Goal: Book appointment/travel/reservation

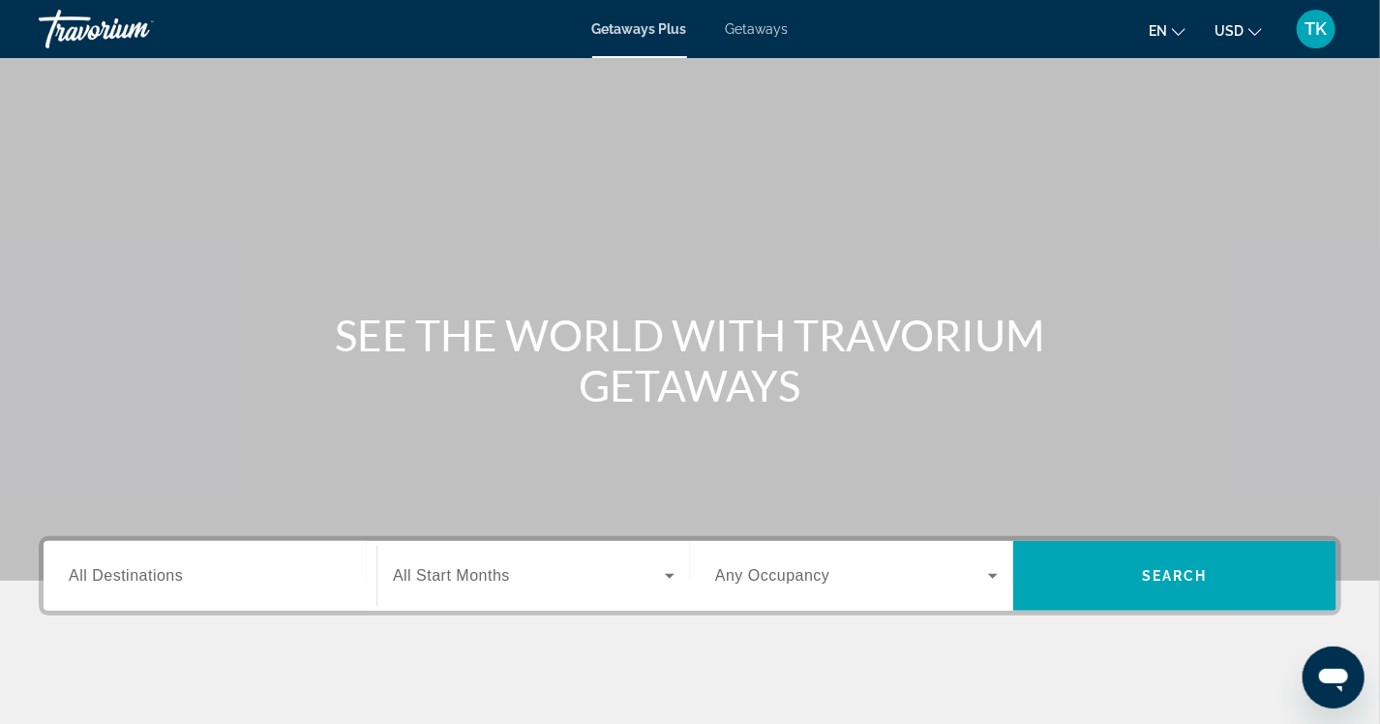
click at [129, 576] on span "All Destinations" at bounding box center [126, 575] width 114 height 16
click at [129, 576] on input "Destination All Destinations" at bounding box center [210, 576] width 283 height 23
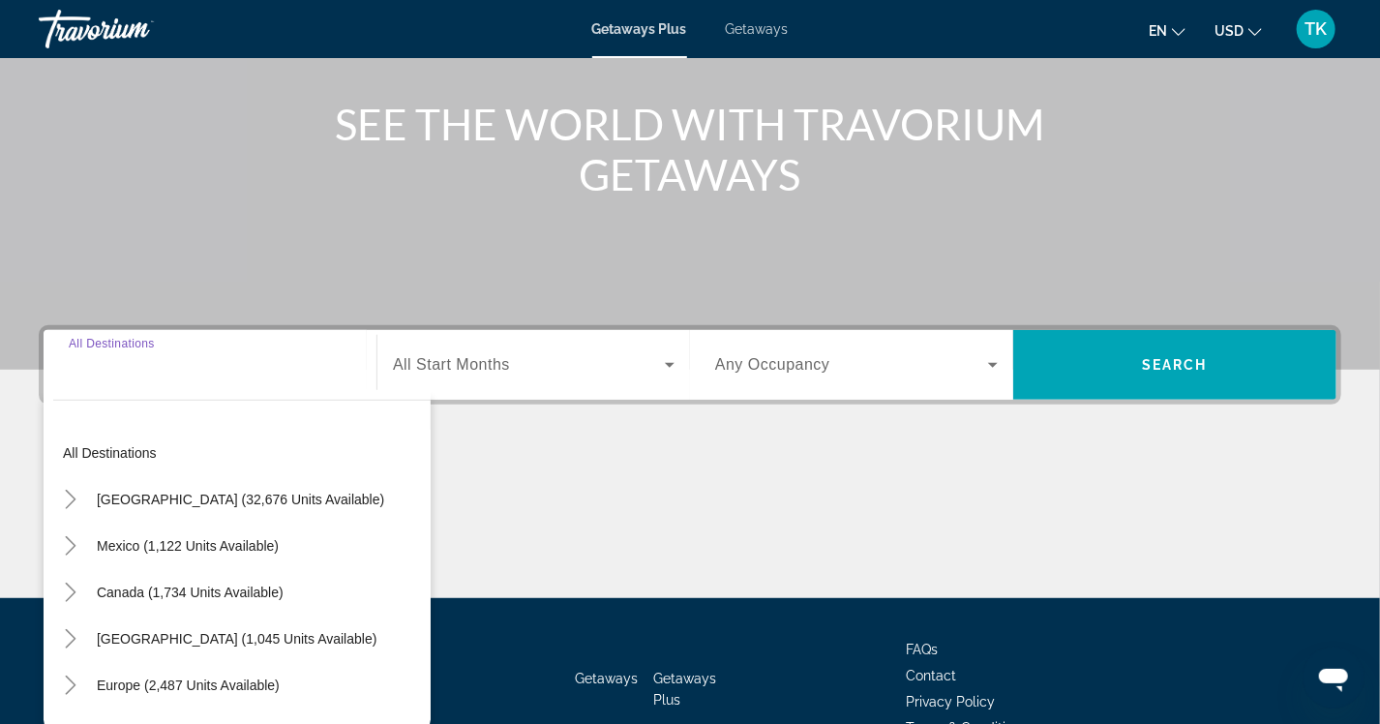
scroll to position [321, 0]
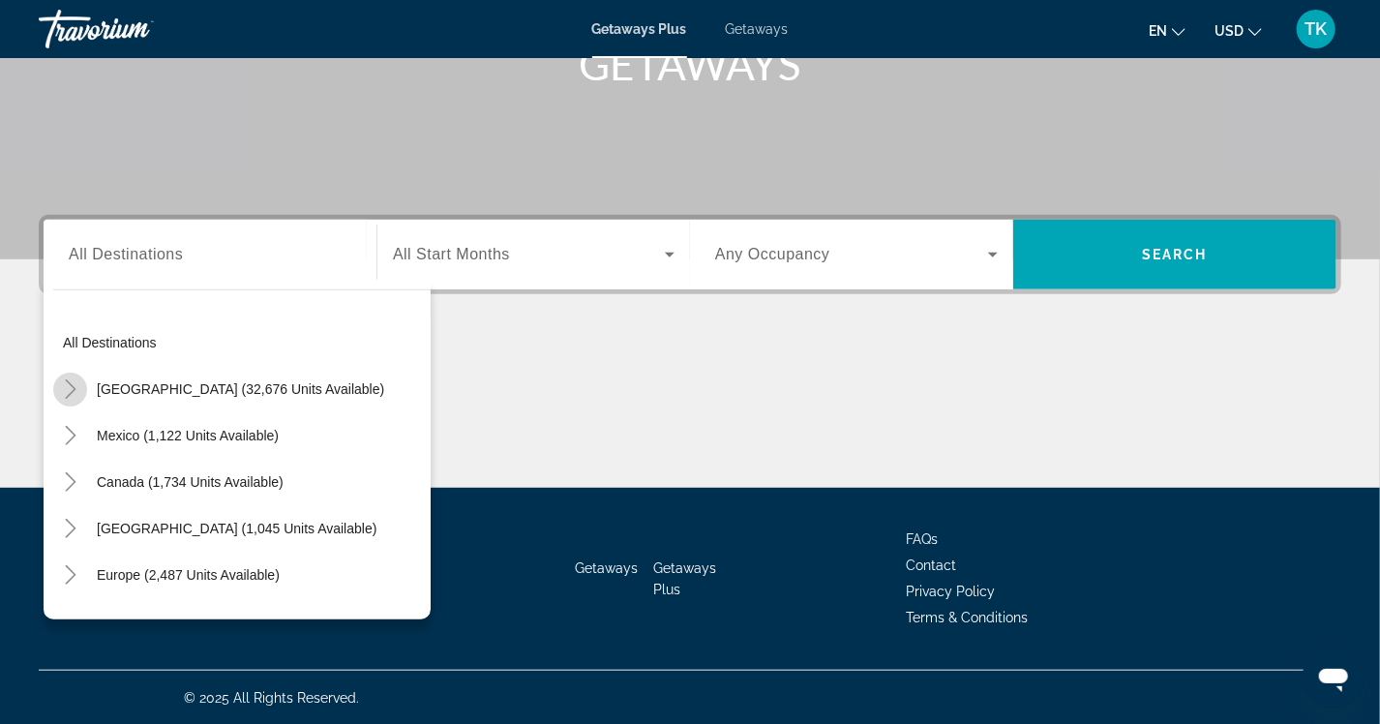
click at [67, 385] on icon "Toggle United States (32,676 units available)" at bounding box center [70, 388] width 19 height 19
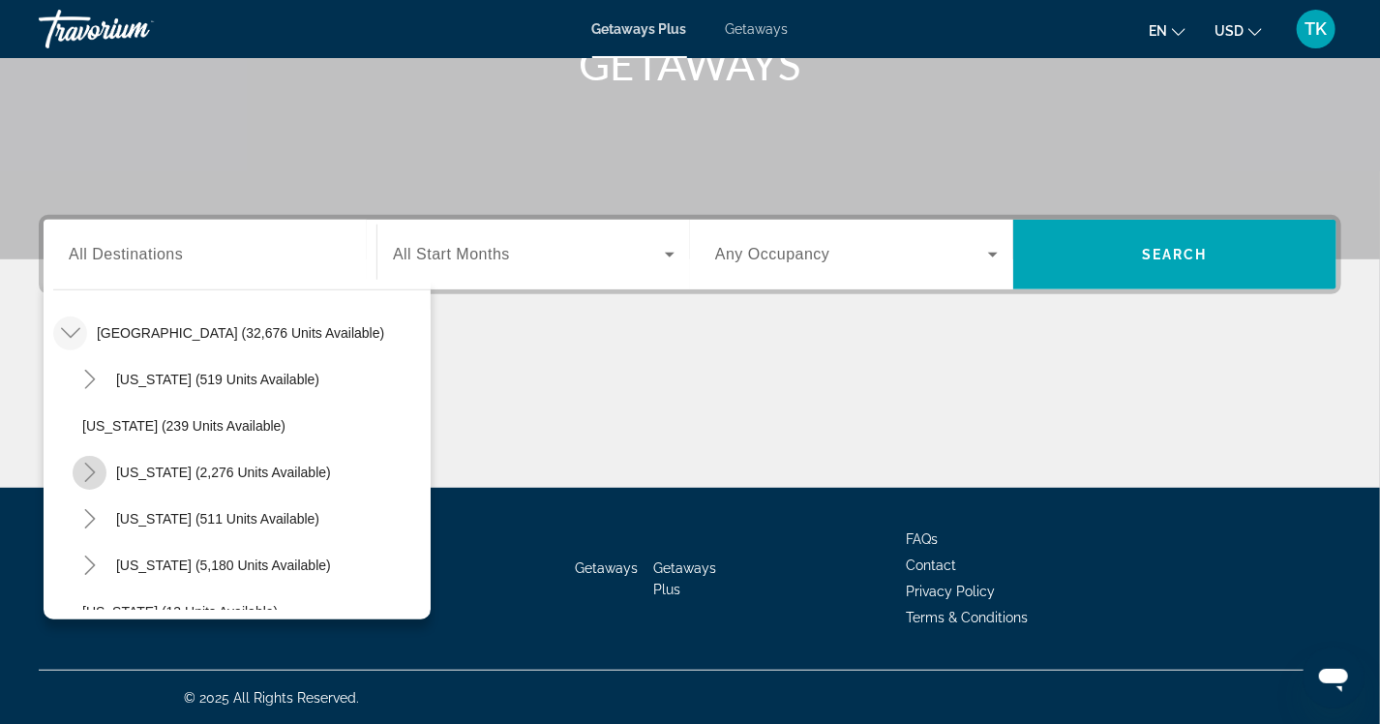
click at [94, 474] on icon "Toggle California (2,276 units available)" at bounding box center [89, 472] width 19 height 19
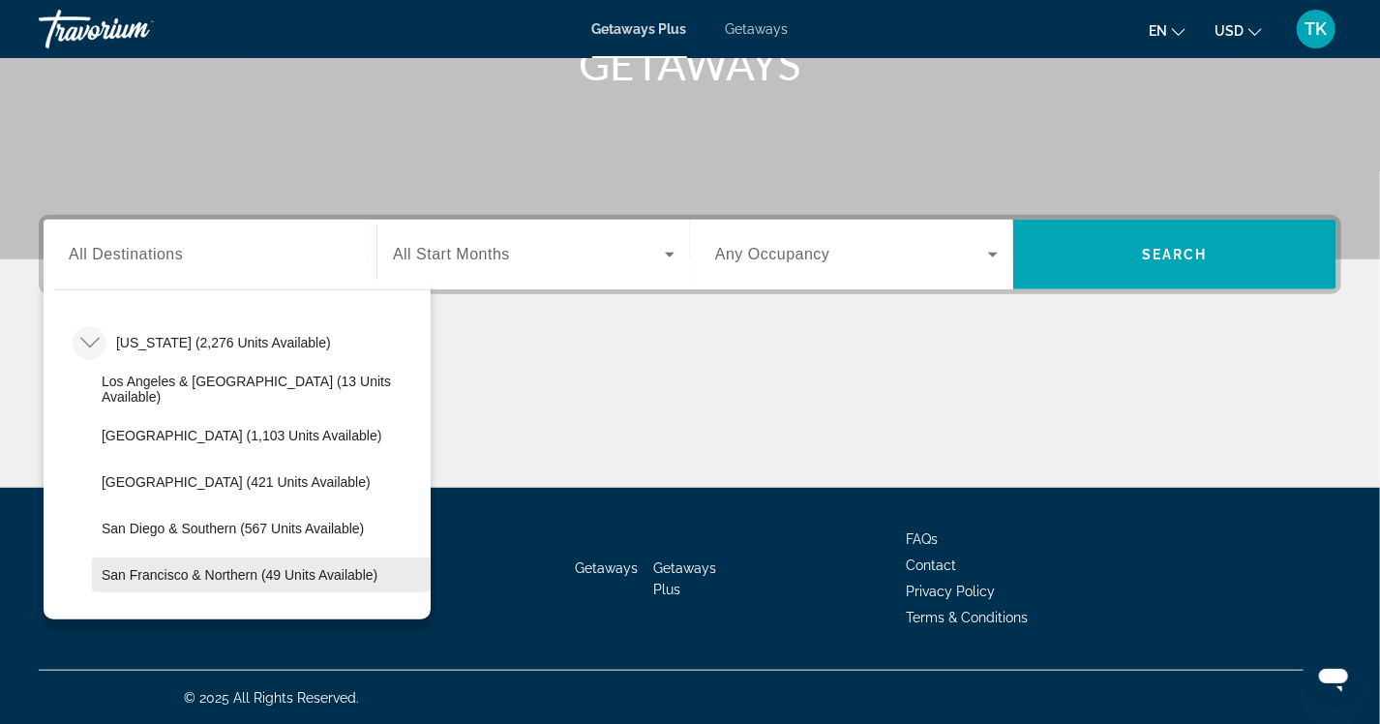
scroll to position [250, 0]
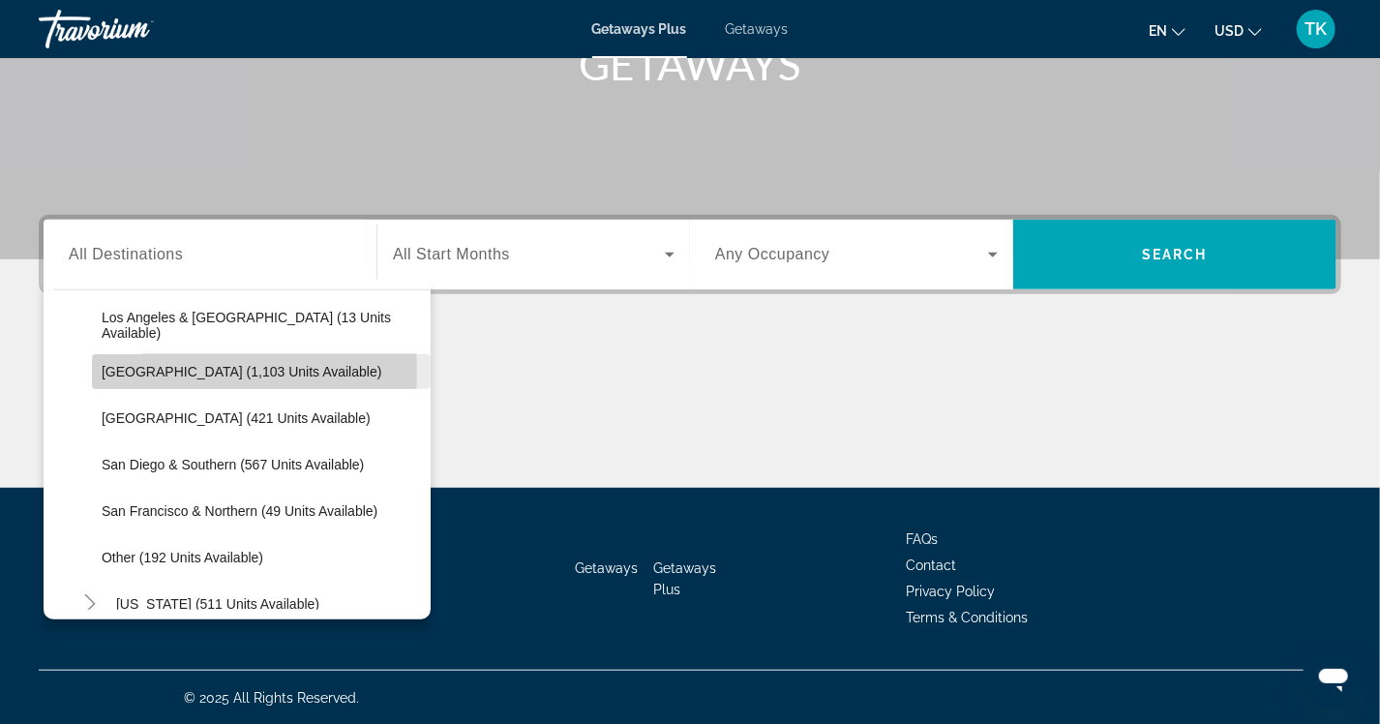
click at [156, 372] on span "[GEOGRAPHIC_DATA] (1,103 units available)" at bounding box center [242, 371] width 280 height 15
type input "**********"
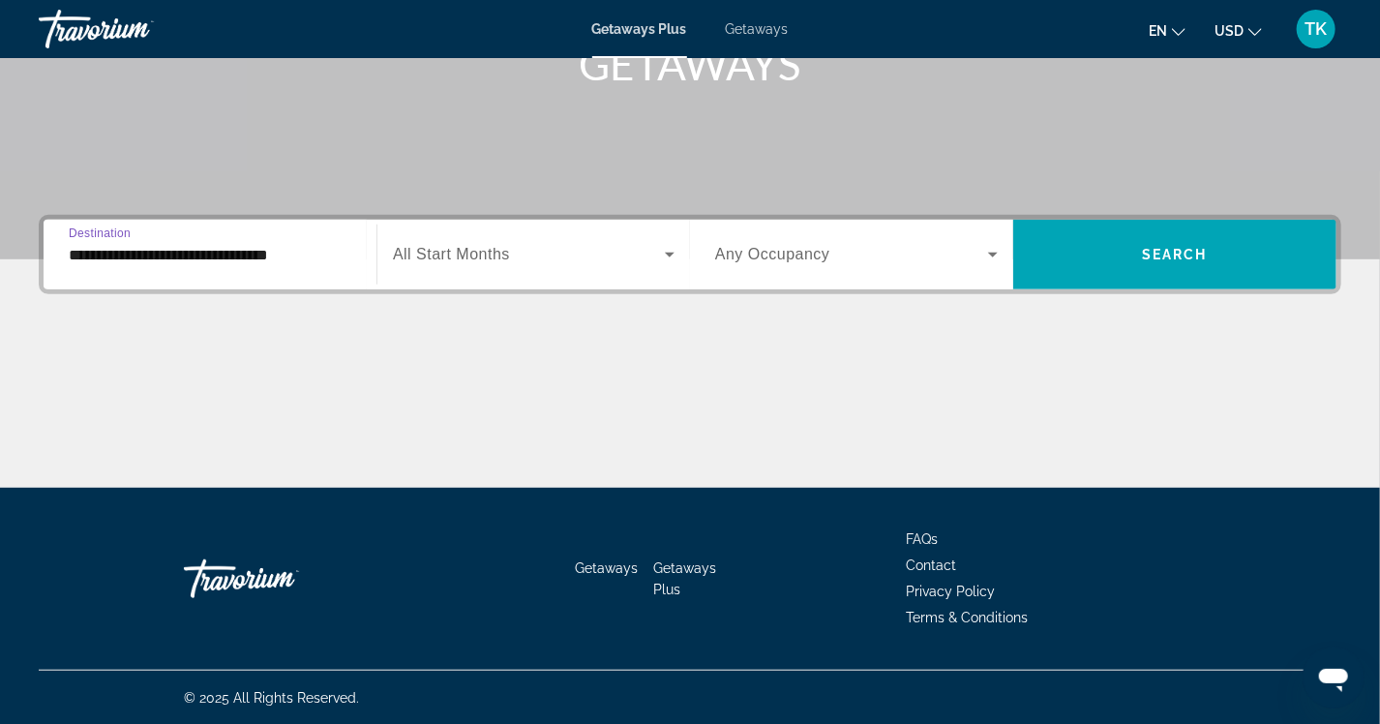
click at [458, 253] on span "All Start Months" at bounding box center [451, 254] width 117 height 16
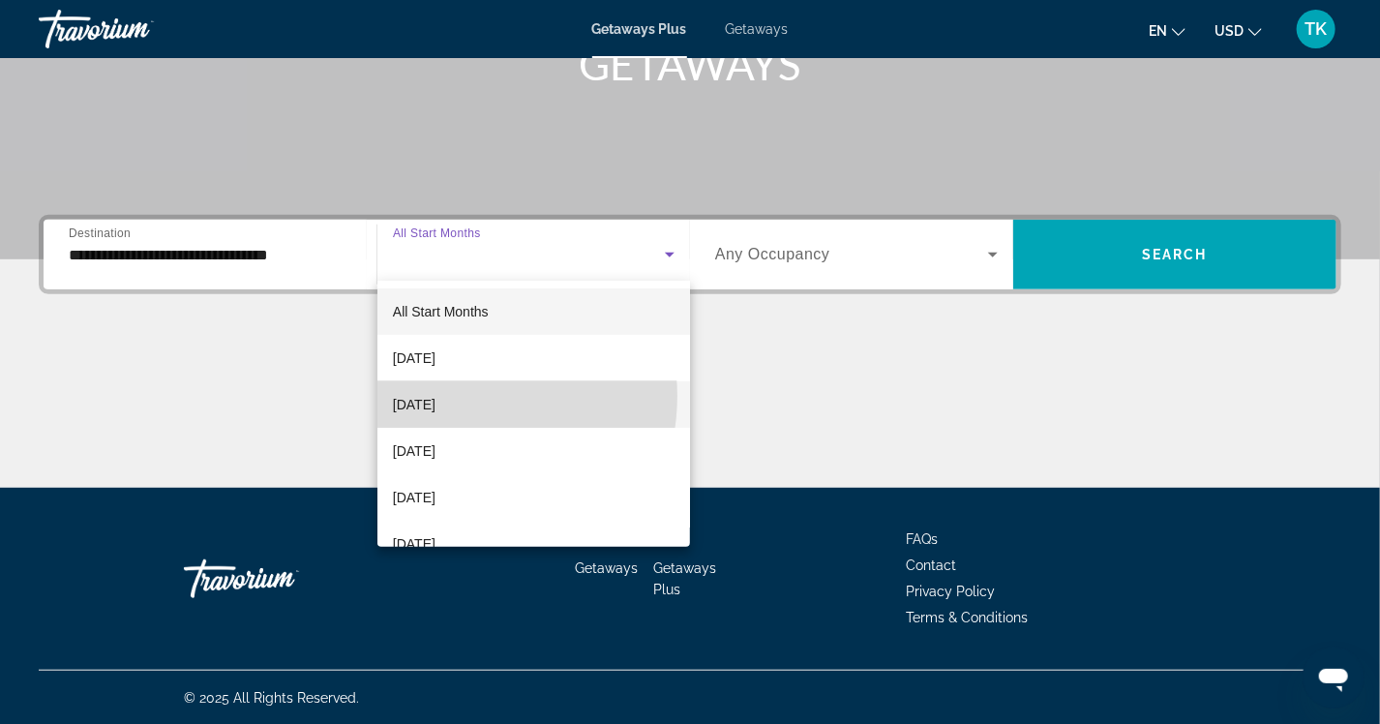
click at [436, 396] on span "[DATE]" at bounding box center [414, 404] width 43 height 23
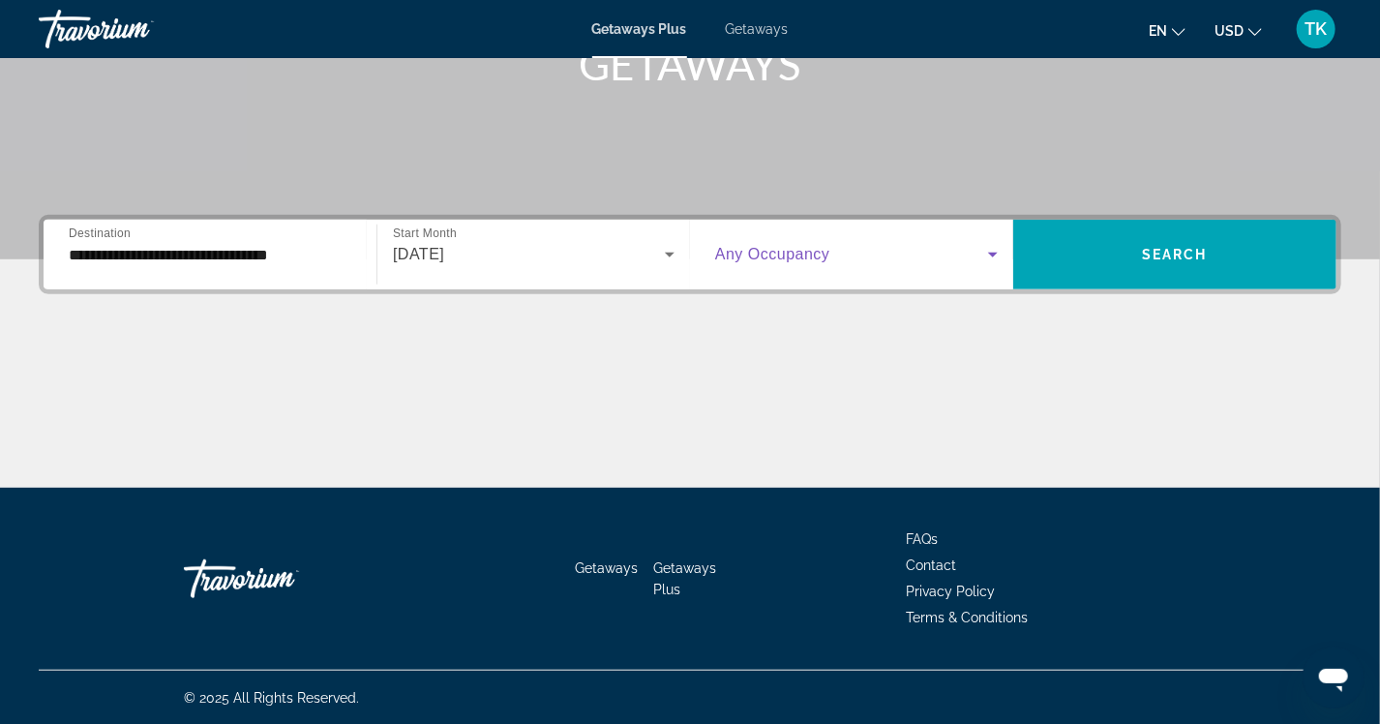
click at [838, 252] on span "Search widget" at bounding box center [851, 254] width 273 height 23
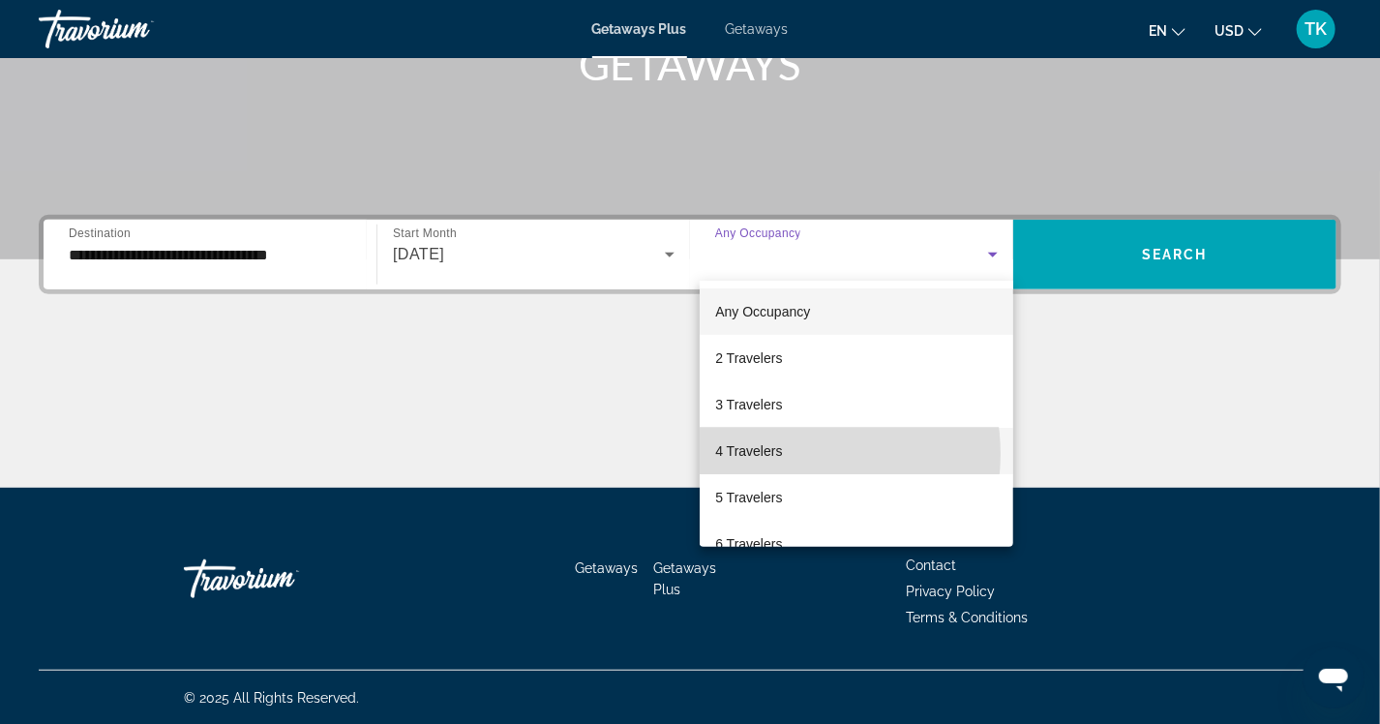
click at [789, 454] on mat-option "4 Travelers" at bounding box center [857, 451] width 314 height 46
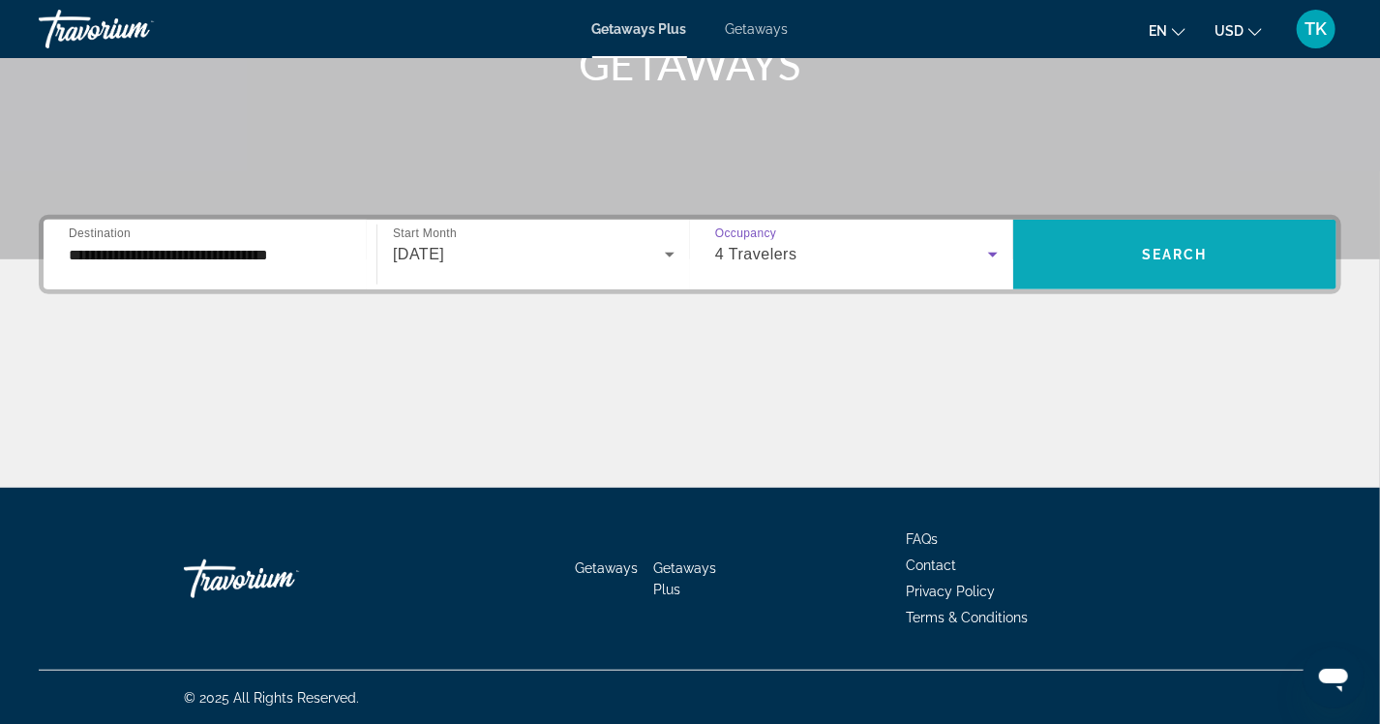
click at [1184, 253] on span "Search" at bounding box center [1175, 254] width 66 height 15
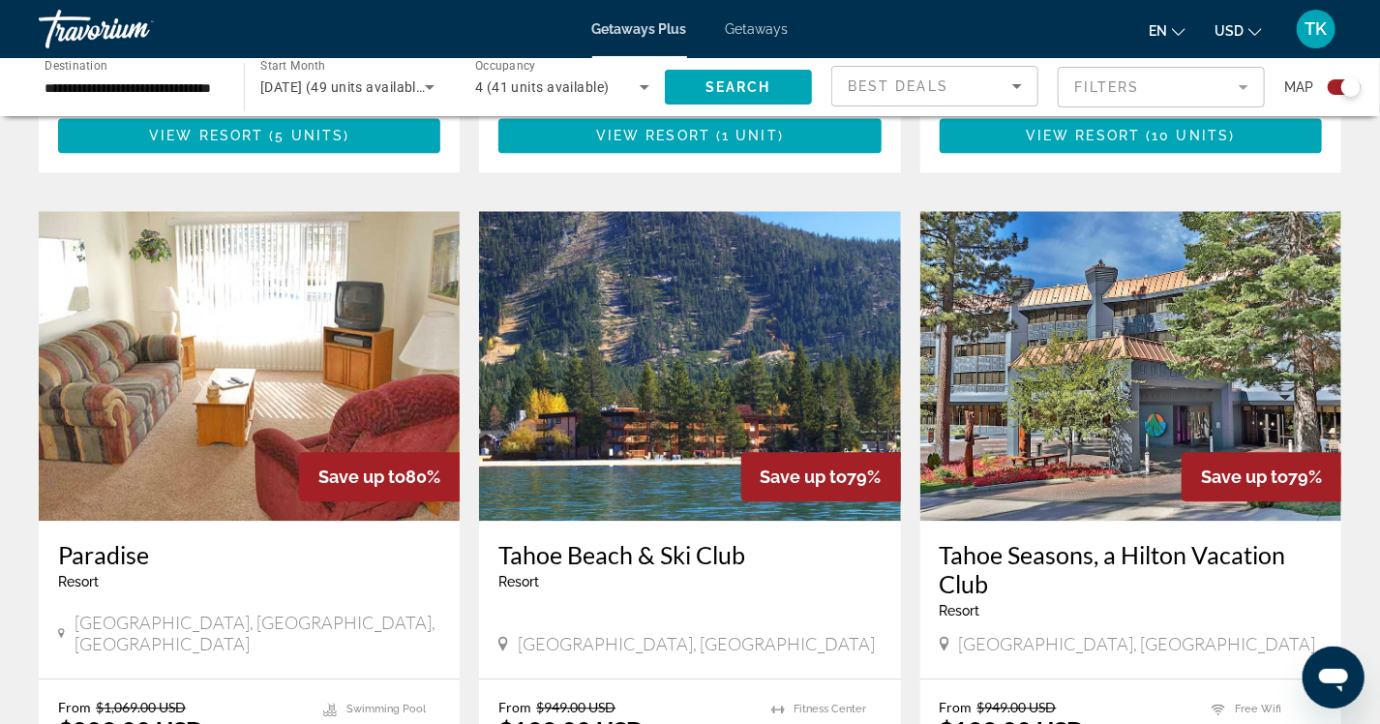
scroll to position [2033, 0]
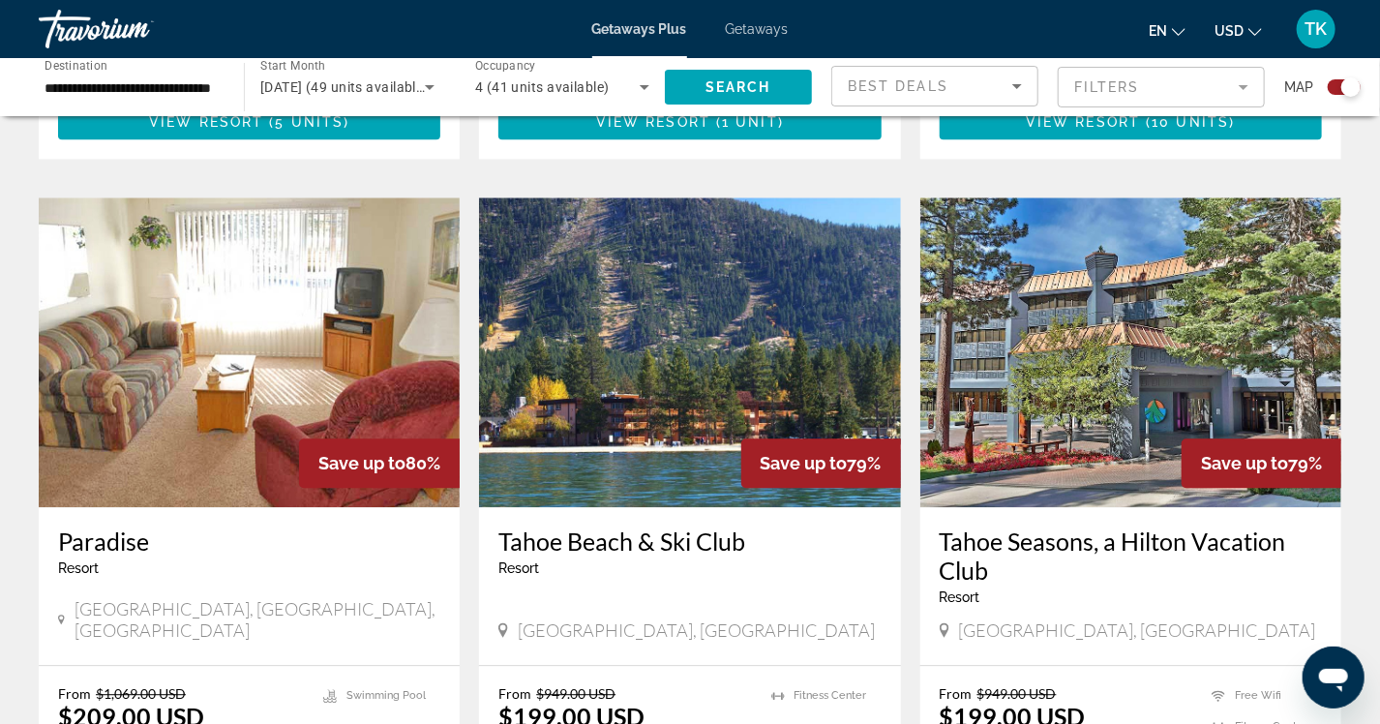
click at [624, 279] on img "Main content" at bounding box center [689, 352] width 421 height 310
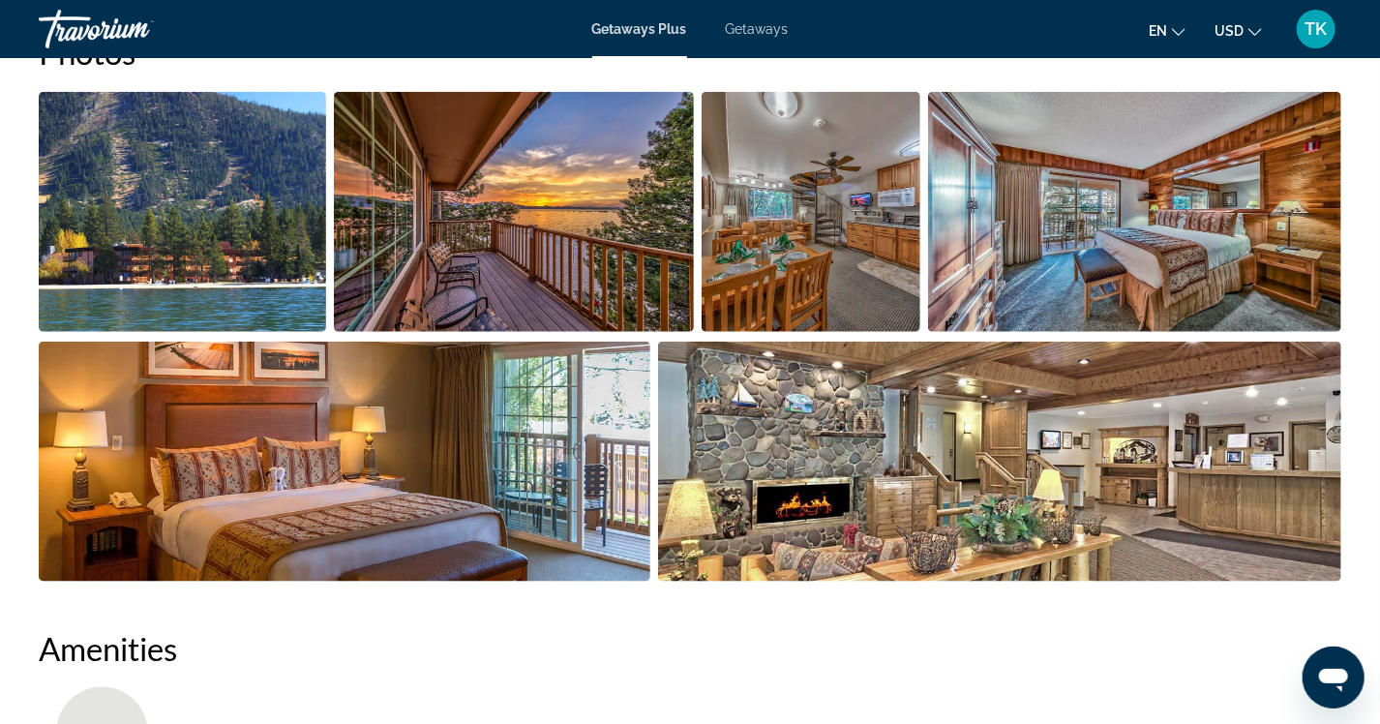
scroll to position [867, 0]
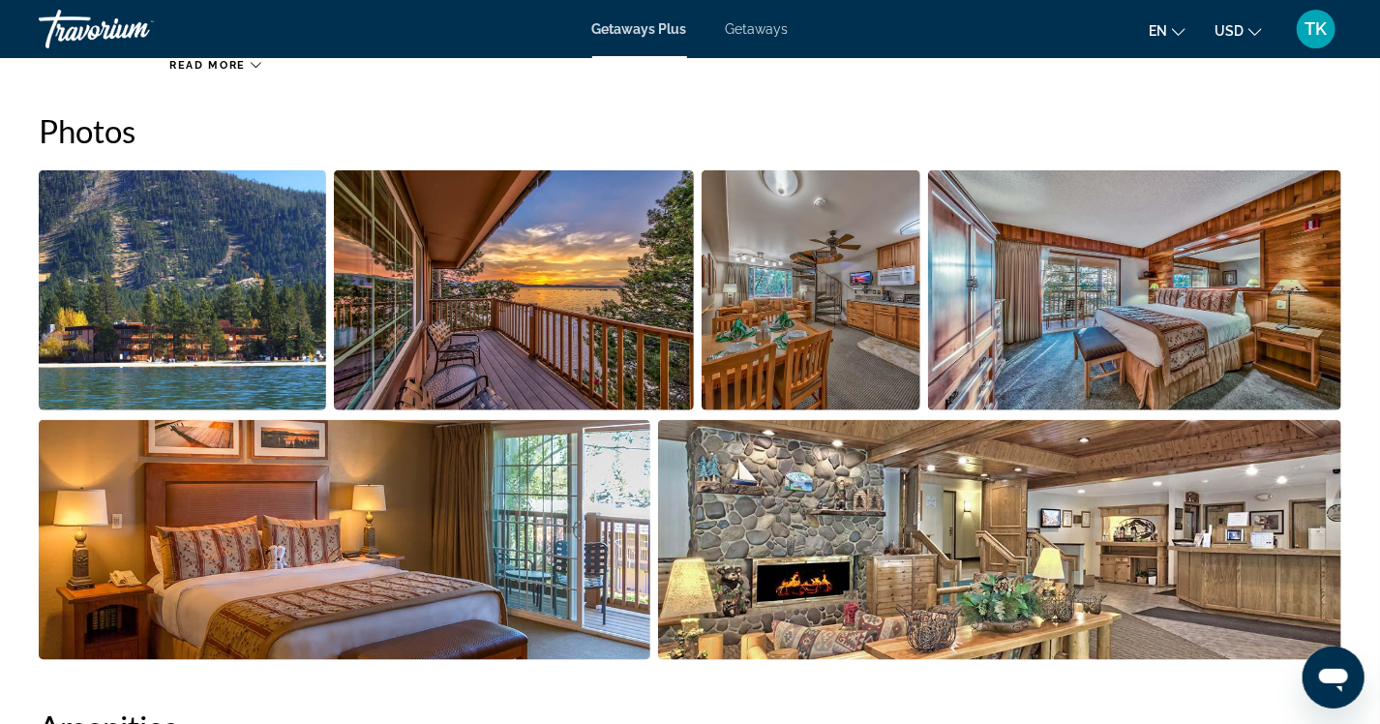
click at [188, 318] on img "Open full-screen image slider" at bounding box center [182, 290] width 287 height 240
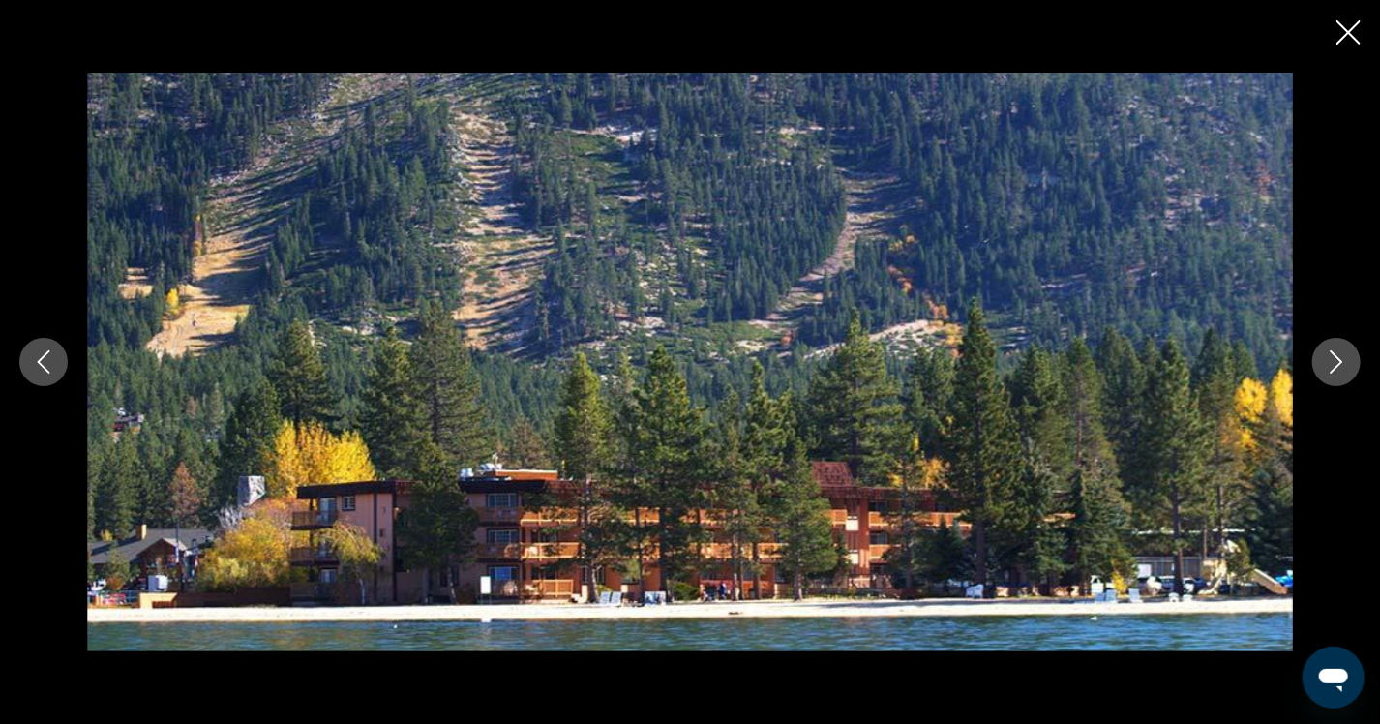
click at [1344, 366] on icon "Next image" at bounding box center [1336, 361] width 23 height 23
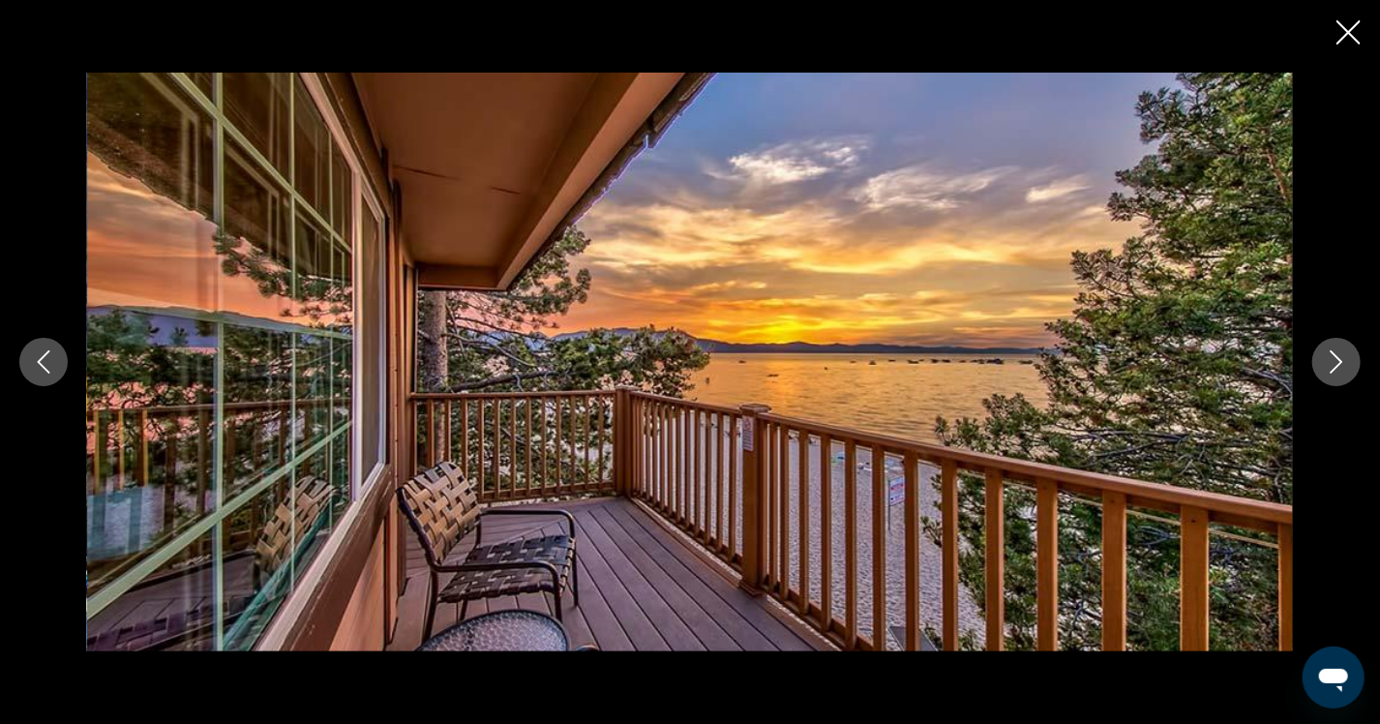
click at [1345, 364] on icon "Next image" at bounding box center [1336, 361] width 23 height 23
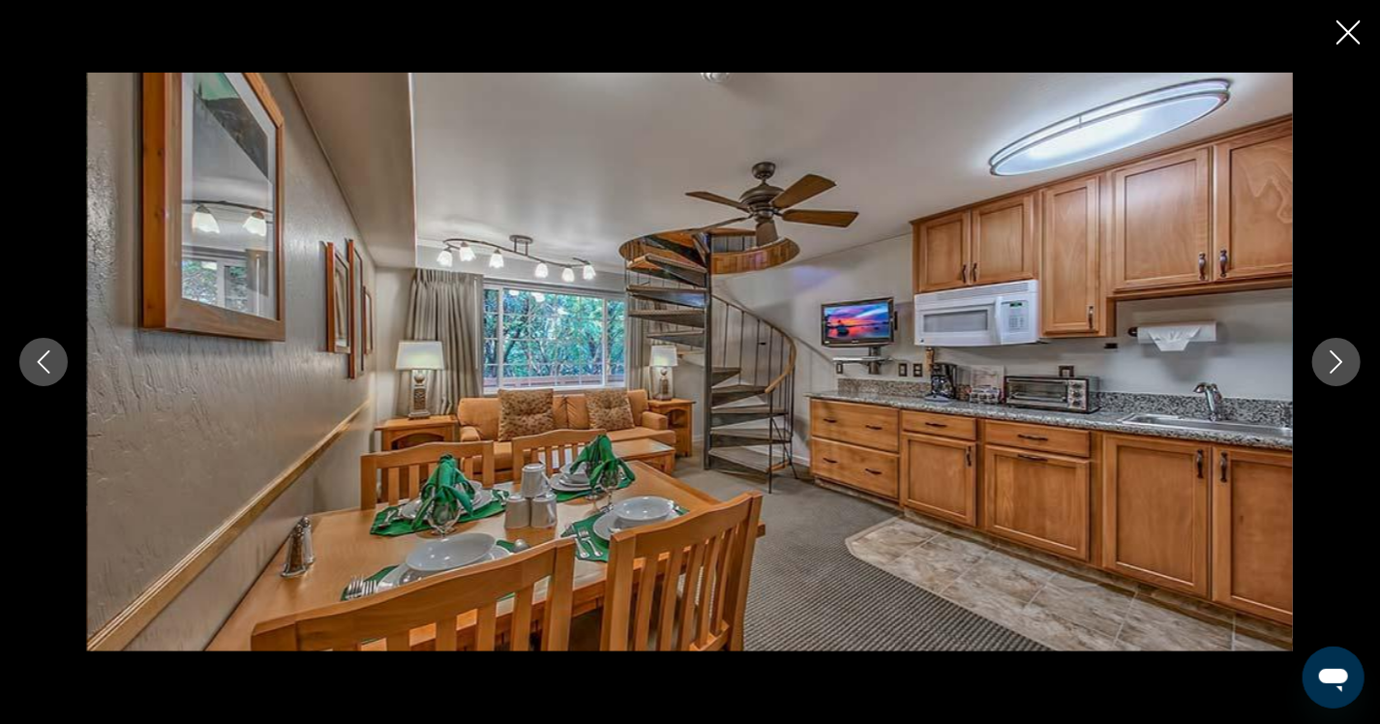
click at [1345, 364] on icon "Next image" at bounding box center [1336, 361] width 23 height 23
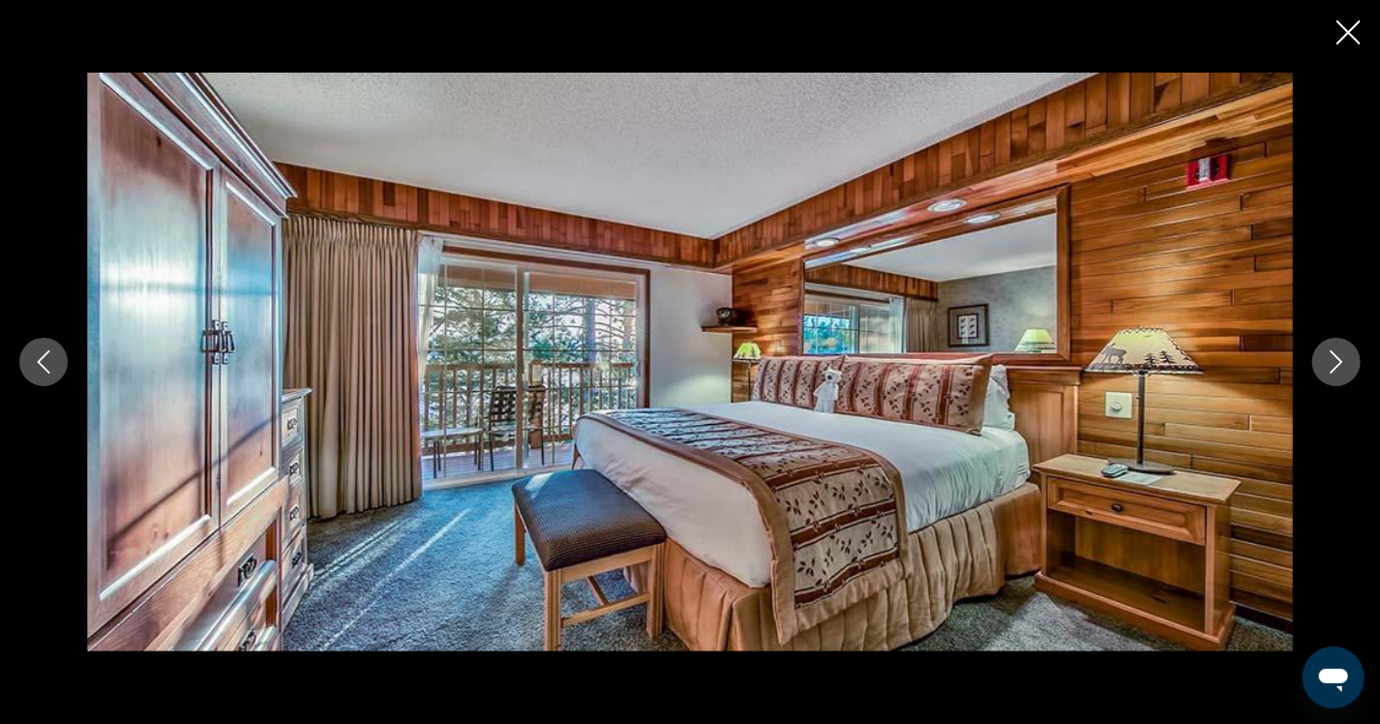
click at [50, 360] on icon "Previous image" at bounding box center [43, 361] width 23 height 23
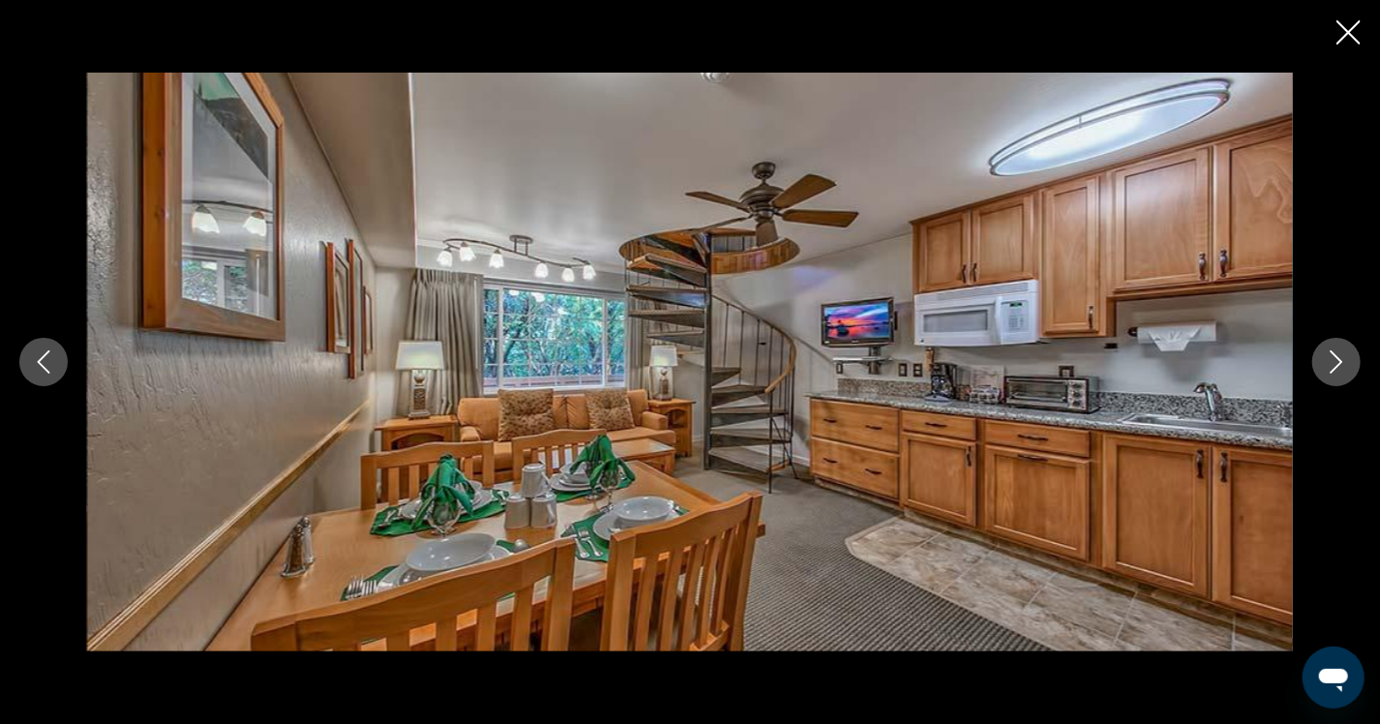
click at [1337, 366] on icon "Next image" at bounding box center [1336, 361] width 23 height 23
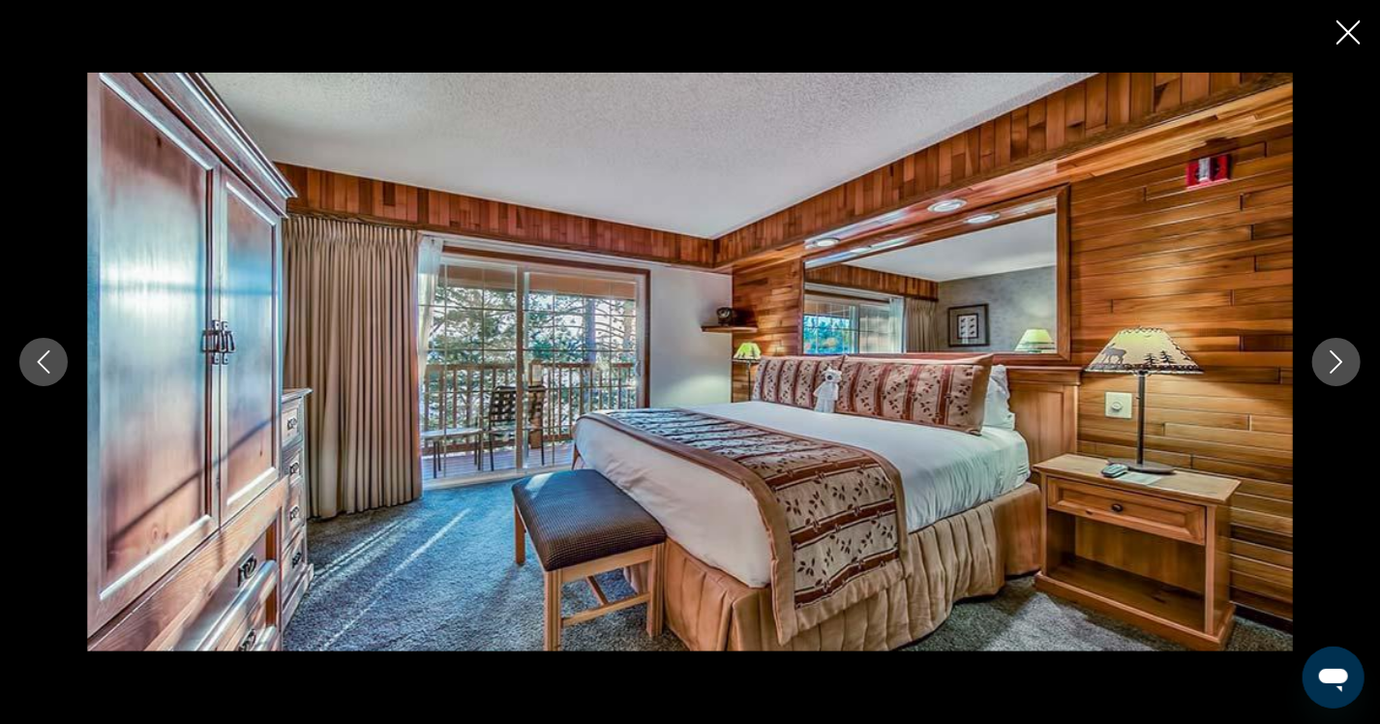
click at [1337, 364] on icon "Next image" at bounding box center [1336, 361] width 23 height 23
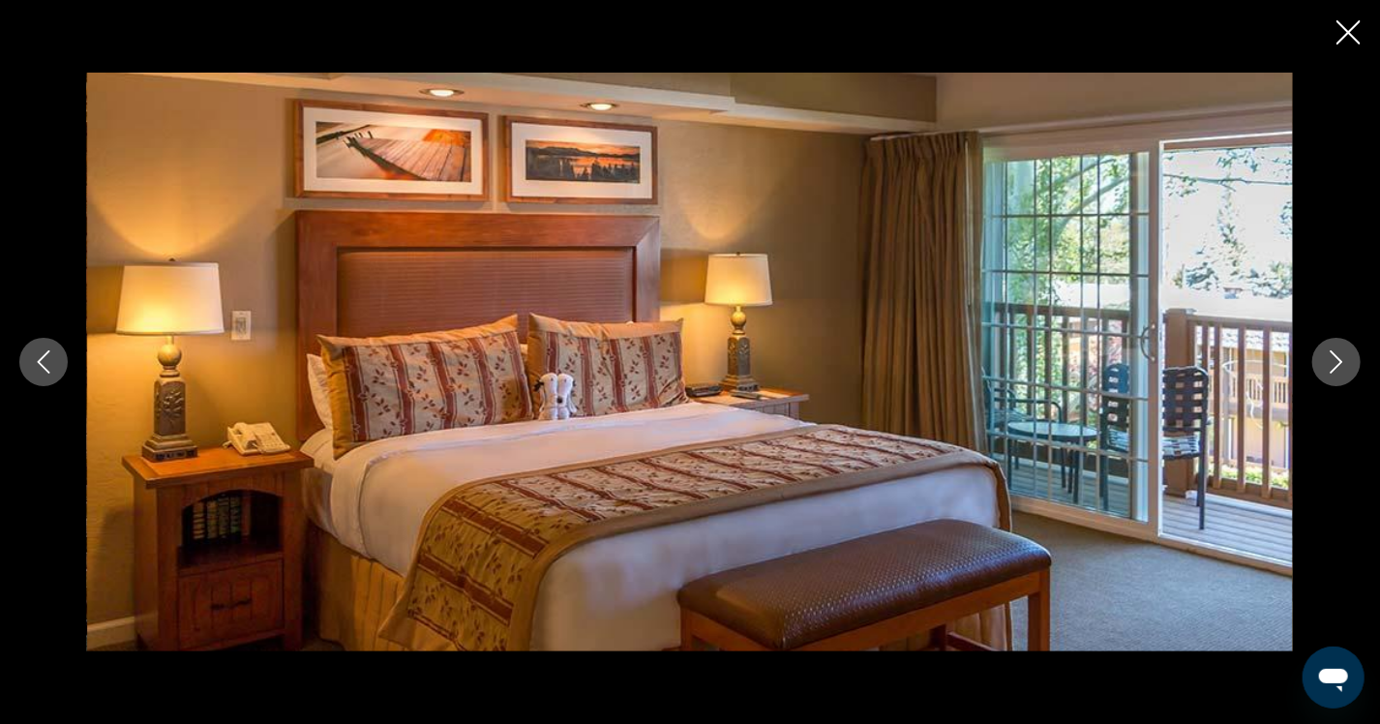
click at [1337, 364] on icon "Next image" at bounding box center [1336, 361] width 23 height 23
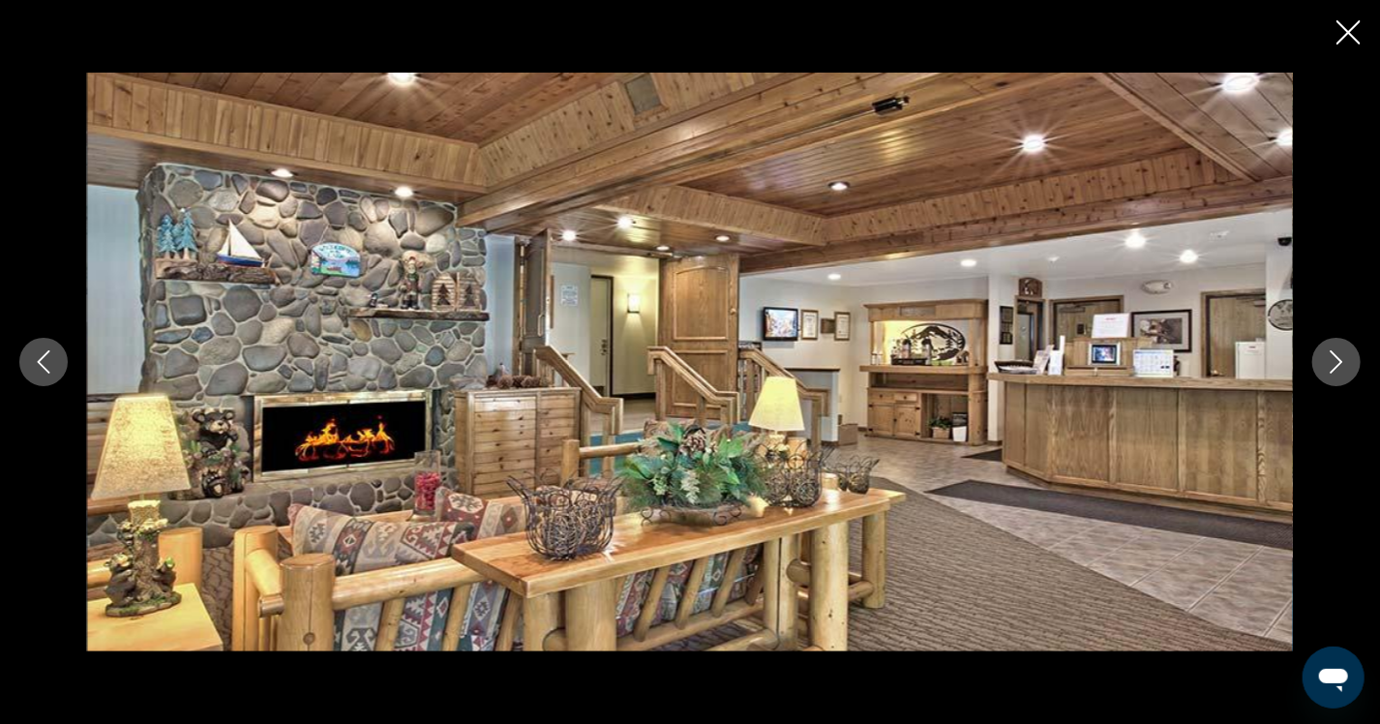
click at [1337, 364] on icon "Next image" at bounding box center [1336, 361] width 23 height 23
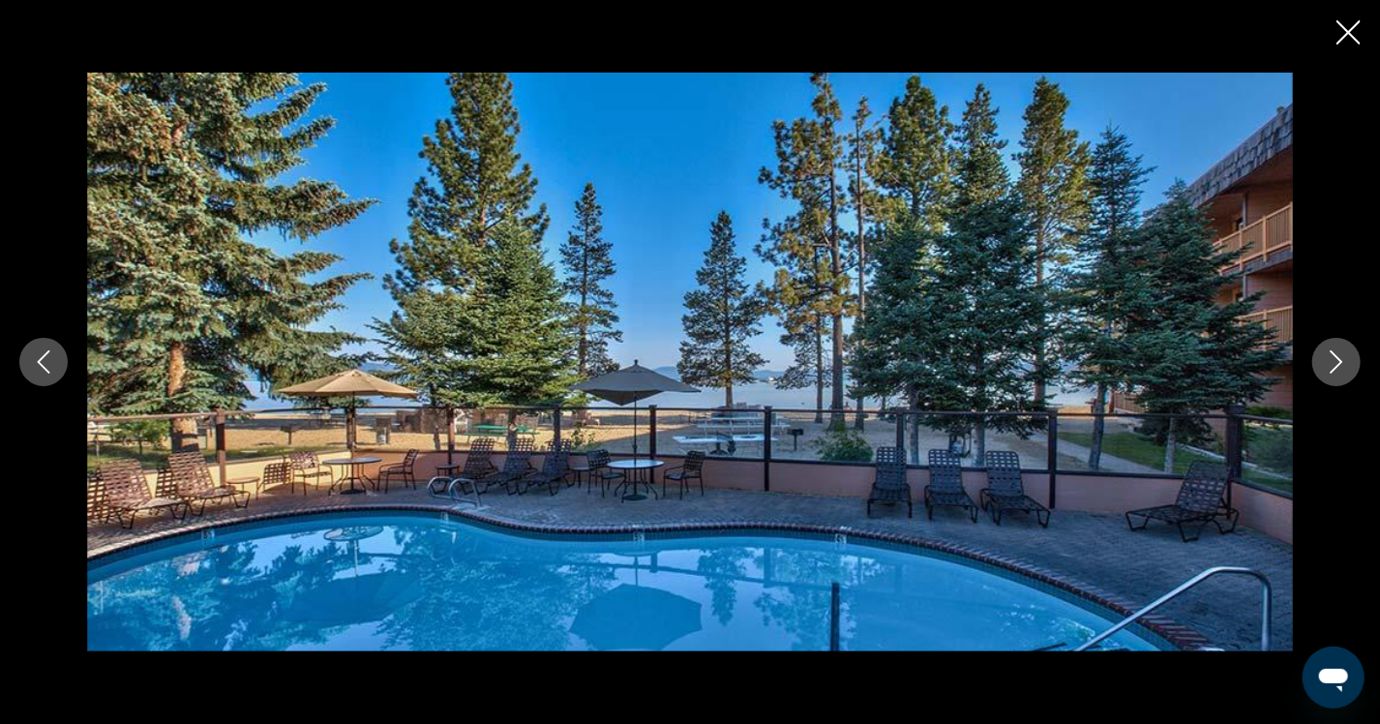
click at [1331, 359] on icon "Next image" at bounding box center [1336, 361] width 23 height 23
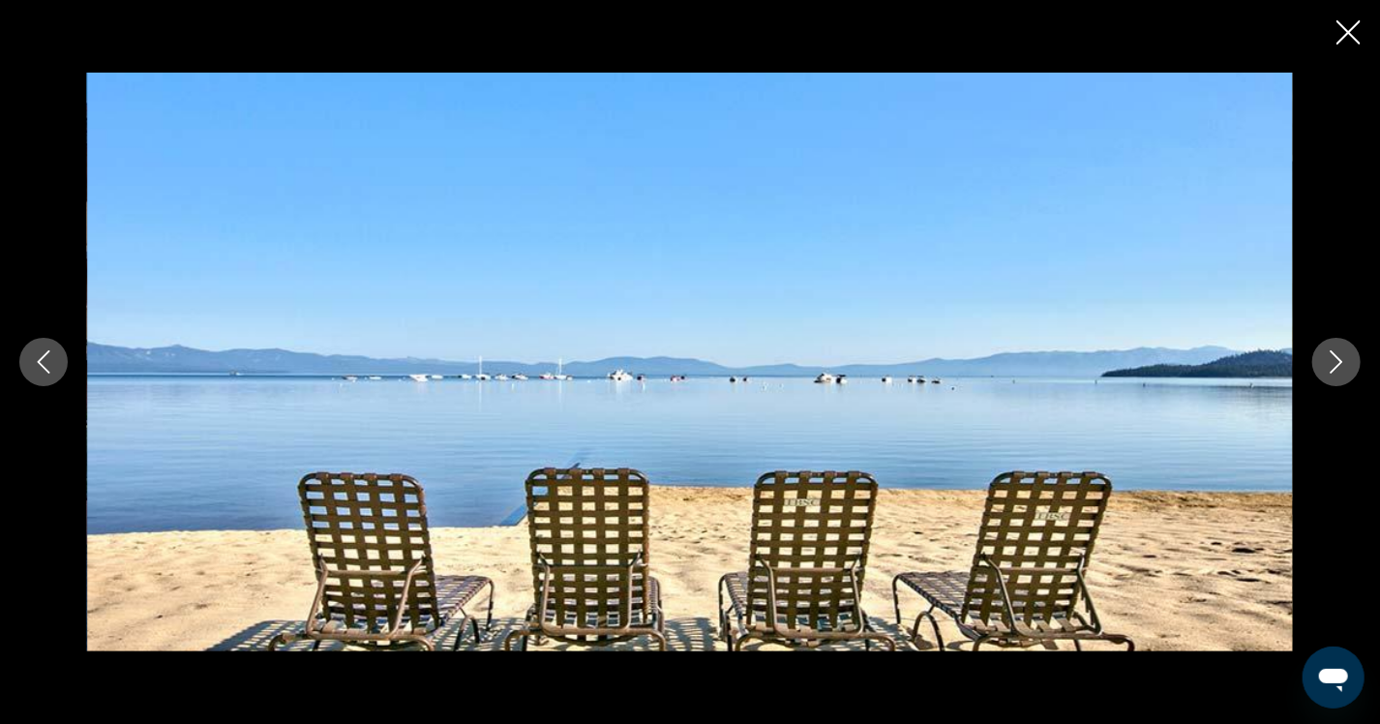
click at [1331, 359] on icon "Next image" at bounding box center [1336, 361] width 23 height 23
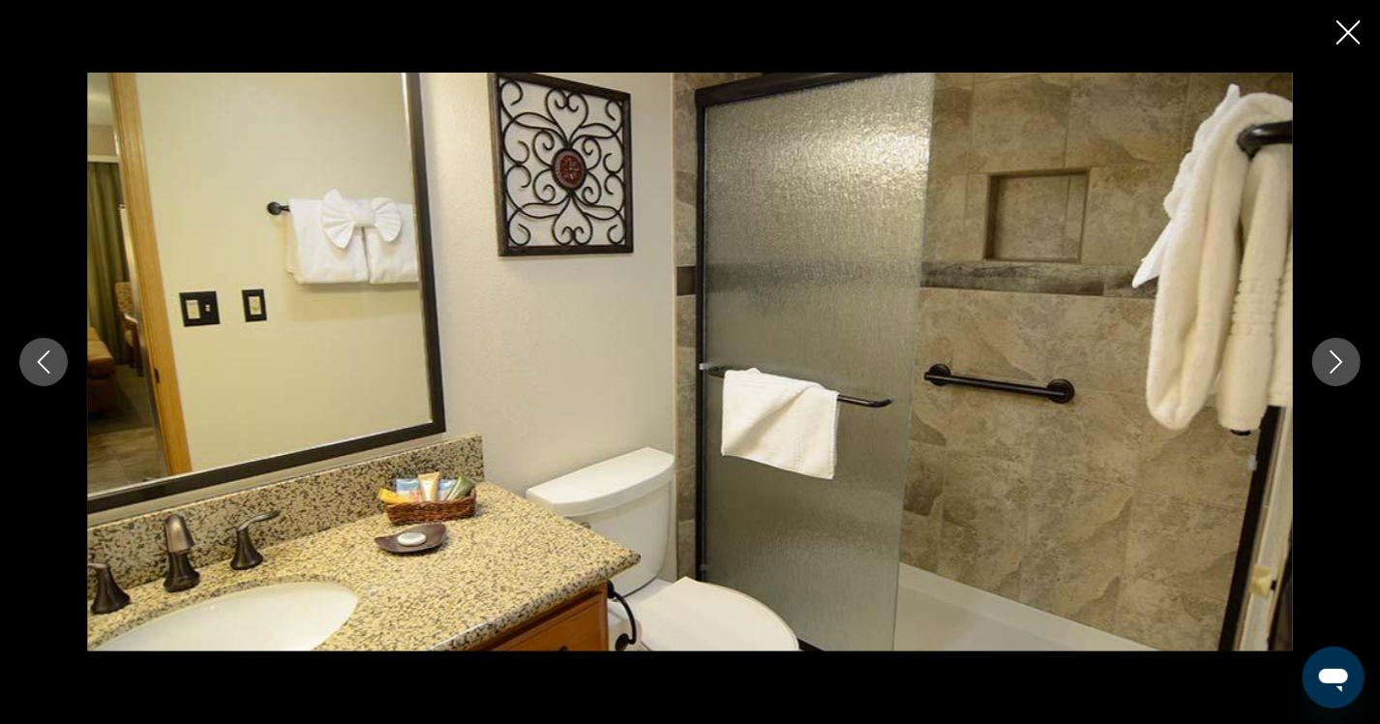
click at [1330, 359] on icon "Next image" at bounding box center [1336, 361] width 23 height 23
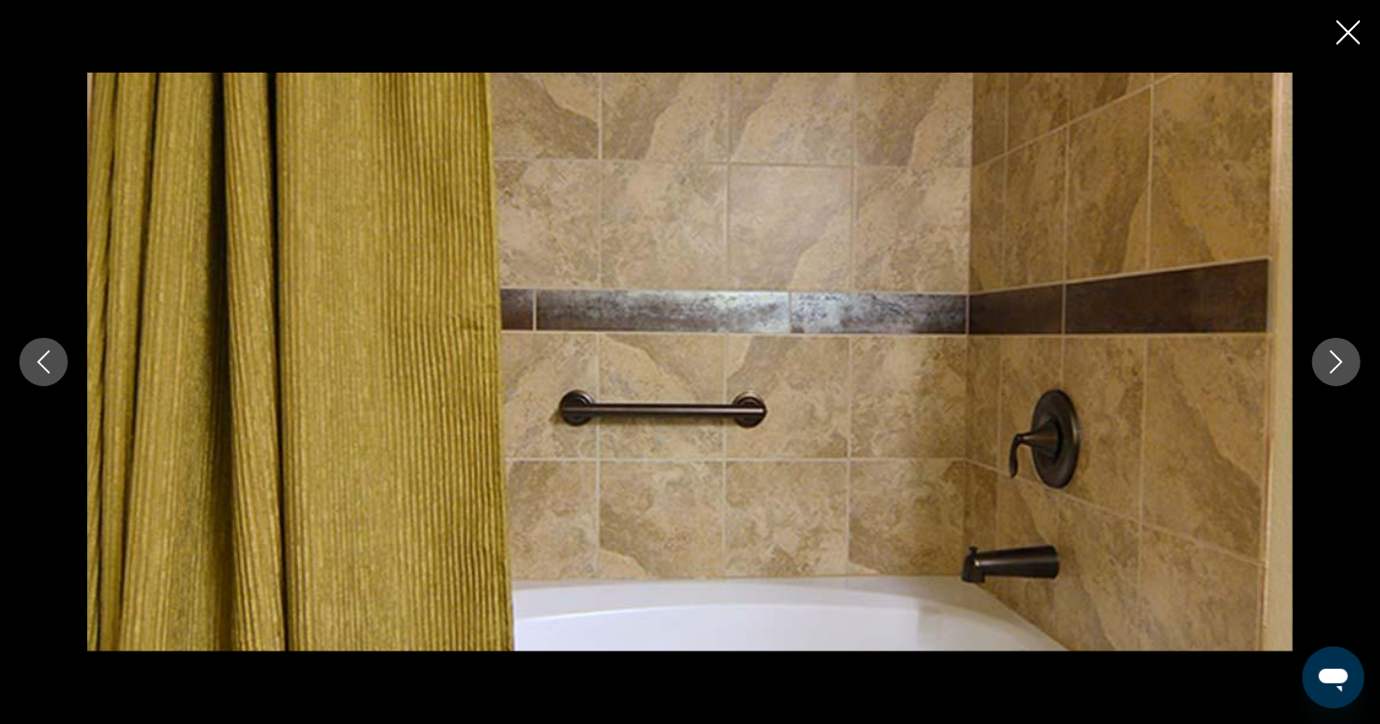
click at [1330, 359] on icon "Next image" at bounding box center [1336, 361] width 23 height 23
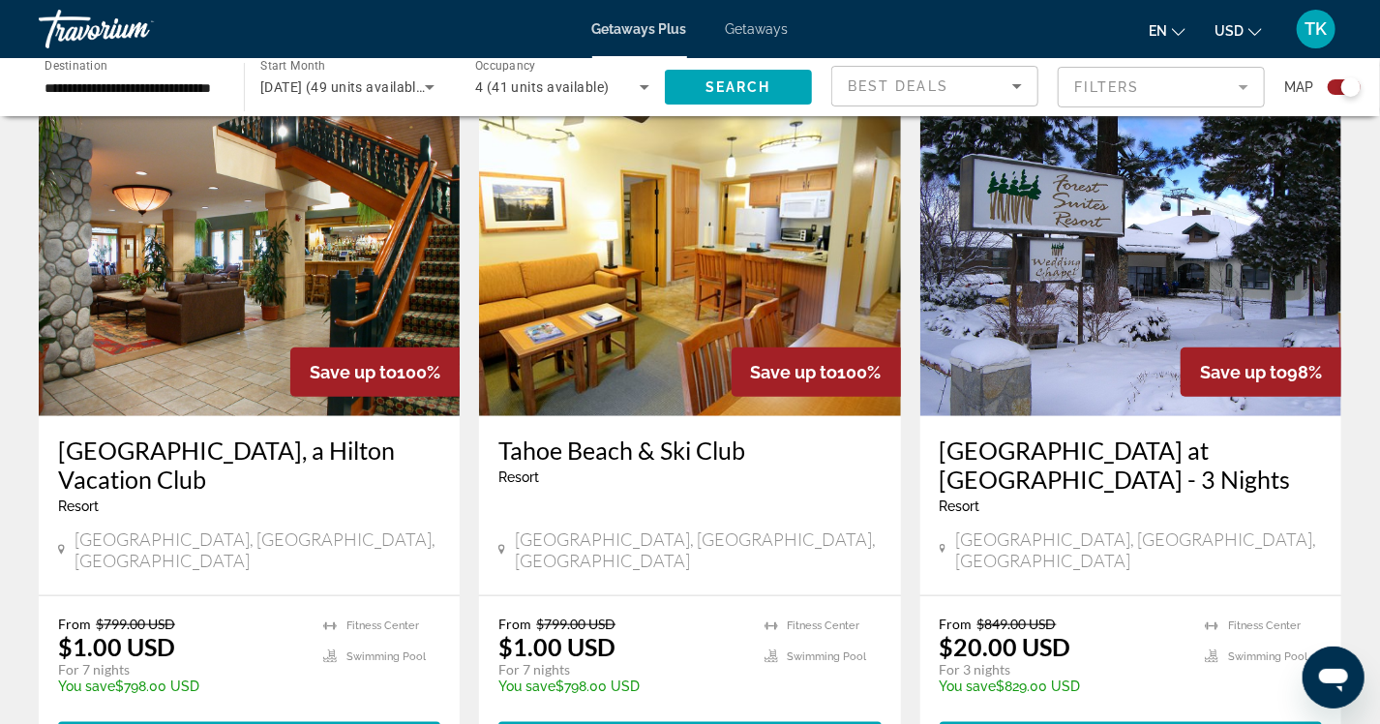
scroll to position [678, 0]
click at [178, 254] on img "Main content" at bounding box center [249, 261] width 421 height 310
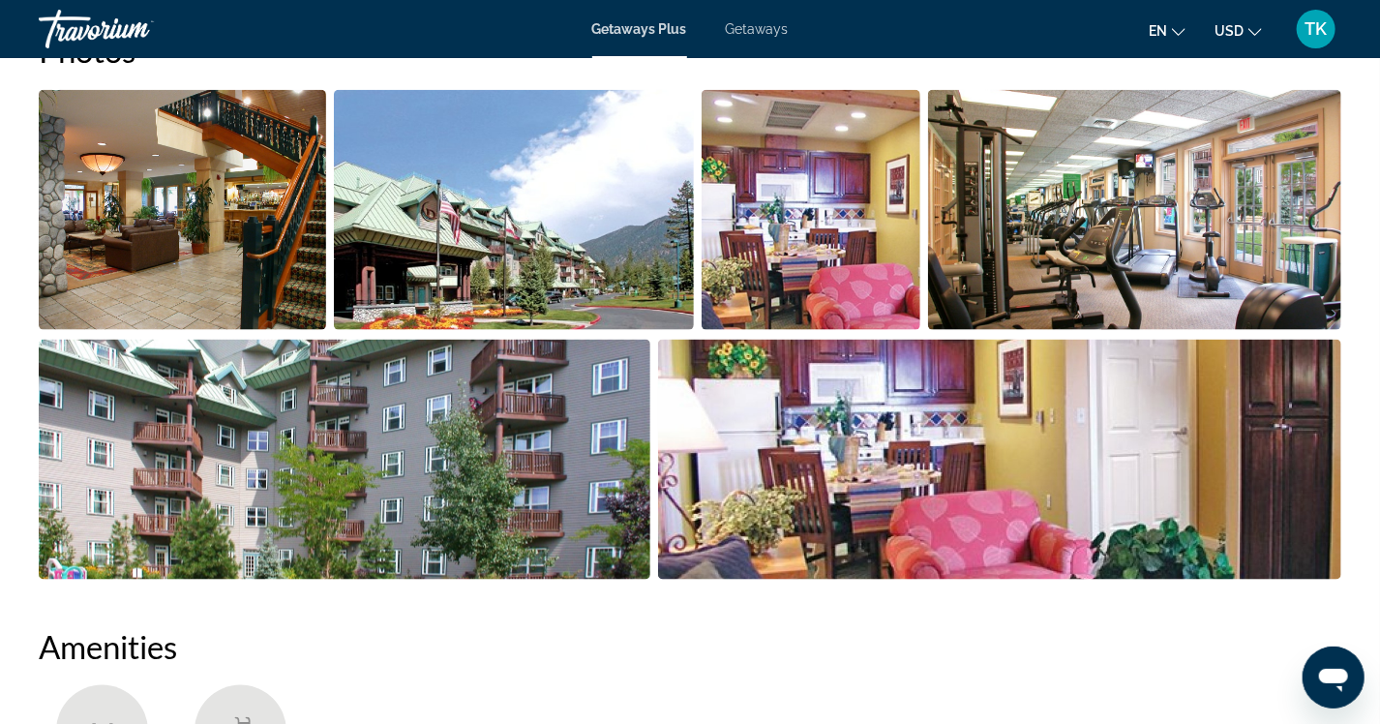
scroll to position [774, 0]
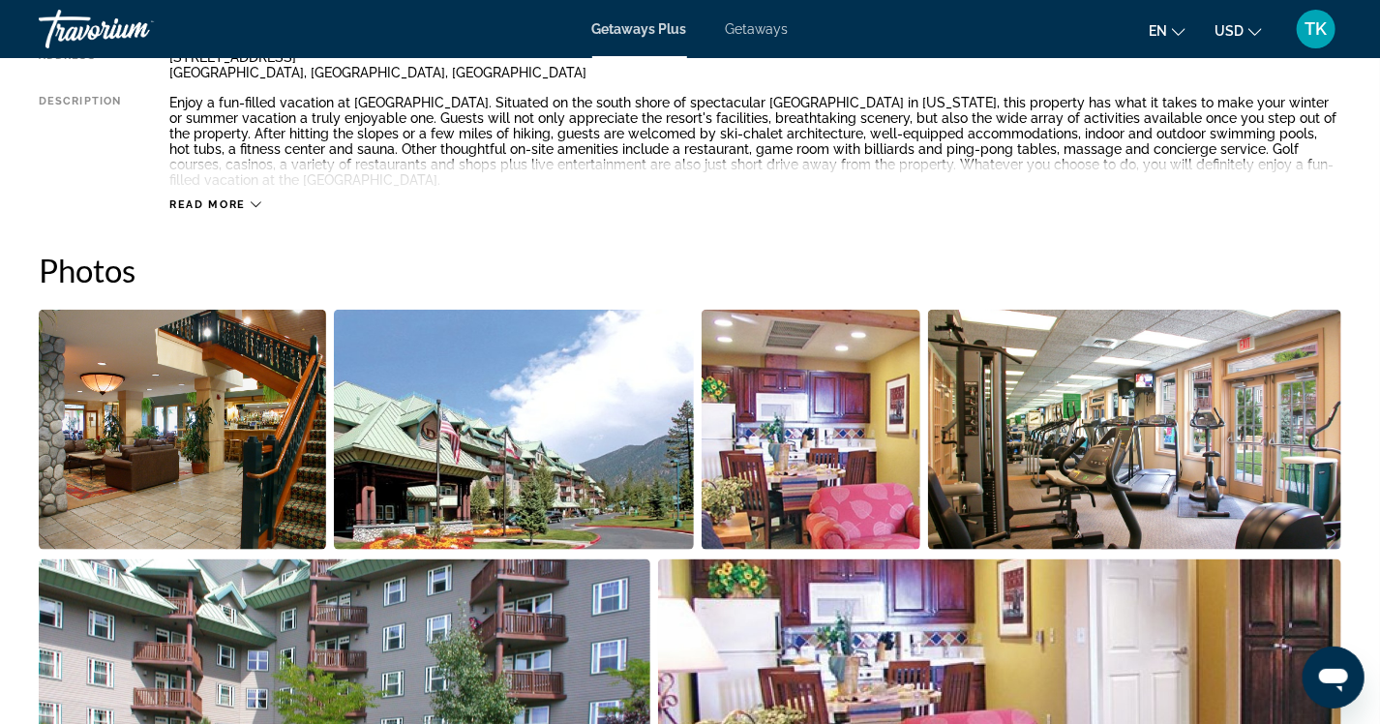
click at [208, 453] on img "Open full-screen image slider" at bounding box center [182, 430] width 287 height 240
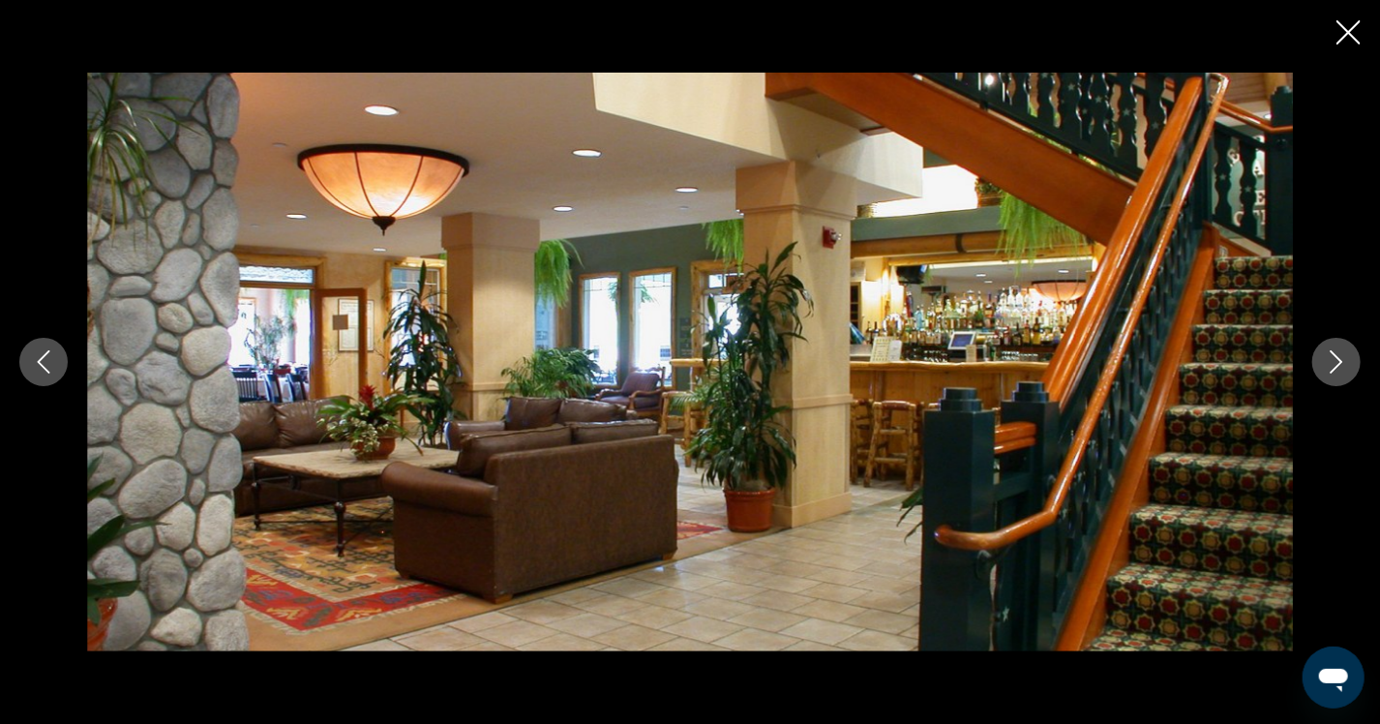
click at [1348, 360] on icon "Next image" at bounding box center [1336, 361] width 23 height 23
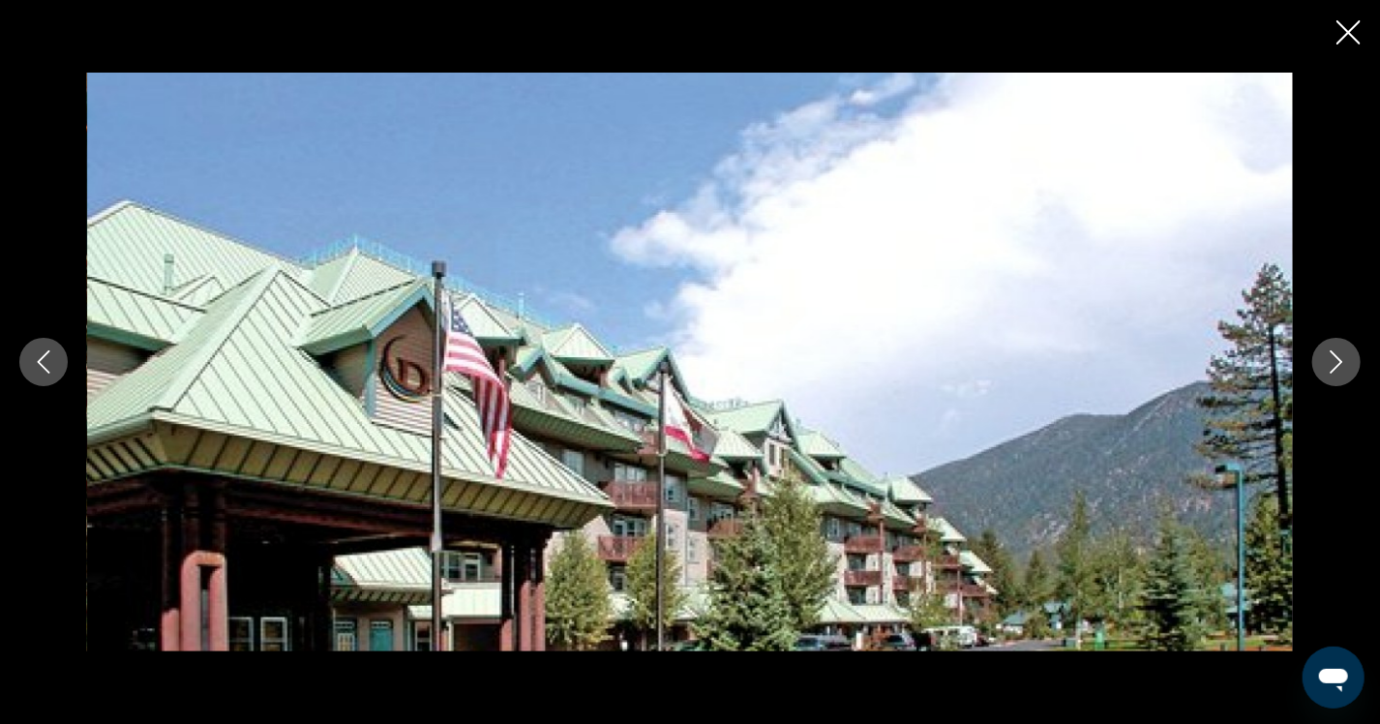
click at [1348, 360] on icon "Next image" at bounding box center [1336, 361] width 23 height 23
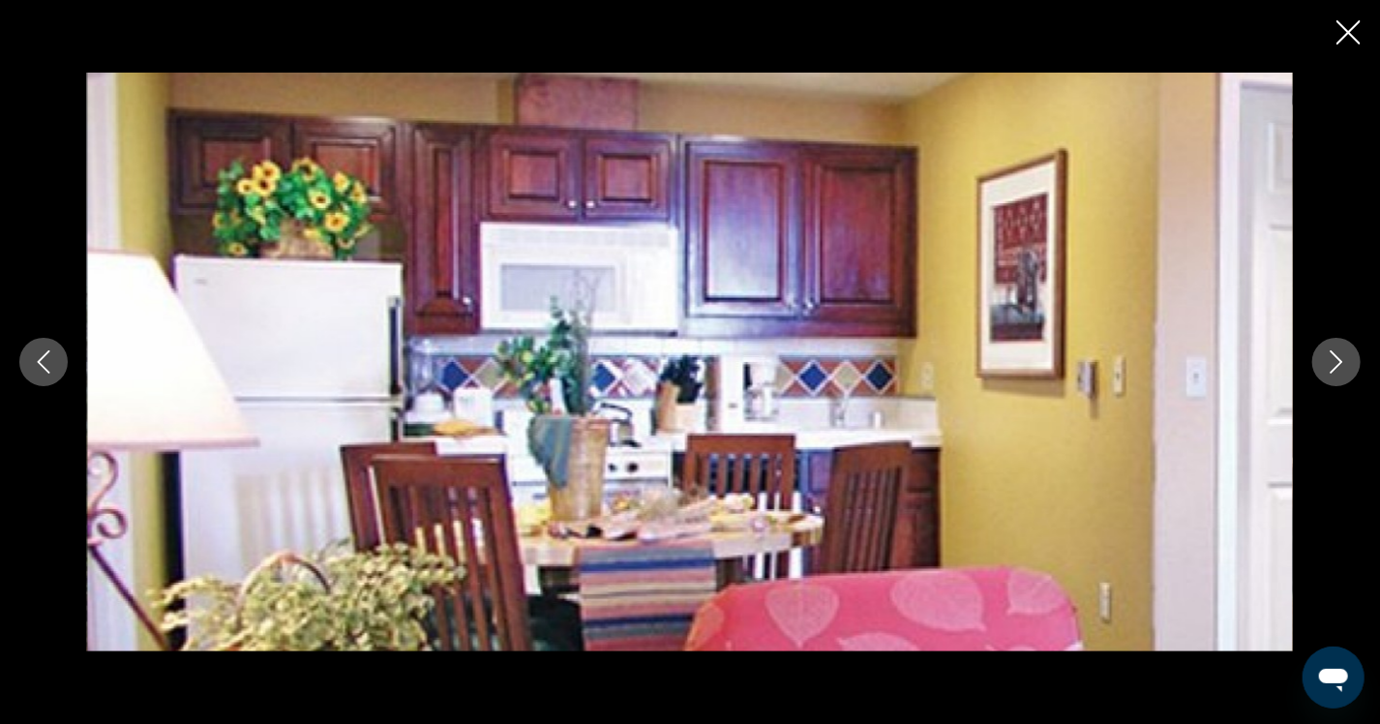
click at [1348, 360] on icon "Next image" at bounding box center [1336, 361] width 23 height 23
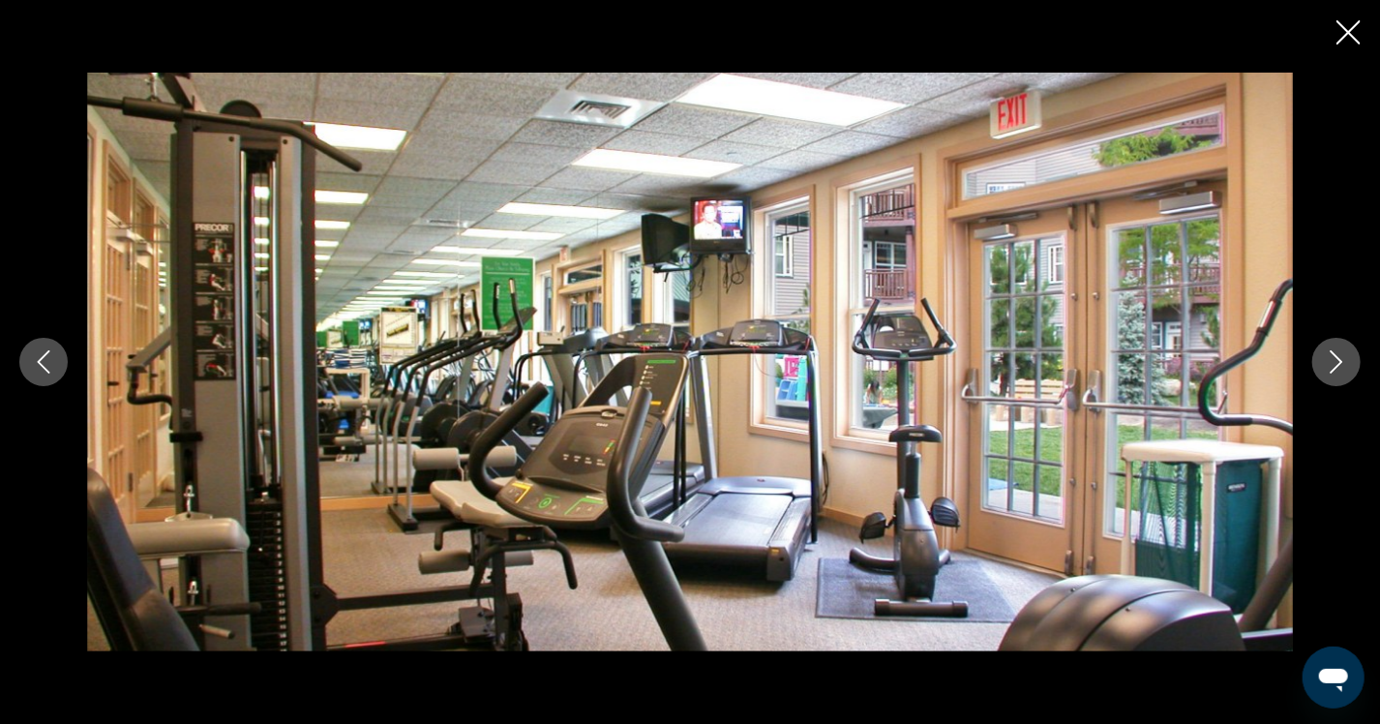
click at [1348, 360] on icon "Next image" at bounding box center [1336, 361] width 23 height 23
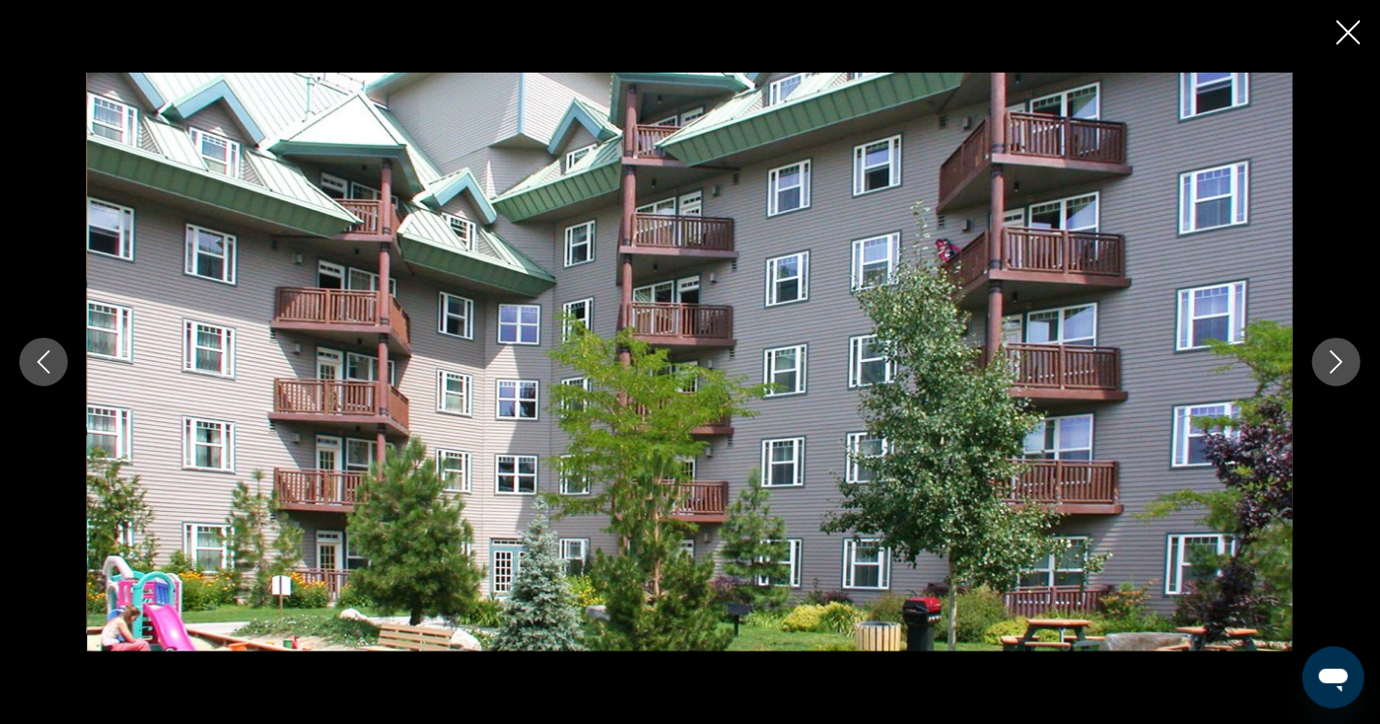
click at [1348, 358] on icon "Next image" at bounding box center [1336, 361] width 23 height 23
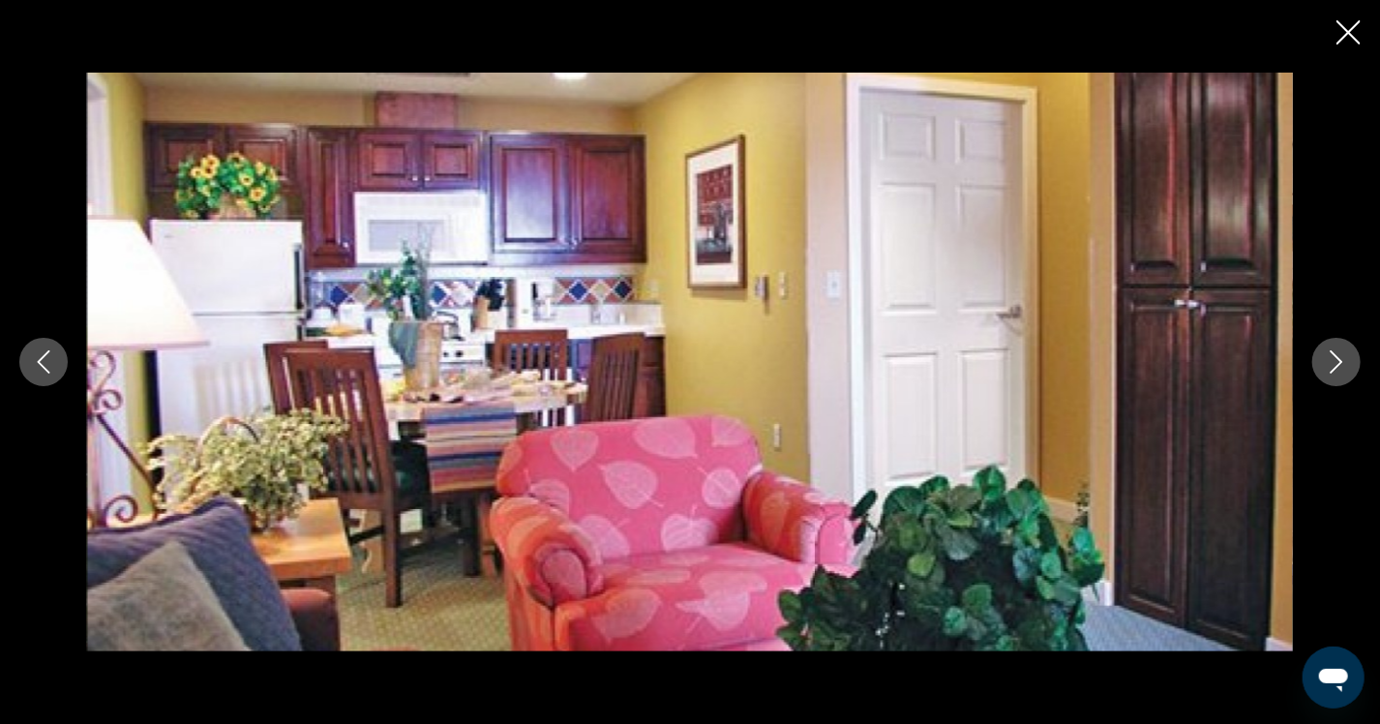
click at [1348, 358] on icon "Next image" at bounding box center [1336, 361] width 23 height 23
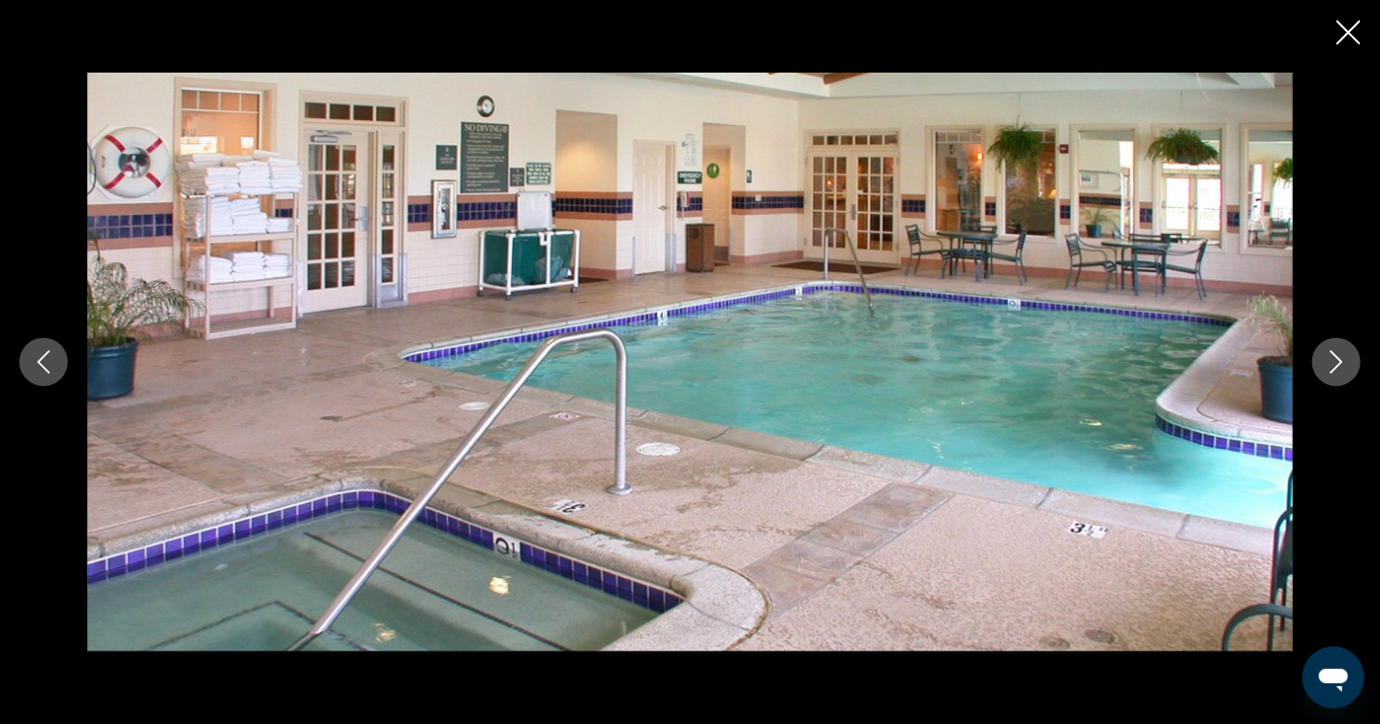
click at [1346, 354] on icon "Next image" at bounding box center [1336, 361] width 23 height 23
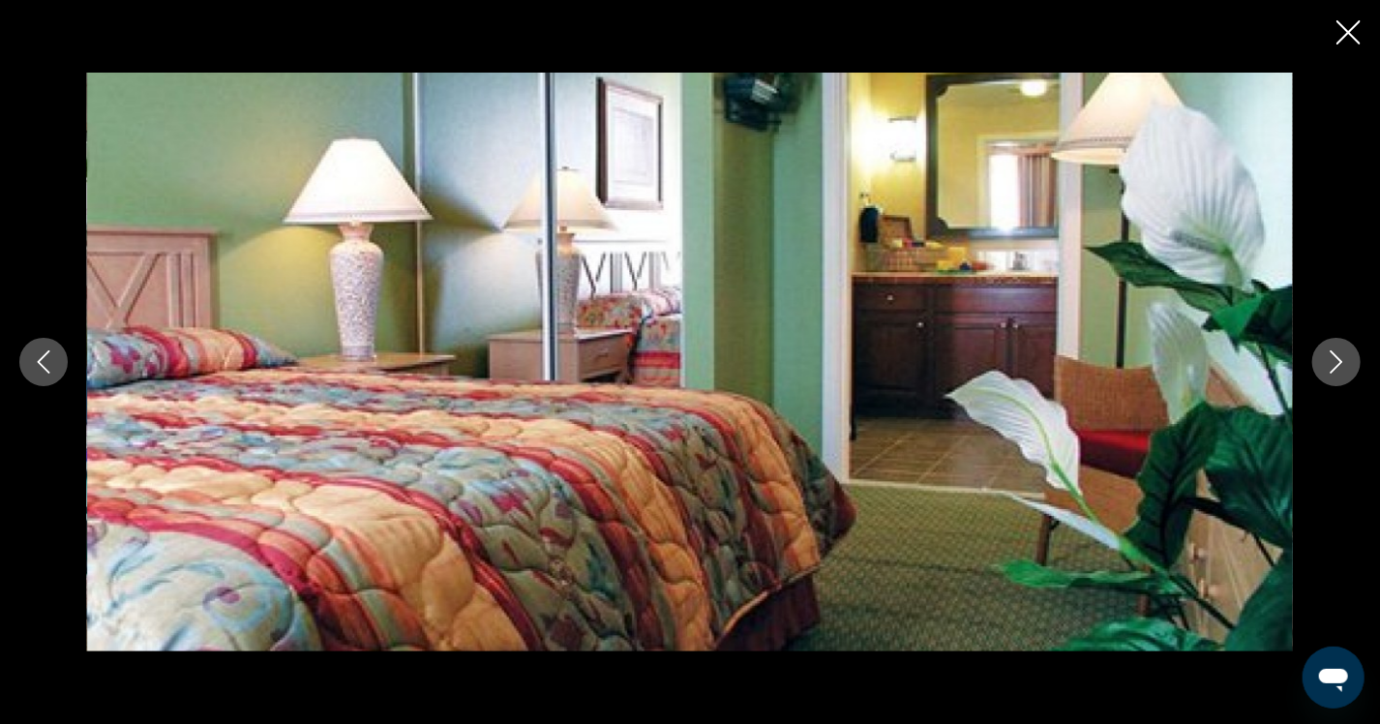
click at [1346, 354] on icon "Next image" at bounding box center [1336, 361] width 23 height 23
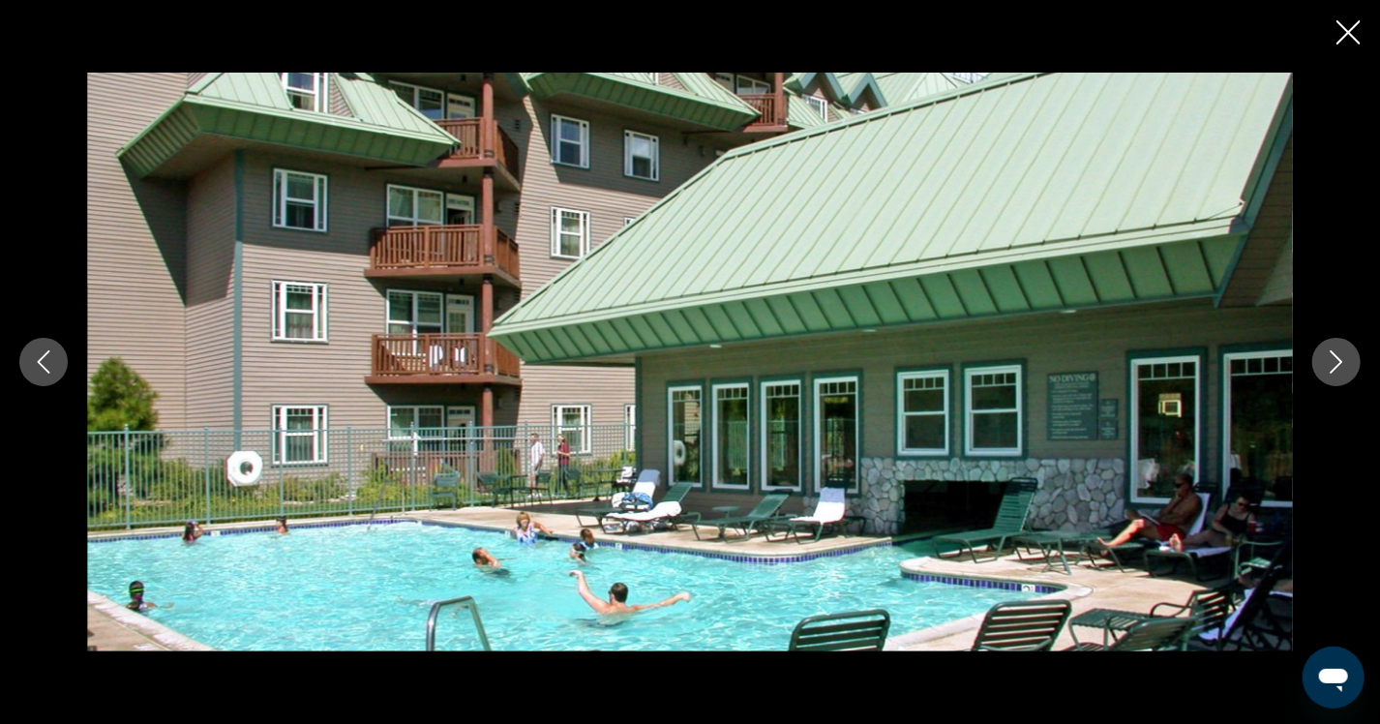
click at [1346, 354] on icon "Next image" at bounding box center [1336, 361] width 23 height 23
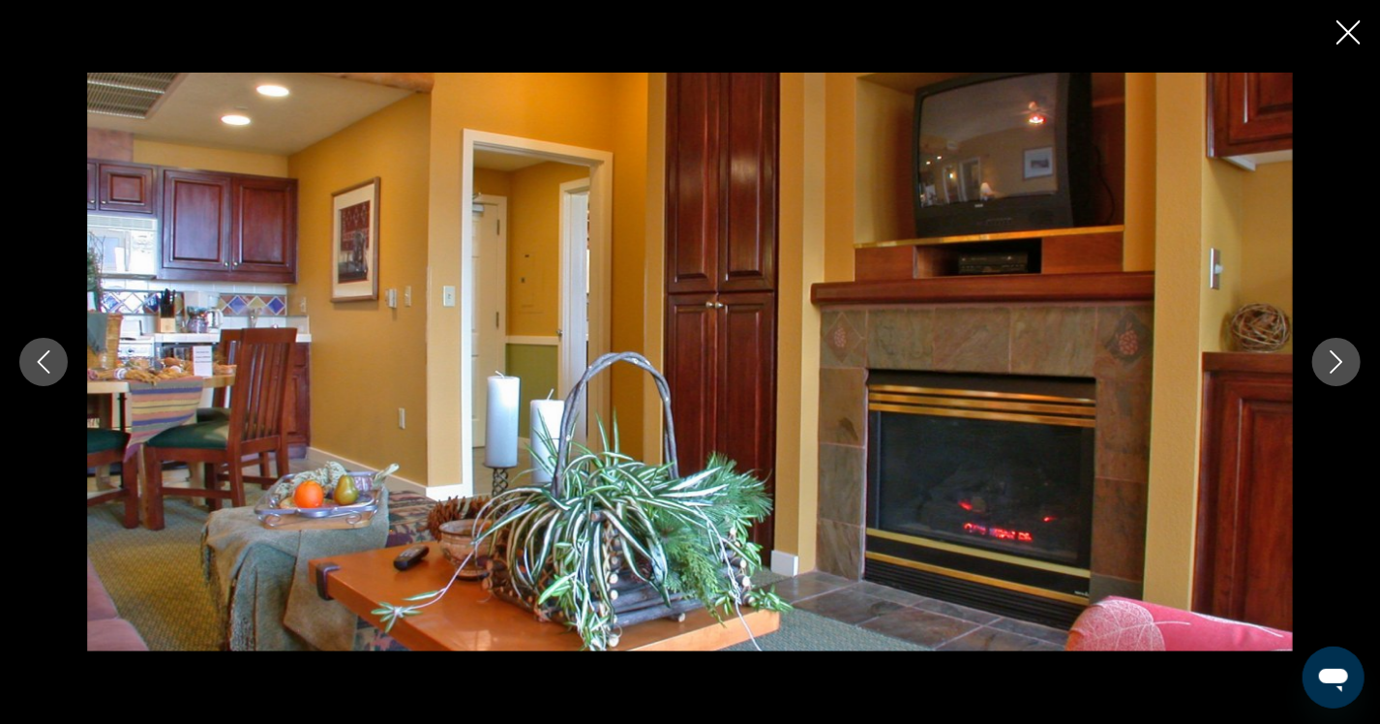
click at [1346, 354] on icon "Next image" at bounding box center [1336, 361] width 23 height 23
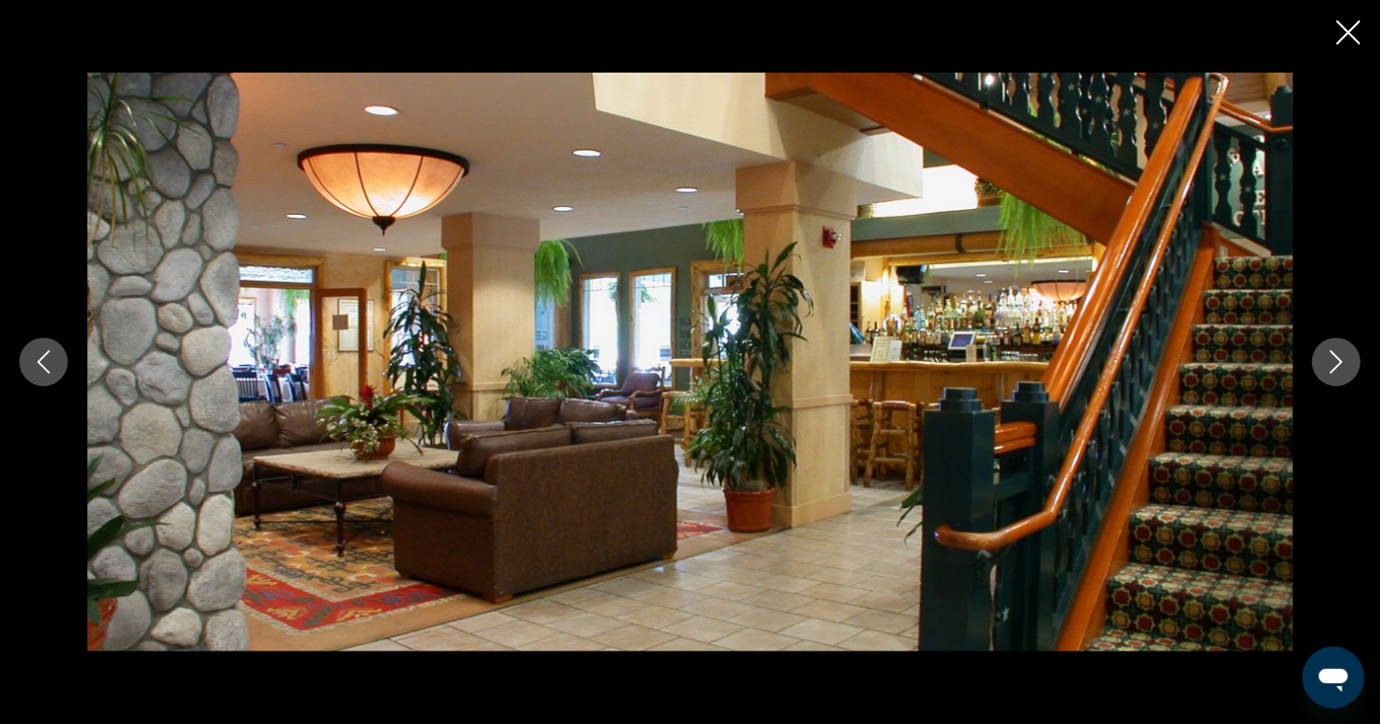
click at [1346, 354] on icon "Next image" at bounding box center [1336, 361] width 23 height 23
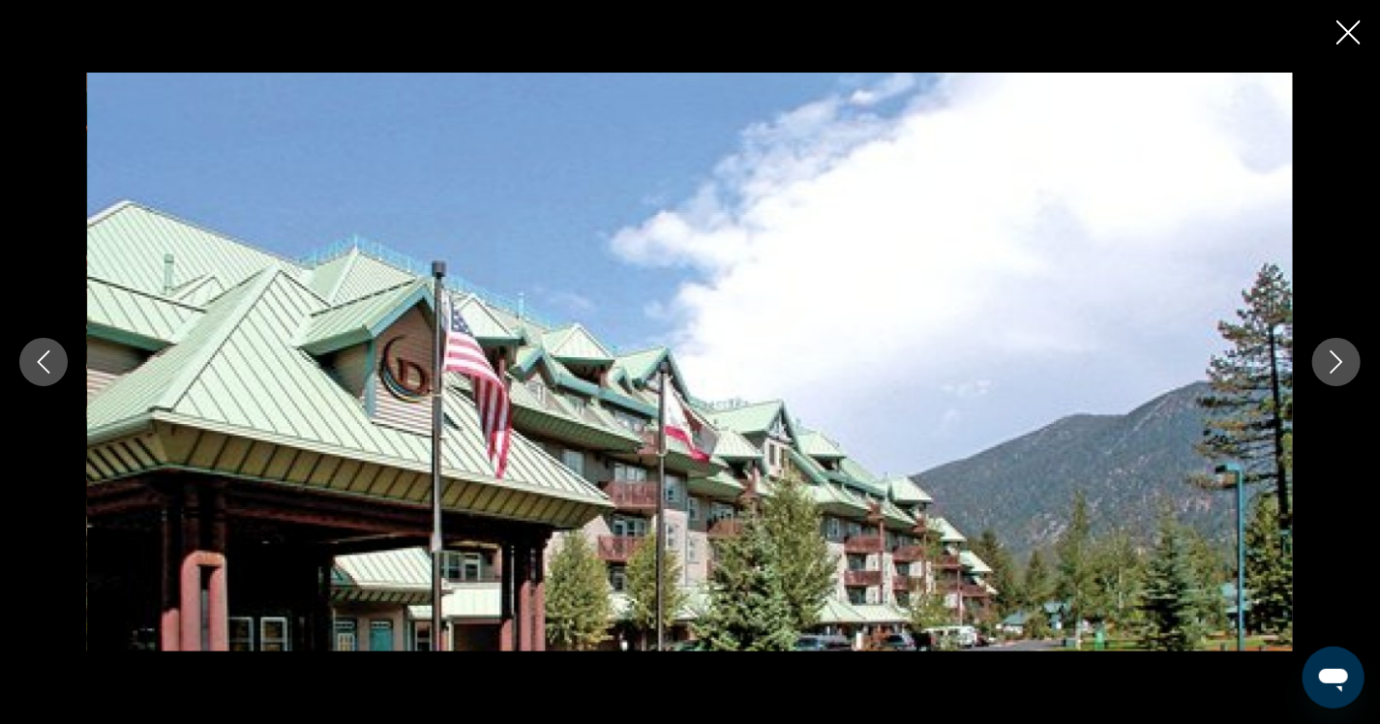
click at [1346, 354] on icon "Next image" at bounding box center [1336, 361] width 23 height 23
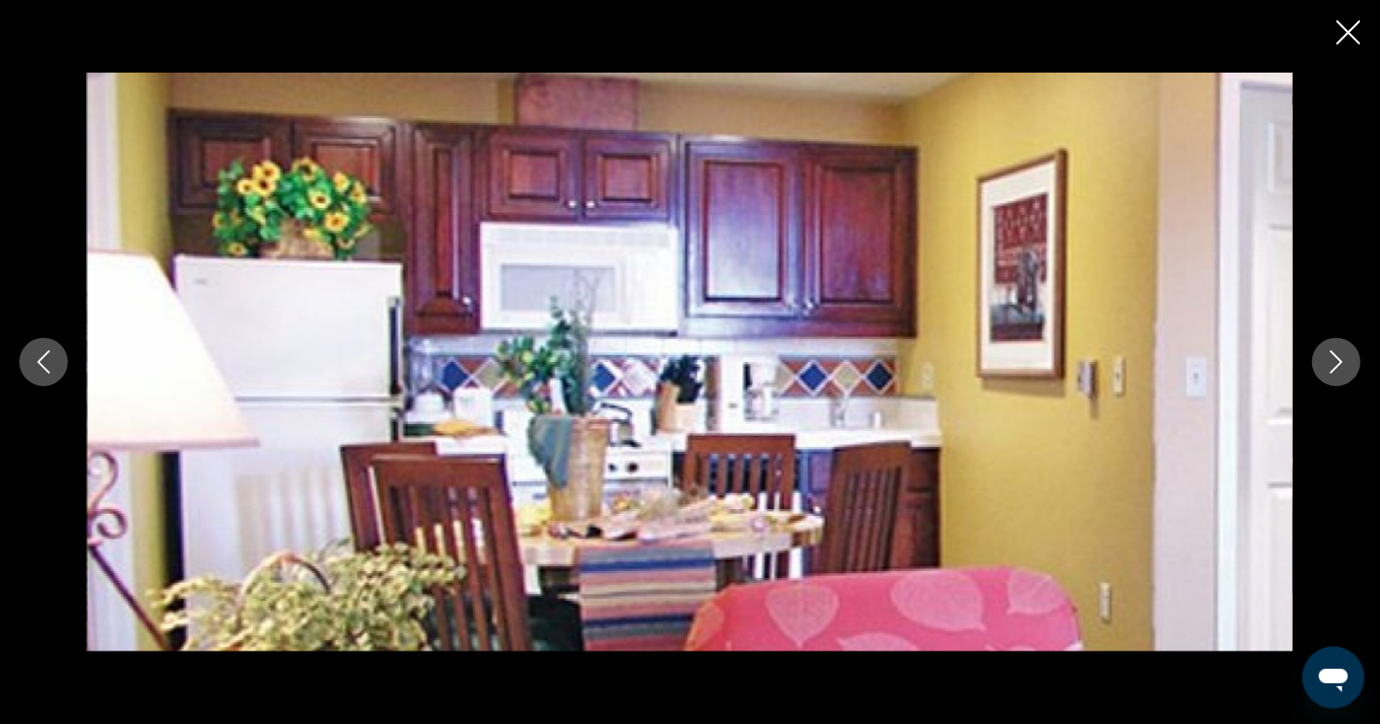
click at [1341, 352] on icon "Next image" at bounding box center [1336, 361] width 23 height 23
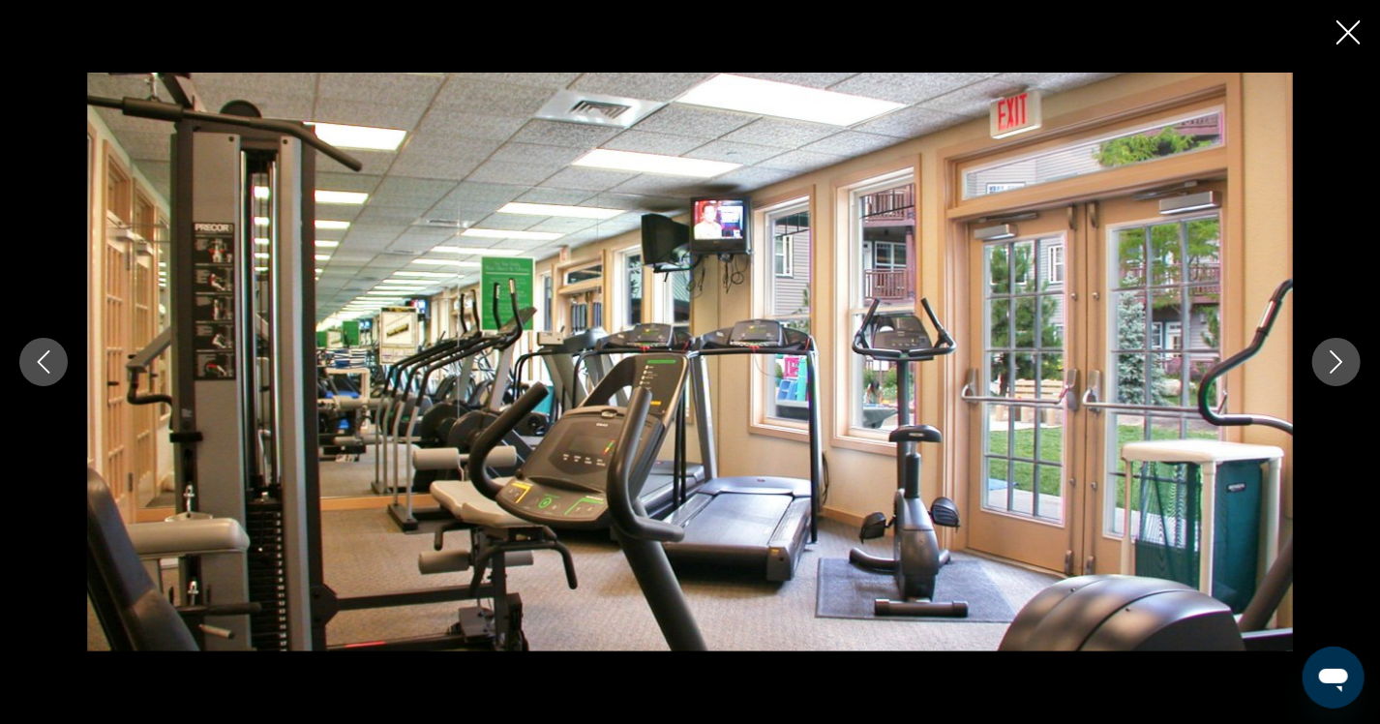
click at [1344, 33] on icon "Close slideshow" at bounding box center [1349, 32] width 24 height 24
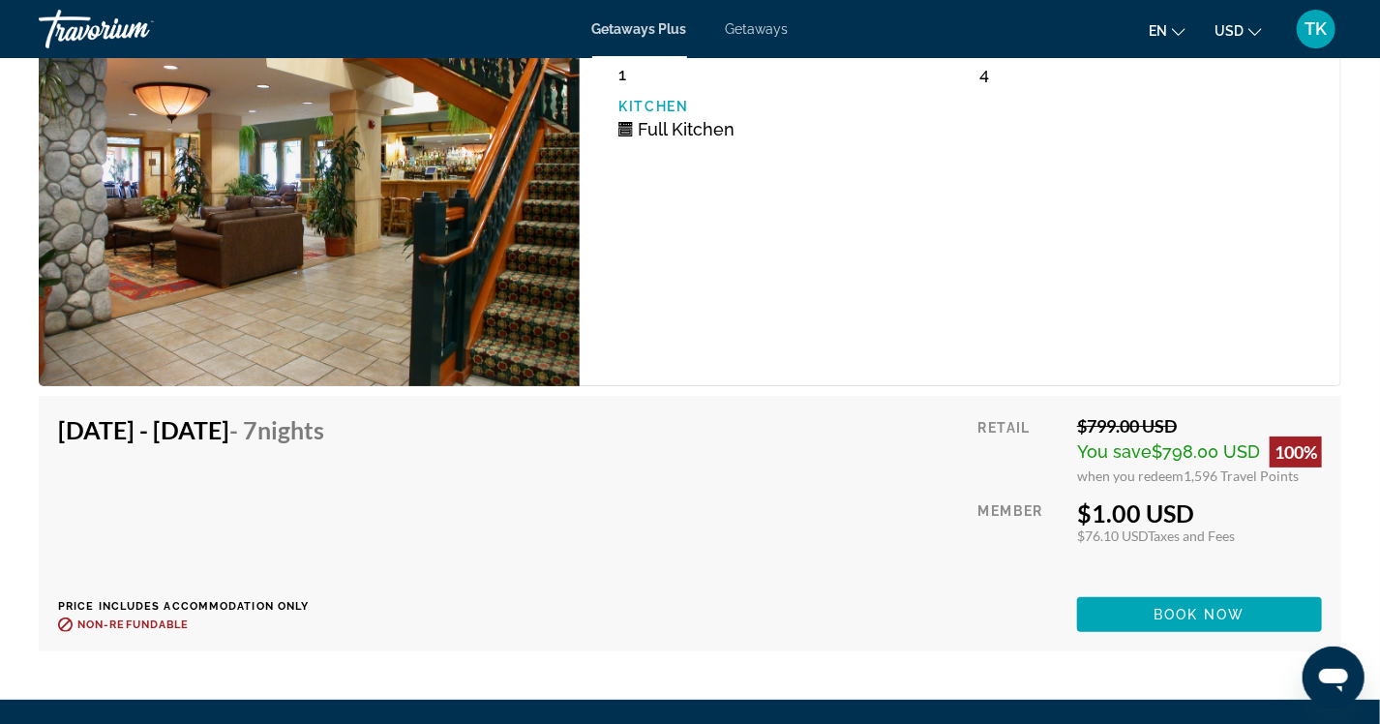
scroll to position [3545, 0]
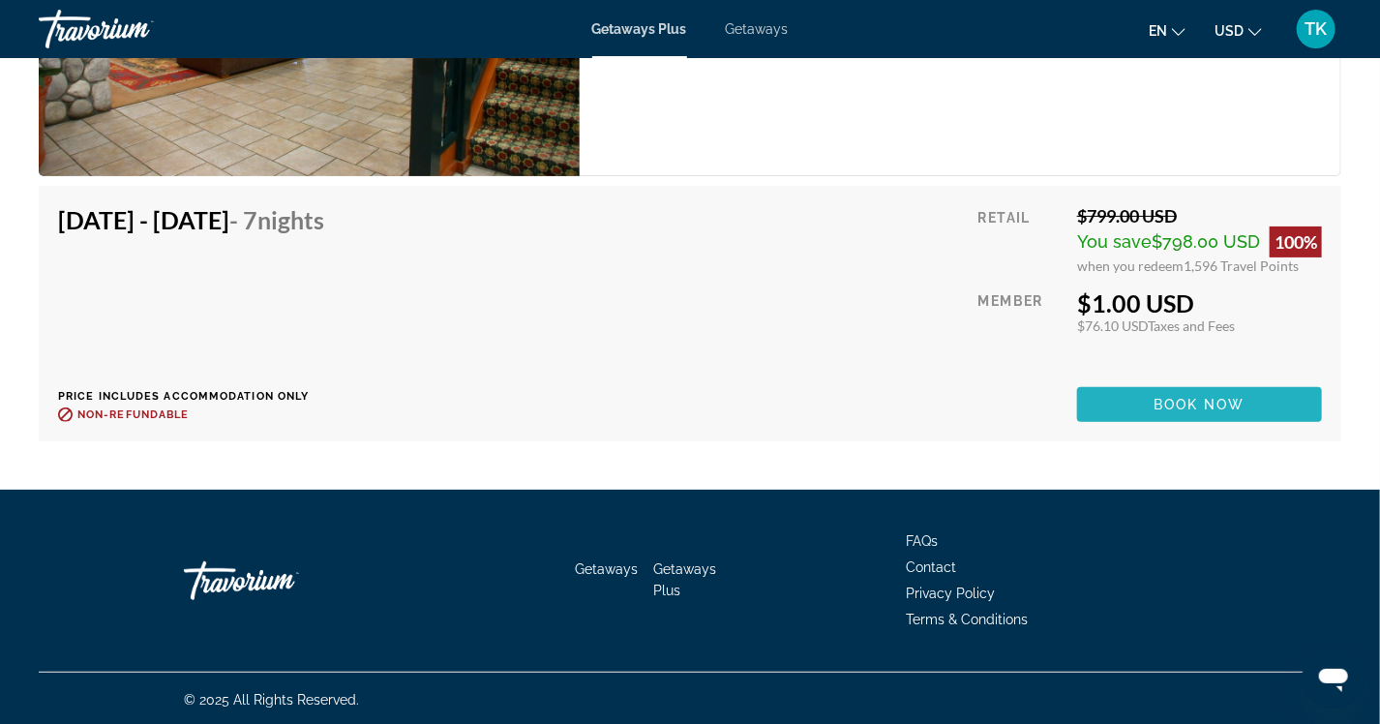
click at [1217, 397] on span "Book now" at bounding box center [1200, 404] width 92 height 15
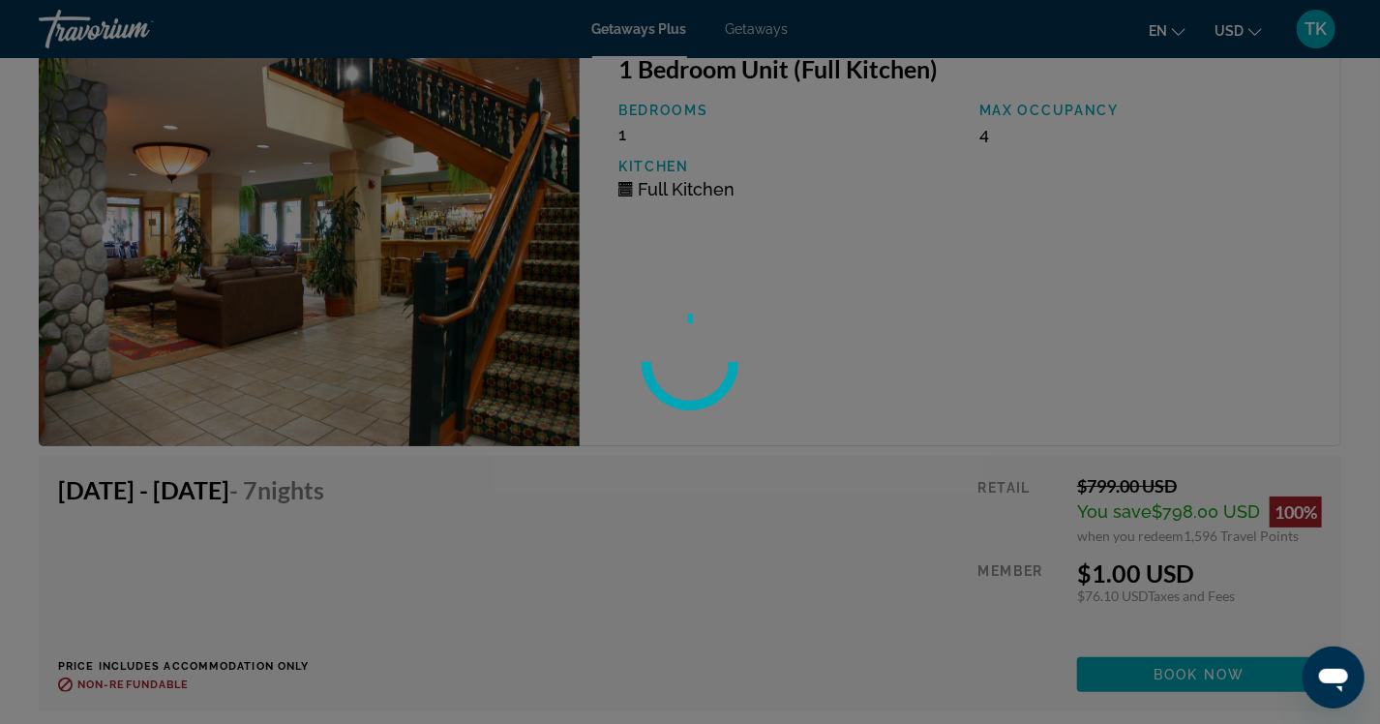
scroll to position [3061, 0]
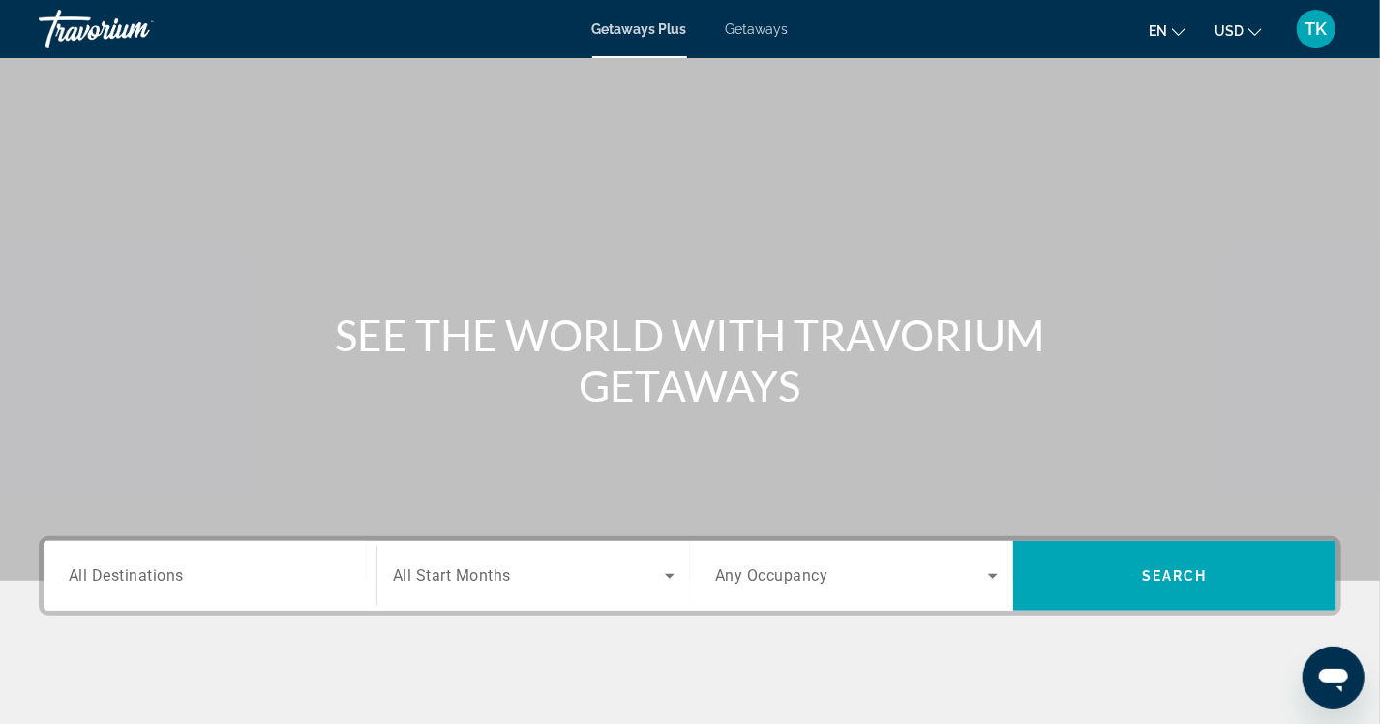
click at [112, 570] on span "All Destinations" at bounding box center [126, 575] width 115 height 18
click at [112, 570] on input "Destination All Destinations" at bounding box center [210, 576] width 283 height 23
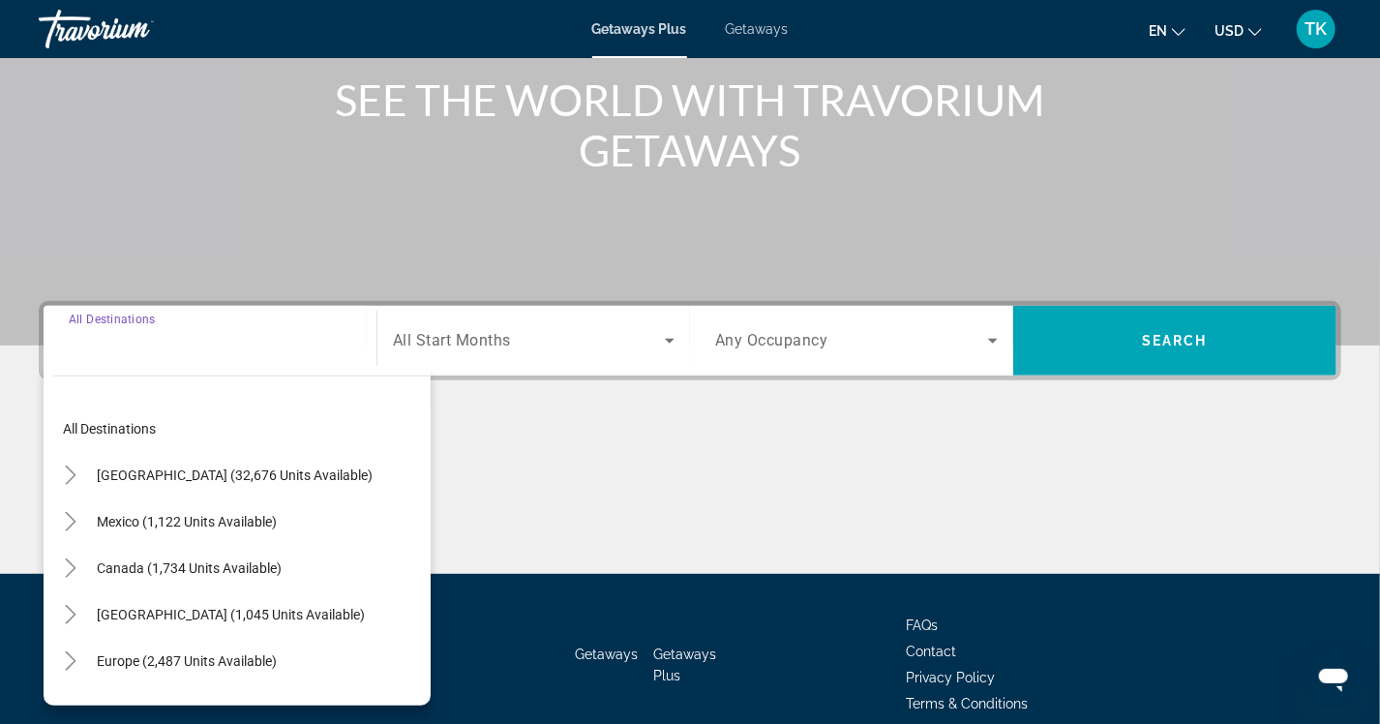
scroll to position [321, 0]
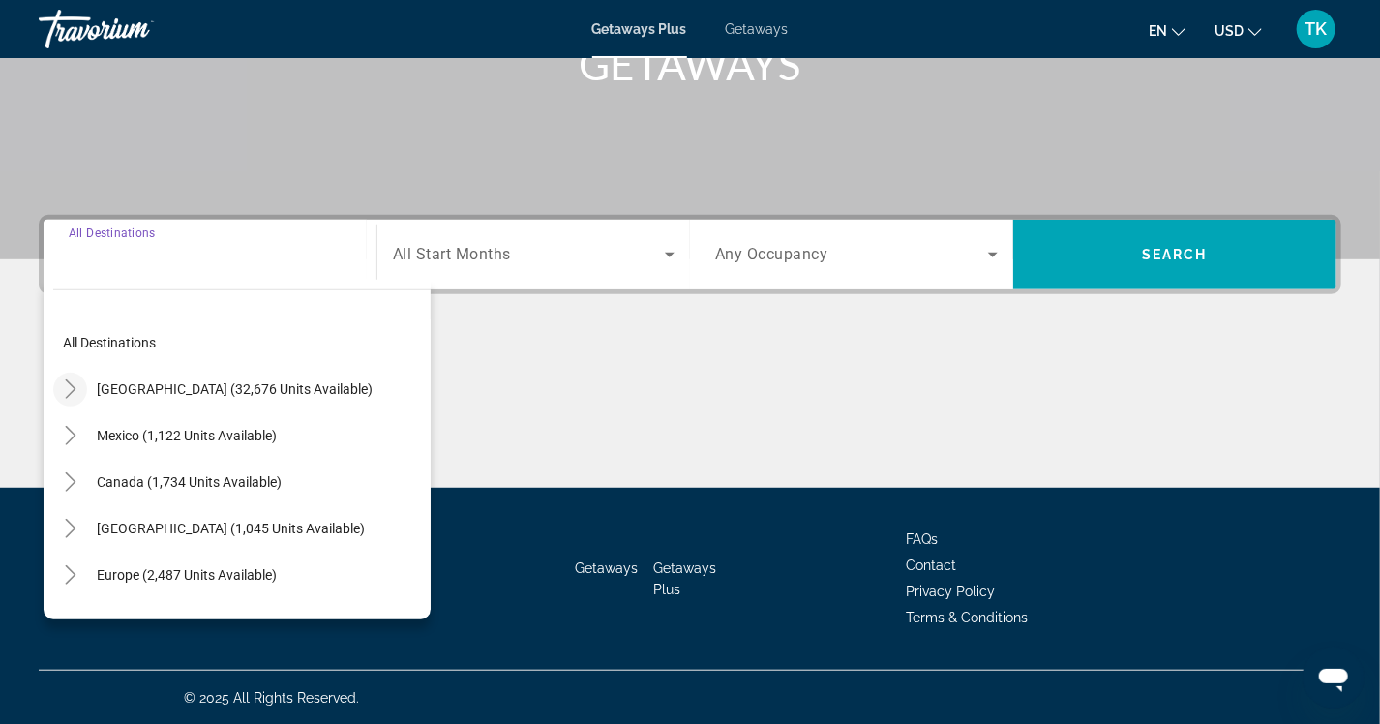
click at [73, 390] on icon "Toggle United States (32,676 units available)" at bounding box center [70, 388] width 11 height 19
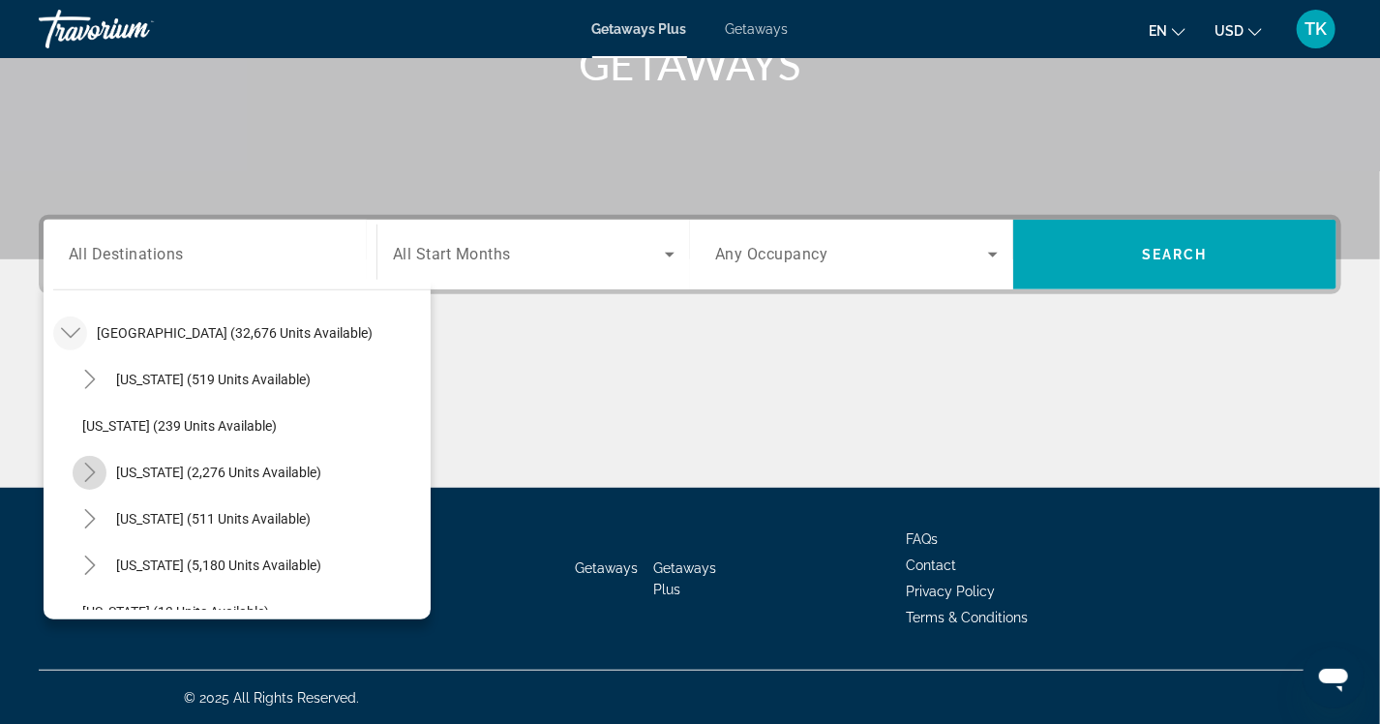
click at [92, 467] on icon "Toggle California (2,276 units available)" at bounding box center [89, 472] width 19 height 19
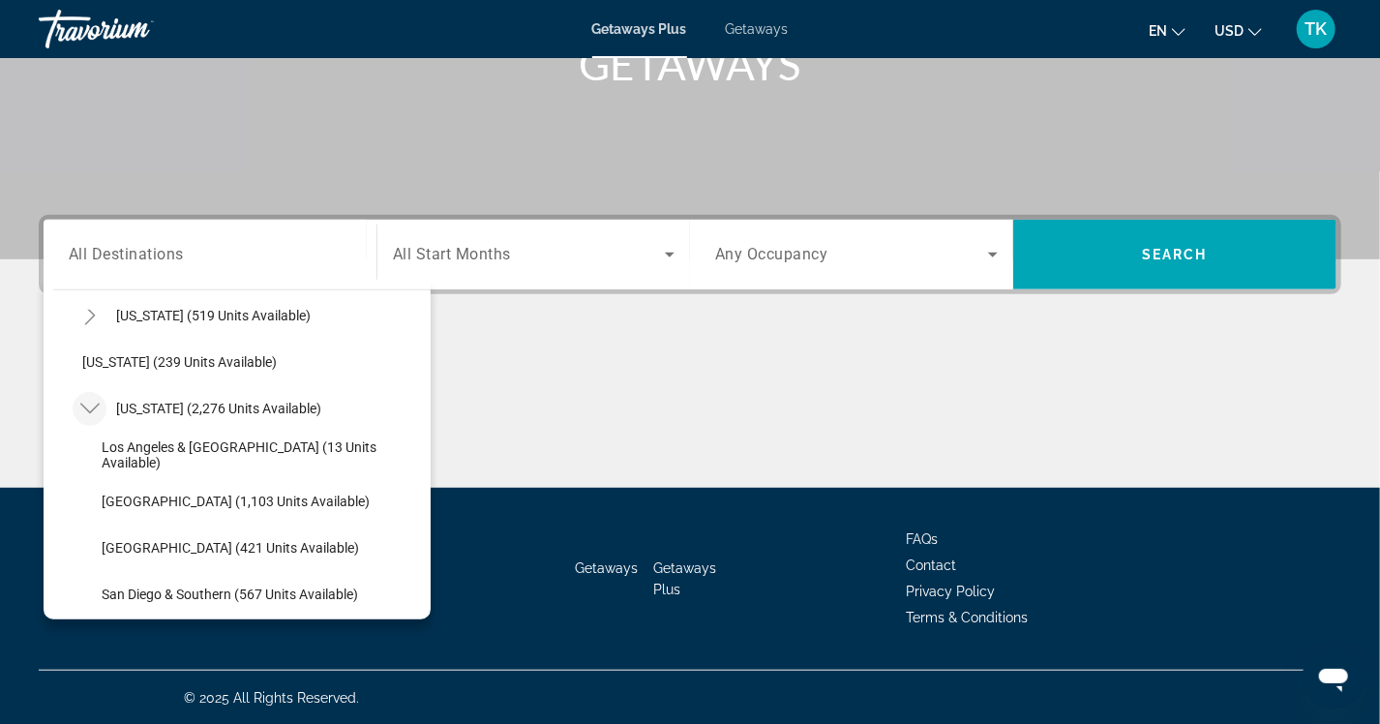
scroll to position [153, 0]
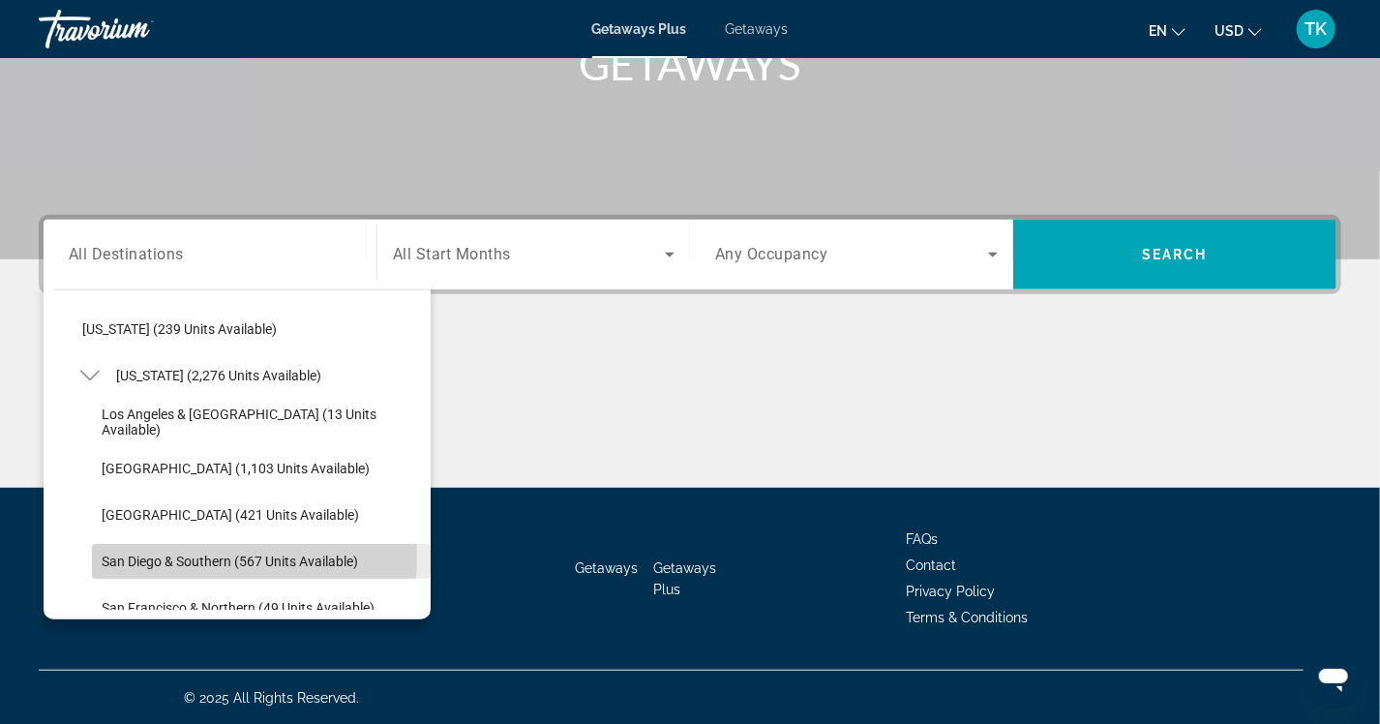
click at [186, 556] on span "San Diego & Southern (567 units available)" at bounding box center [230, 561] width 257 height 15
type input "**********"
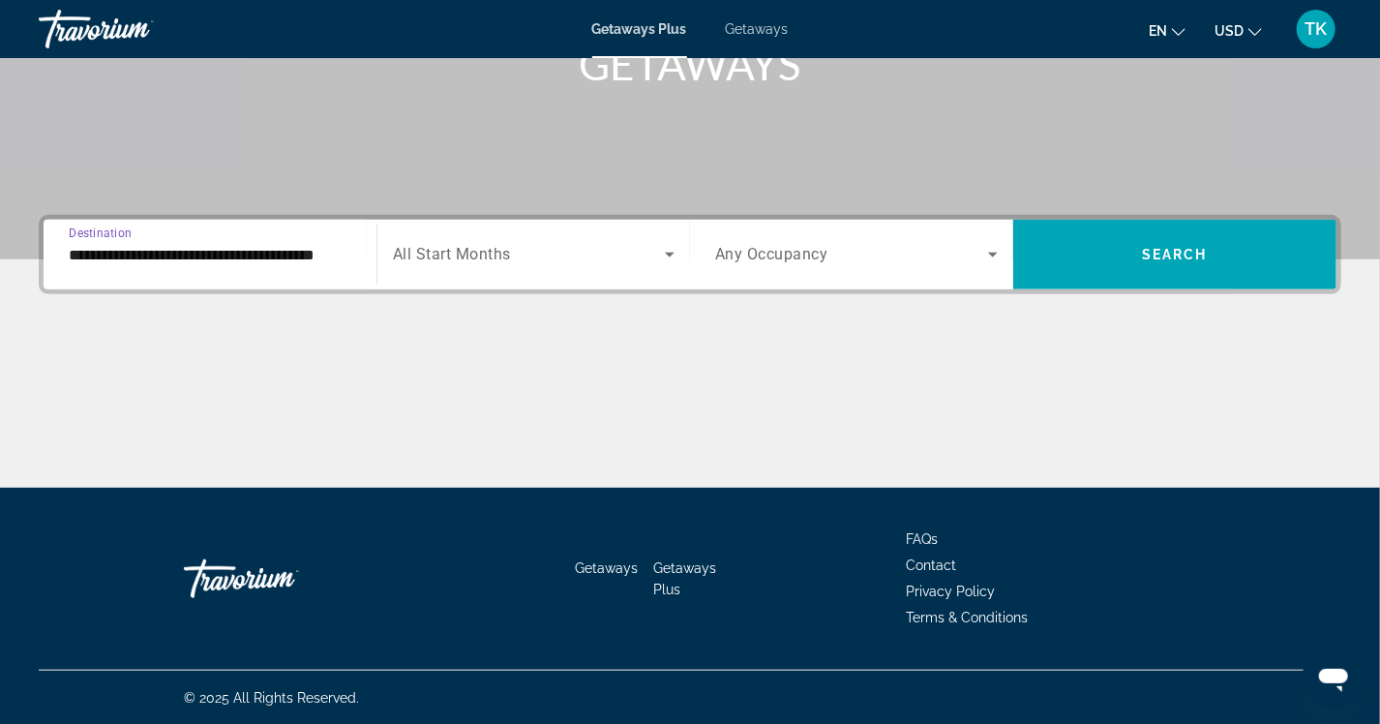
click at [605, 257] on span "Search widget" at bounding box center [529, 254] width 272 height 23
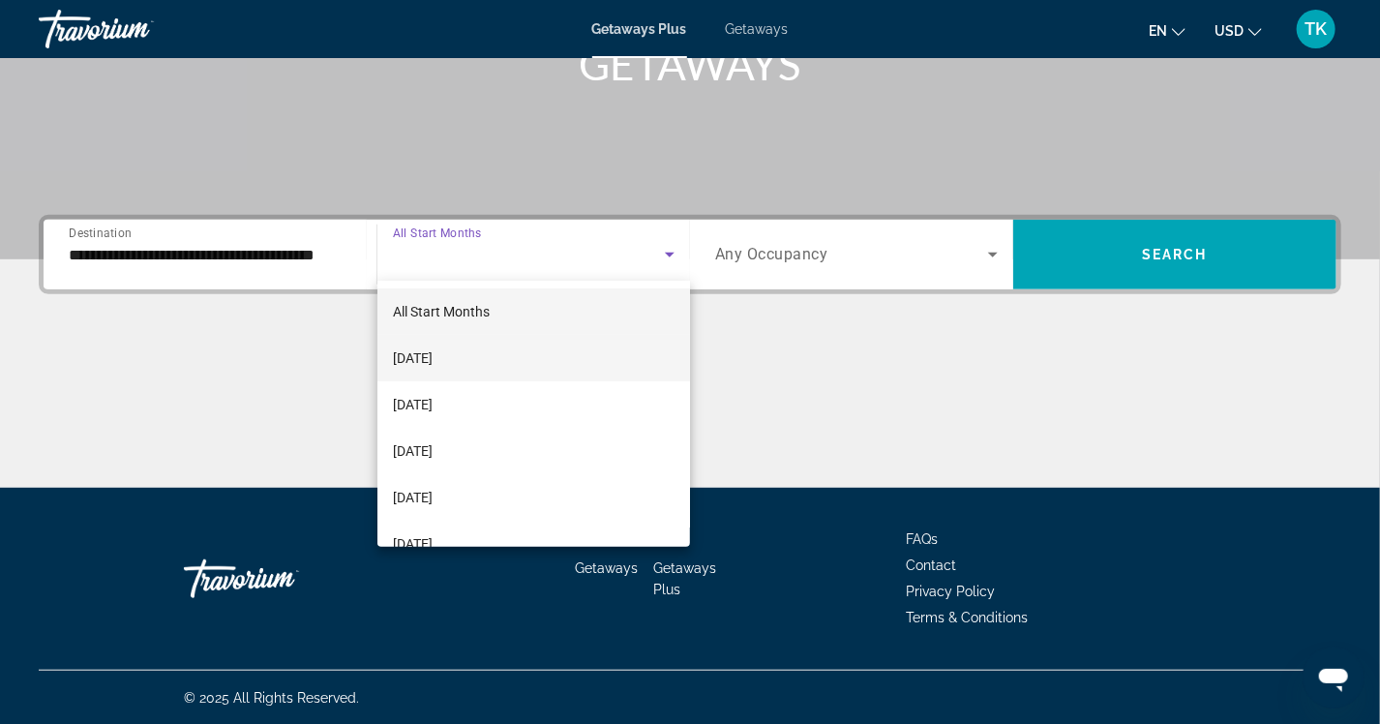
click at [433, 352] on span "[DATE]" at bounding box center [413, 358] width 40 height 23
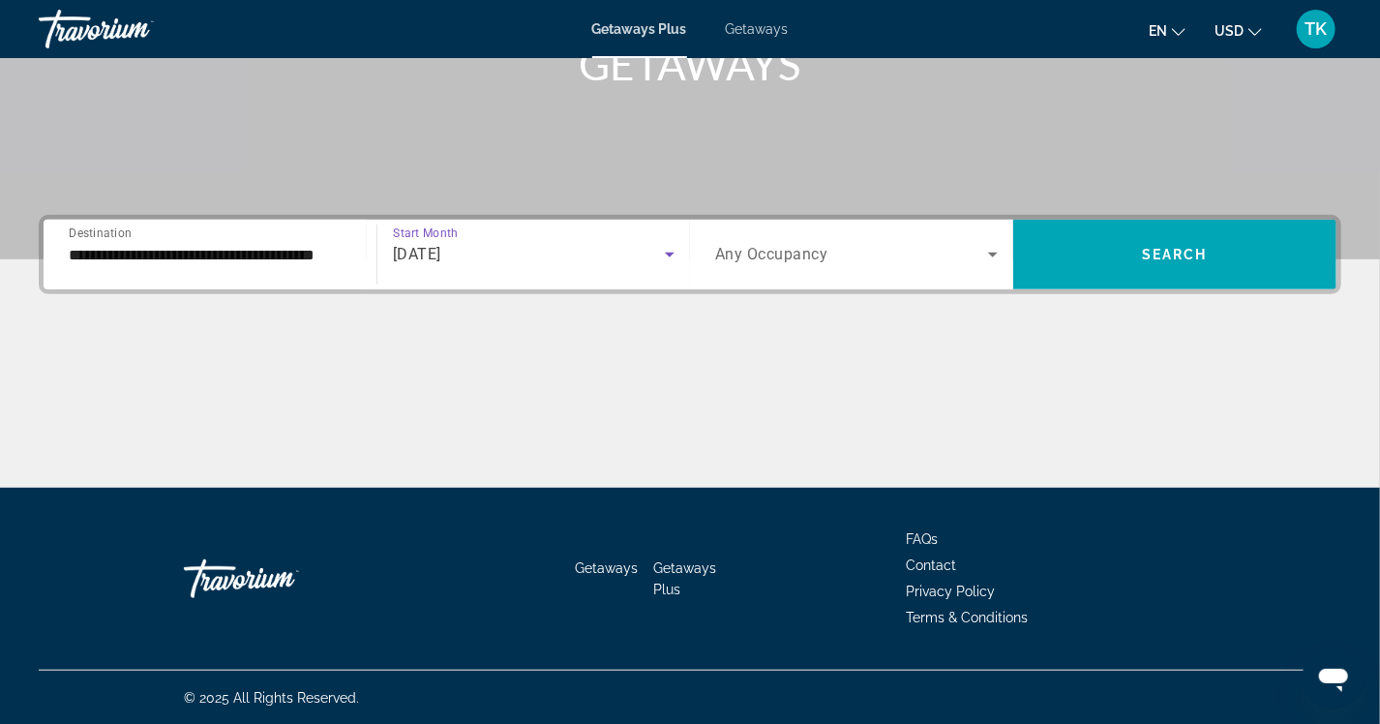
click at [903, 234] on div "Search widget" at bounding box center [856, 254] width 283 height 54
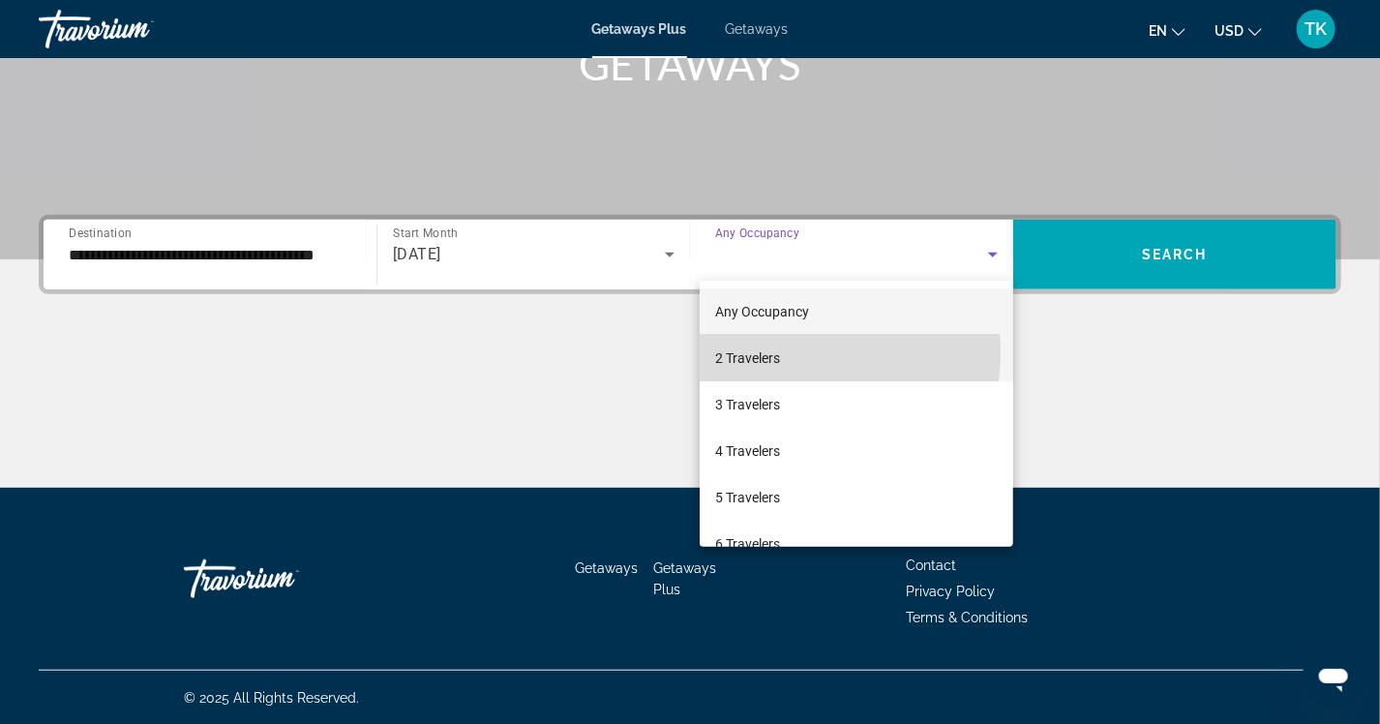
click at [760, 352] on span "2 Travelers" at bounding box center [747, 358] width 65 height 23
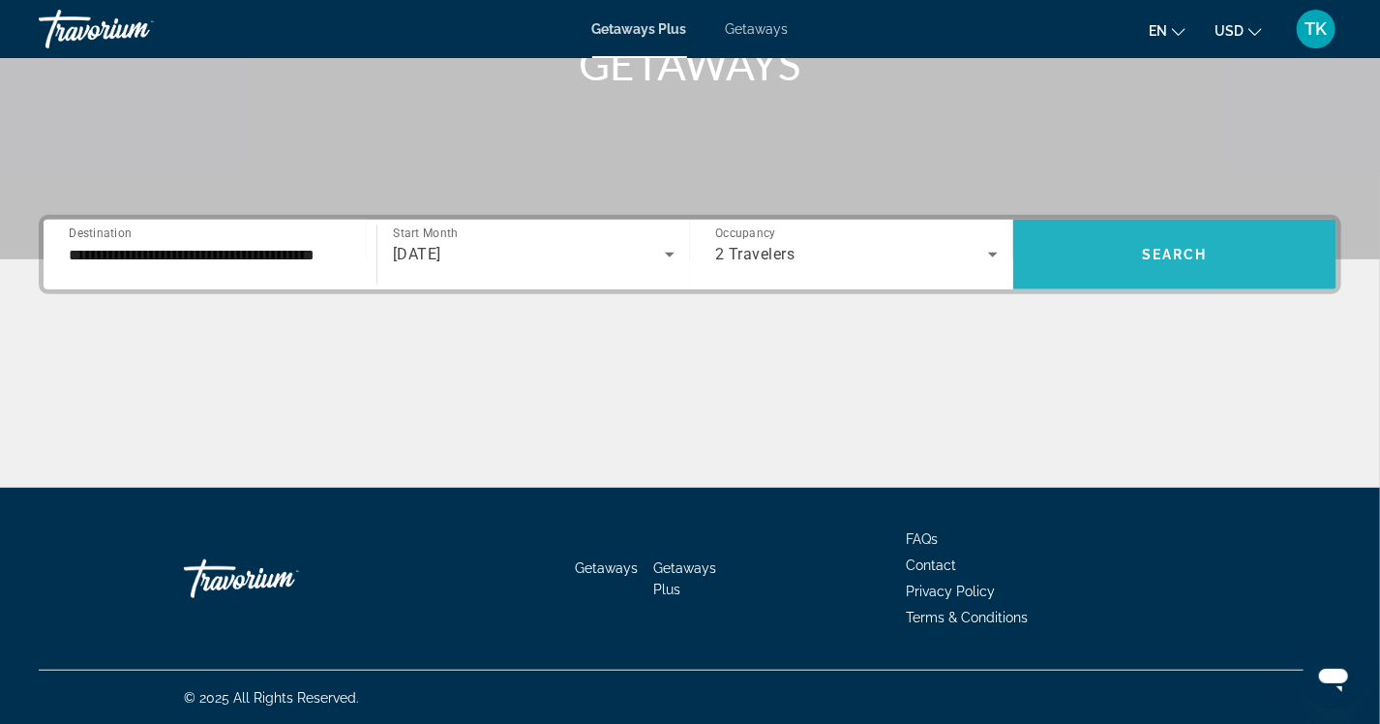
click at [1094, 252] on span "Search widget" at bounding box center [1175, 254] width 323 height 46
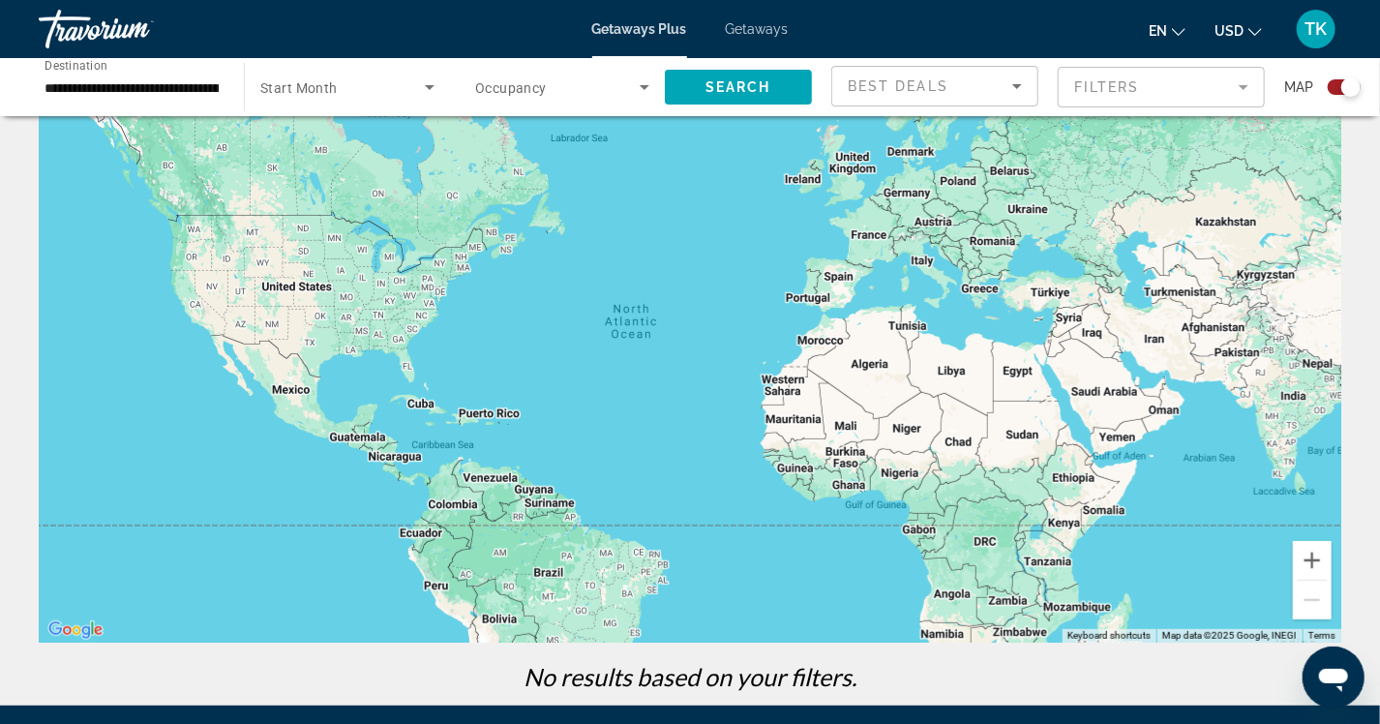
scroll to position [291, 0]
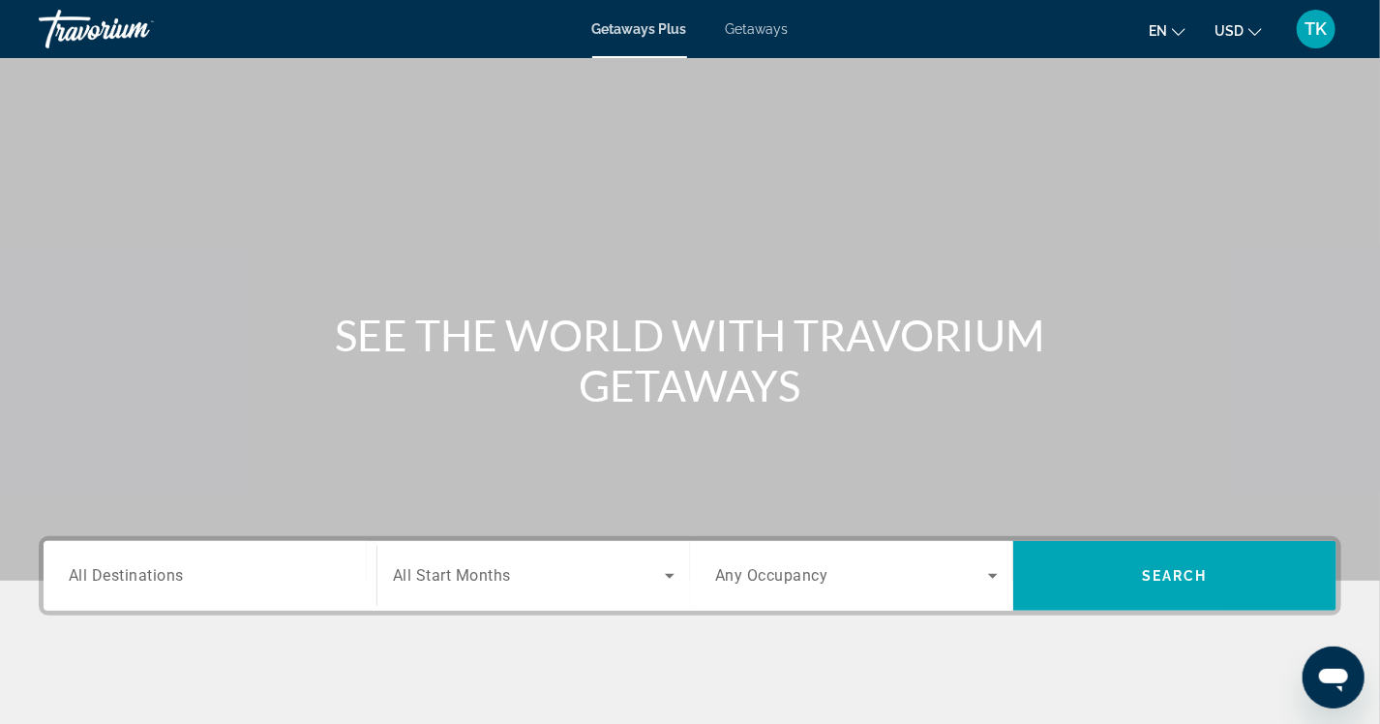
click at [131, 577] on span "All Destinations" at bounding box center [126, 575] width 115 height 18
click at [131, 577] on input "Destination All Destinations" at bounding box center [210, 576] width 283 height 23
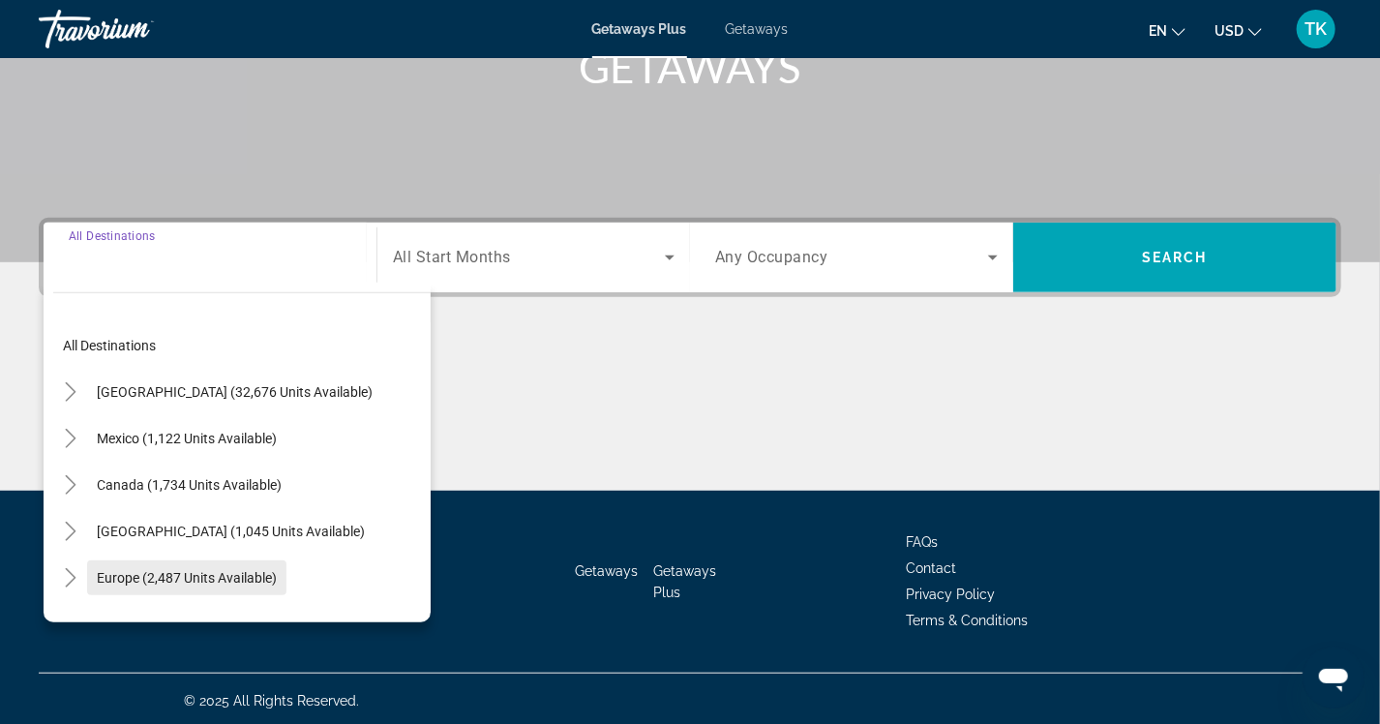
scroll to position [321, 0]
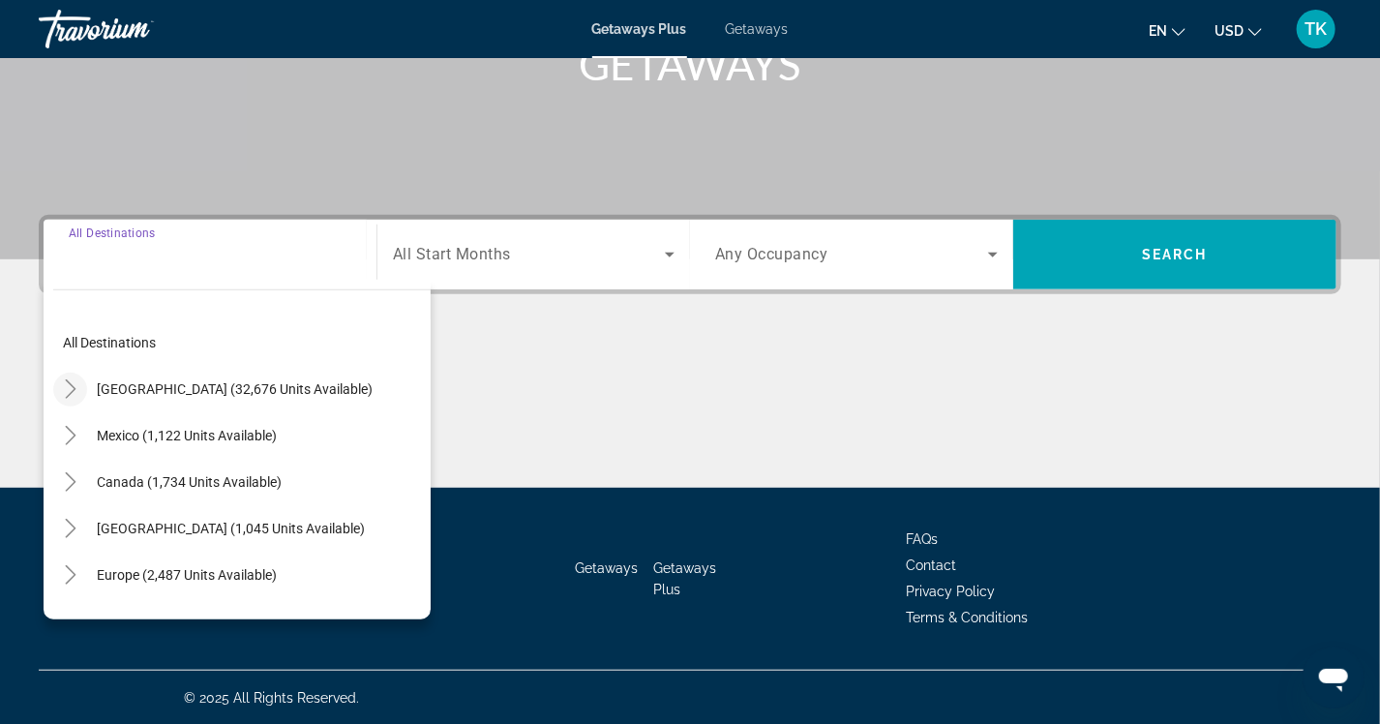
click at [71, 379] on icon "Toggle United States (32,676 units available)" at bounding box center [70, 388] width 19 height 19
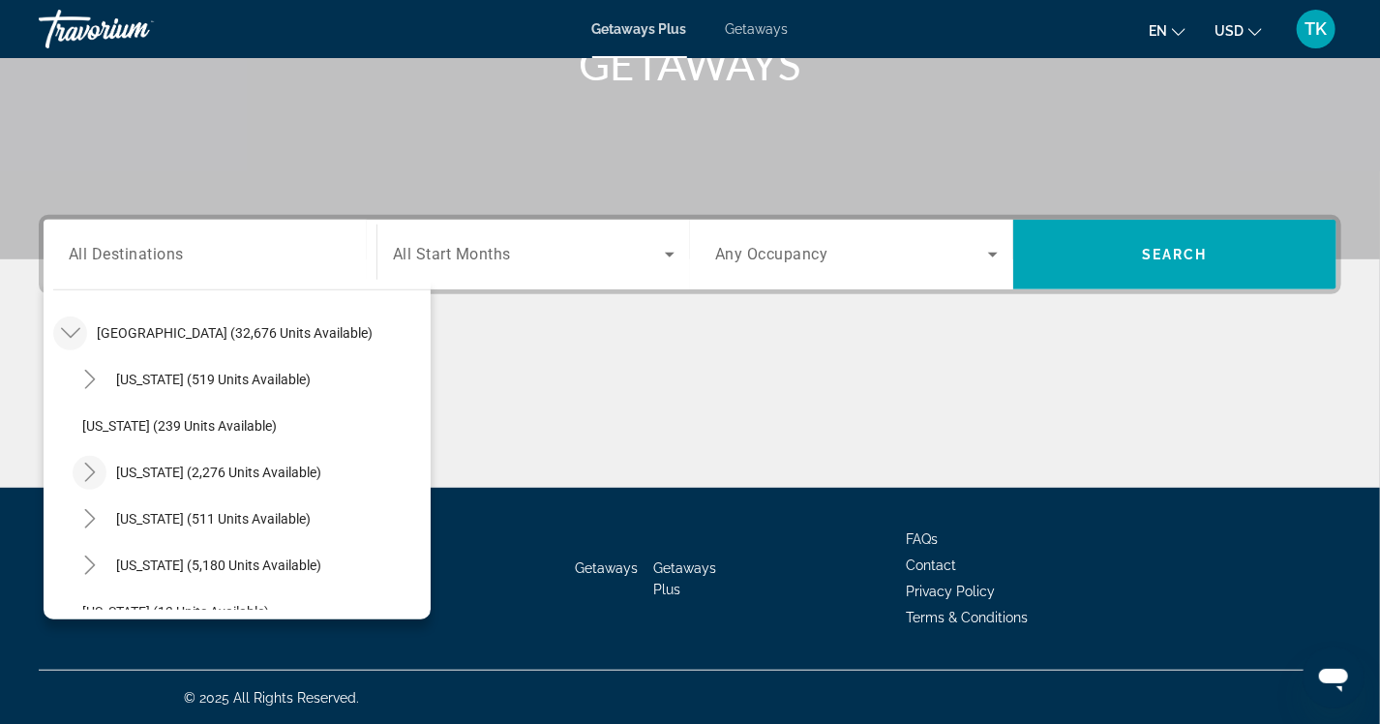
click at [88, 463] on icon "Toggle California (2,276 units available)" at bounding box center [89, 472] width 19 height 19
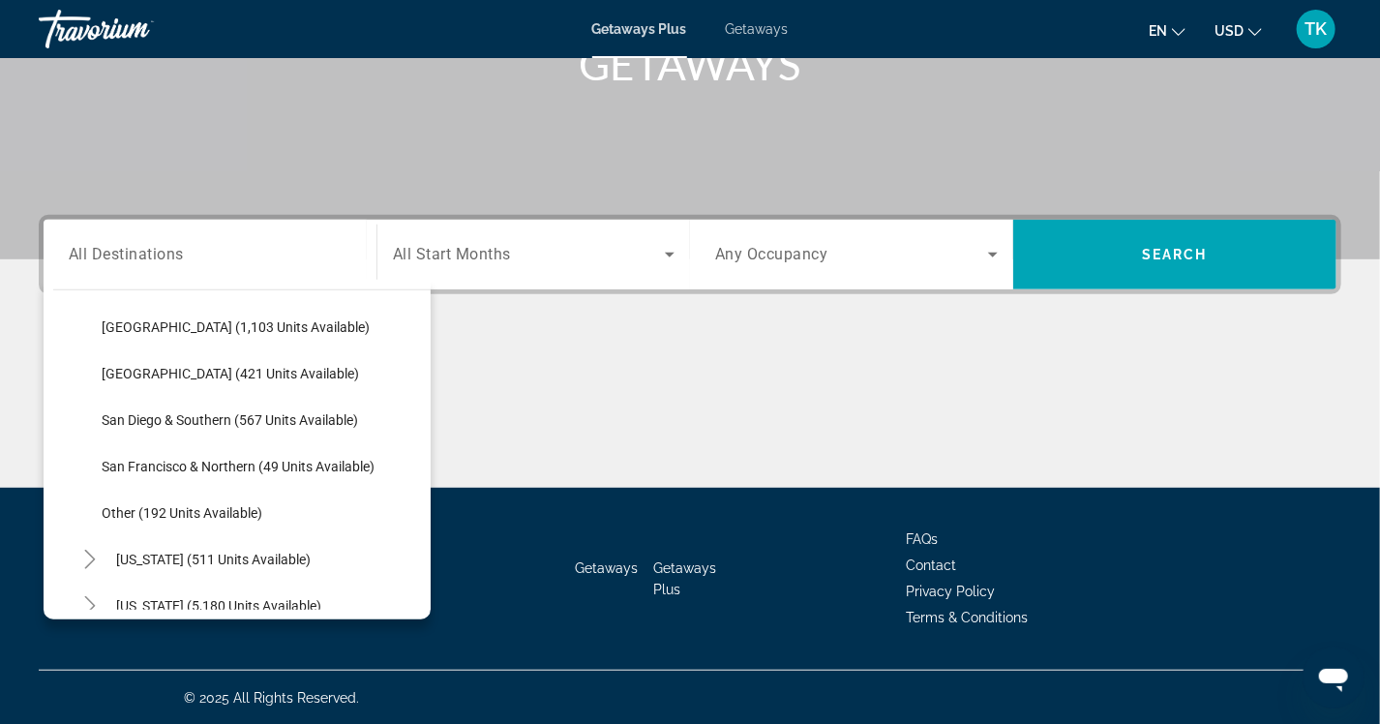
scroll to position [153, 0]
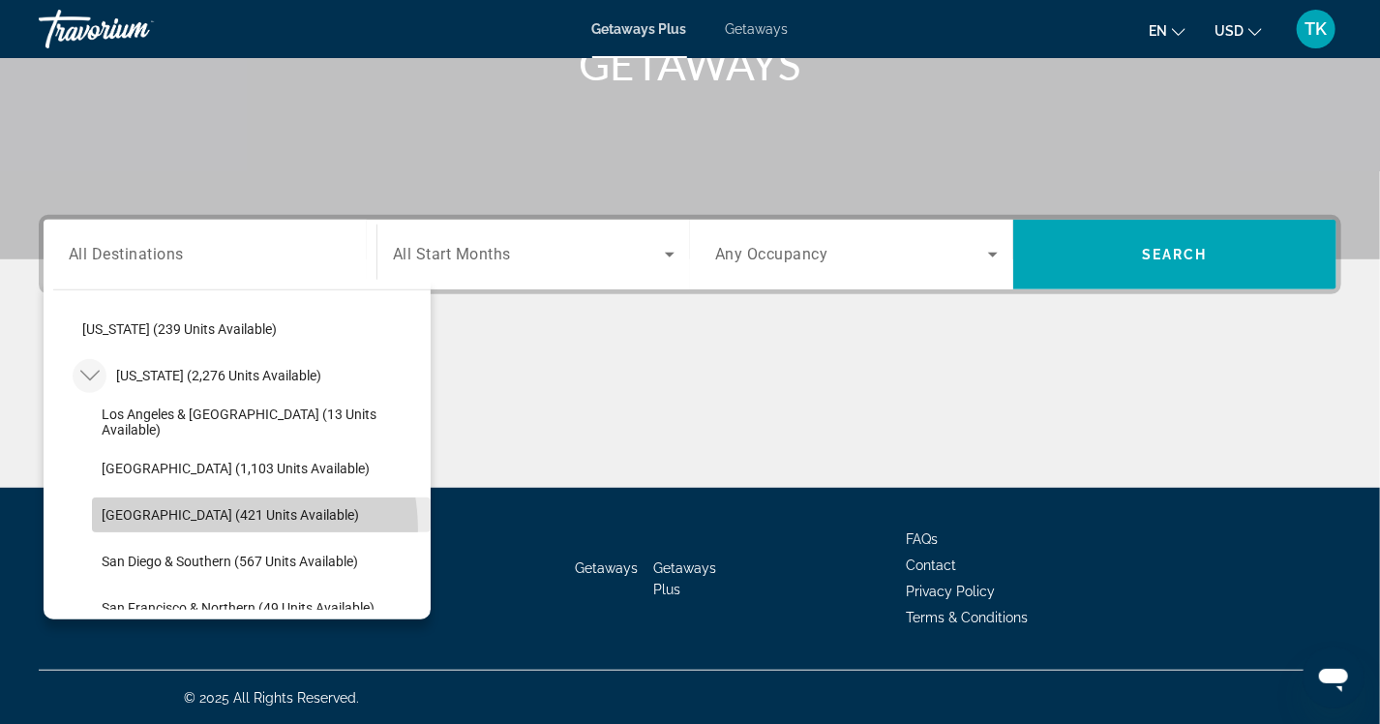
click at [212, 528] on span "Search widget" at bounding box center [261, 515] width 339 height 46
type input "**********"
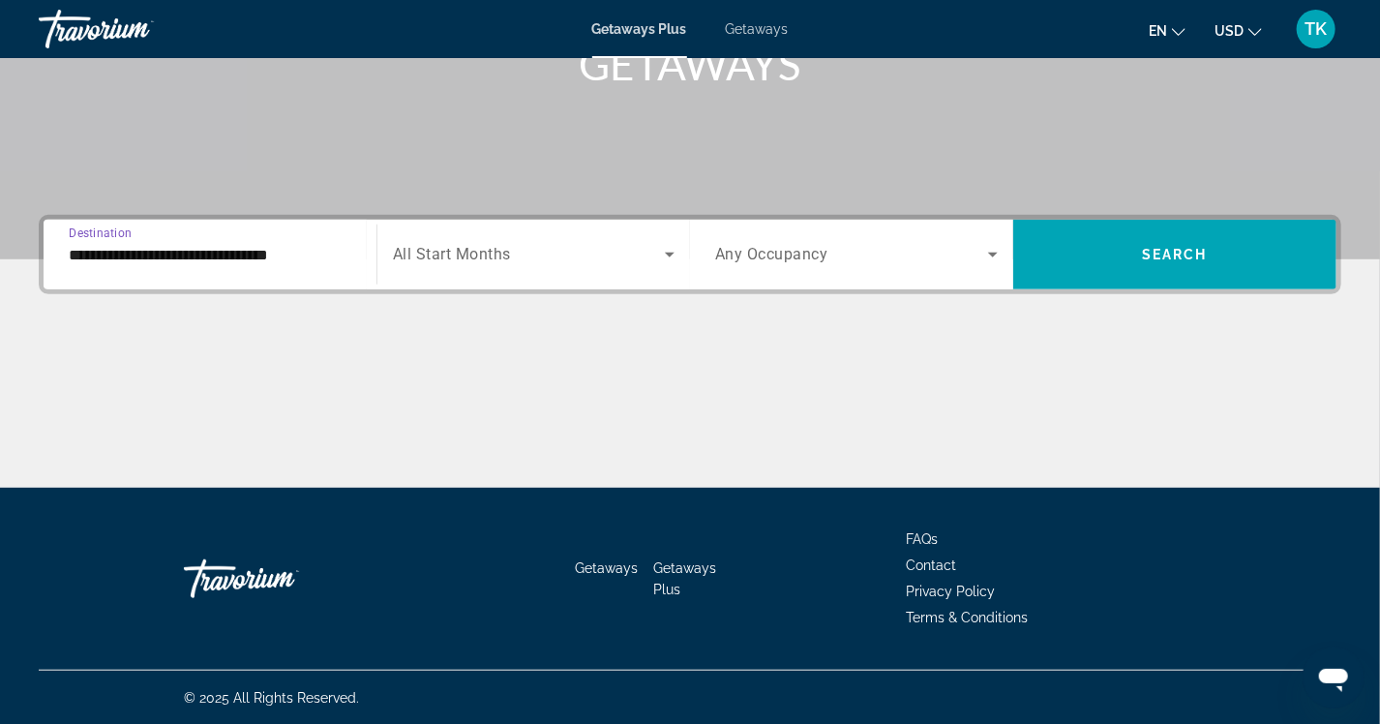
click at [531, 267] on div "Search widget" at bounding box center [534, 254] width 282 height 54
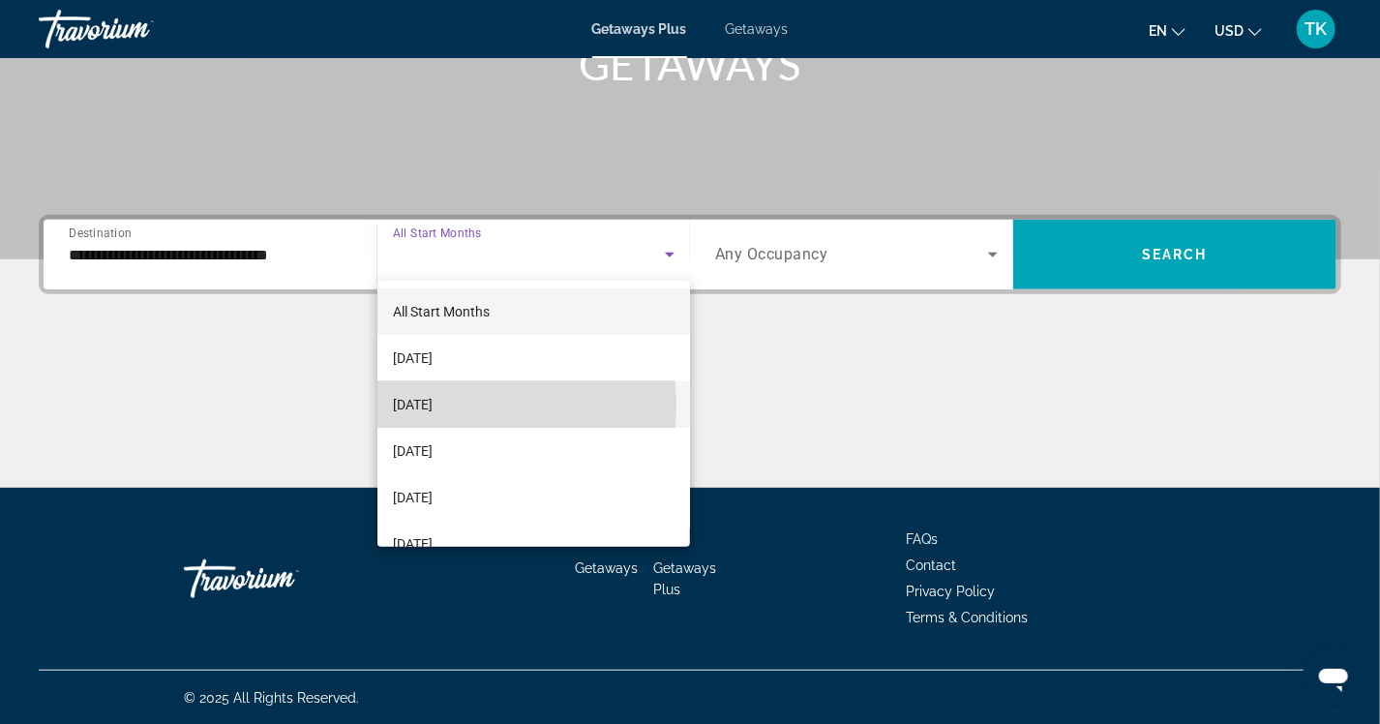
click at [433, 406] on span "[DATE]" at bounding box center [413, 404] width 40 height 23
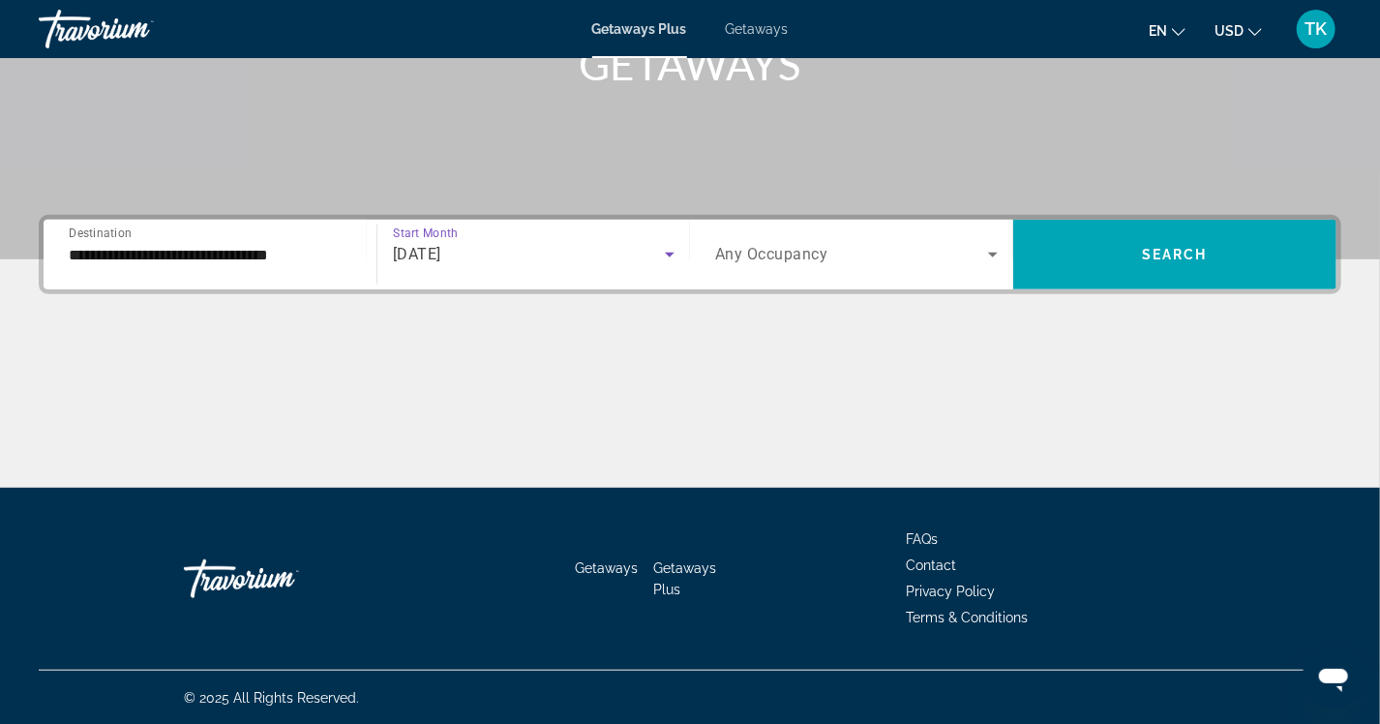
click at [817, 254] on span "Any Occupancy" at bounding box center [771, 255] width 113 height 18
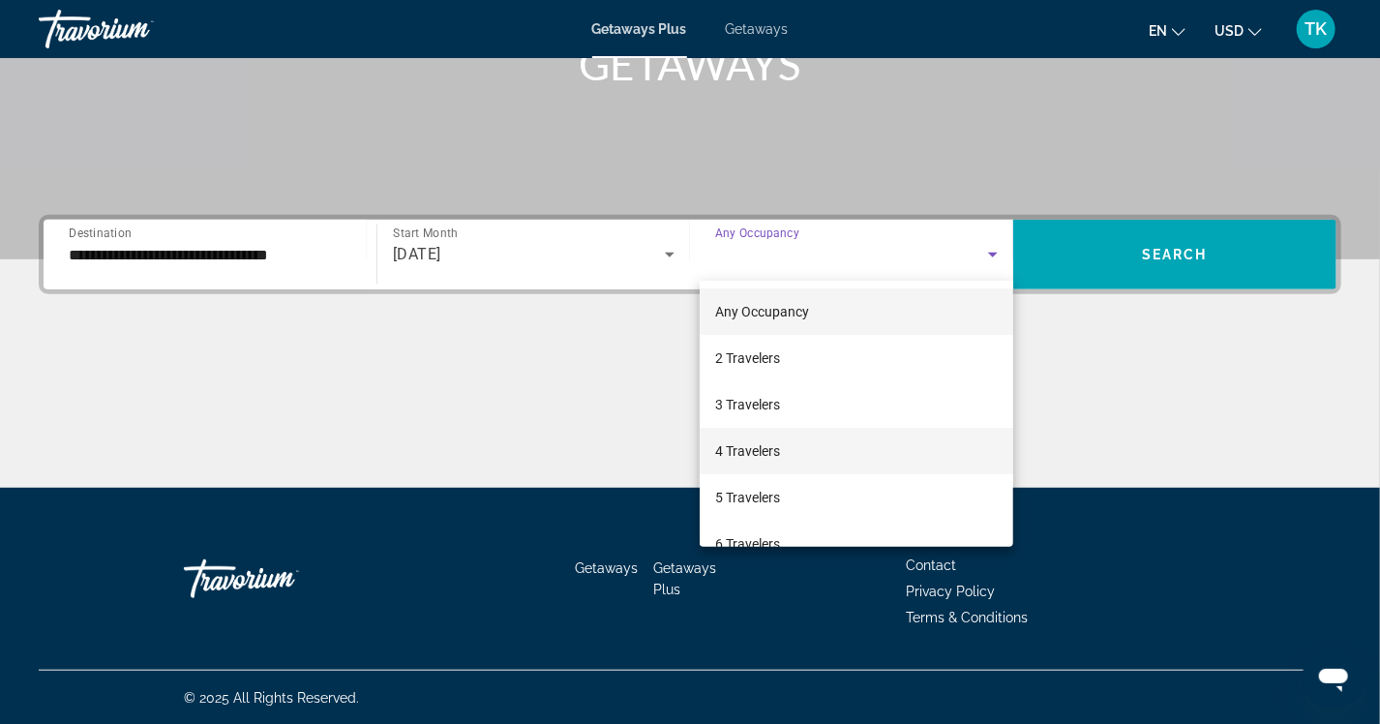
drag, startPoint x: 753, startPoint y: 449, endPoint x: 755, endPoint y: 439, distance: 10.8
click at [753, 448] on span "4 Travelers" at bounding box center [747, 450] width 65 height 23
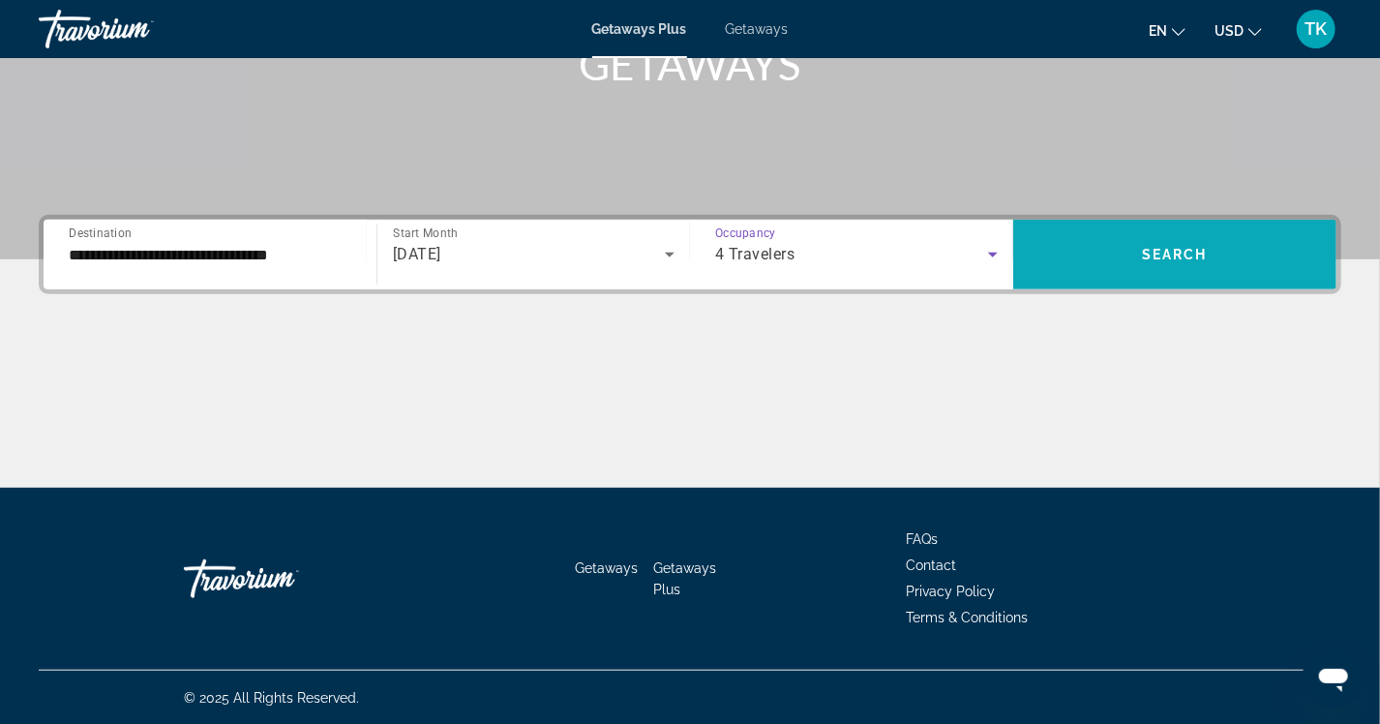
click at [1166, 238] on span "Search widget" at bounding box center [1175, 254] width 323 height 46
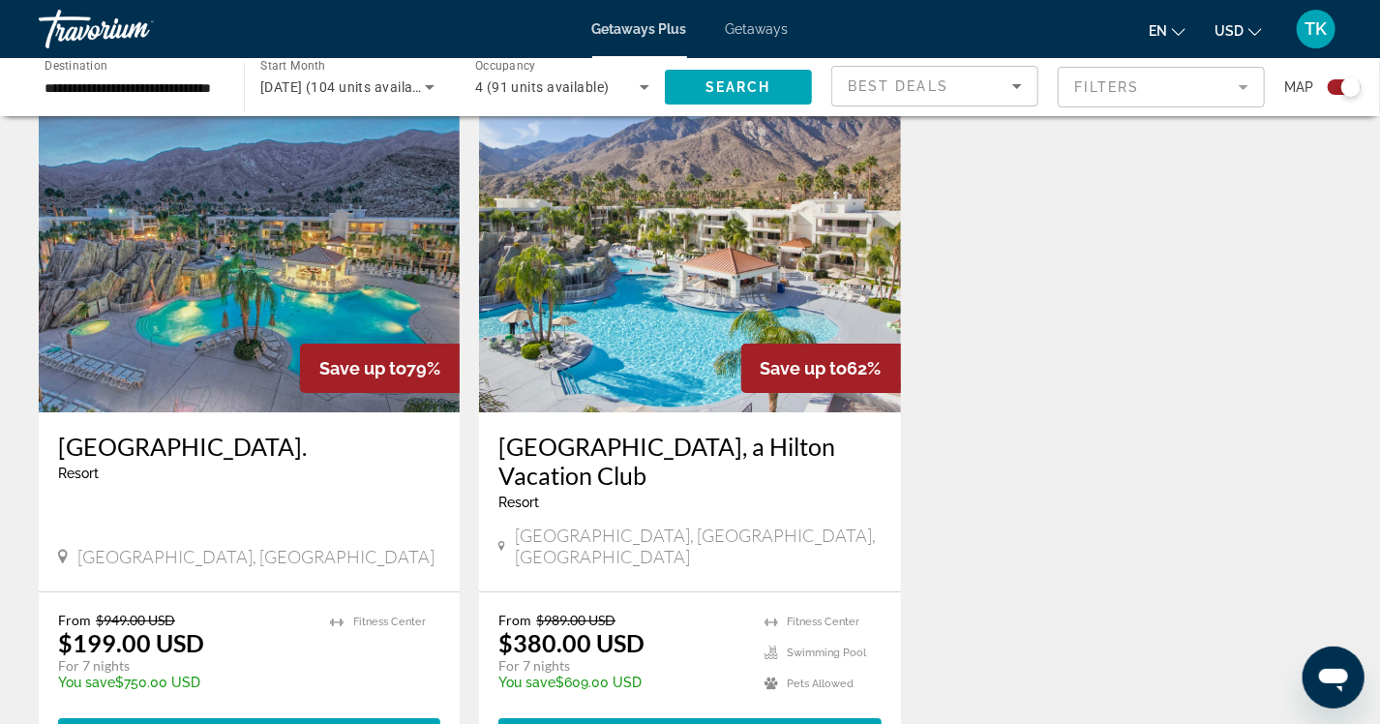
scroll to position [2807, 0]
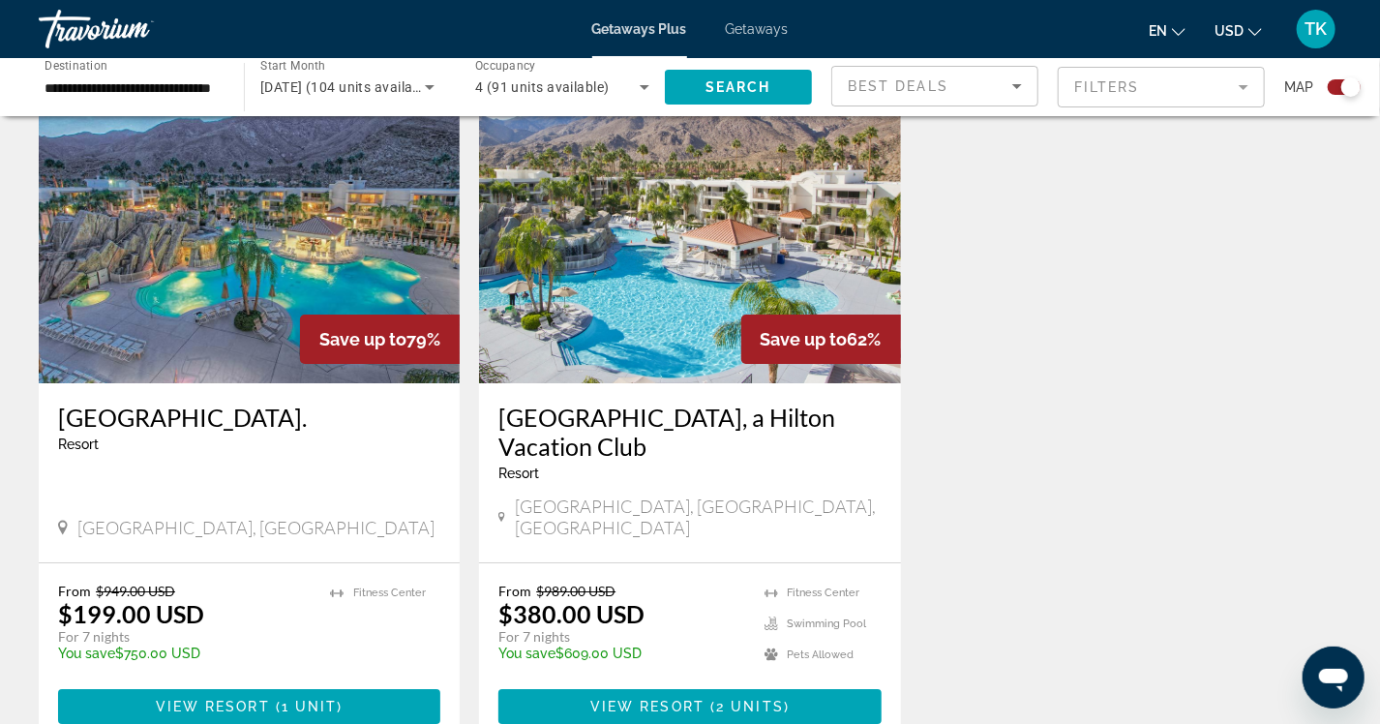
click at [204, 227] on img "Main content" at bounding box center [249, 229] width 421 height 310
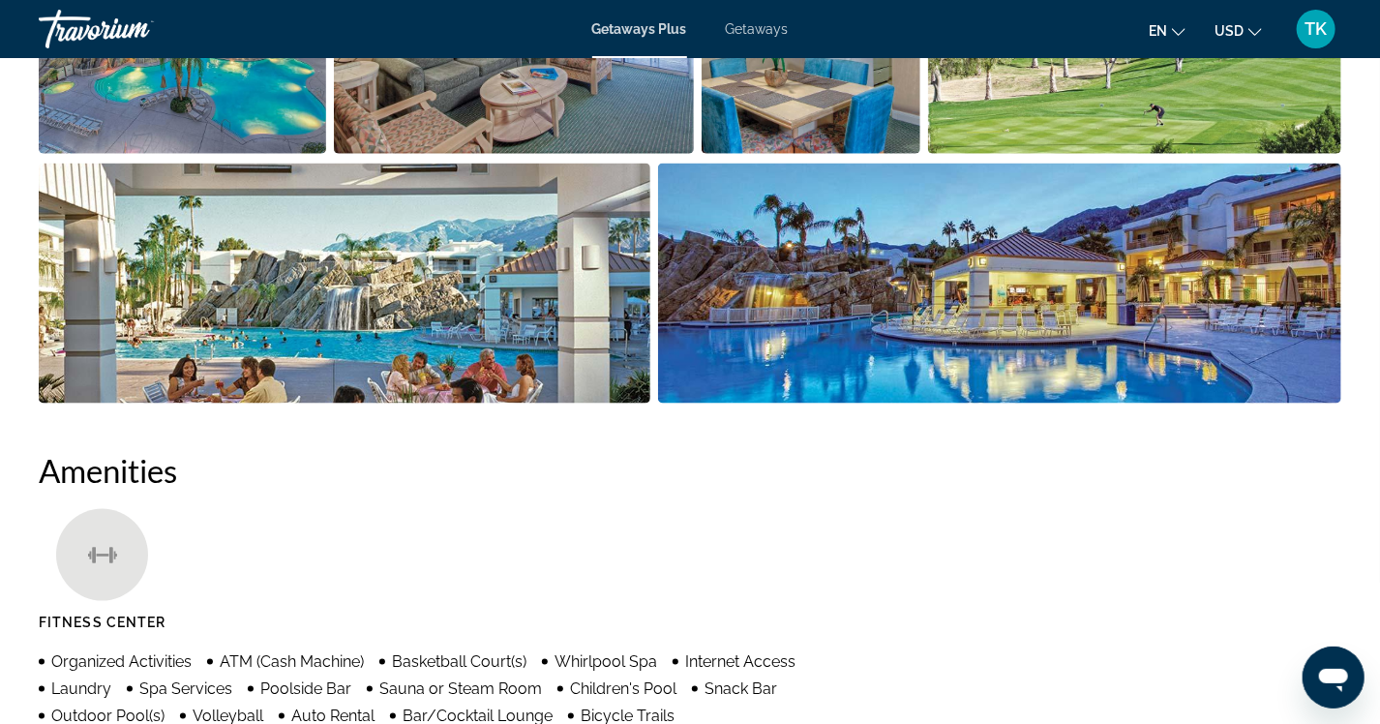
scroll to position [968, 0]
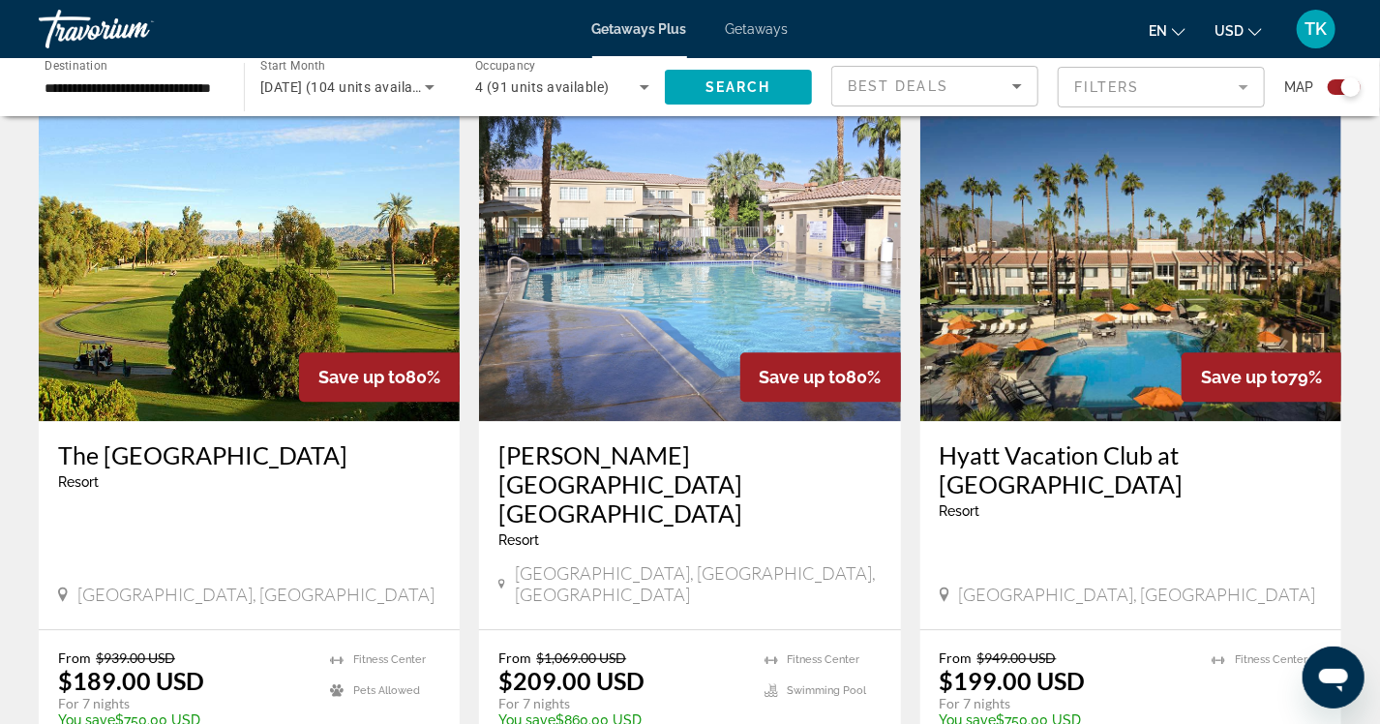
scroll to position [2033, 0]
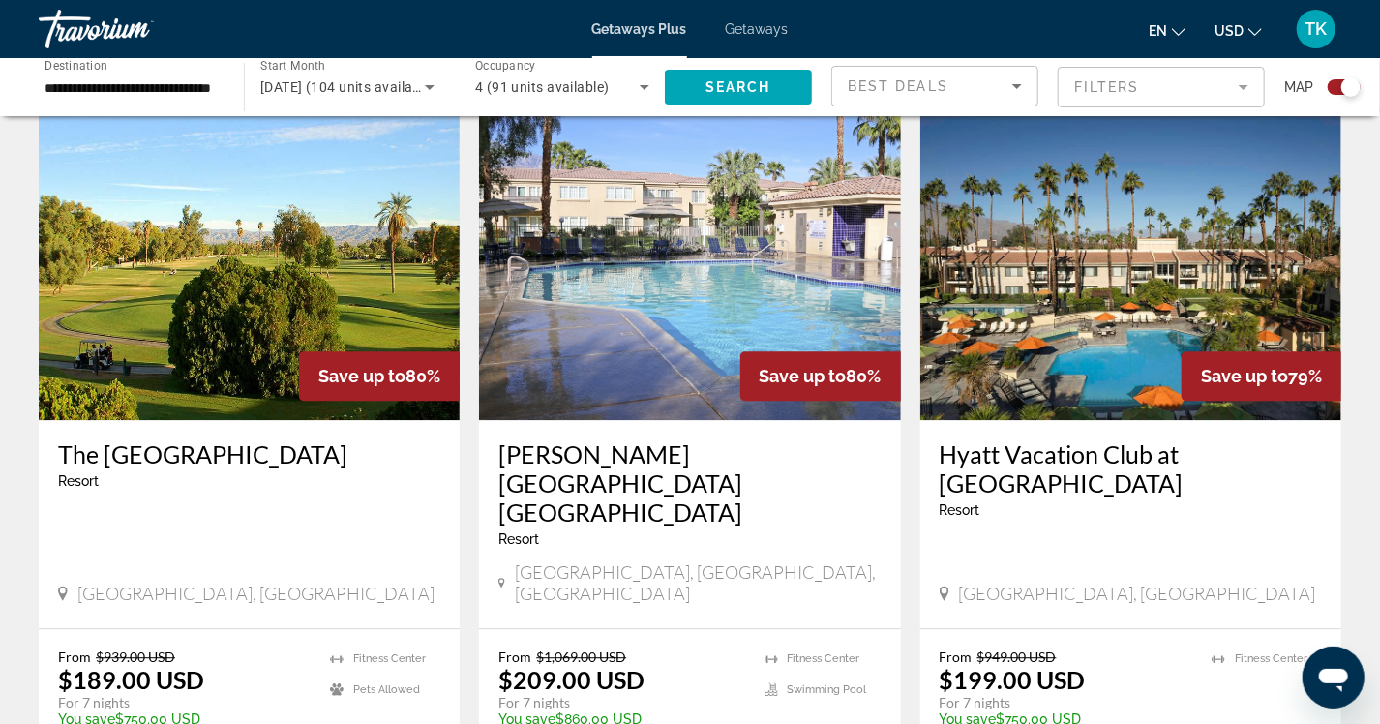
click at [1104, 256] on img "Main content" at bounding box center [1131, 265] width 421 height 310
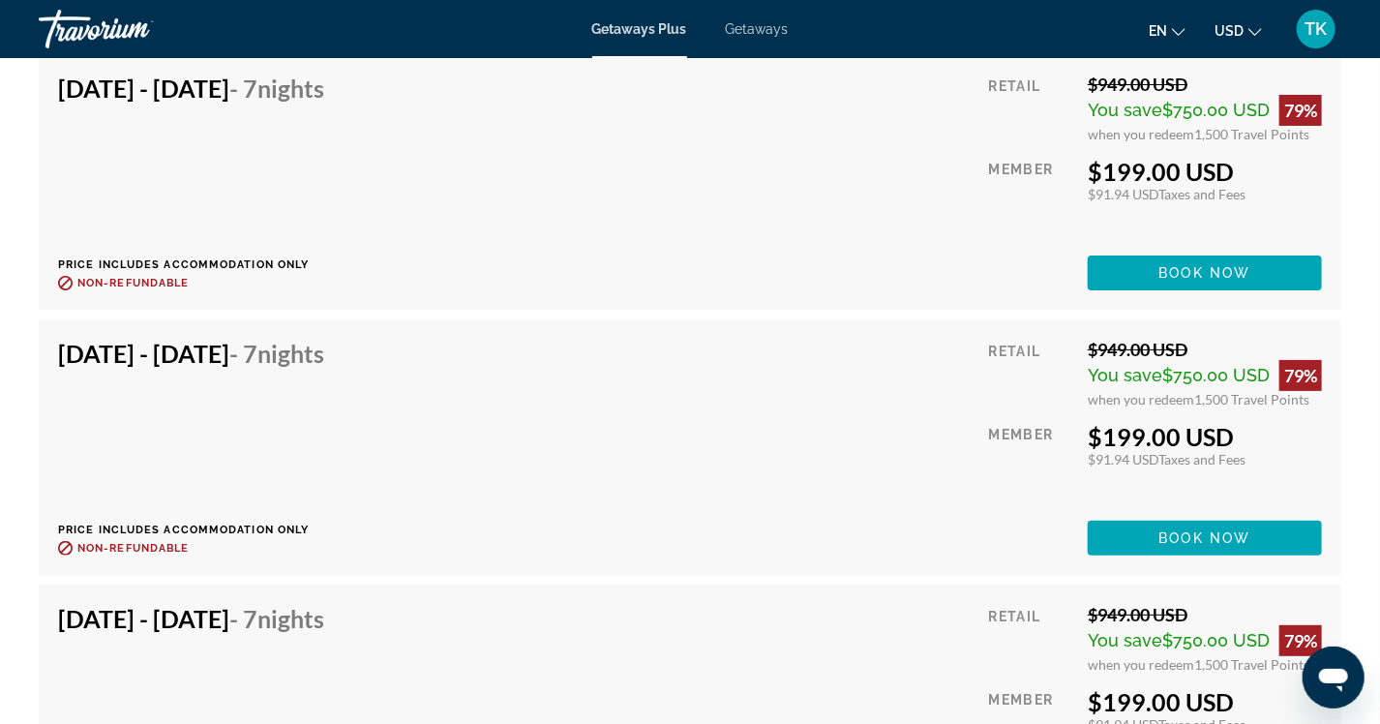
scroll to position [3098, 0]
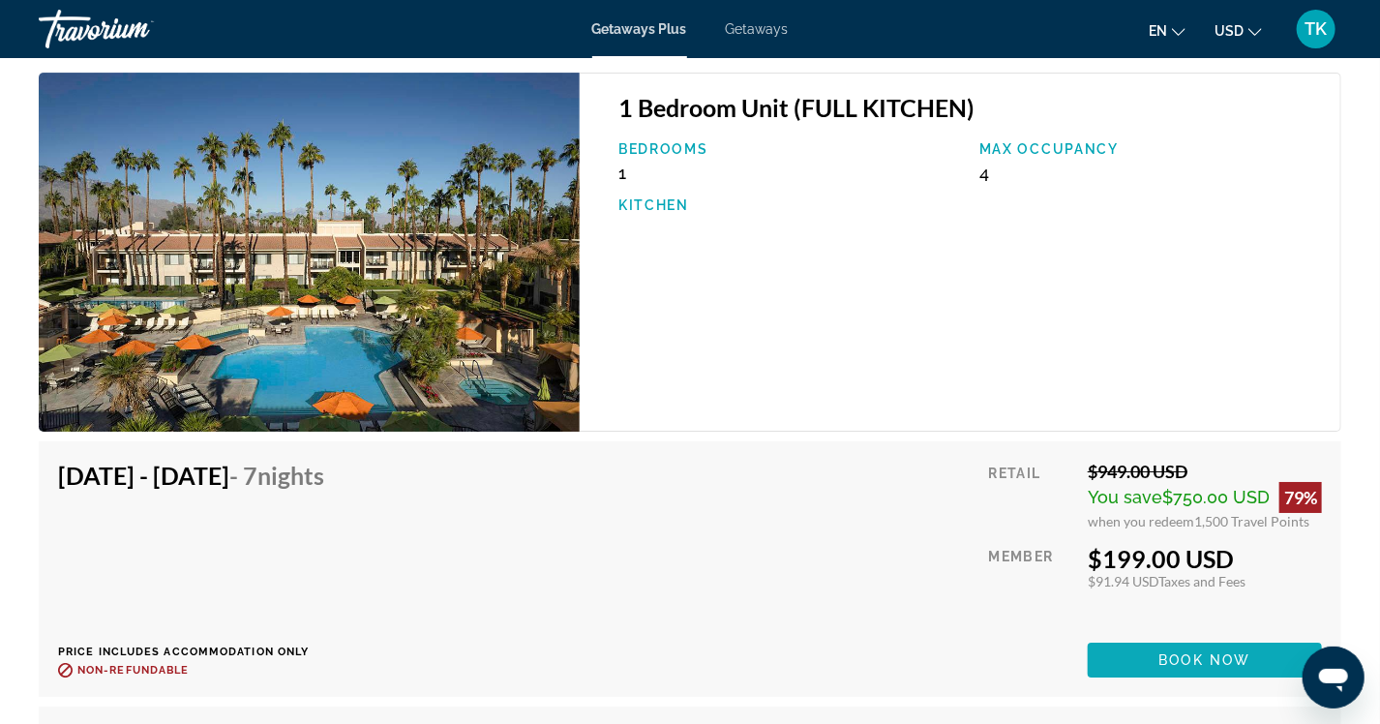
click at [1160, 662] on span "Book now" at bounding box center [1206, 659] width 92 height 15
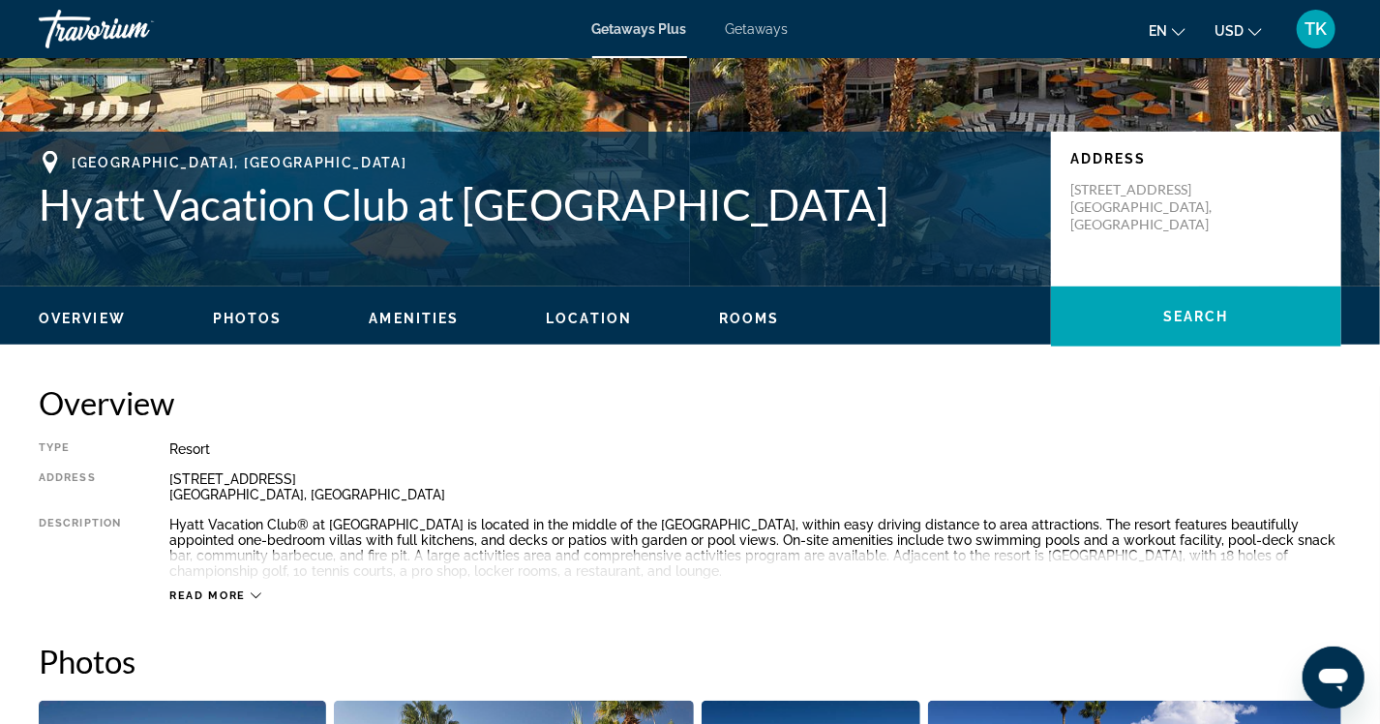
scroll to position [387, 0]
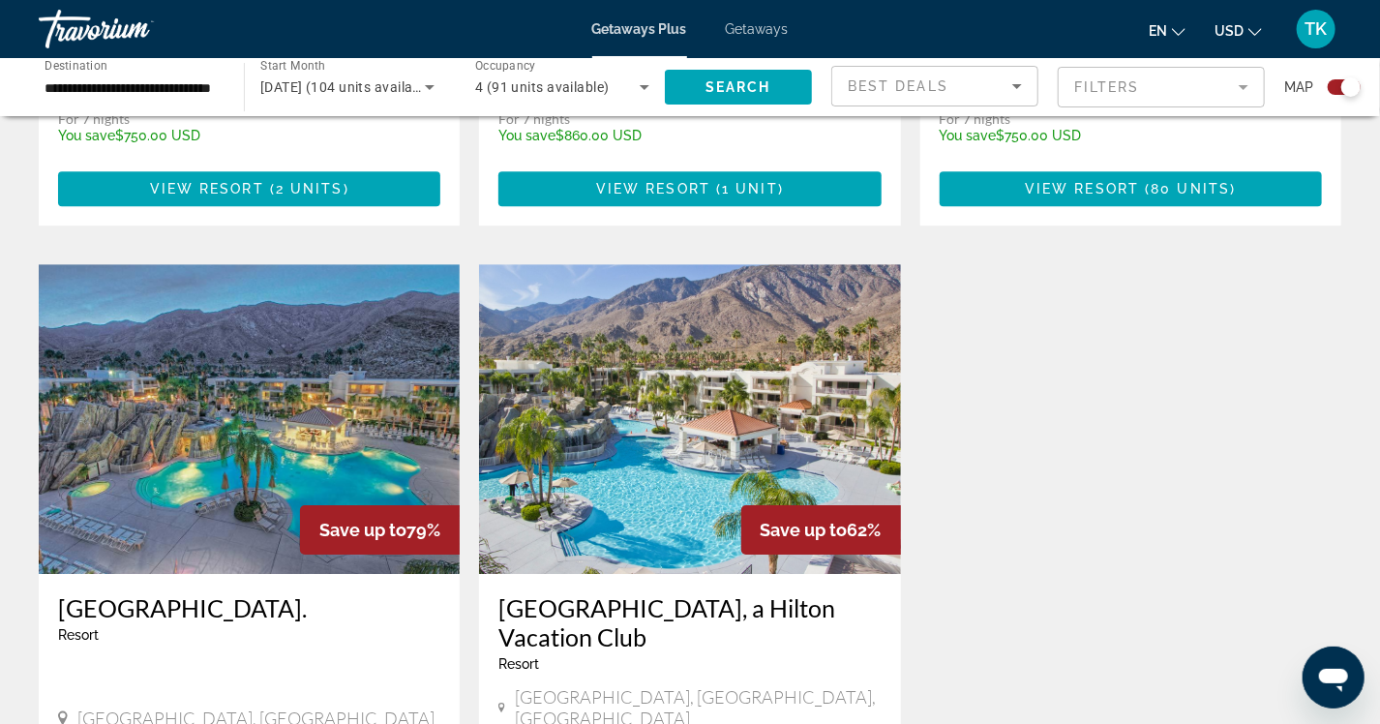
scroll to position [2614, 0]
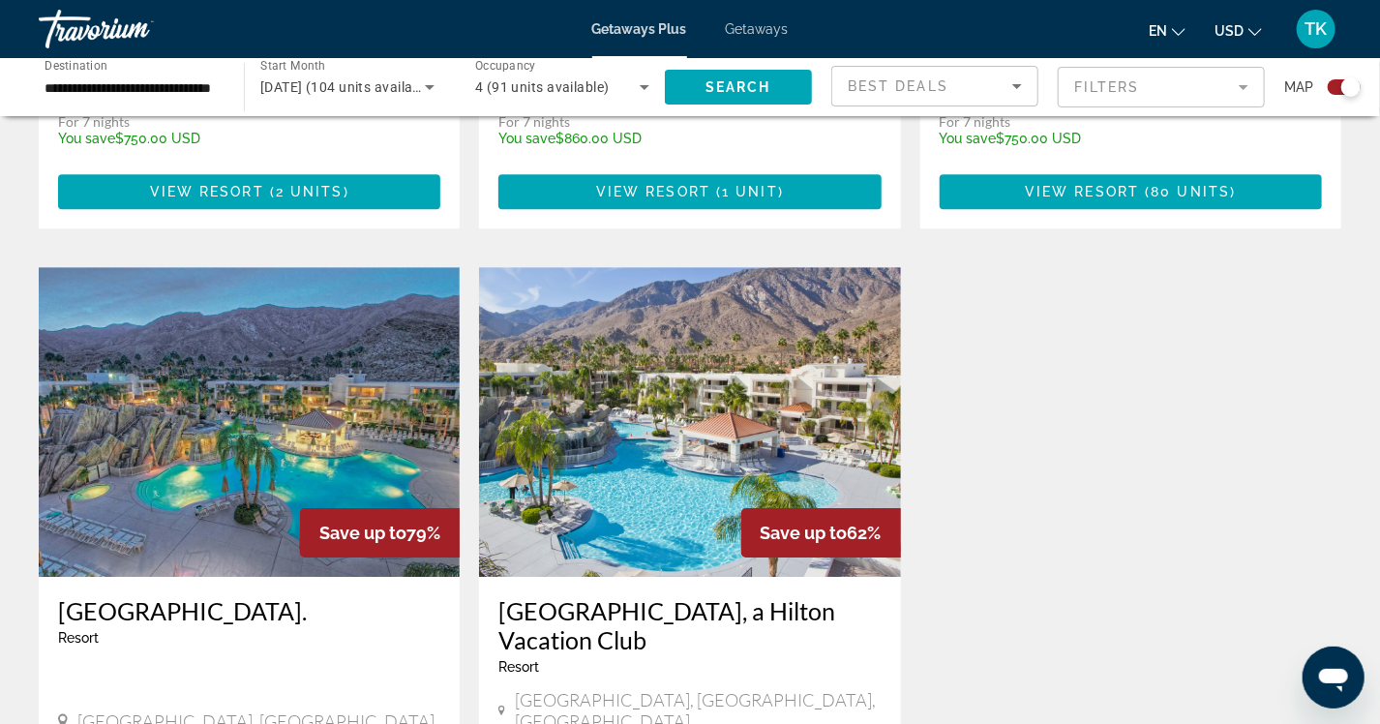
click at [646, 368] on img "Main content" at bounding box center [689, 422] width 421 height 310
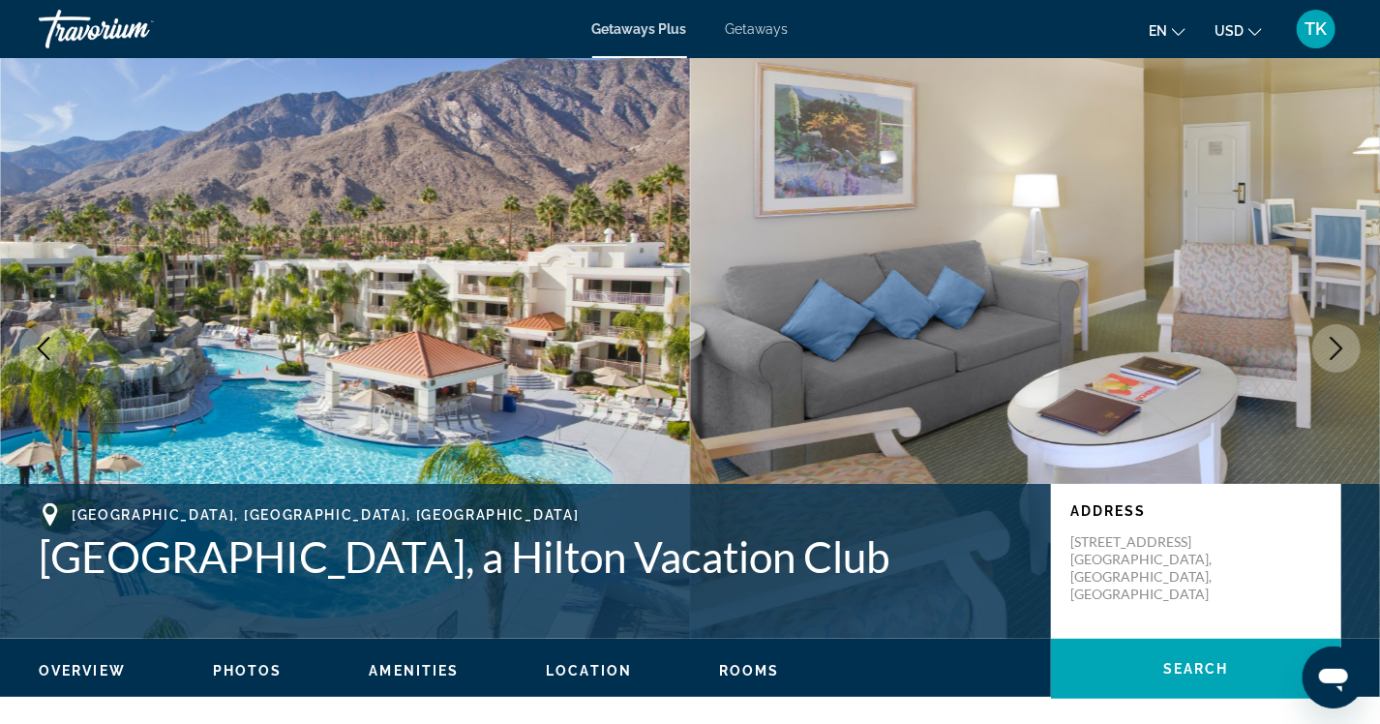
click at [1343, 348] on icon "Next image" at bounding box center [1336, 348] width 23 height 23
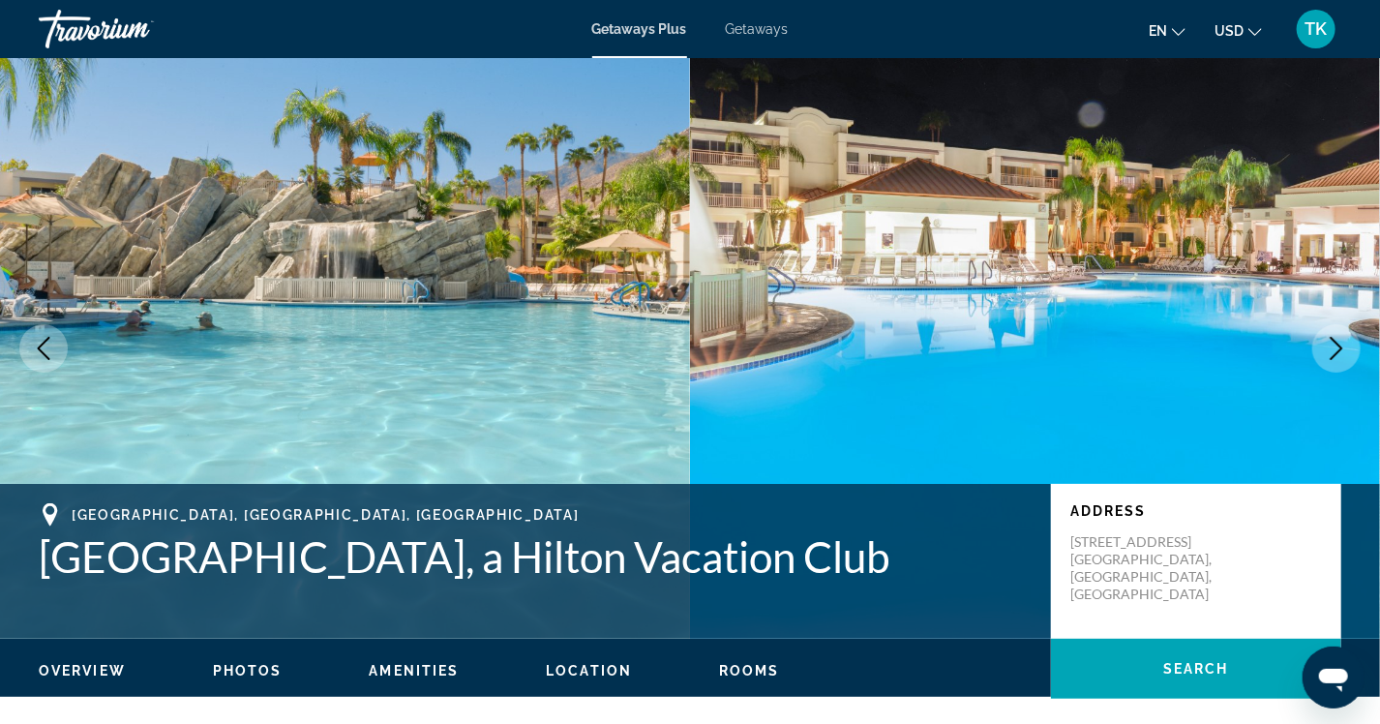
click at [1339, 348] on icon "Next image" at bounding box center [1336, 348] width 23 height 23
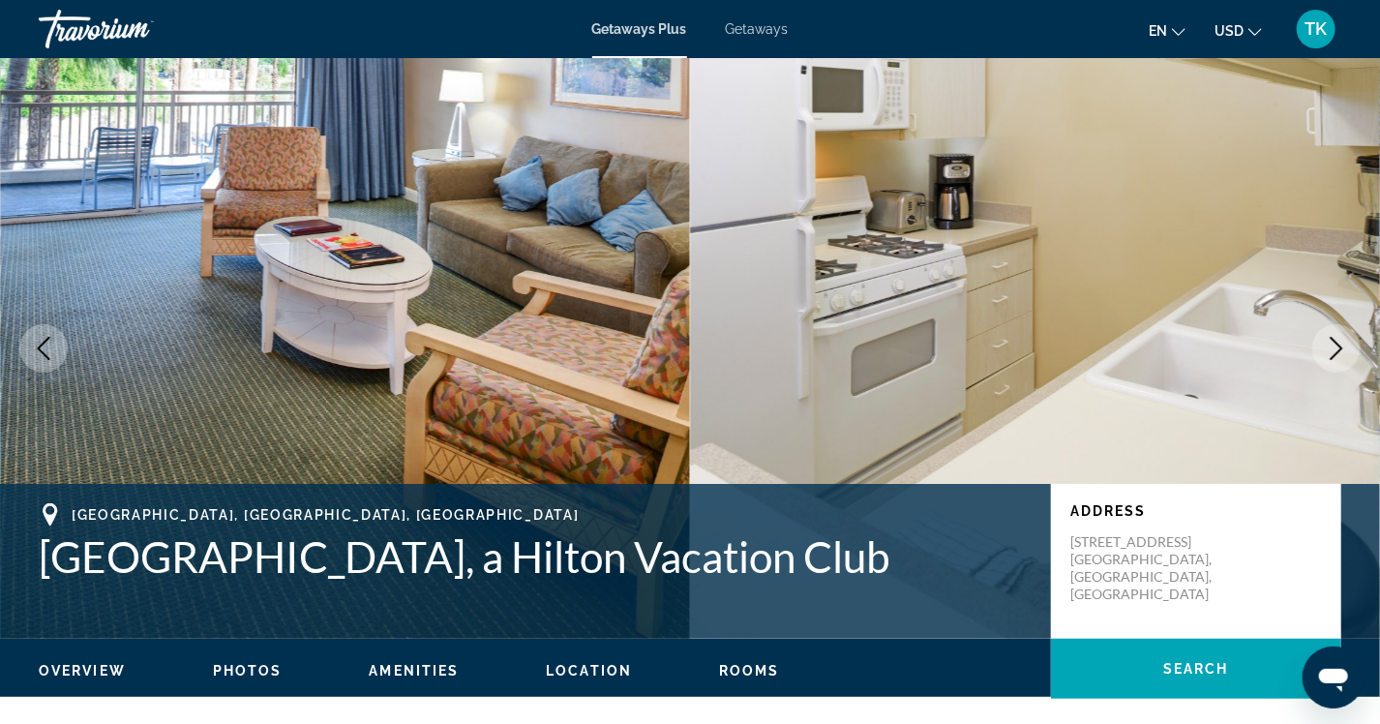
click at [1334, 355] on icon "Next image" at bounding box center [1337, 348] width 13 height 23
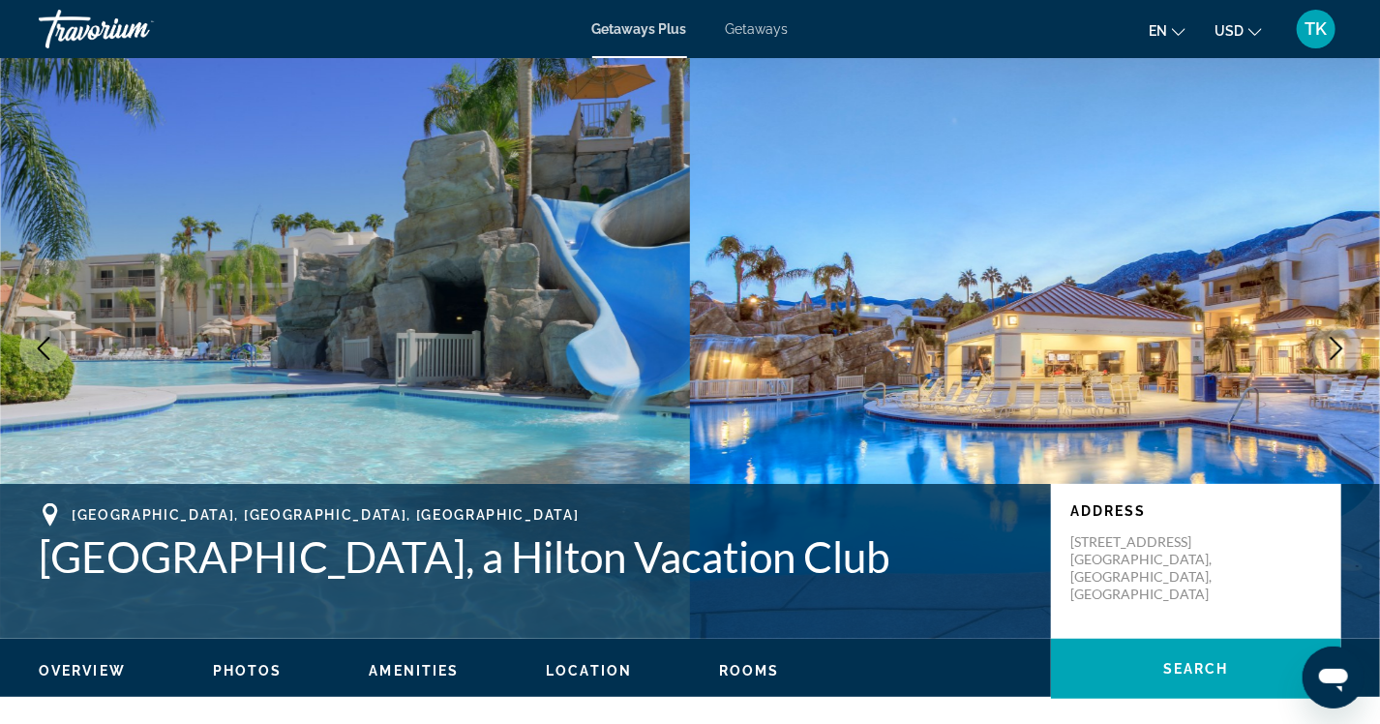
click at [1337, 353] on icon "Next image" at bounding box center [1337, 348] width 13 height 23
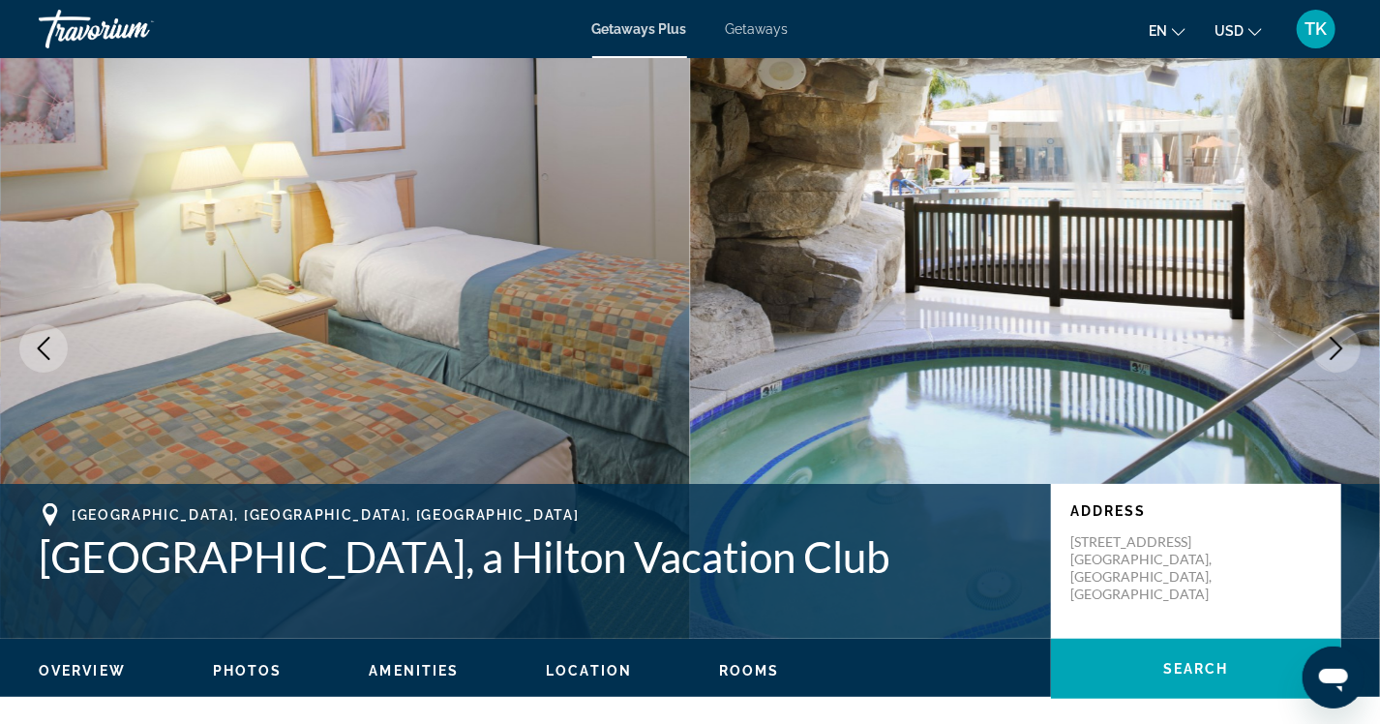
click at [1337, 348] on icon "Next image" at bounding box center [1336, 348] width 23 height 23
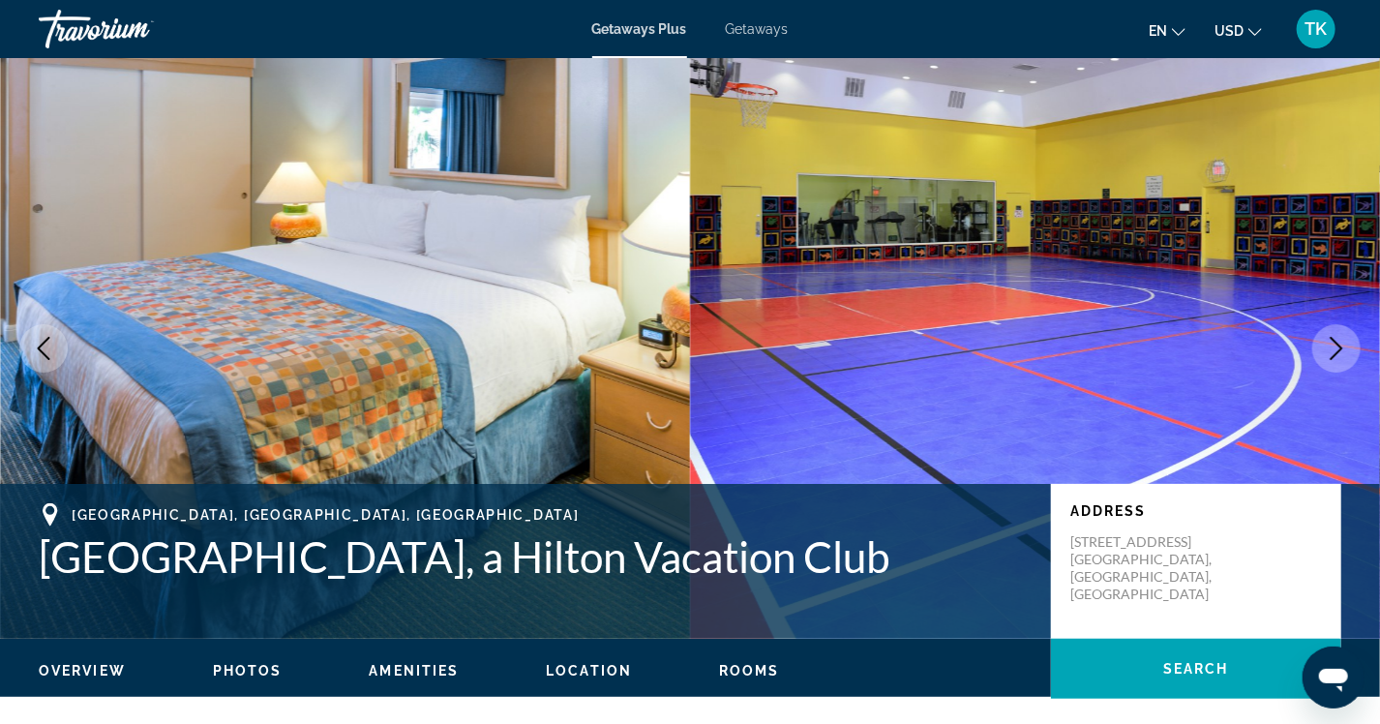
click at [1337, 348] on icon "Next image" at bounding box center [1336, 348] width 23 height 23
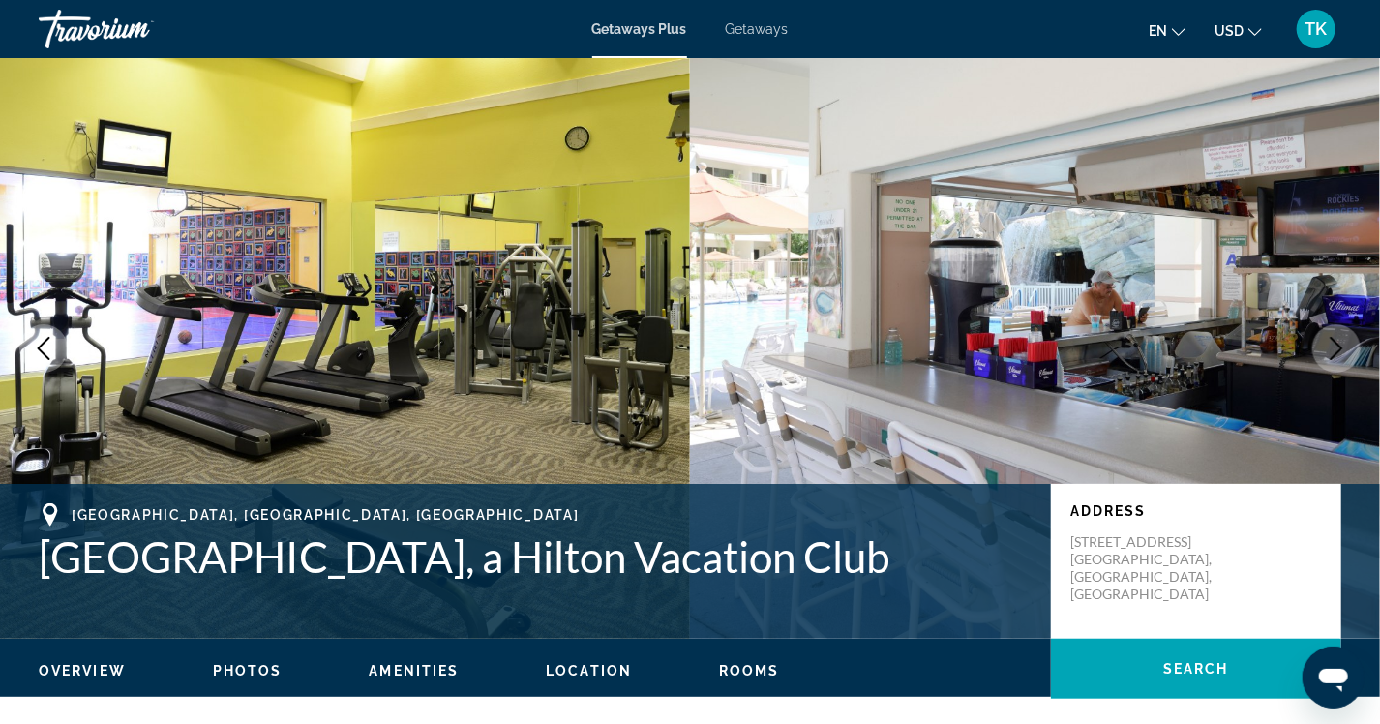
click at [1337, 348] on icon "Next image" at bounding box center [1336, 348] width 23 height 23
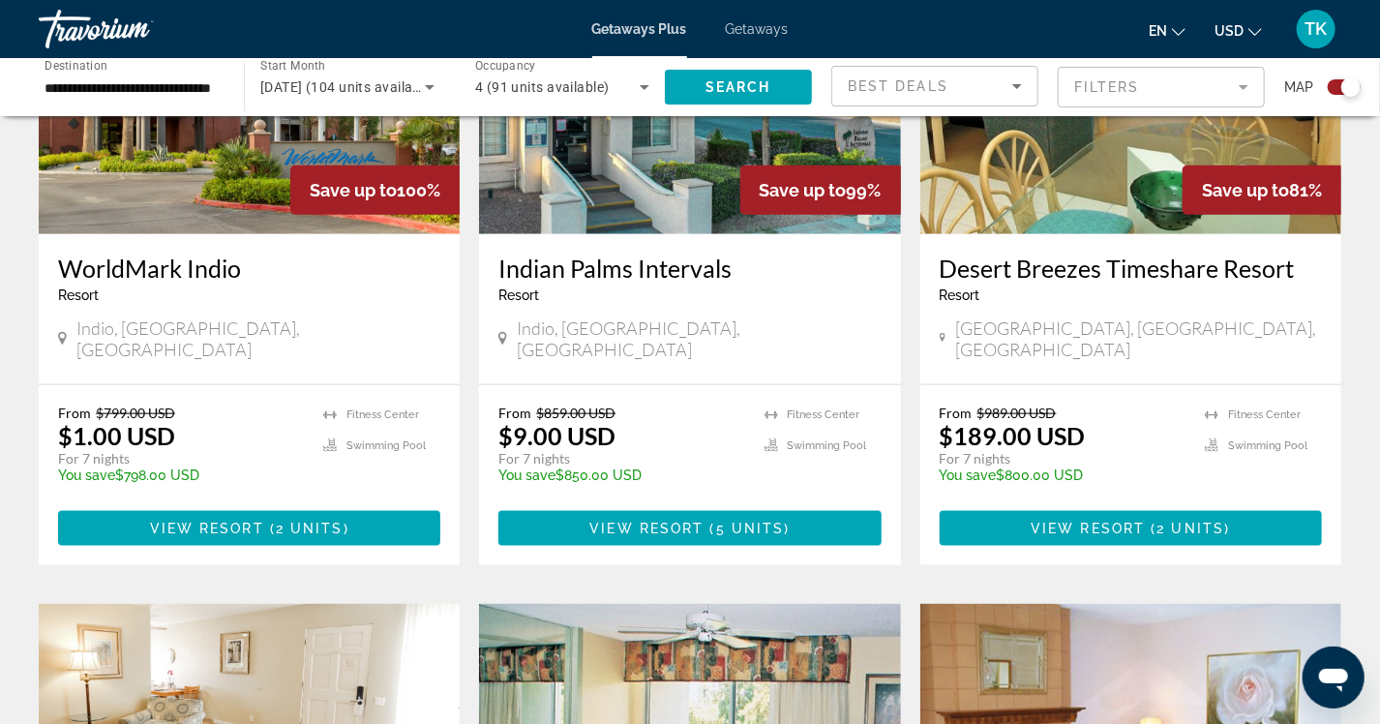
scroll to position [387, 0]
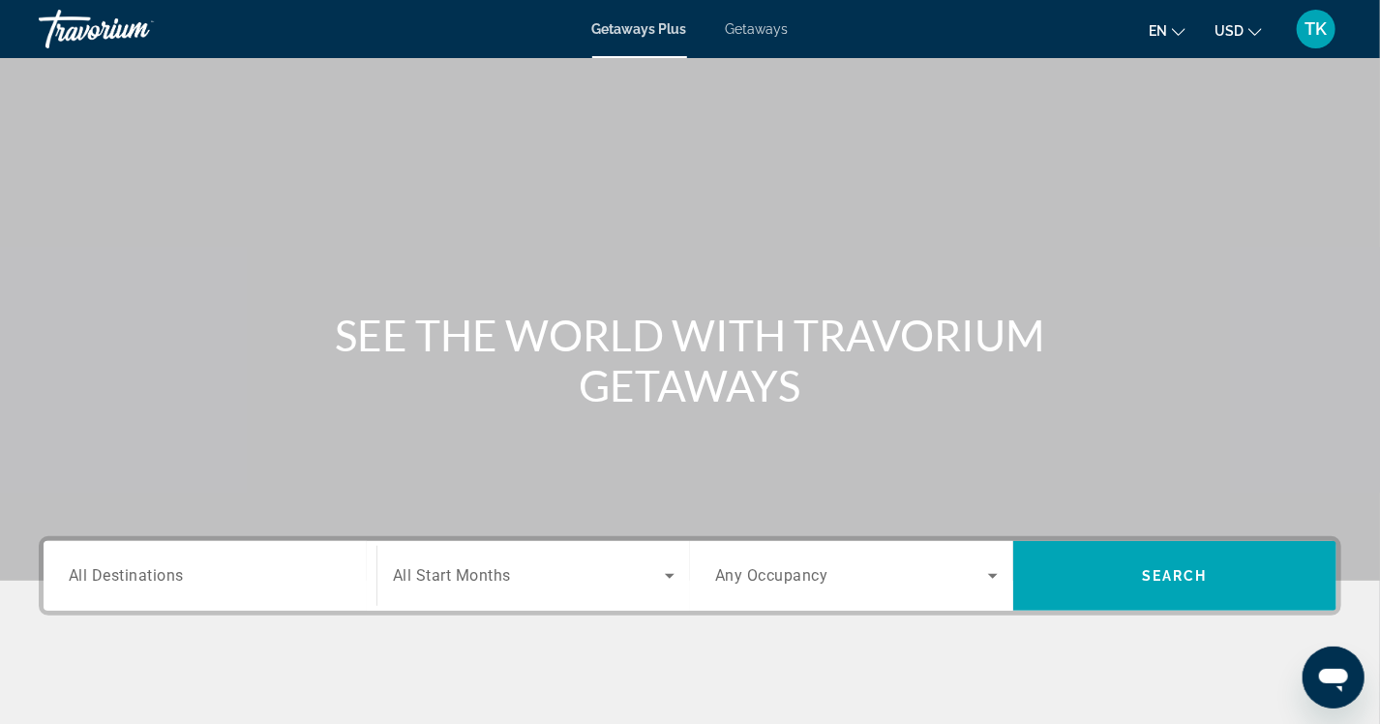
click at [129, 576] on span "All Destinations" at bounding box center [126, 575] width 115 height 18
click at [129, 576] on input "Destination All Destinations" at bounding box center [210, 576] width 283 height 23
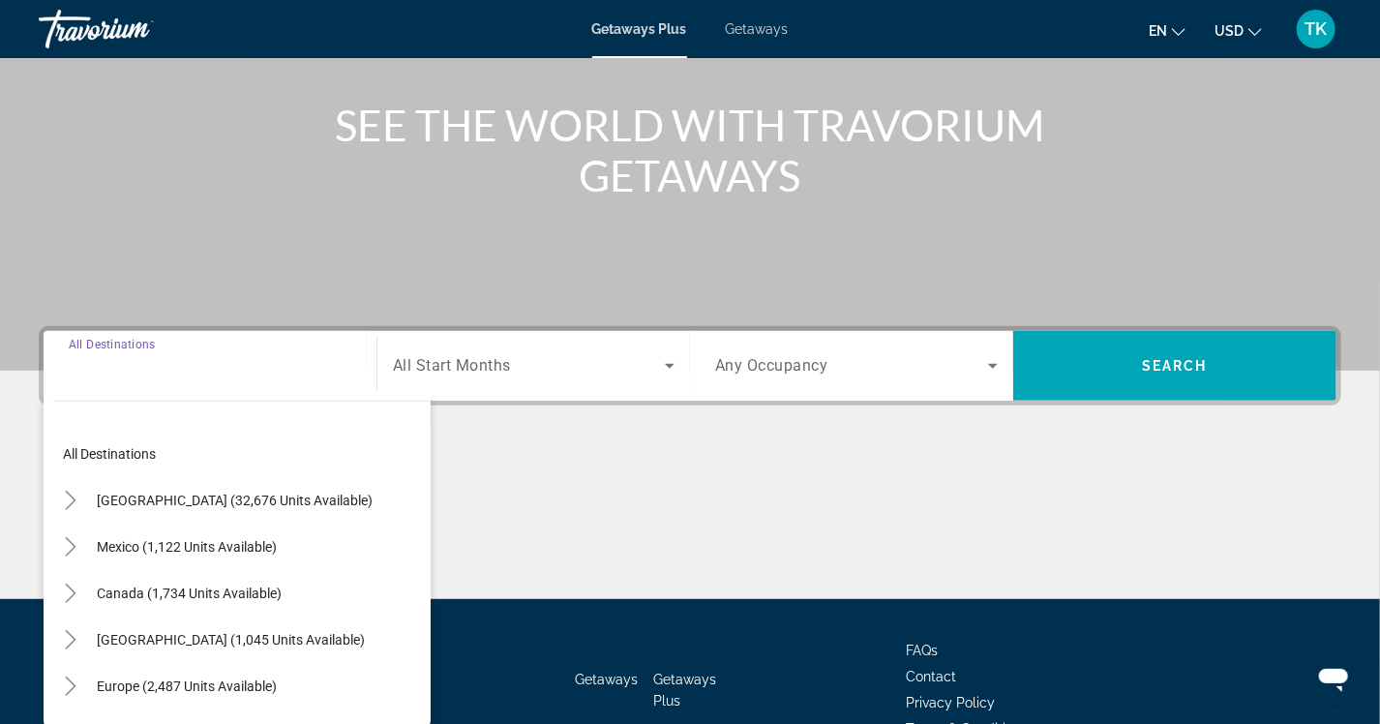
scroll to position [321, 0]
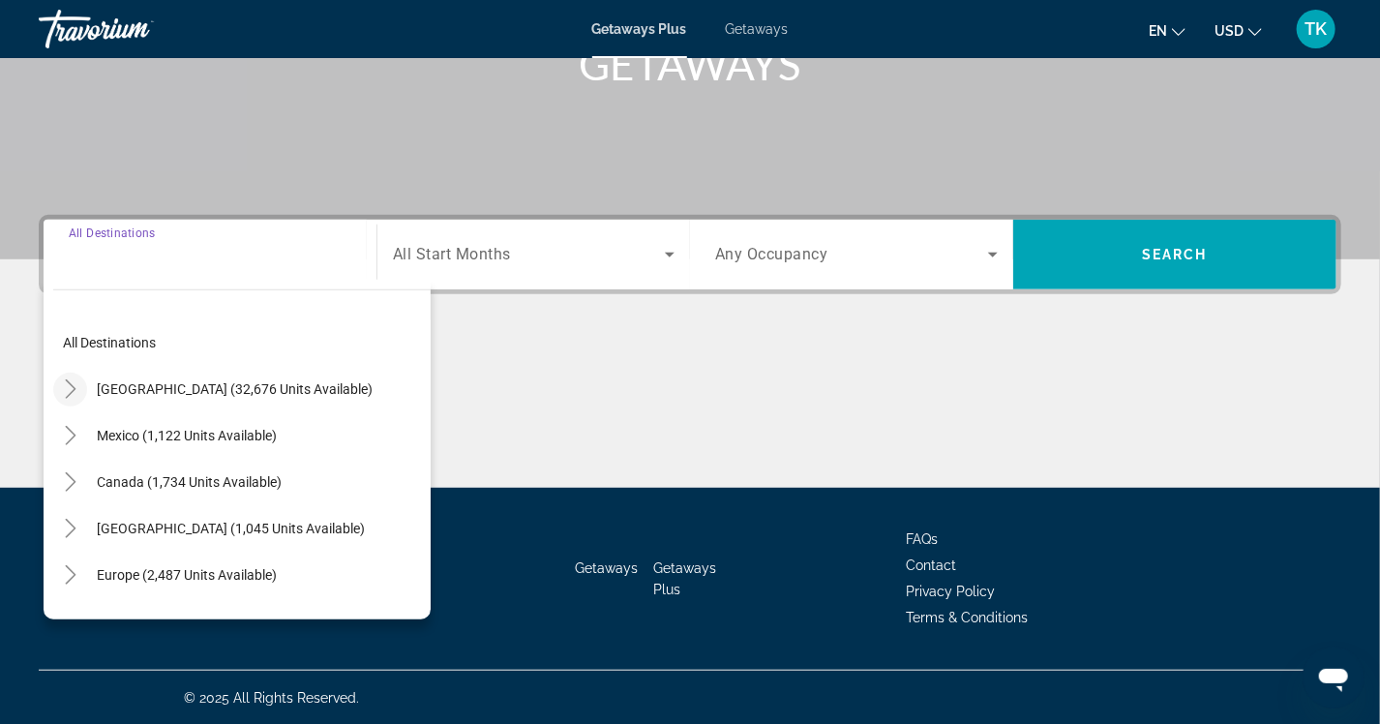
click at [79, 395] on mat-icon "Toggle United States (32,676 units available)" at bounding box center [70, 390] width 34 height 34
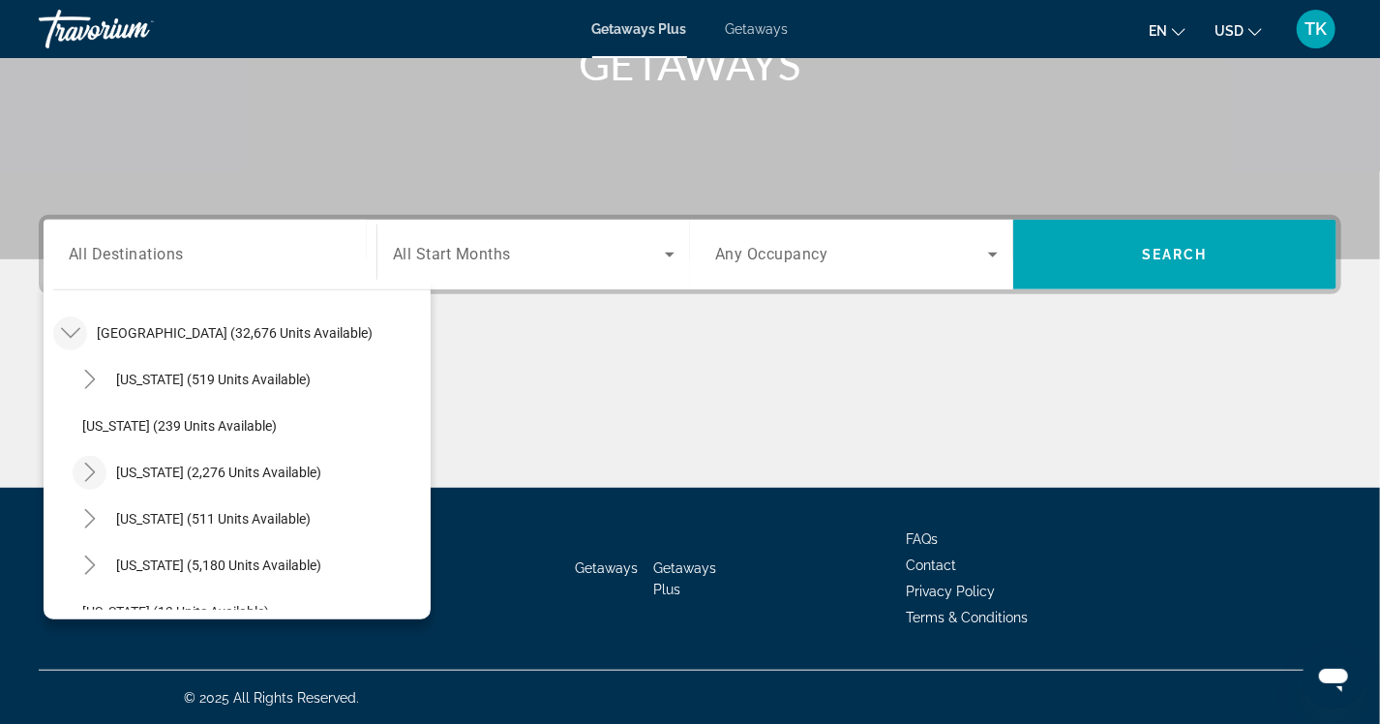
click at [86, 466] on icon "Toggle California (2,276 units available)" at bounding box center [89, 472] width 19 height 19
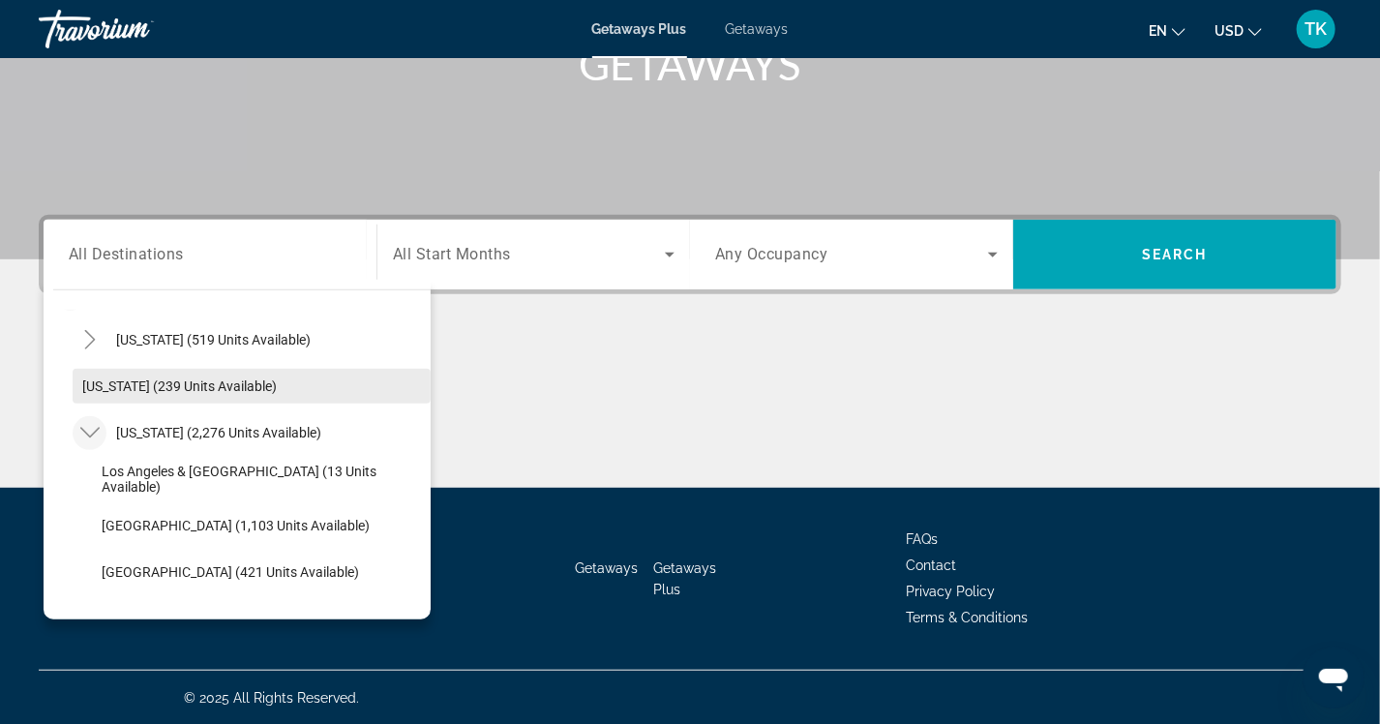
scroll to position [97, 0]
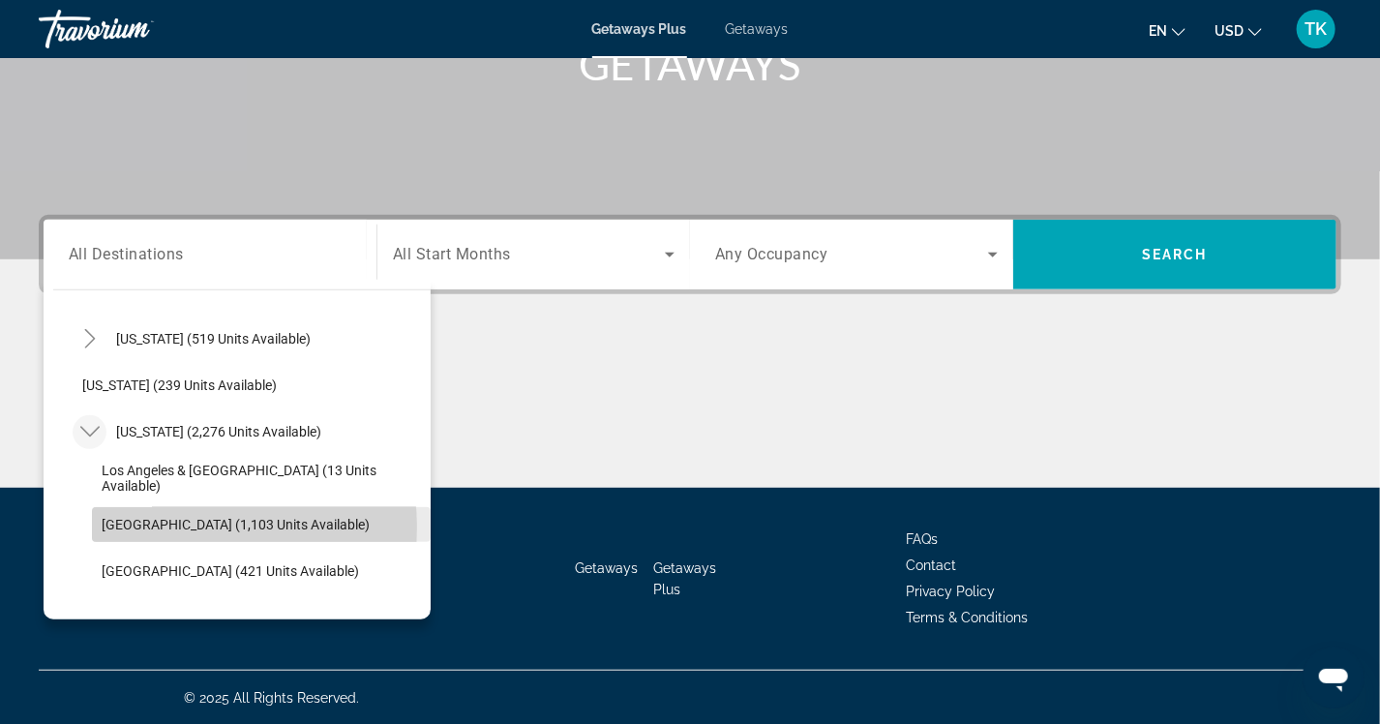
click at [161, 527] on span "[GEOGRAPHIC_DATA] (1,103 units available)" at bounding box center [236, 524] width 268 height 15
type input "**********"
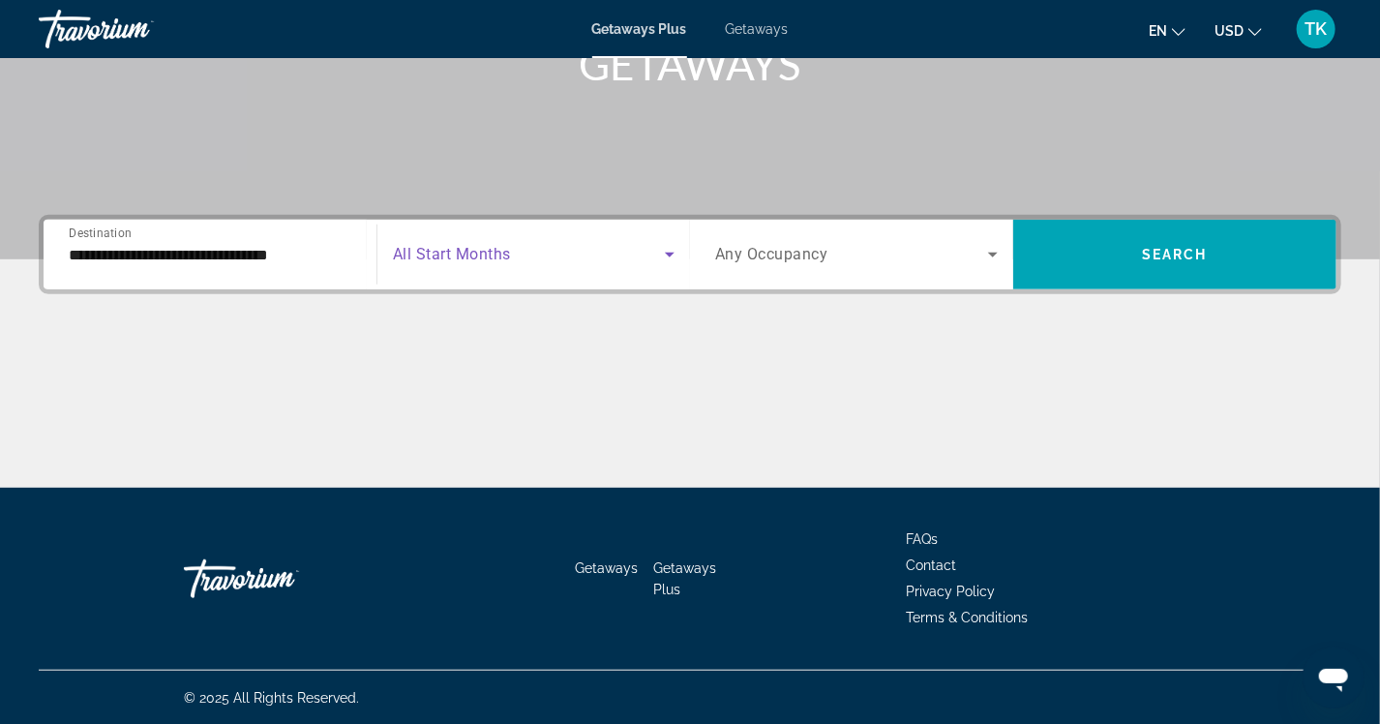
click at [601, 250] on span "Search widget" at bounding box center [529, 254] width 272 height 23
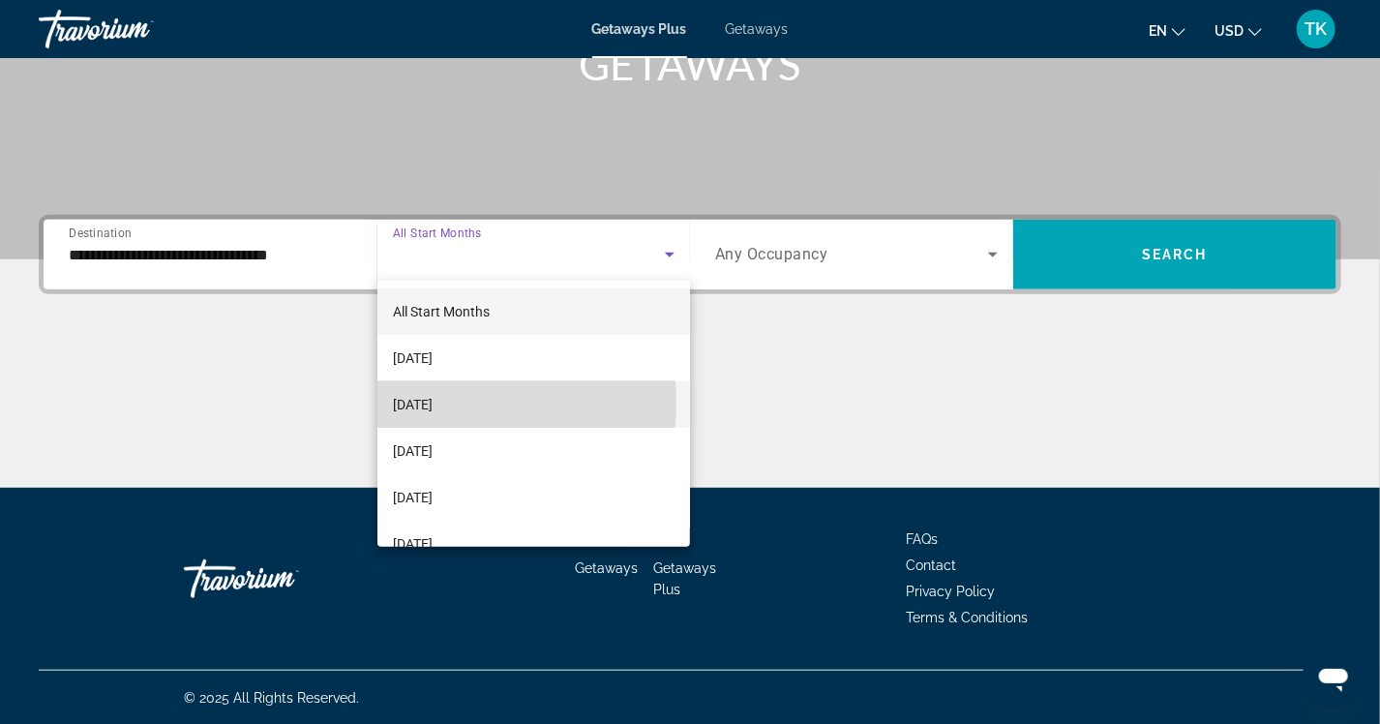
click at [422, 402] on span "[DATE]" at bounding box center [413, 404] width 40 height 23
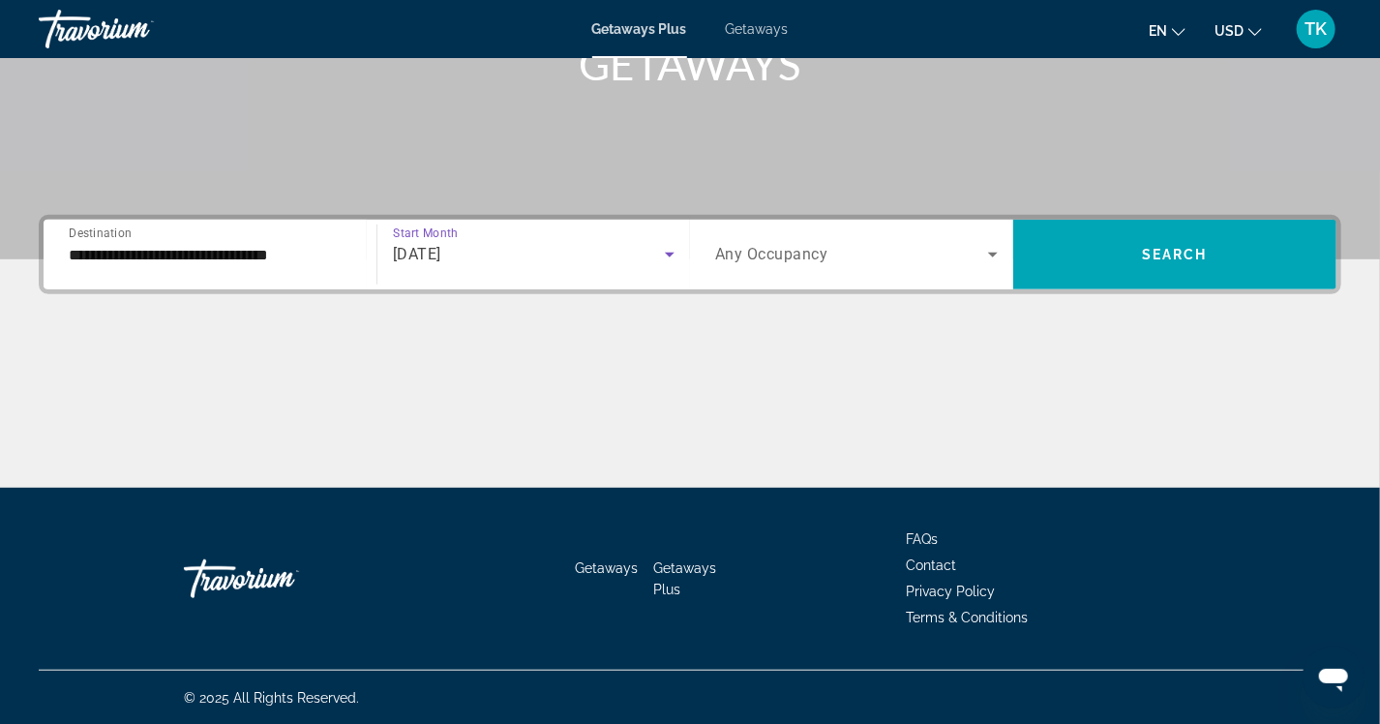
click at [806, 240] on div "Search widget" at bounding box center [856, 254] width 283 height 54
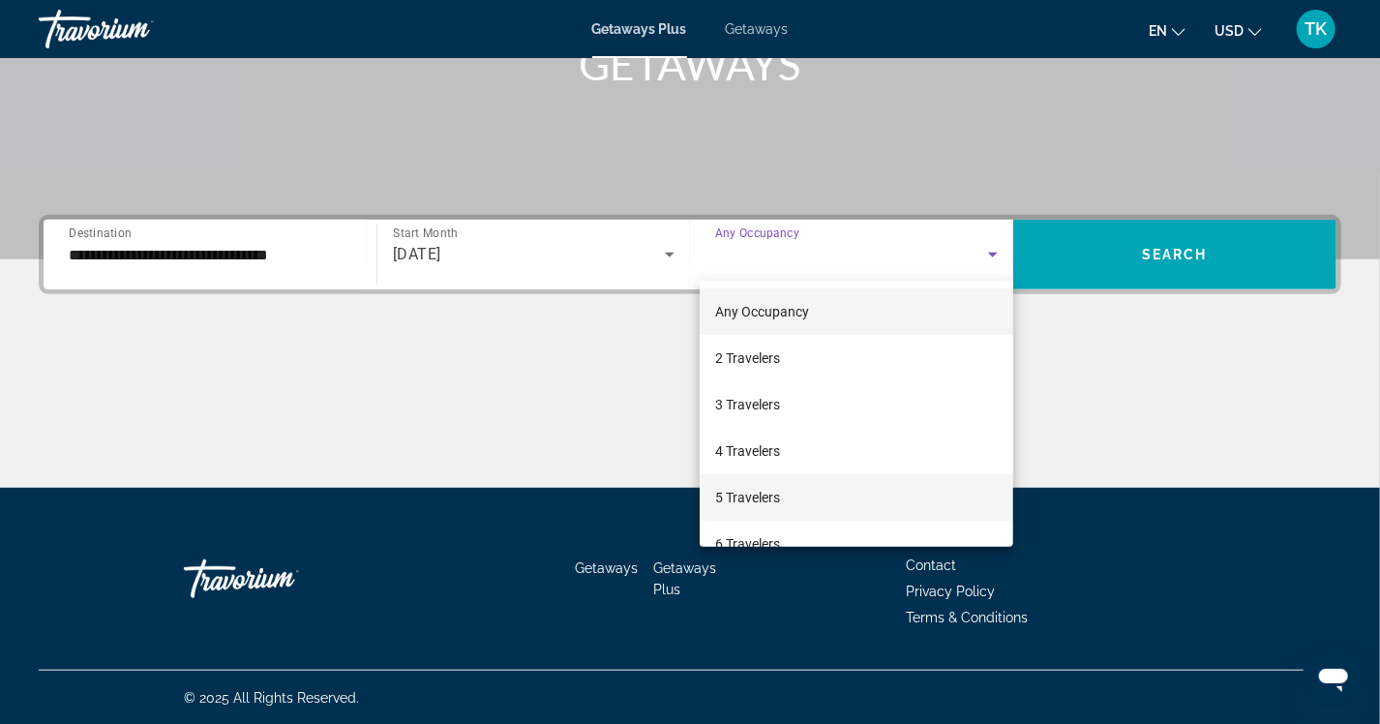
click at [799, 502] on mat-option "5 Travelers" at bounding box center [857, 497] width 314 height 46
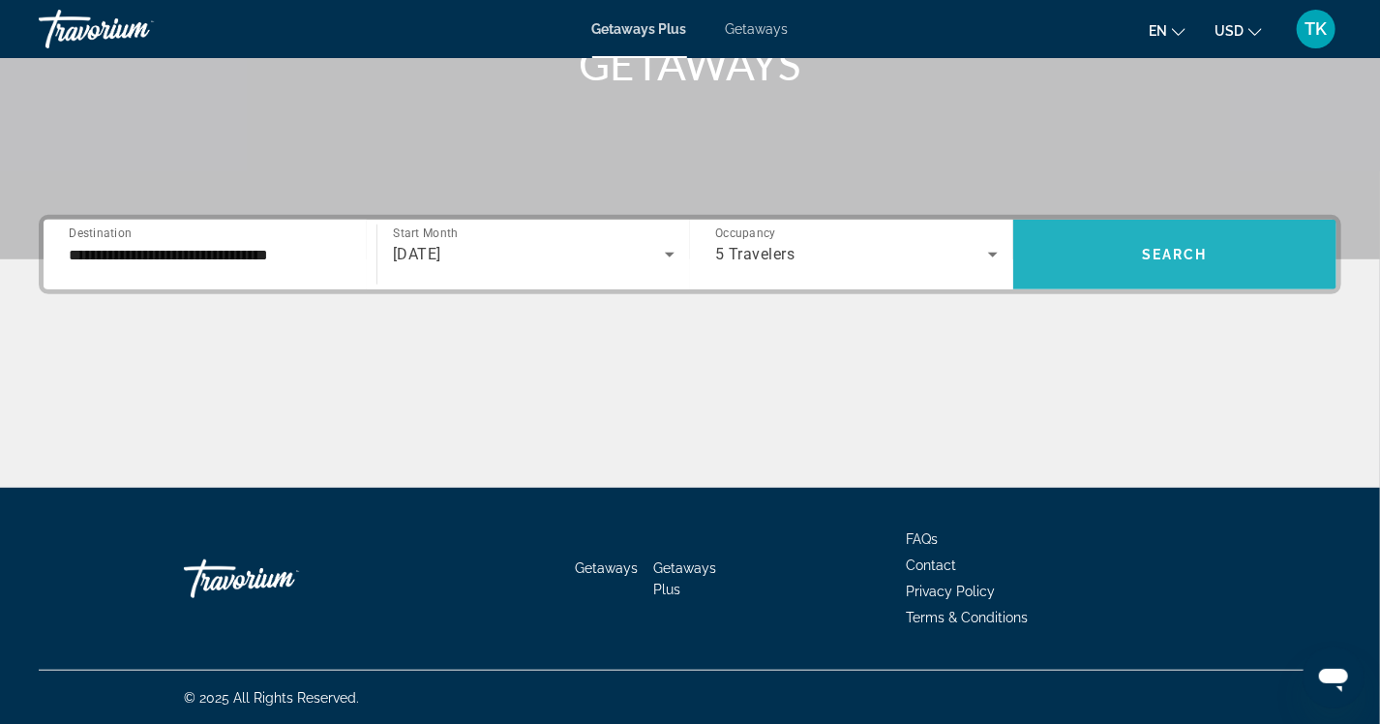
click at [1177, 257] on span "Search" at bounding box center [1175, 254] width 66 height 15
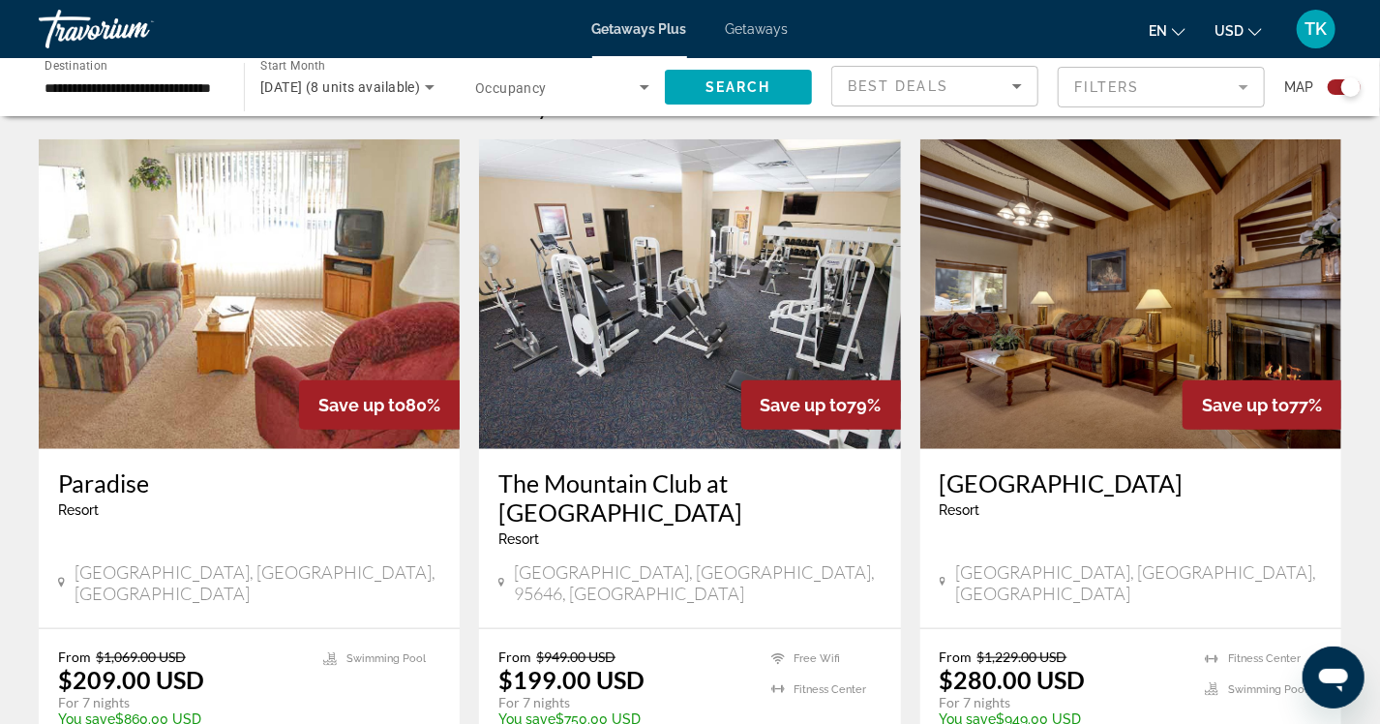
scroll to position [678, 0]
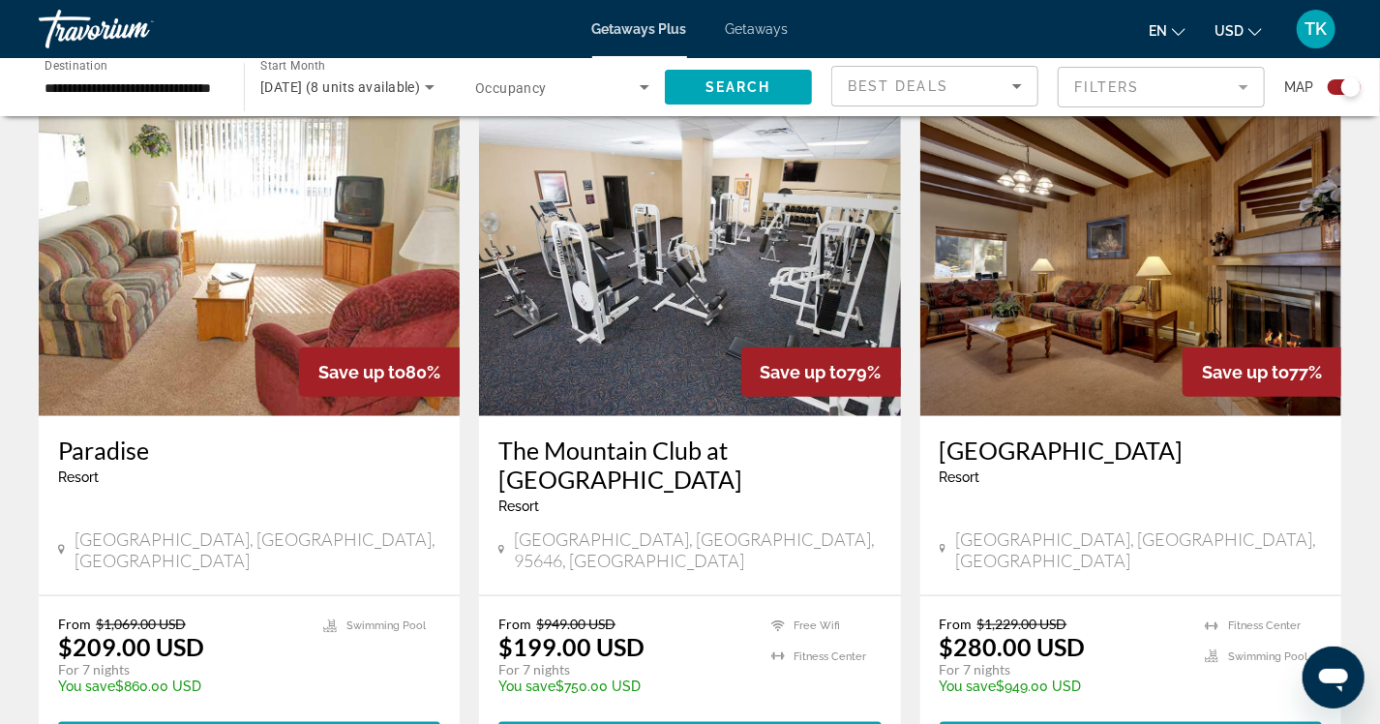
click at [1095, 256] on img "Main content" at bounding box center [1131, 261] width 421 height 310
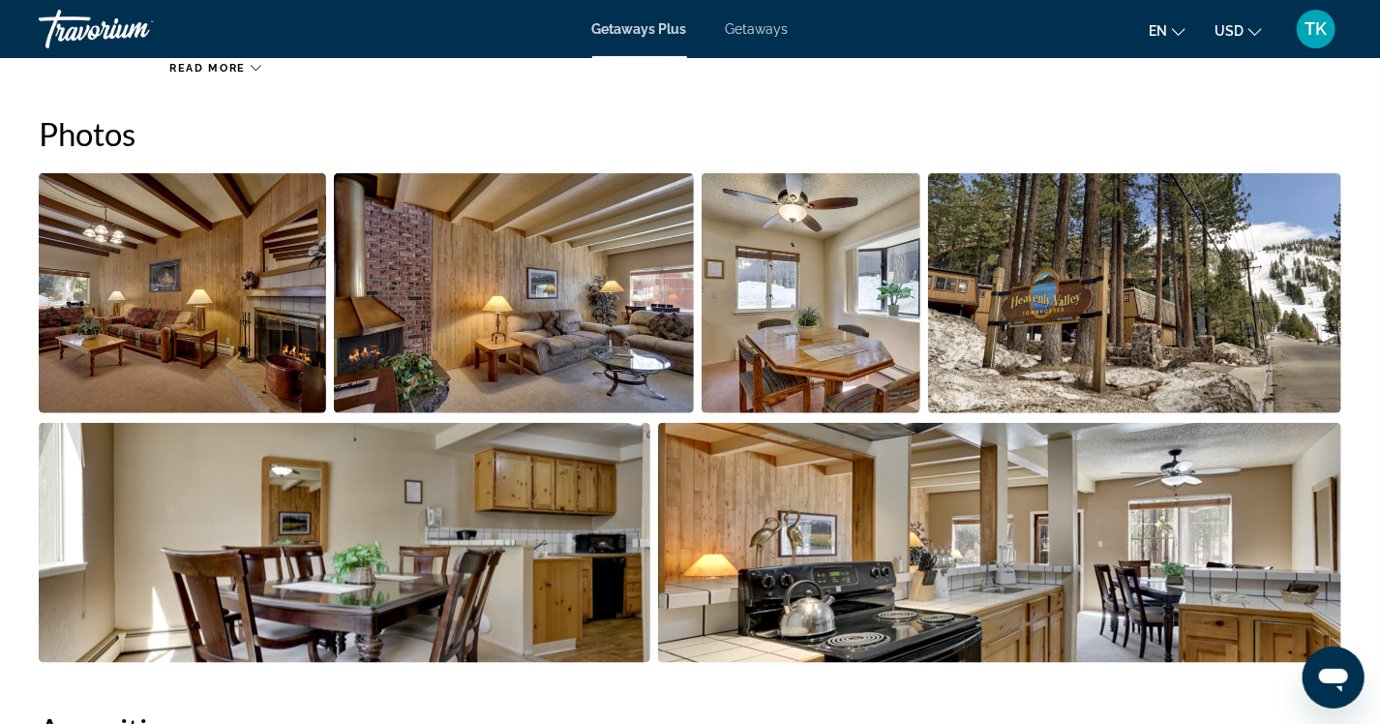
scroll to position [871, 0]
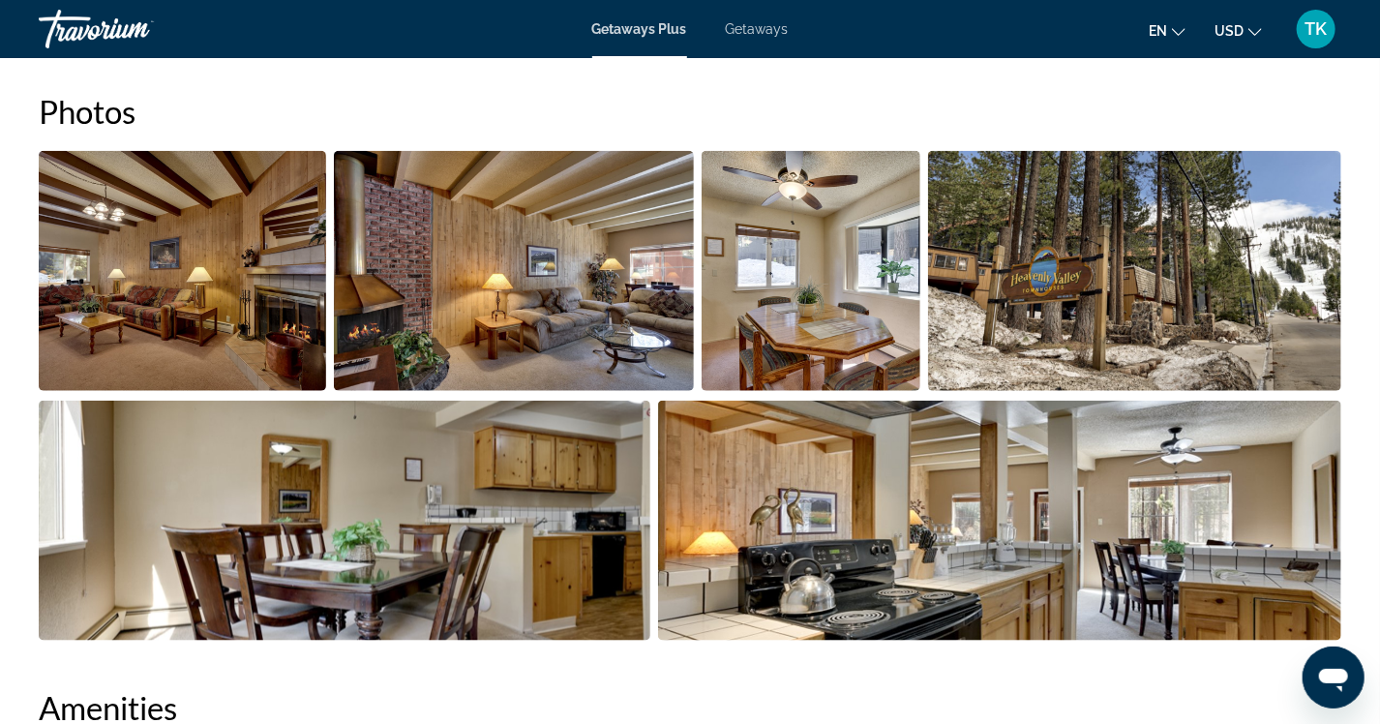
click at [216, 274] on img "Open full-screen image slider" at bounding box center [182, 271] width 287 height 240
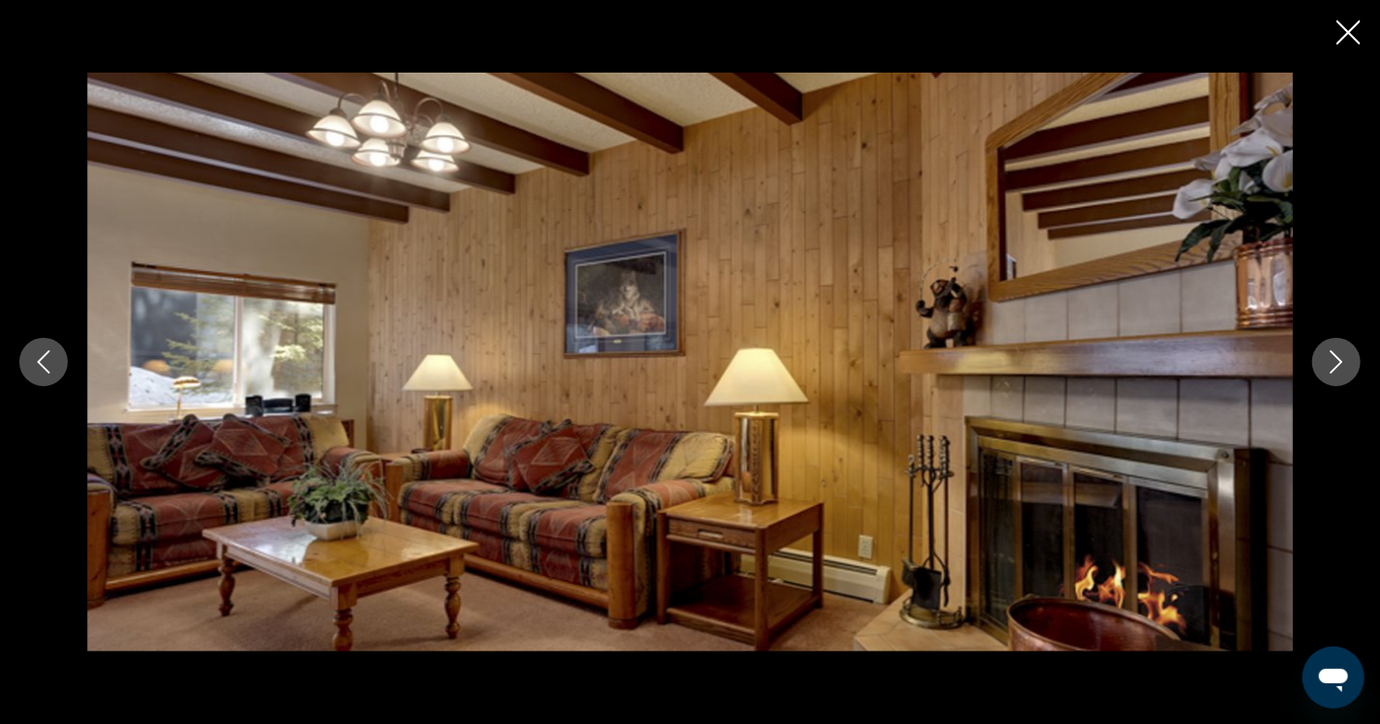
click at [1342, 367] on icon "Next image" at bounding box center [1336, 361] width 23 height 23
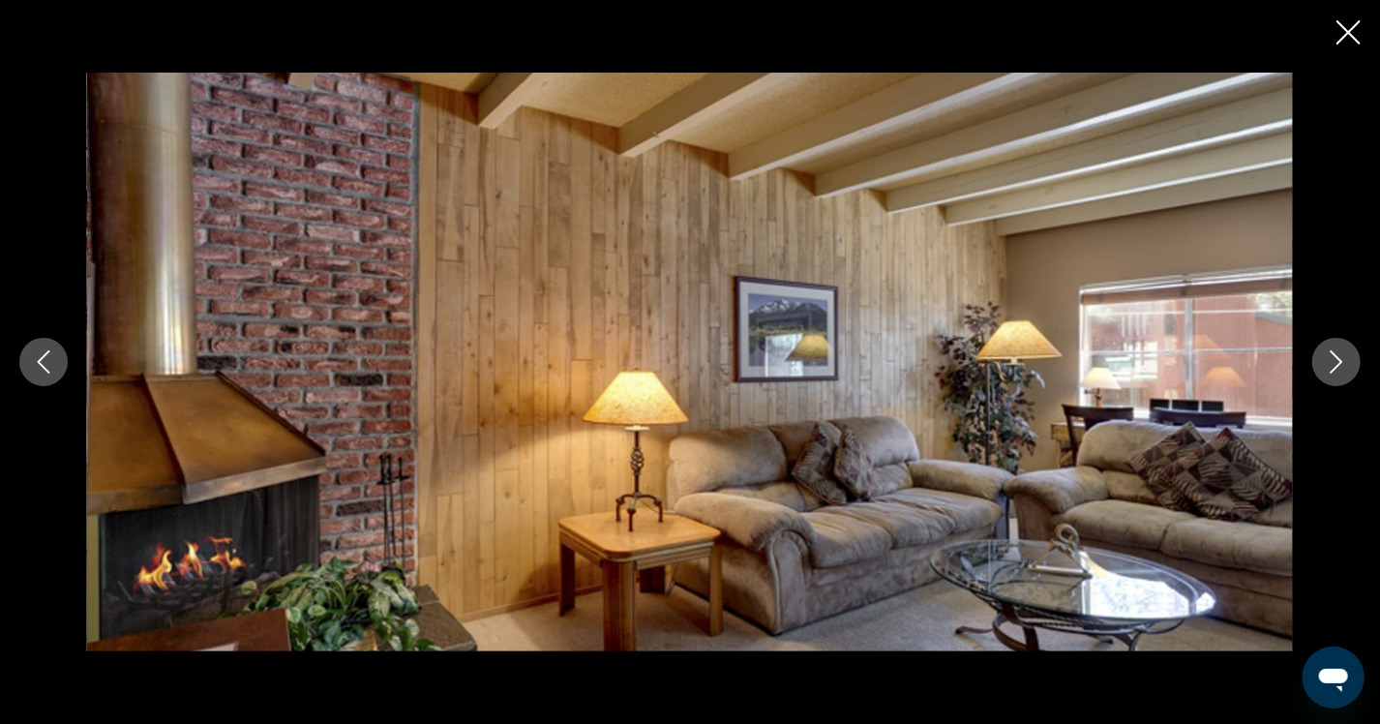
click at [1337, 360] on icon "Next image" at bounding box center [1336, 361] width 23 height 23
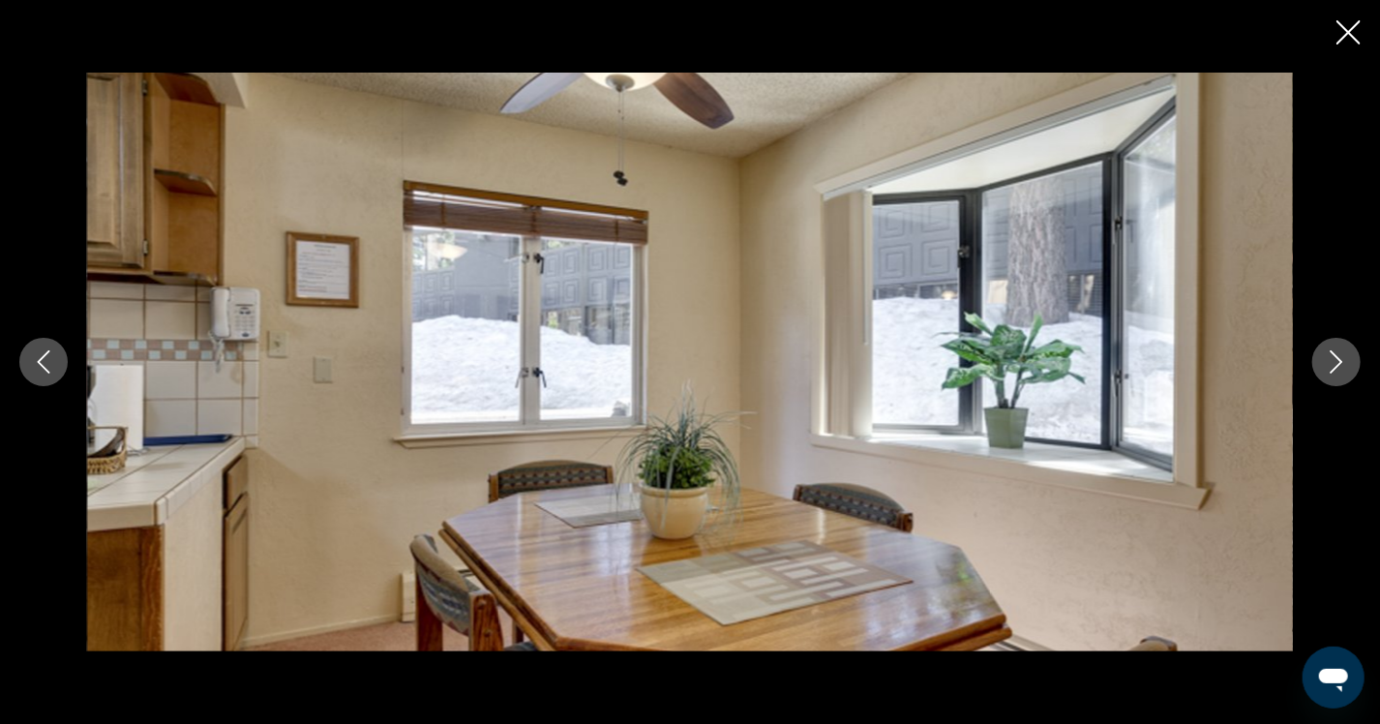
click at [1337, 357] on icon "Next image" at bounding box center [1337, 361] width 13 height 23
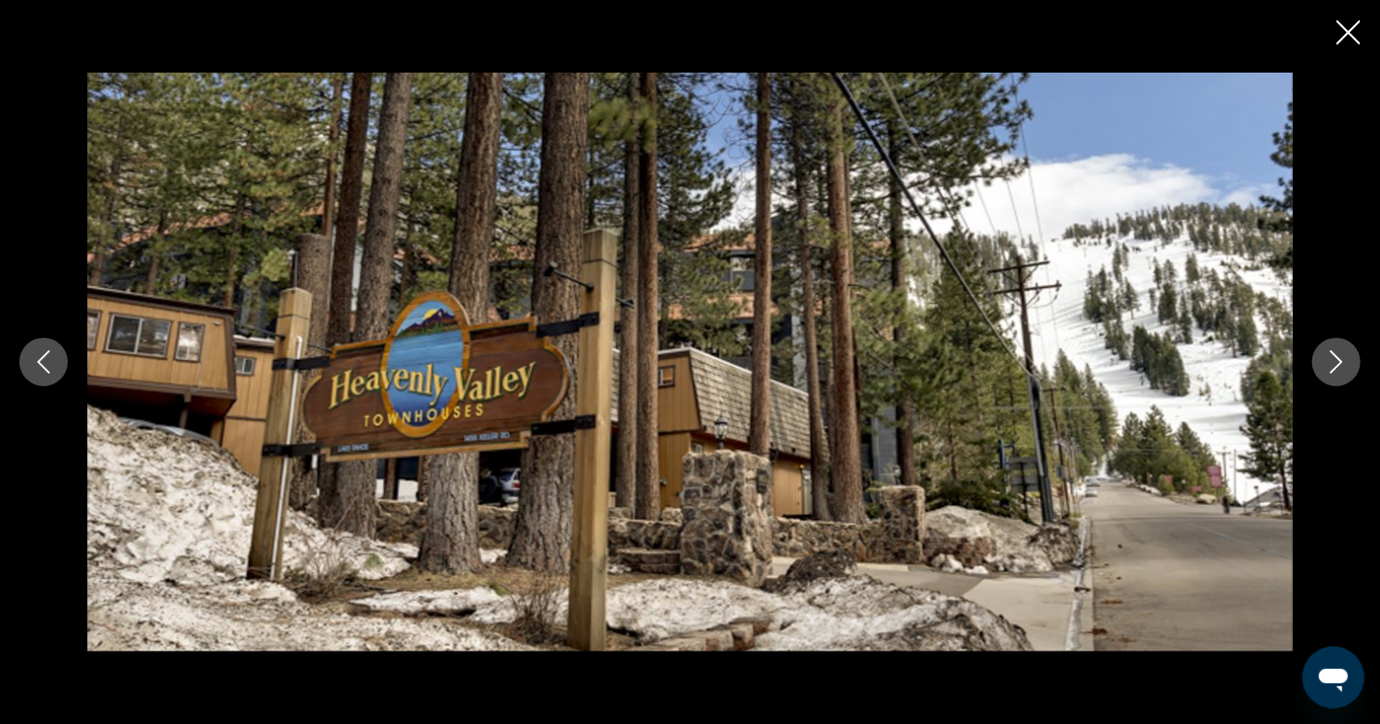
click at [1337, 357] on icon "Next image" at bounding box center [1337, 361] width 13 height 23
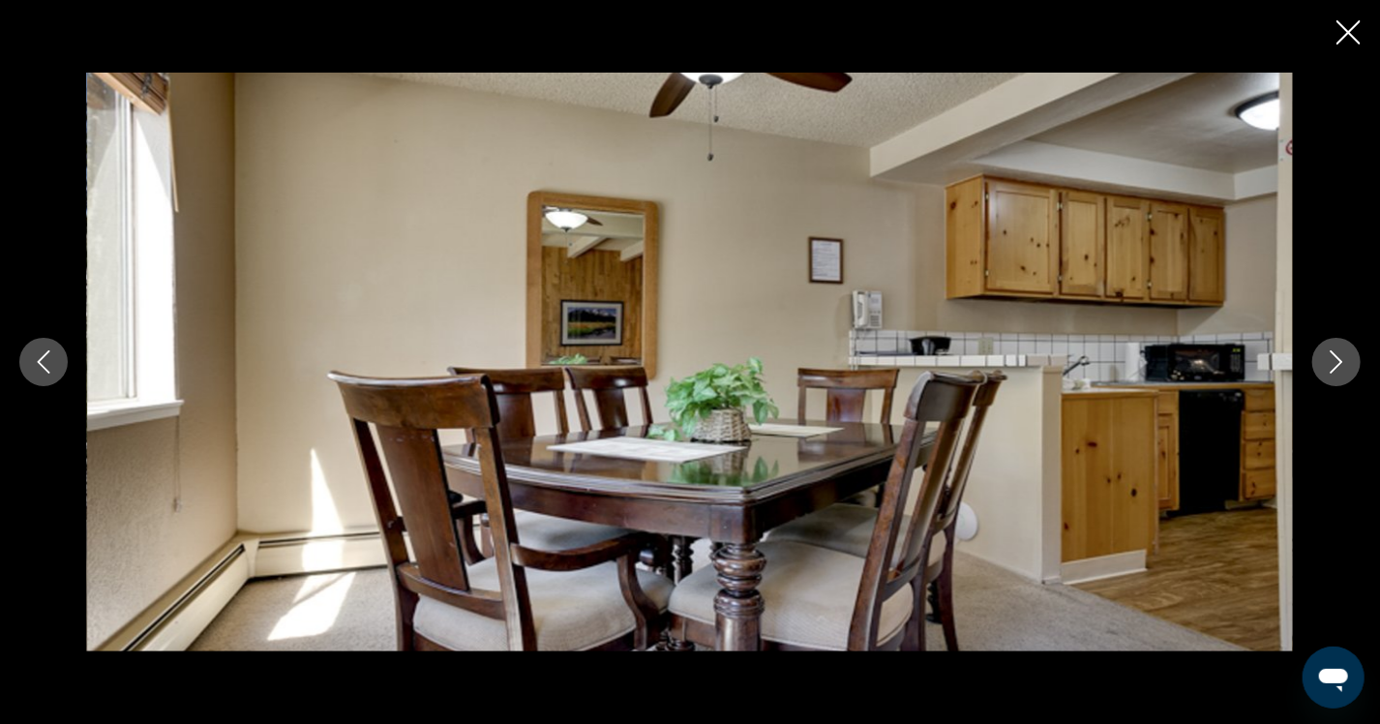
click at [1336, 352] on icon "Next image" at bounding box center [1336, 361] width 23 height 23
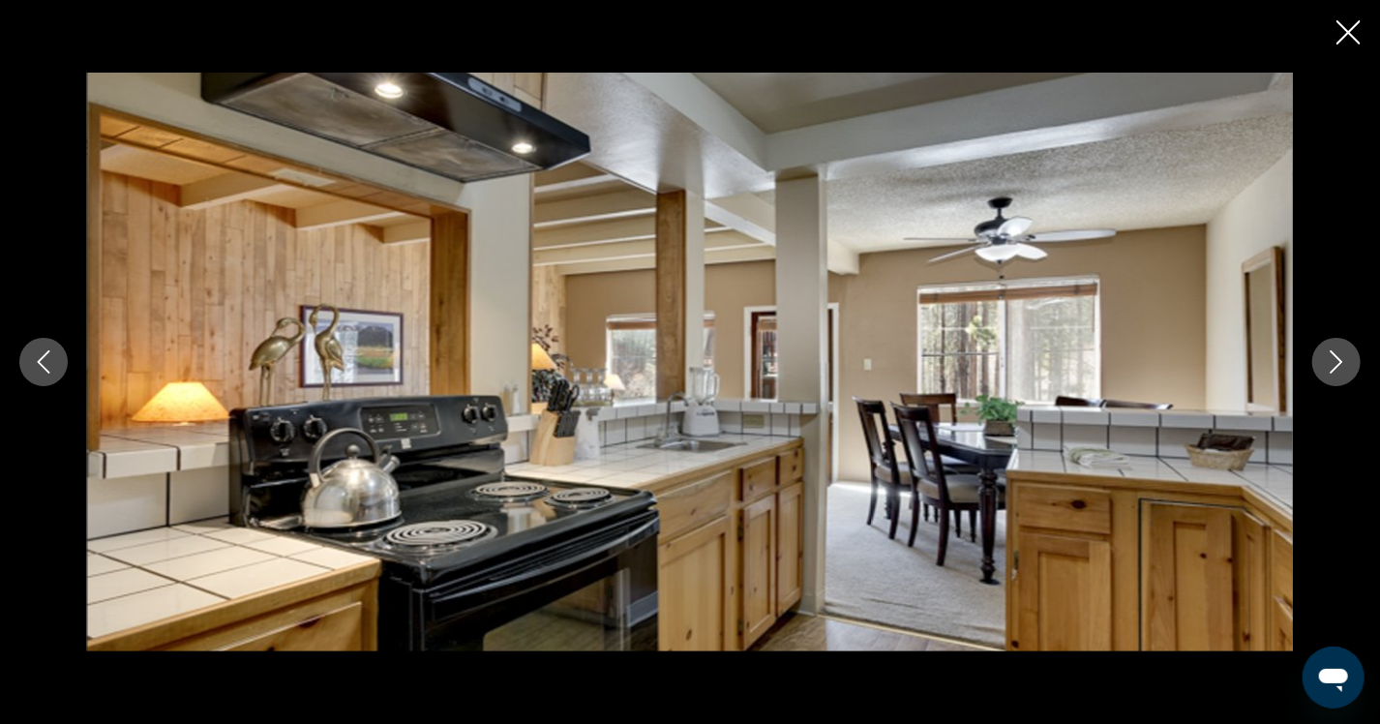
click at [1336, 352] on icon "Next image" at bounding box center [1336, 361] width 23 height 23
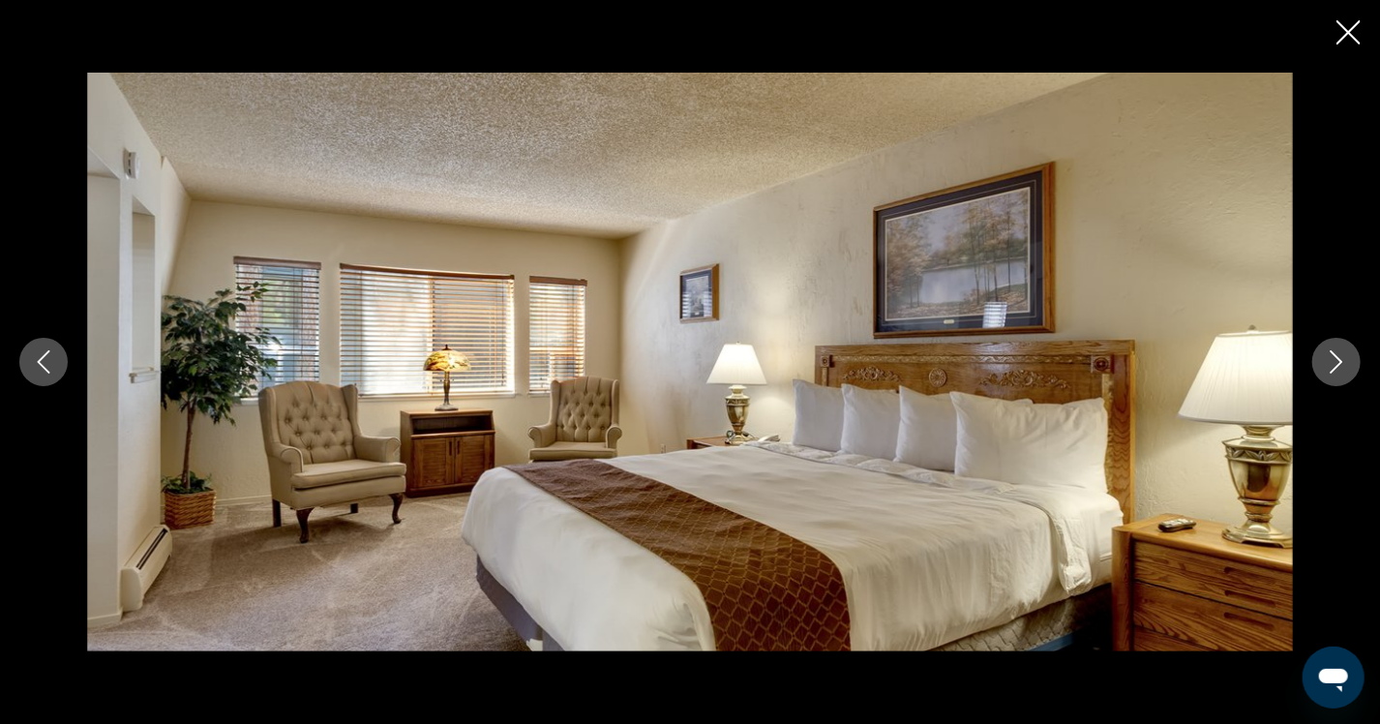
click at [1336, 352] on icon "Next image" at bounding box center [1336, 361] width 23 height 23
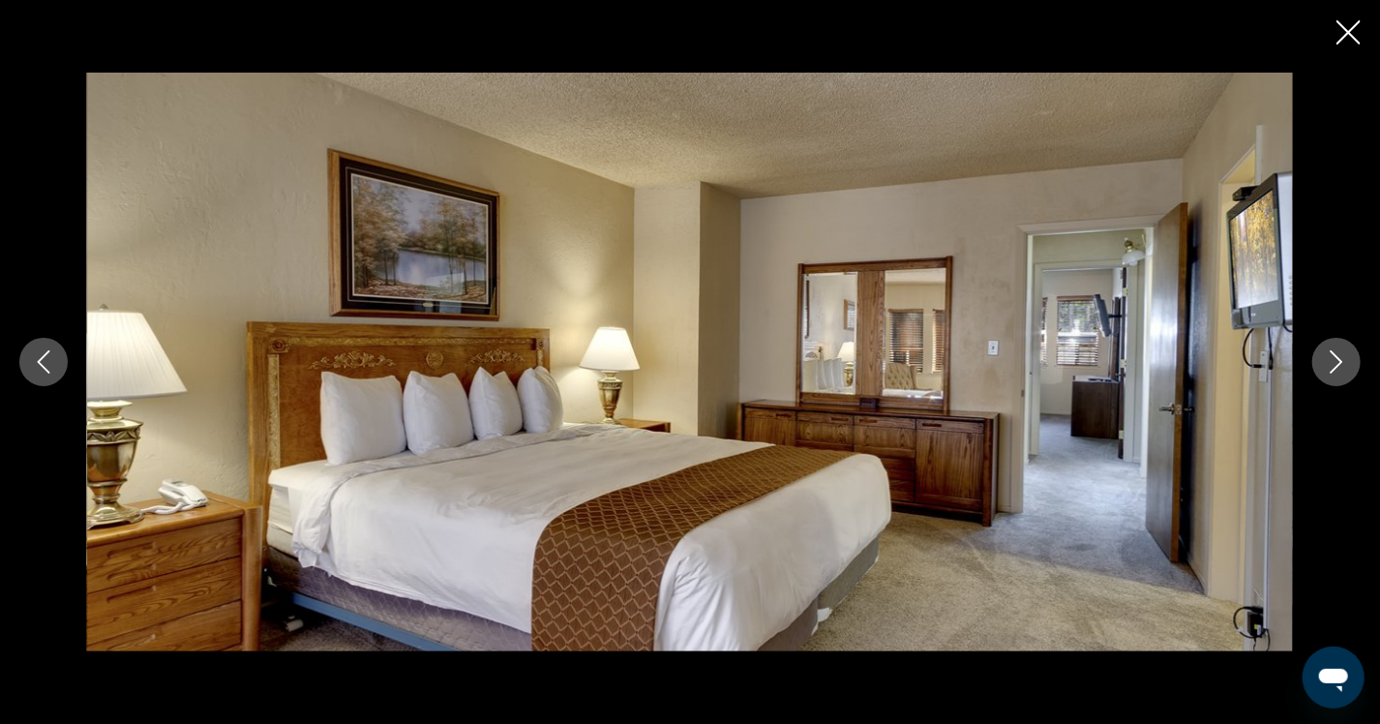
click at [1328, 350] on icon "Next image" at bounding box center [1336, 361] width 23 height 23
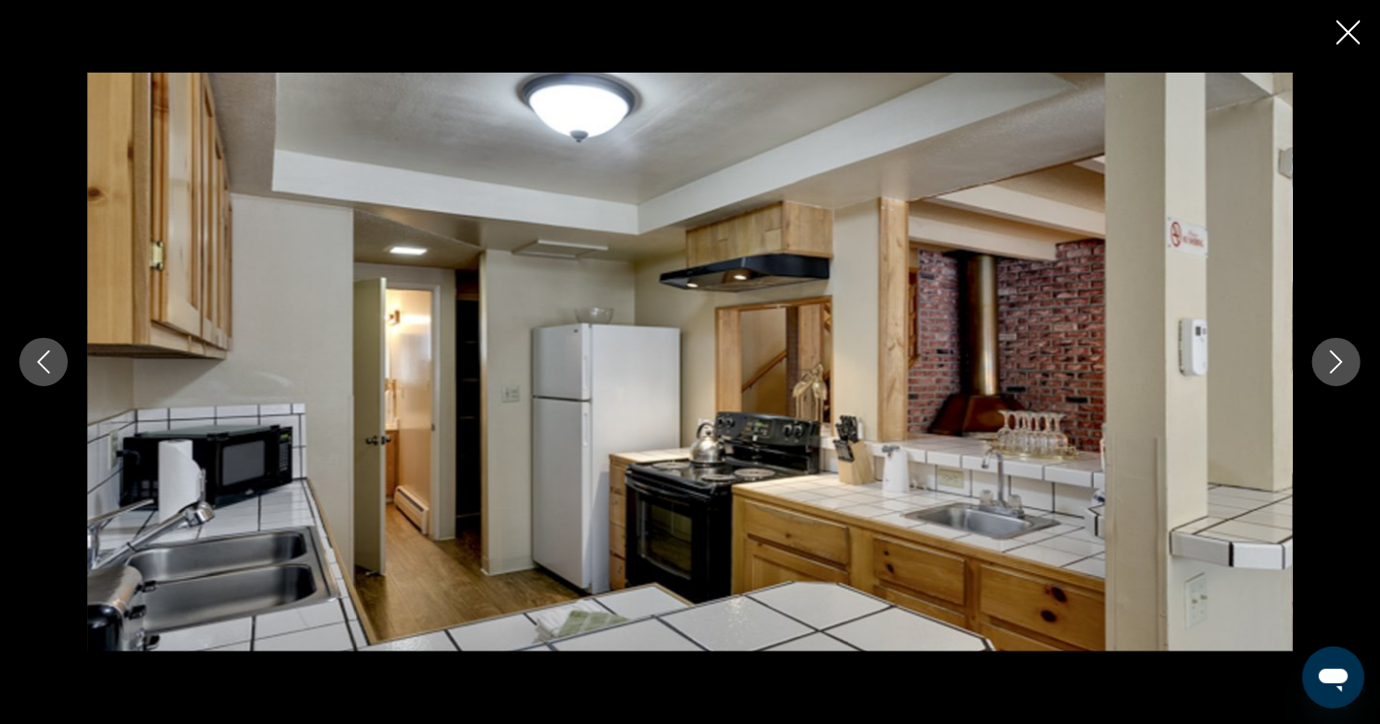
click at [1328, 350] on icon "Next image" at bounding box center [1336, 361] width 23 height 23
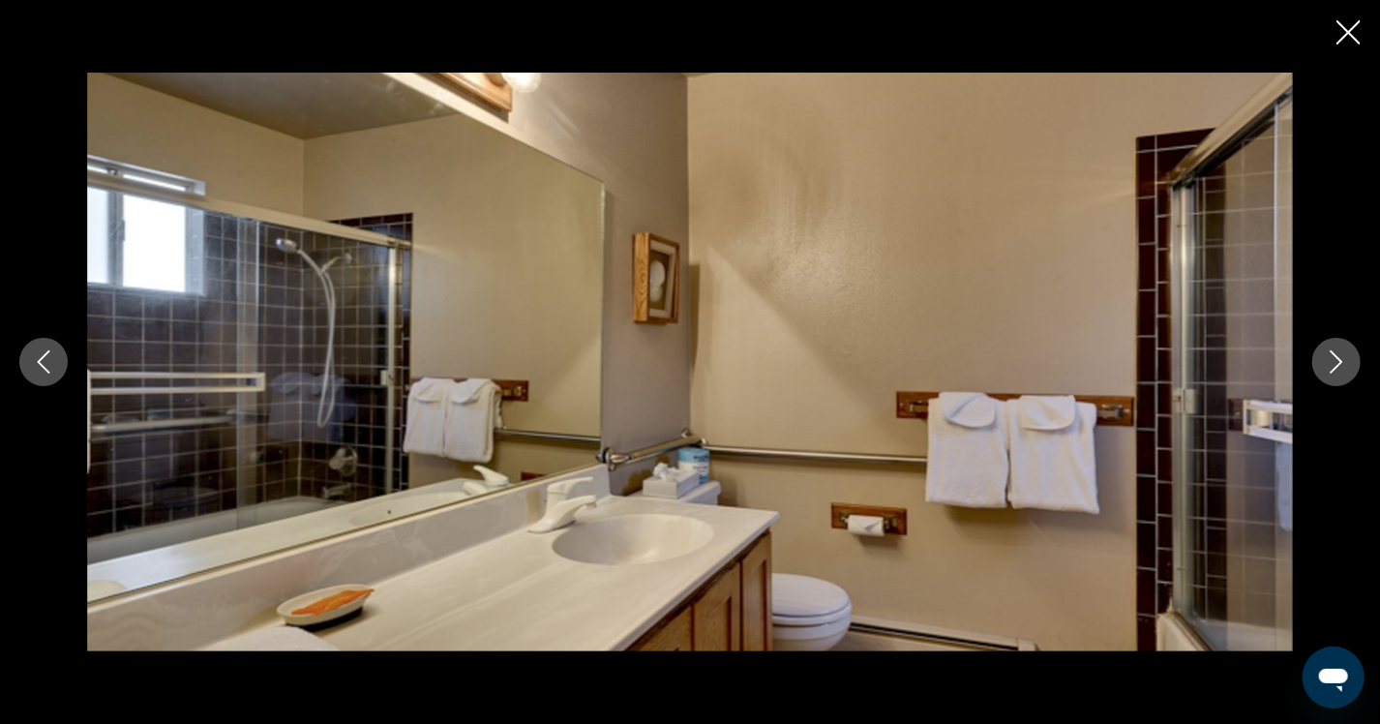
click at [1345, 33] on icon "Close slideshow" at bounding box center [1349, 32] width 24 height 24
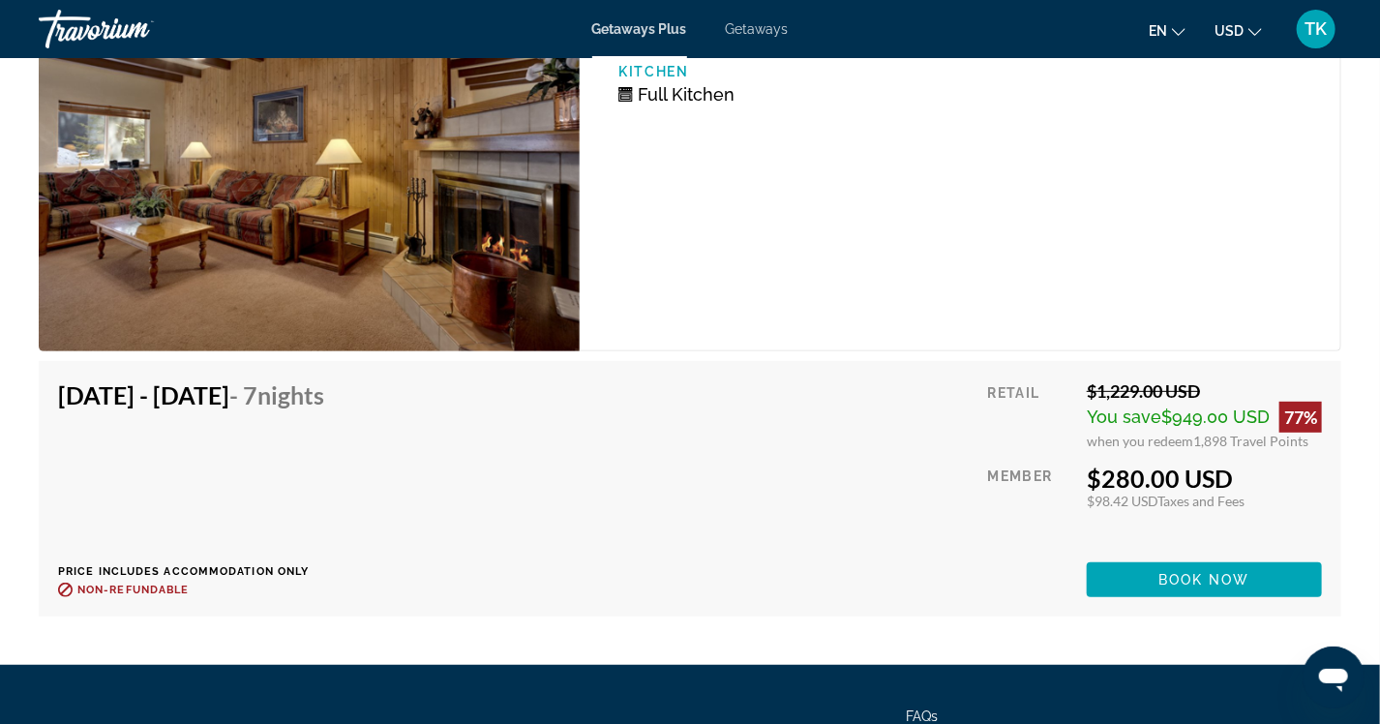
scroll to position [3678, 0]
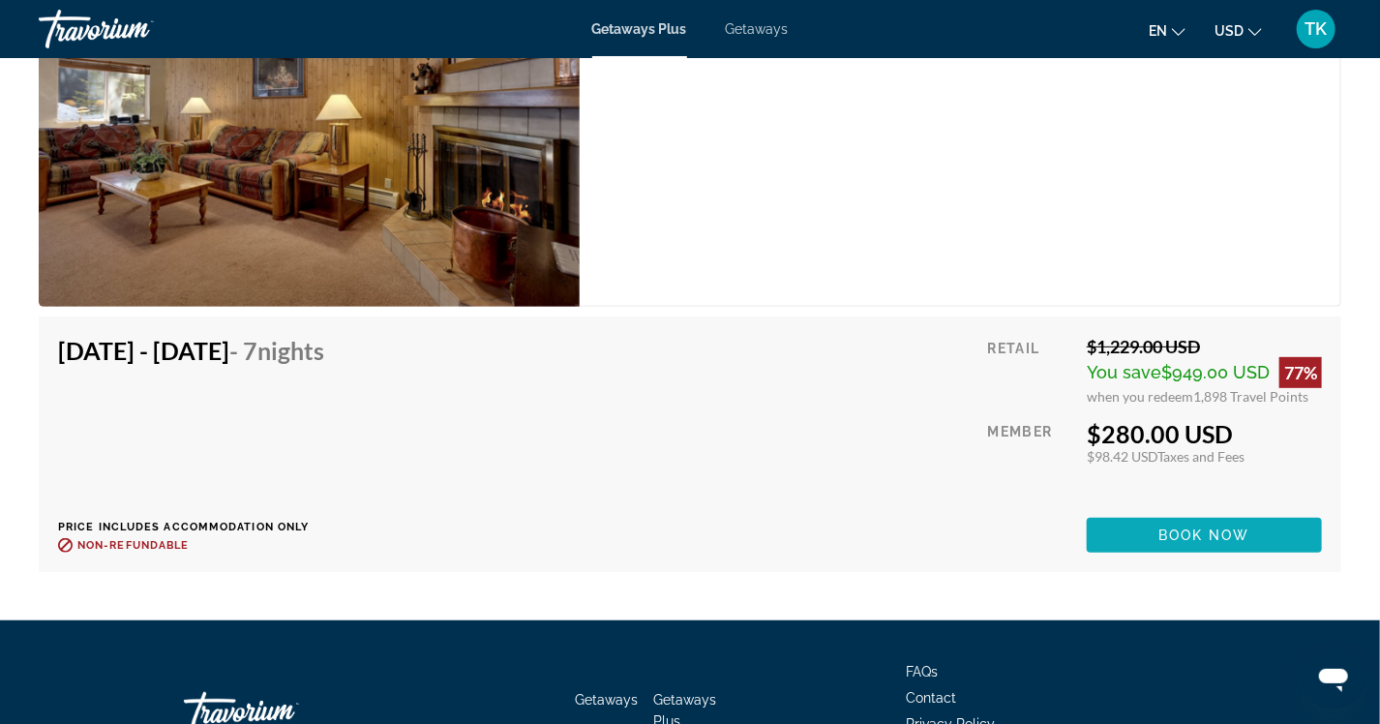
click at [1218, 535] on span "Book now" at bounding box center [1205, 535] width 92 height 15
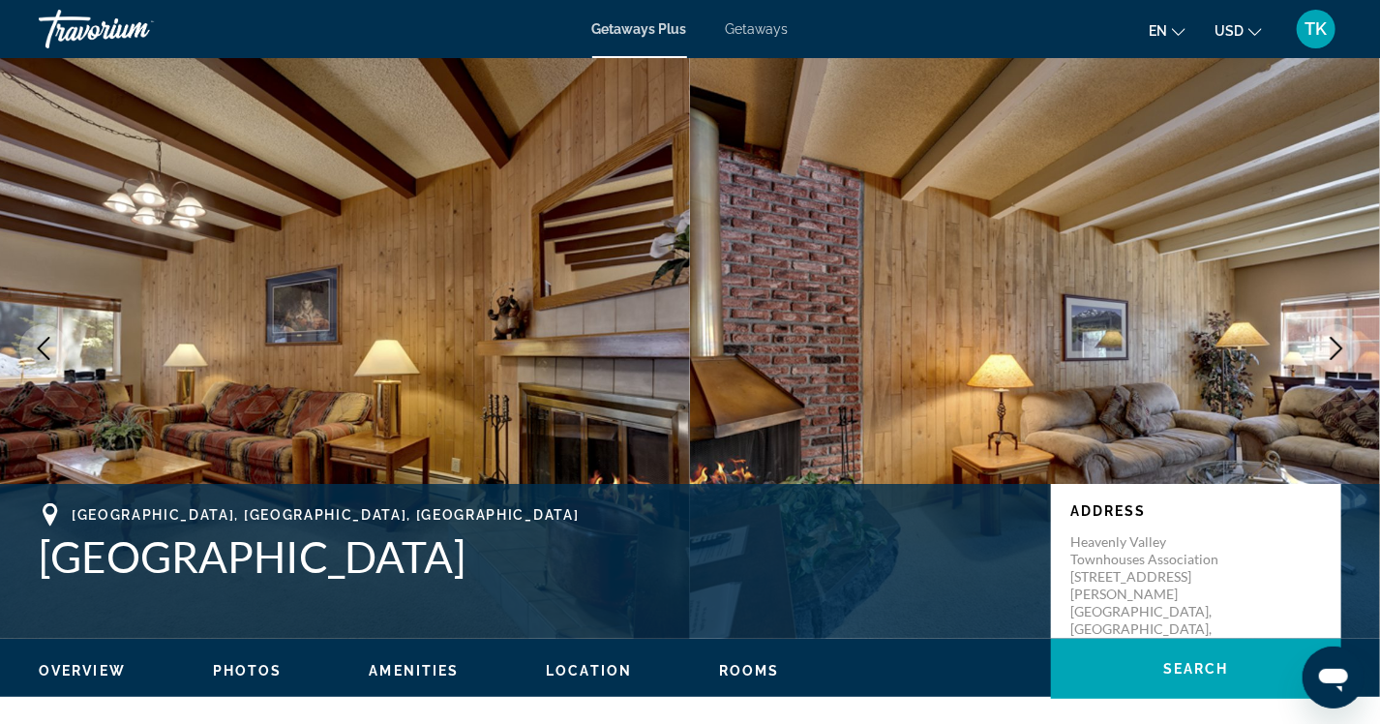
click at [1329, 346] on icon "Next image" at bounding box center [1336, 348] width 23 height 23
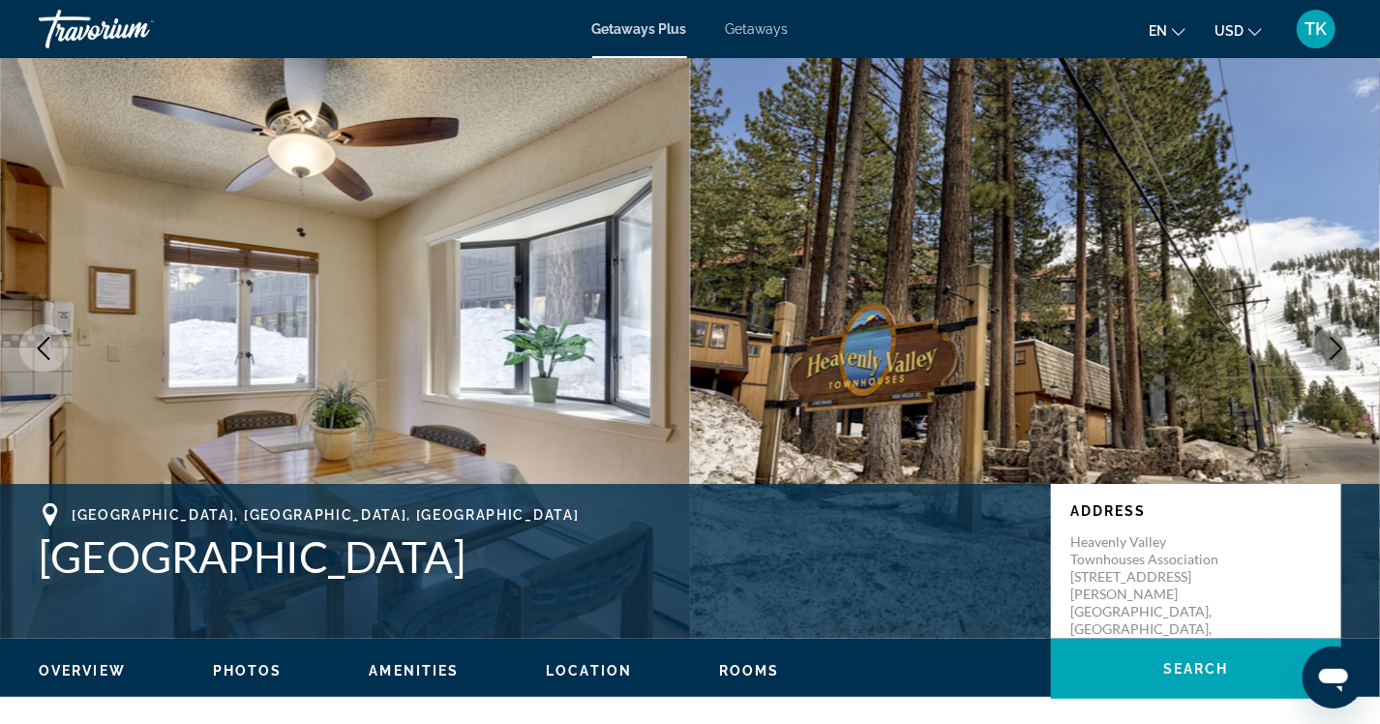
click at [1329, 346] on icon "Next image" at bounding box center [1336, 348] width 23 height 23
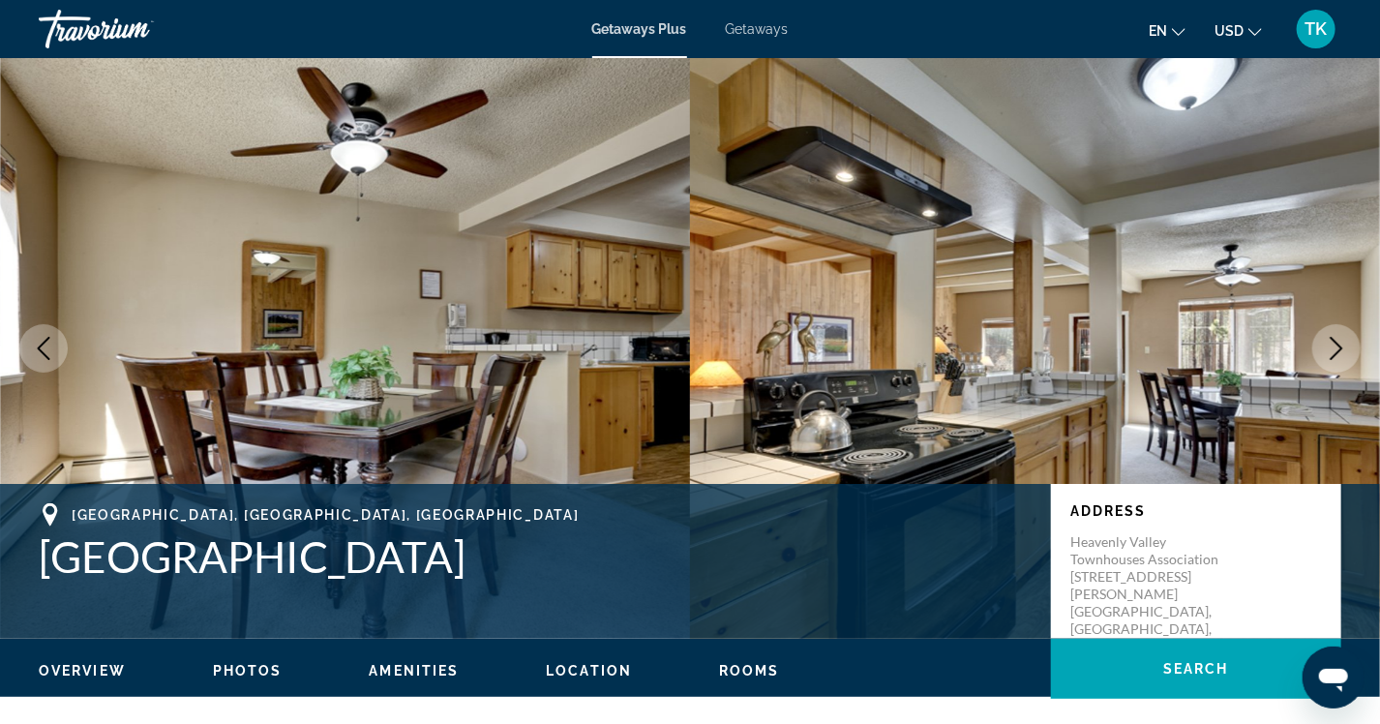
click at [1329, 346] on icon "Next image" at bounding box center [1336, 348] width 23 height 23
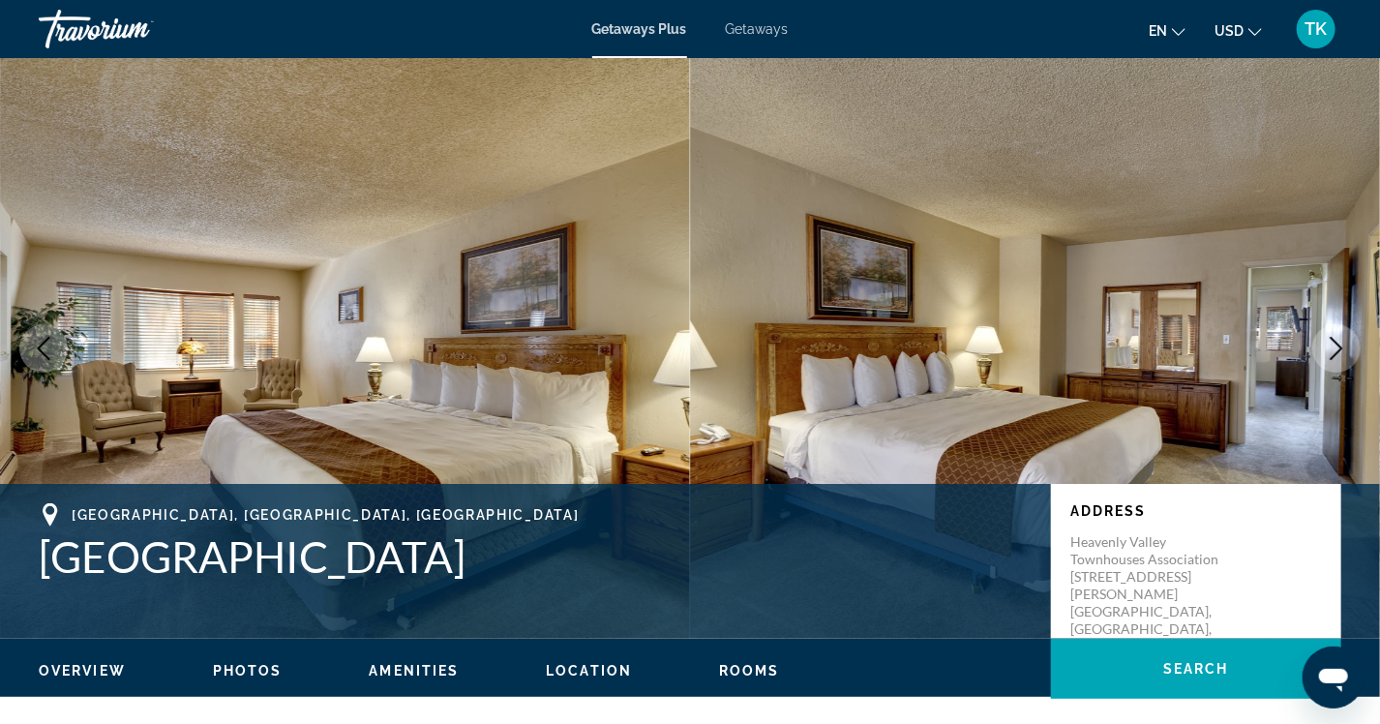
click at [1328, 345] on icon "Next image" at bounding box center [1336, 348] width 23 height 23
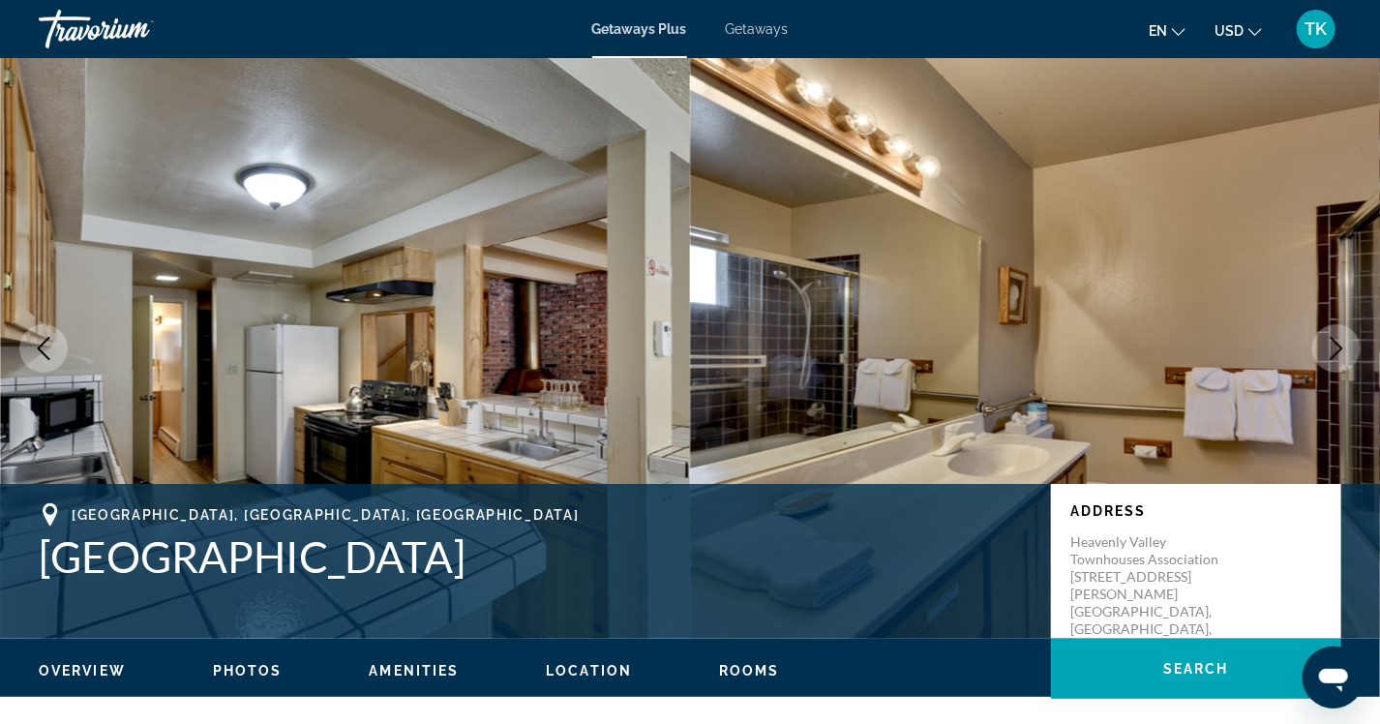
click at [1328, 345] on icon "Next image" at bounding box center [1336, 348] width 23 height 23
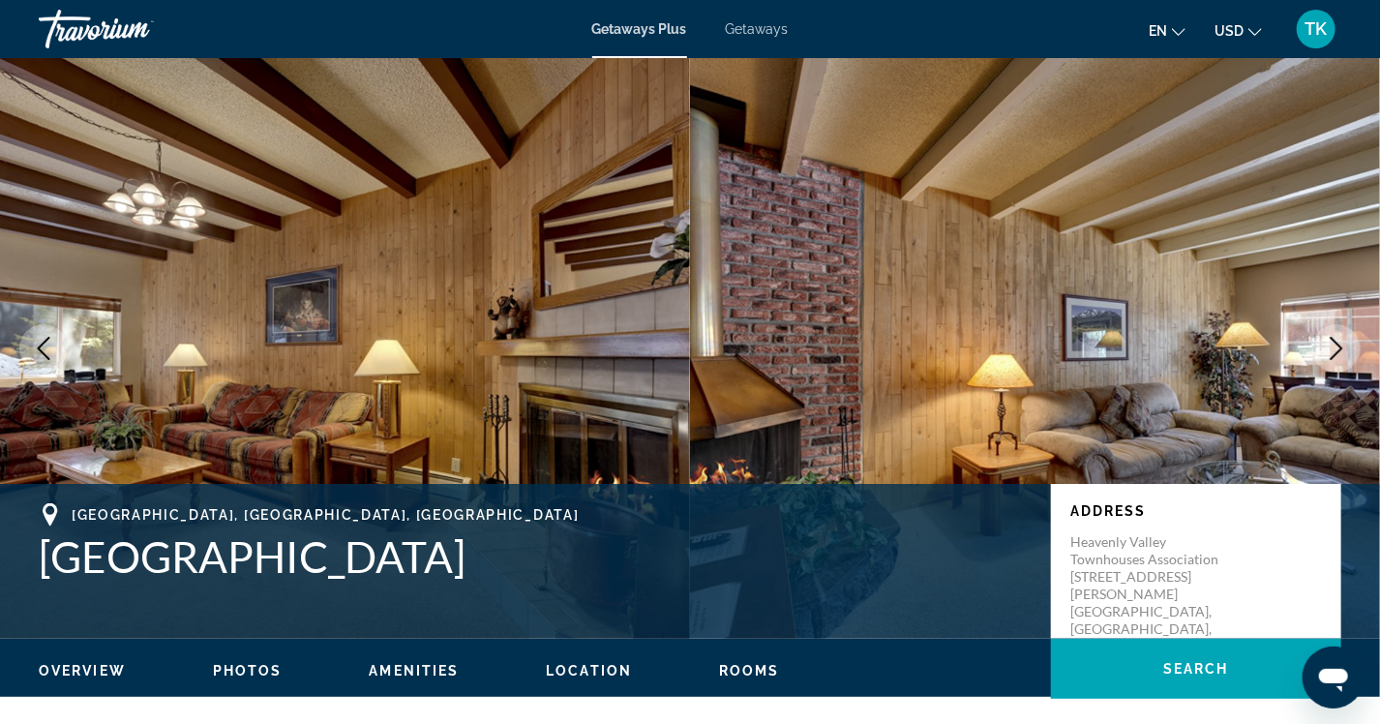
click at [1328, 345] on icon "Next image" at bounding box center [1336, 348] width 23 height 23
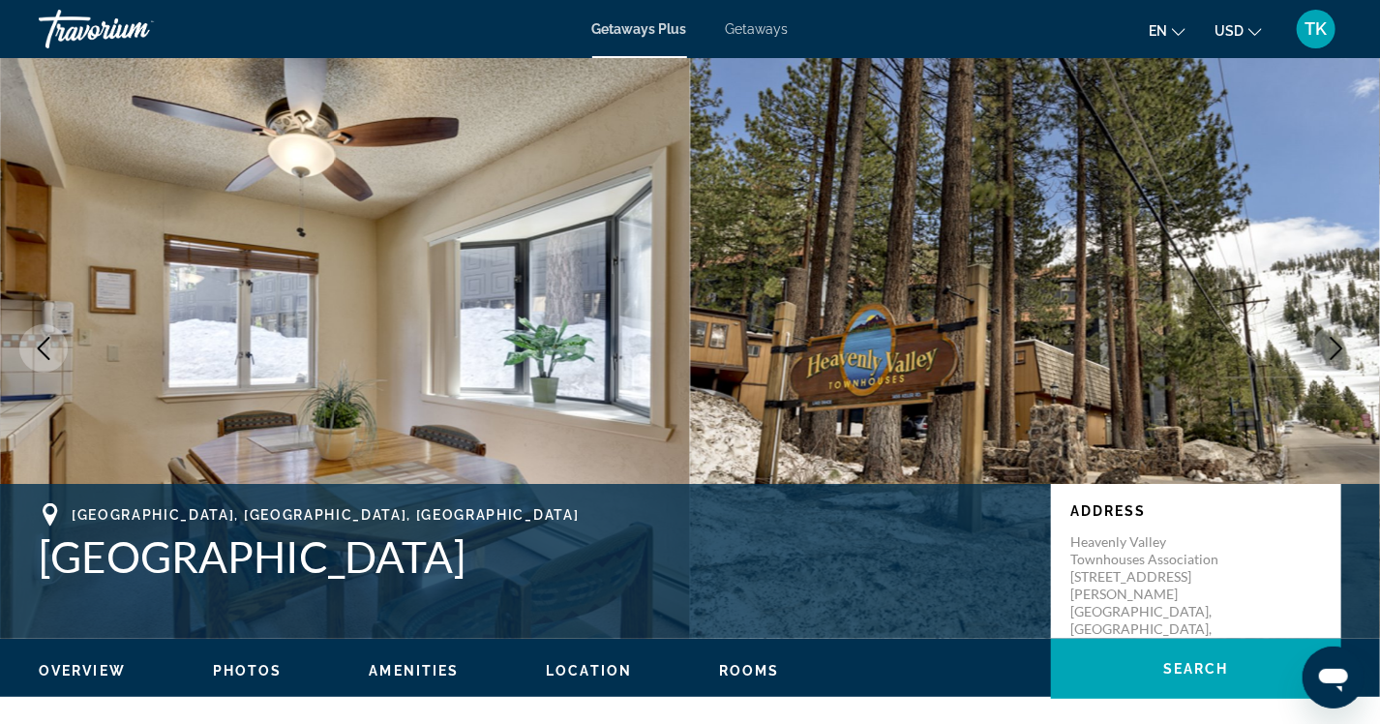
click at [1326, 343] on icon "Next image" at bounding box center [1336, 348] width 23 height 23
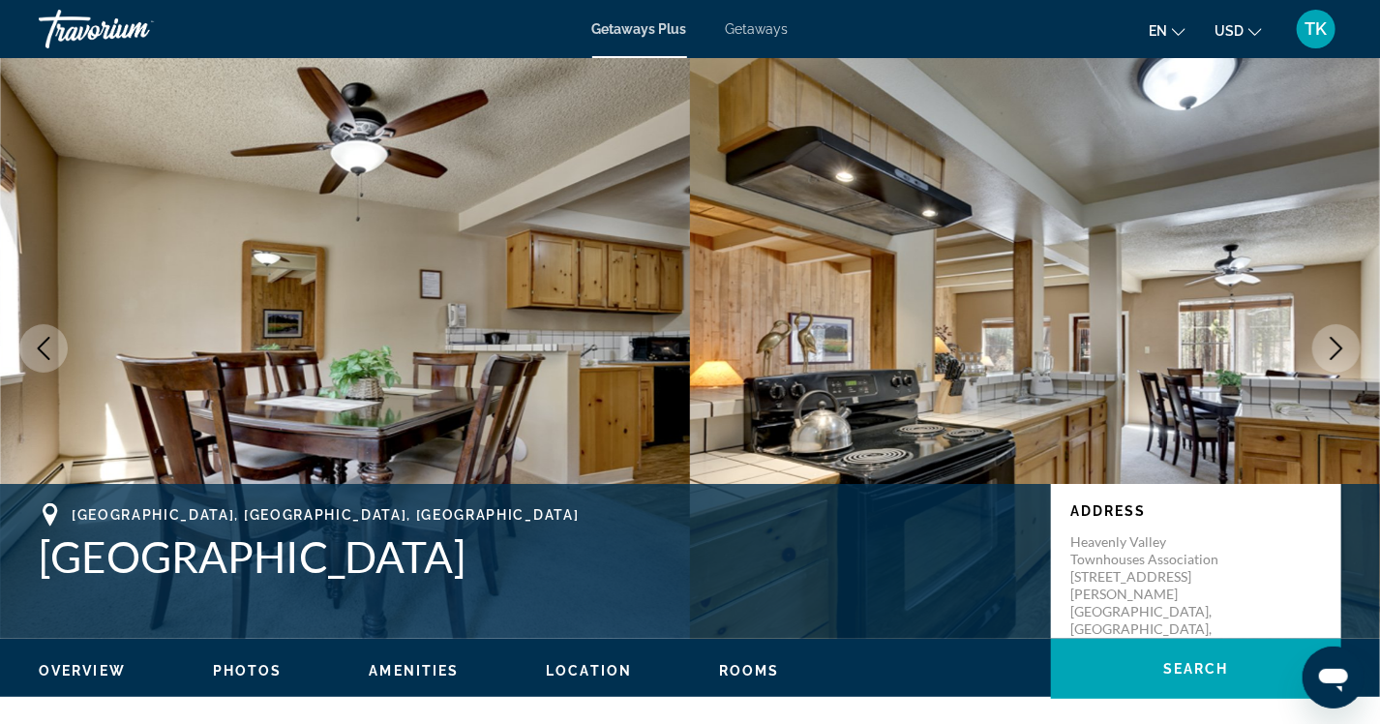
click at [1326, 343] on icon "Next image" at bounding box center [1336, 348] width 23 height 23
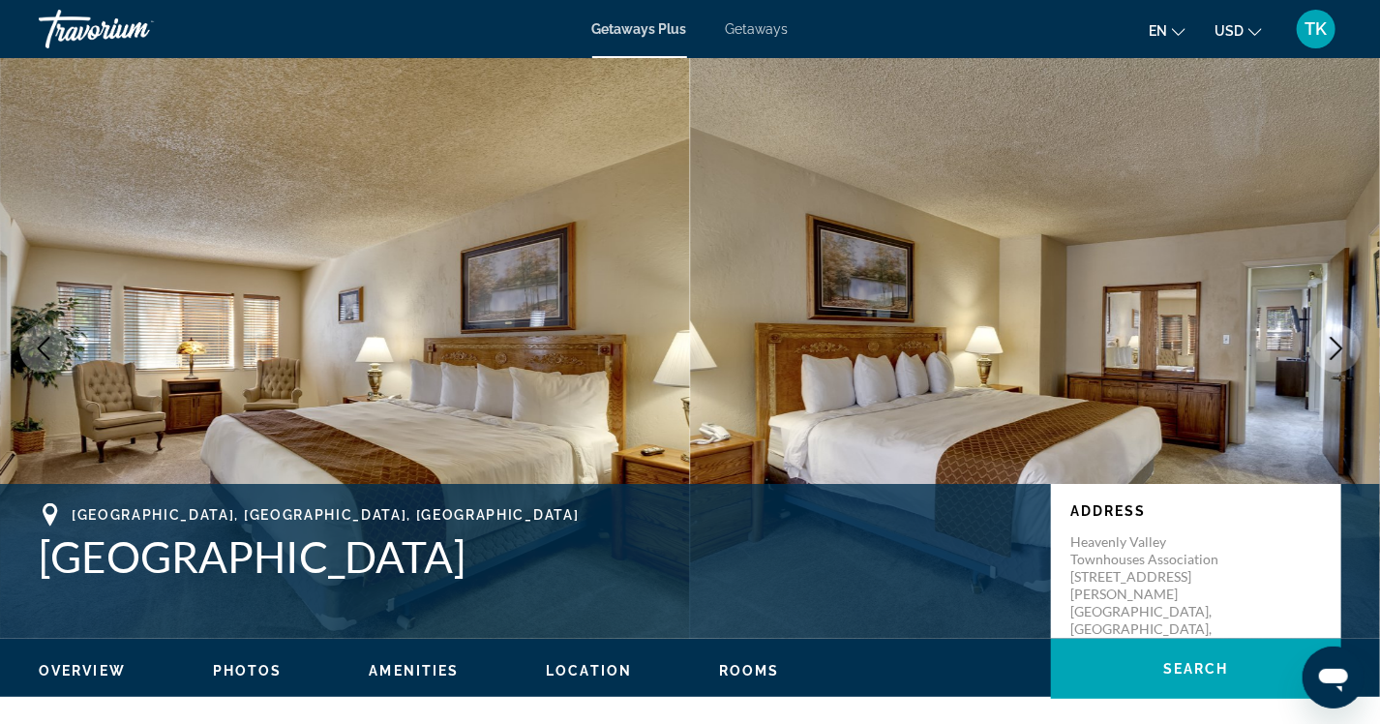
click at [1326, 342] on icon "Next image" at bounding box center [1336, 348] width 23 height 23
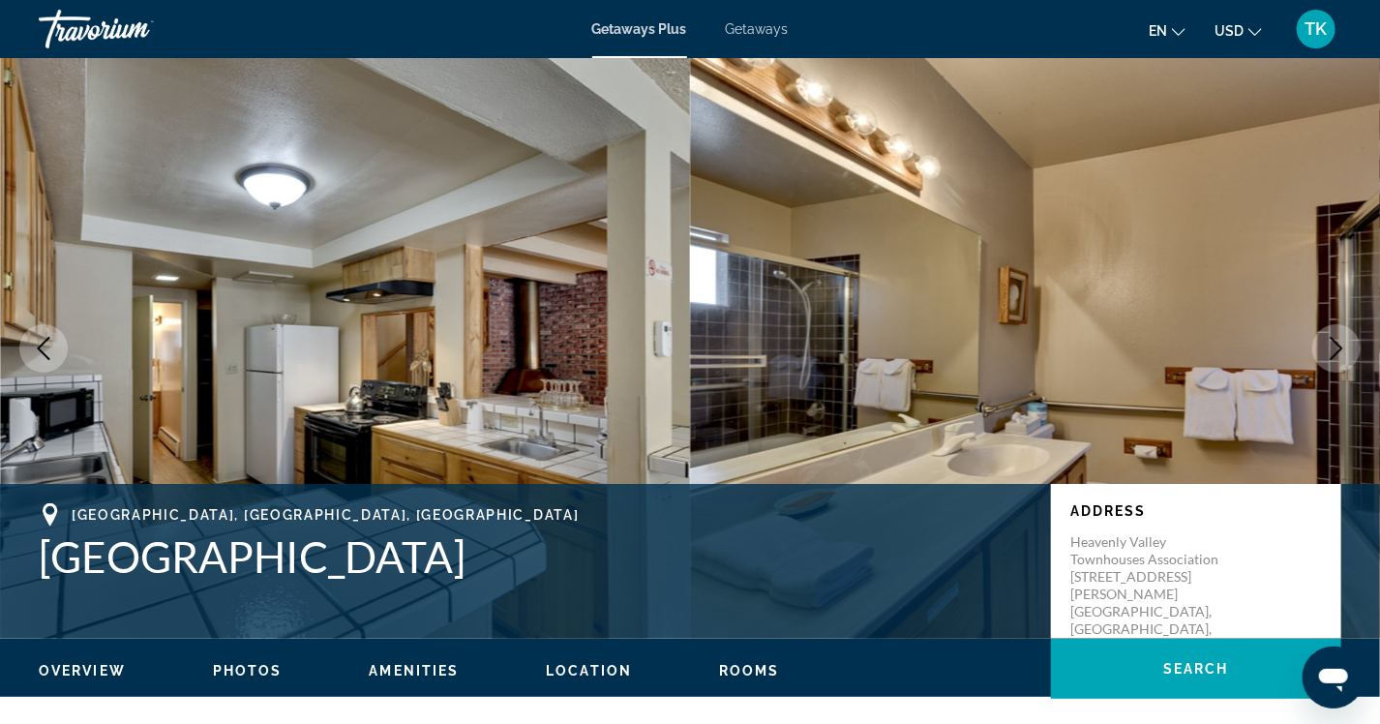
click at [1322, 339] on button "Next image" at bounding box center [1337, 348] width 48 height 48
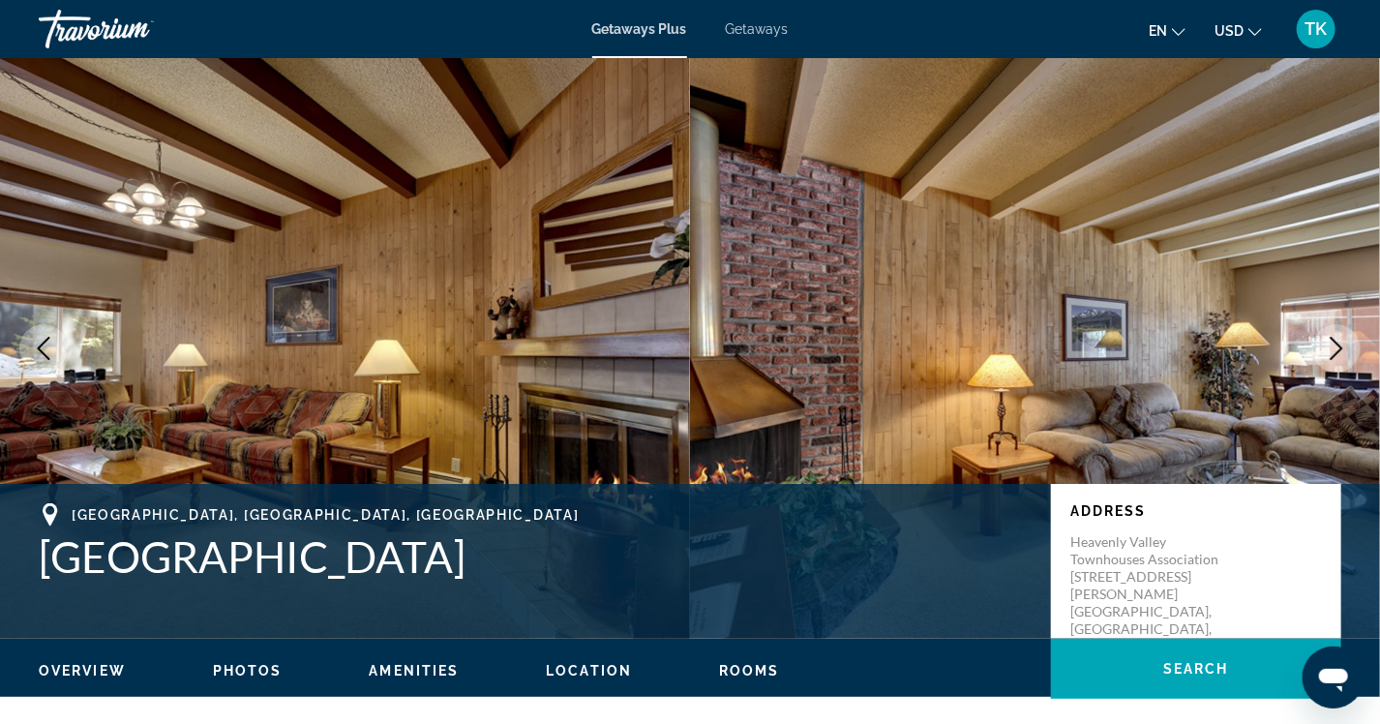
click at [1322, 339] on button "Next image" at bounding box center [1337, 348] width 48 height 48
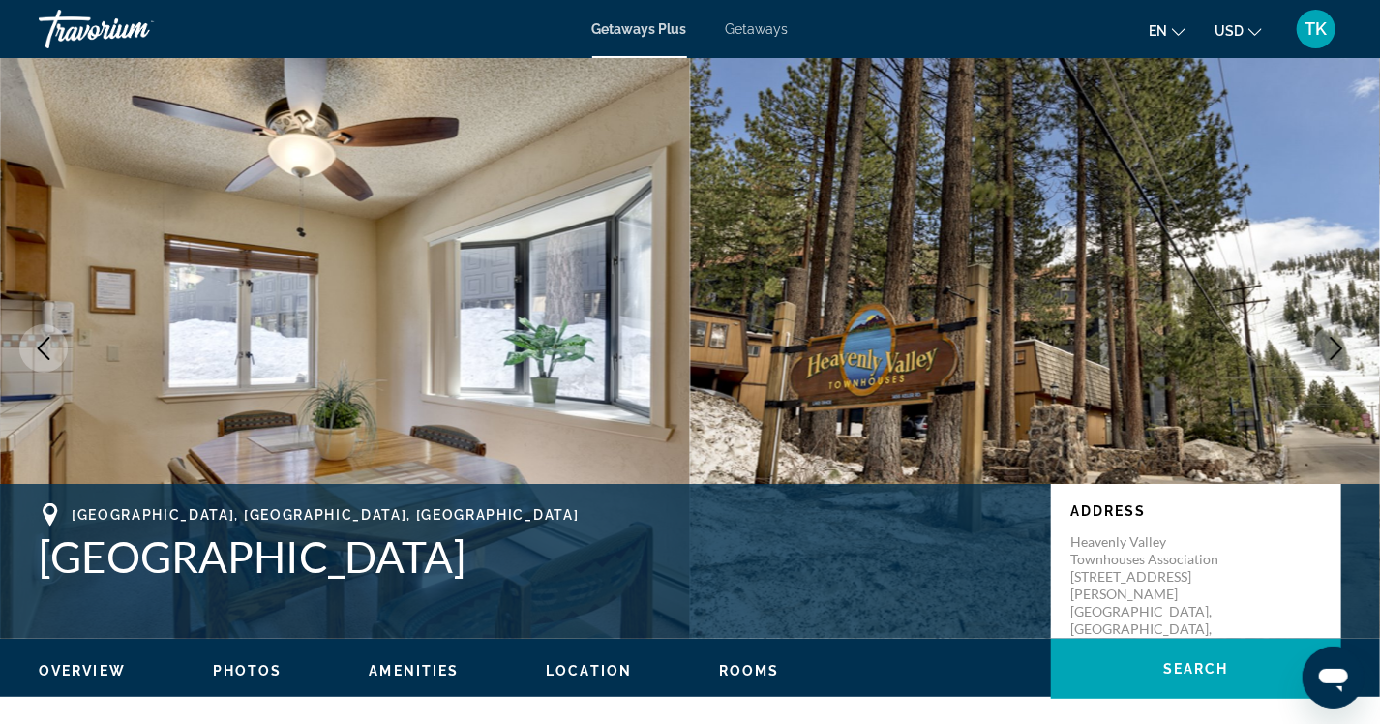
click at [1343, 340] on icon "Next image" at bounding box center [1336, 348] width 23 height 23
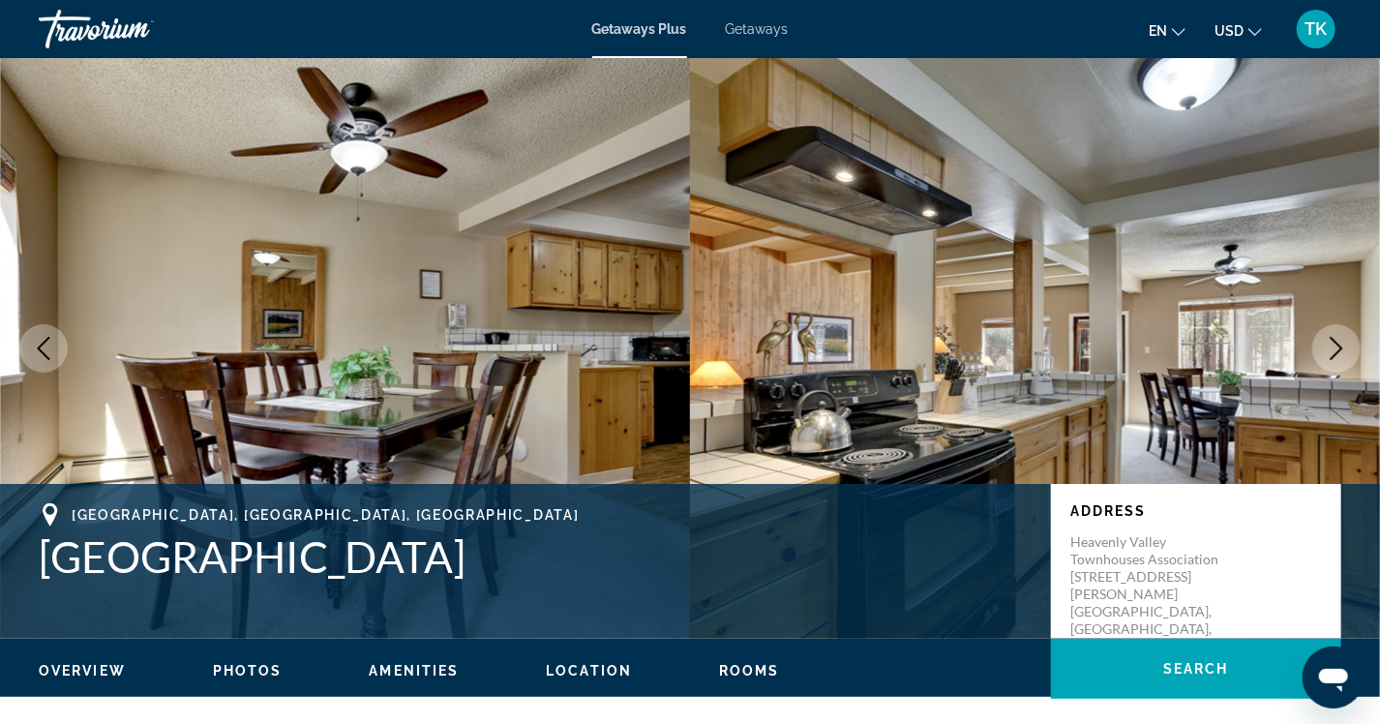
click at [1341, 335] on button "Next image" at bounding box center [1337, 348] width 48 height 48
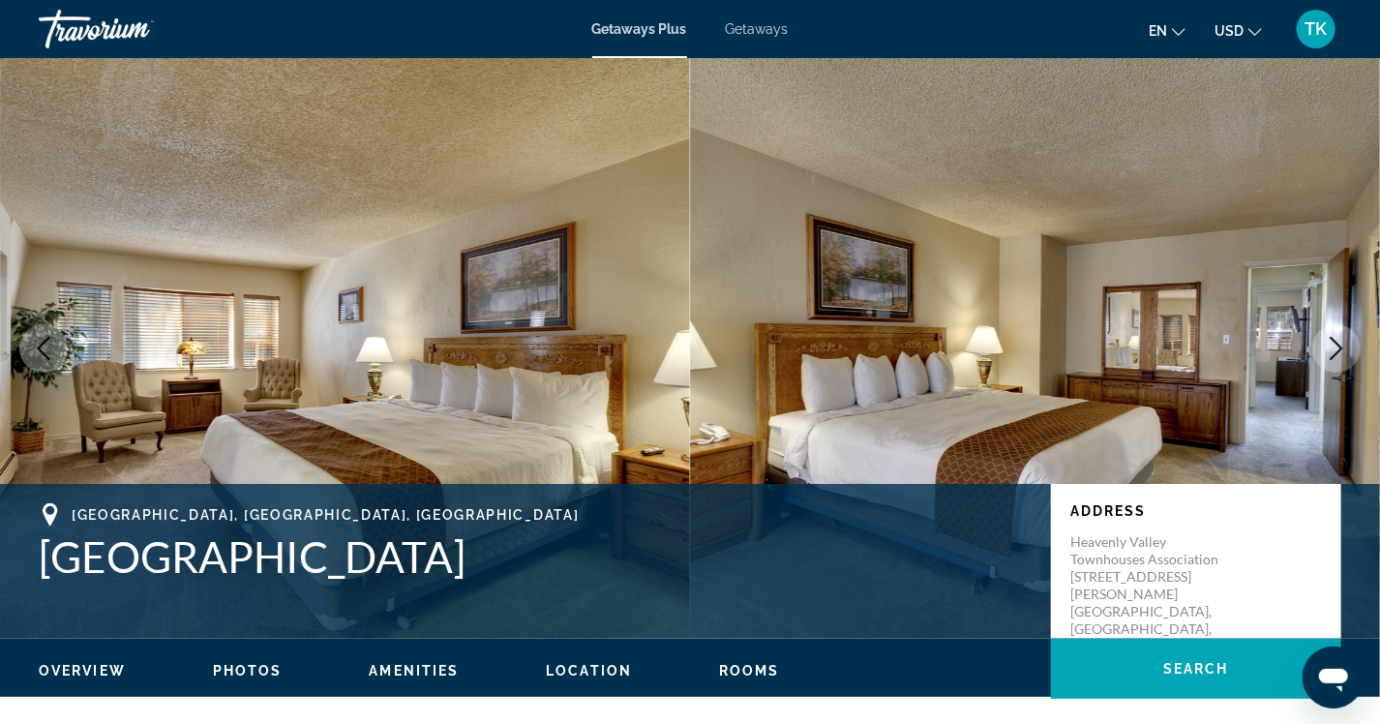
click at [1341, 335] on button "Next image" at bounding box center [1337, 348] width 48 height 48
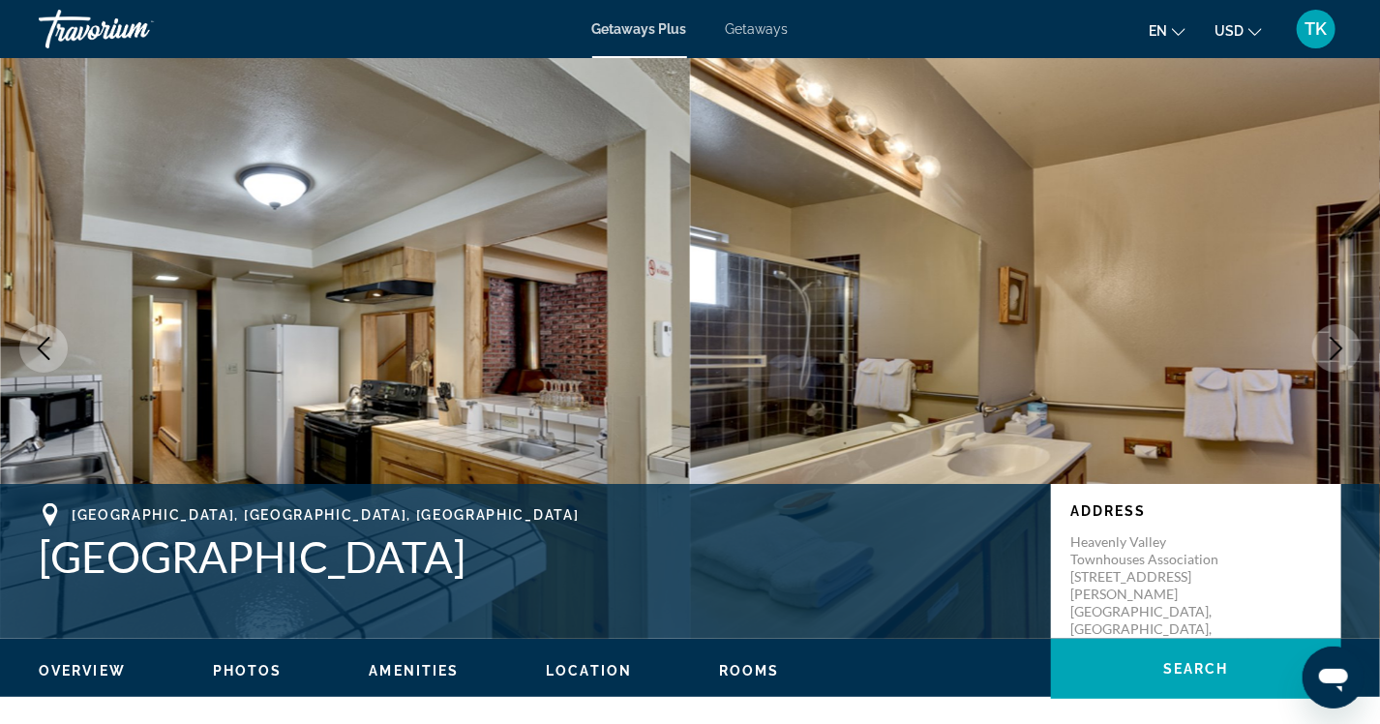
click at [1336, 327] on button "Next image" at bounding box center [1337, 348] width 48 height 48
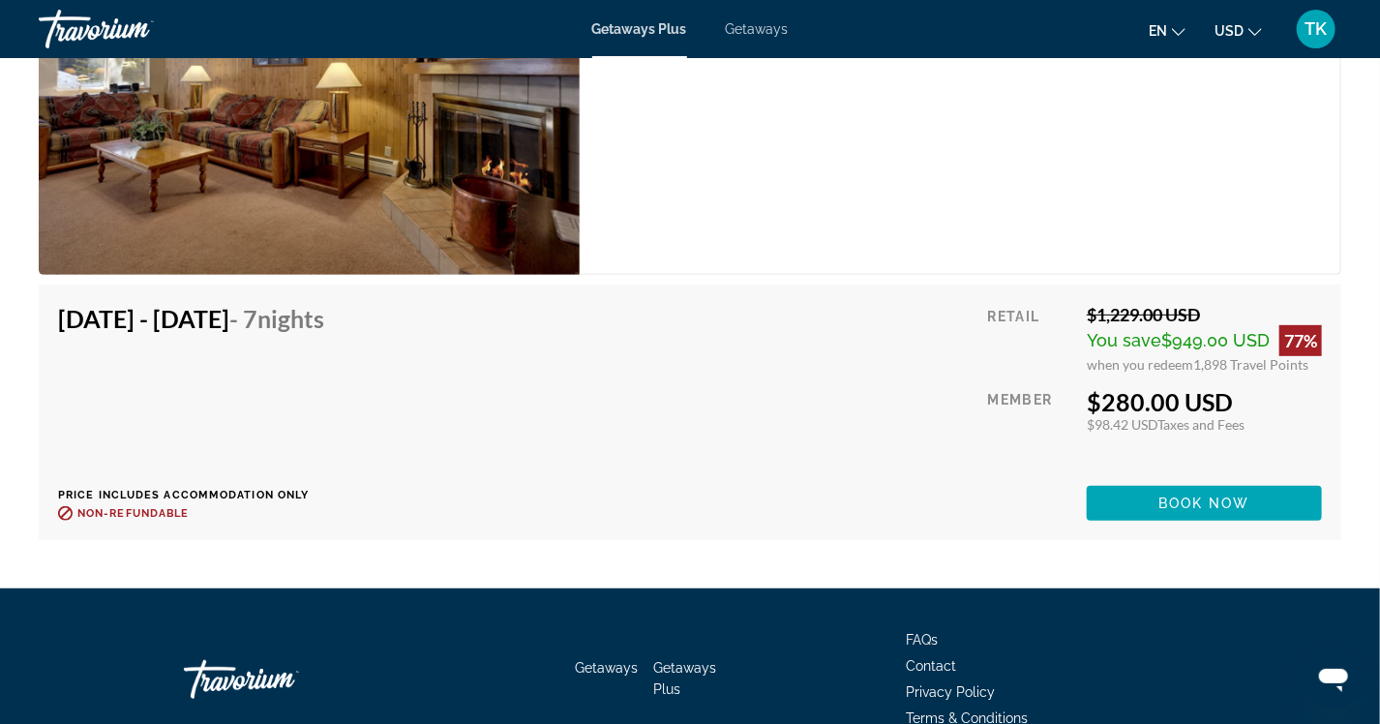
scroll to position [3775, 0]
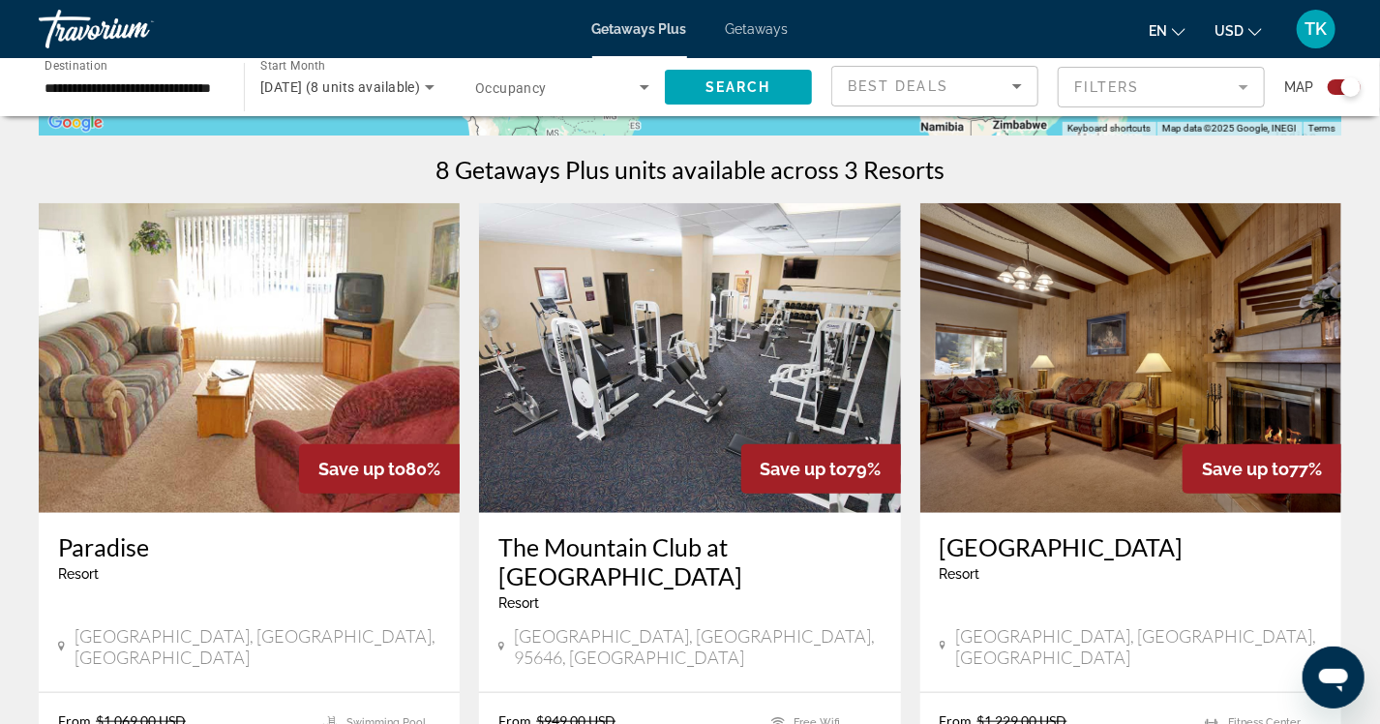
scroll to position [581, 0]
click at [294, 283] on img "Main content" at bounding box center [249, 358] width 421 height 310
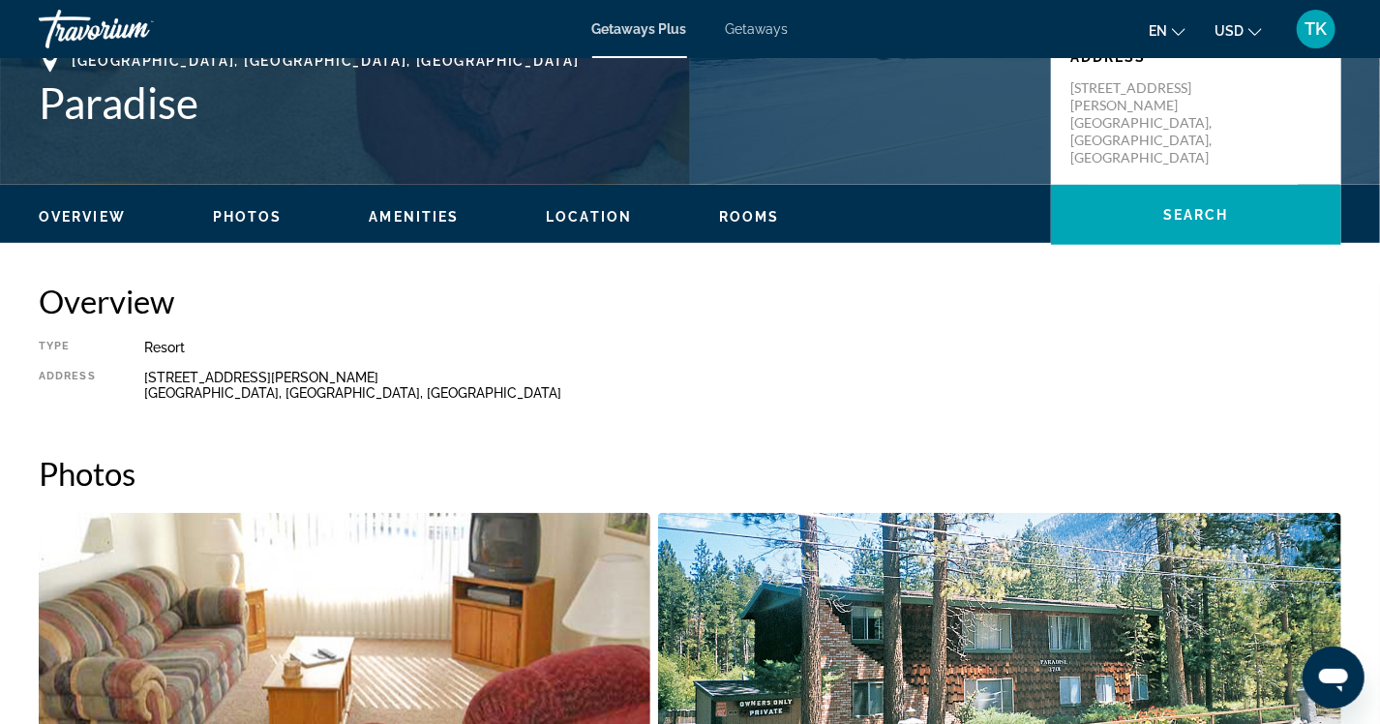
scroll to position [678, 0]
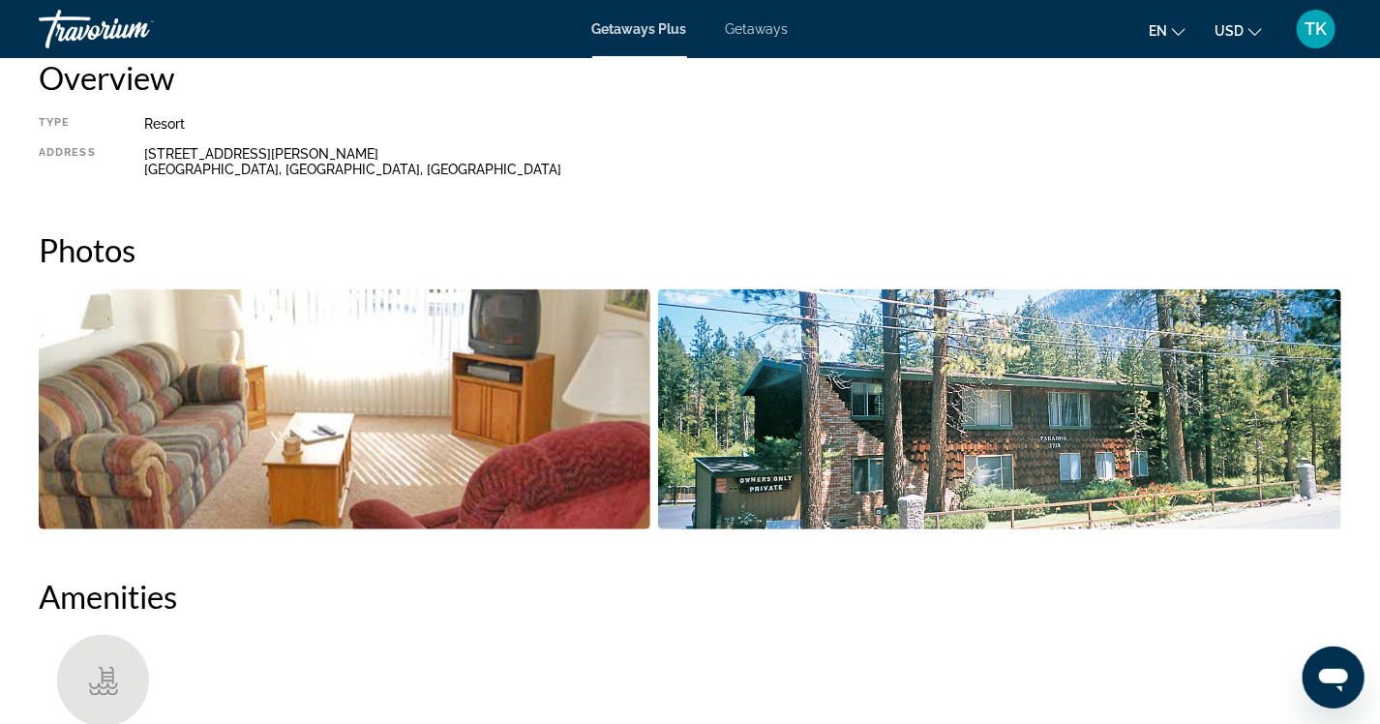
click at [552, 480] on img "Open full-screen image slider" at bounding box center [345, 409] width 612 height 240
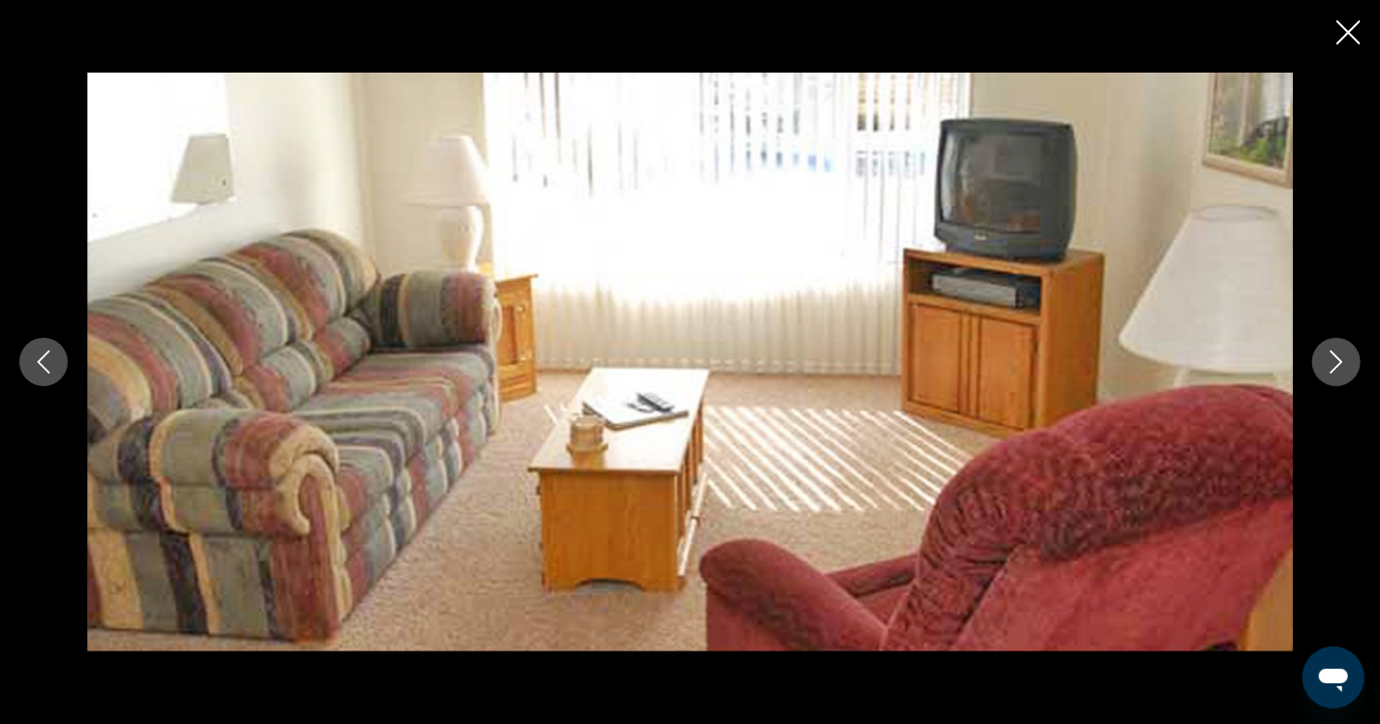
click at [1341, 347] on button "Next image" at bounding box center [1337, 362] width 48 height 48
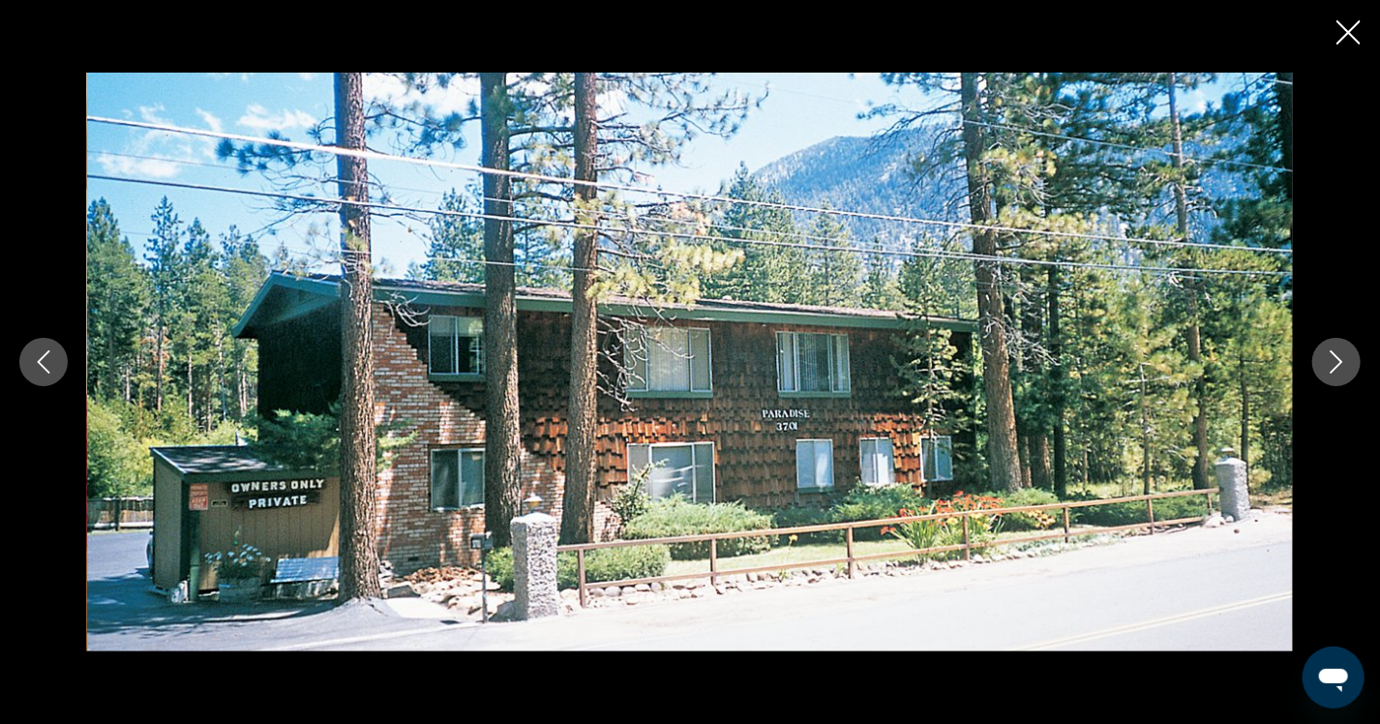
click at [1341, 347] on button "Next image" at bounding box center [1337, 362] width 48 height 48
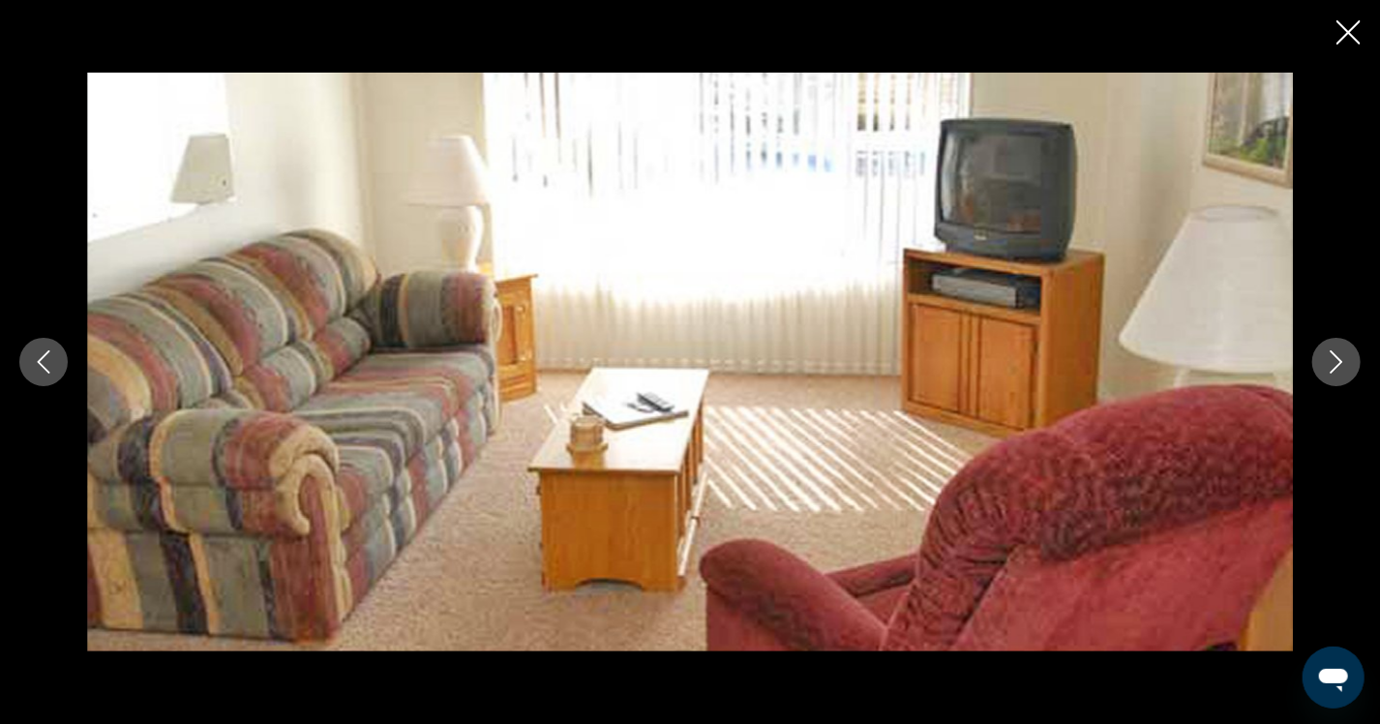
click at [1341, 347] on button "Next image" at bounding box center [1337, 362] width 48 height 48
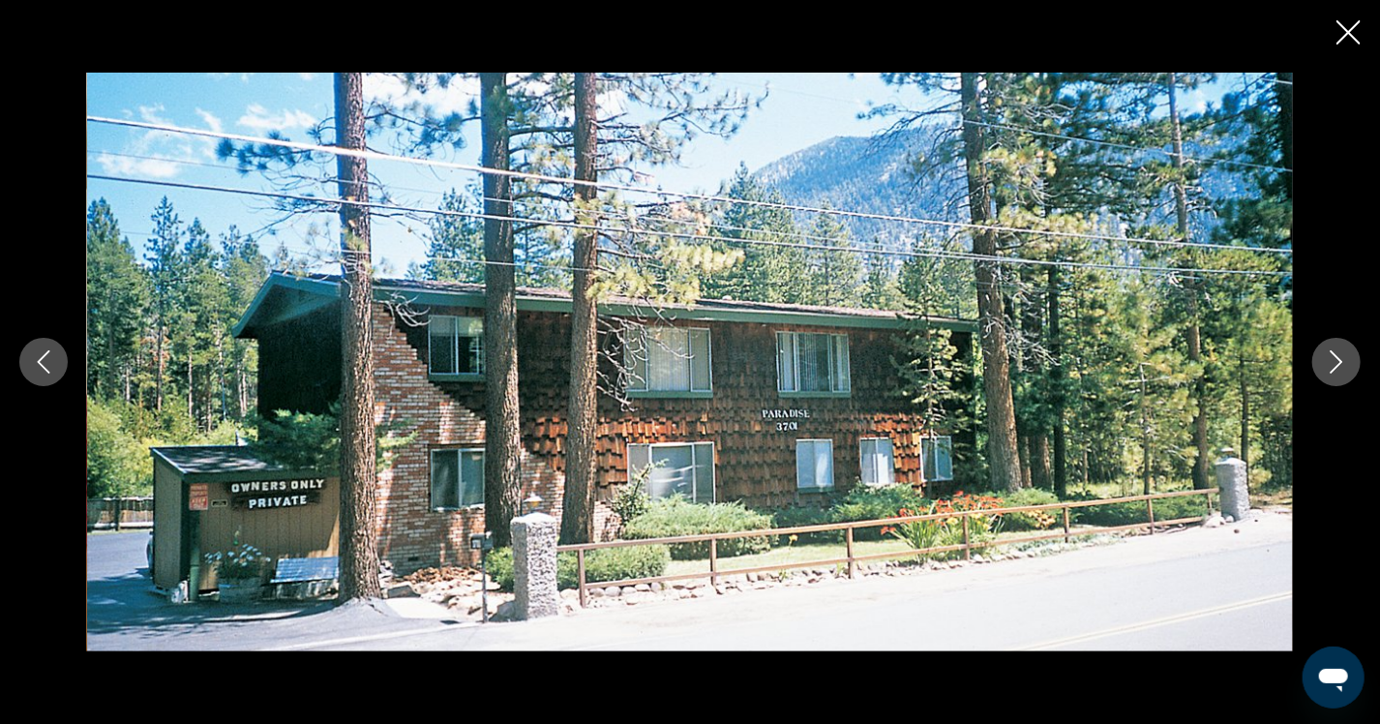
scroll to position [0, 0]
click at [1347, 27] on icon "Close slideshow" at bounding box center [1349, 32] width 24 height 24
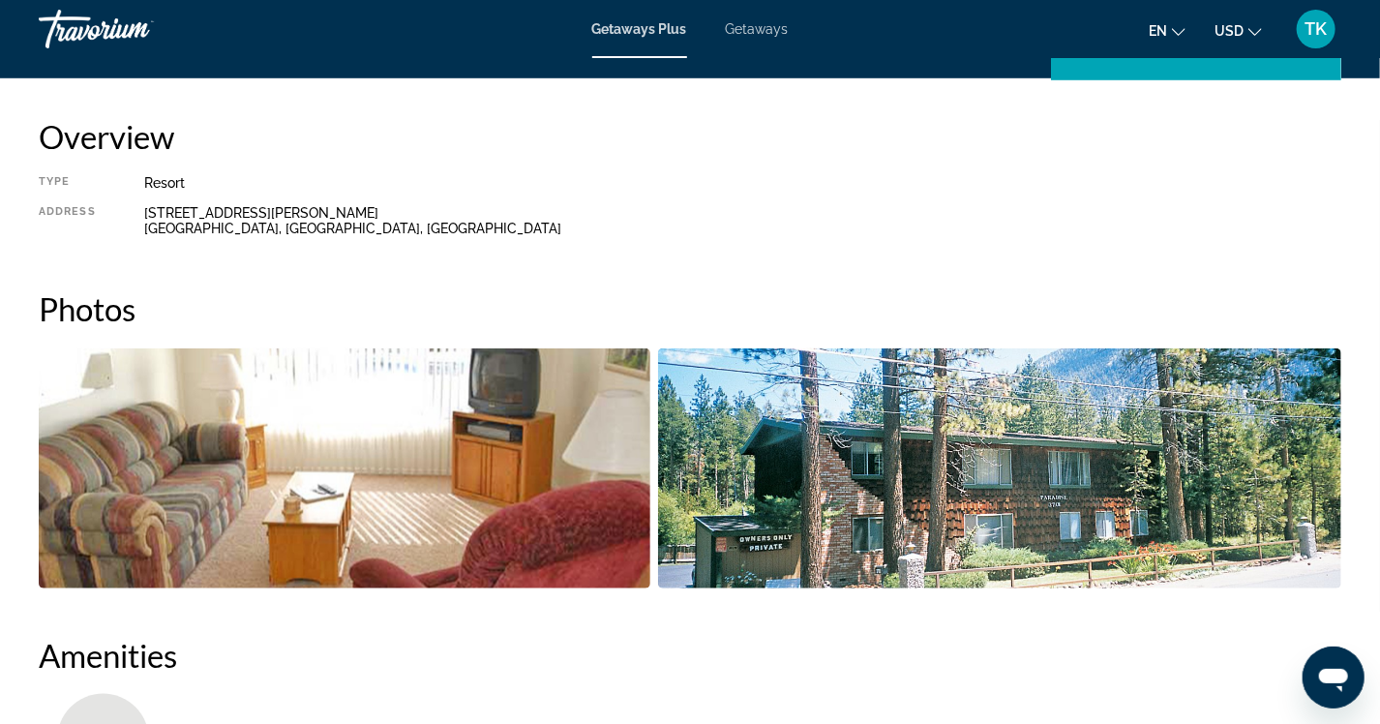
scroll to position [678, 0]
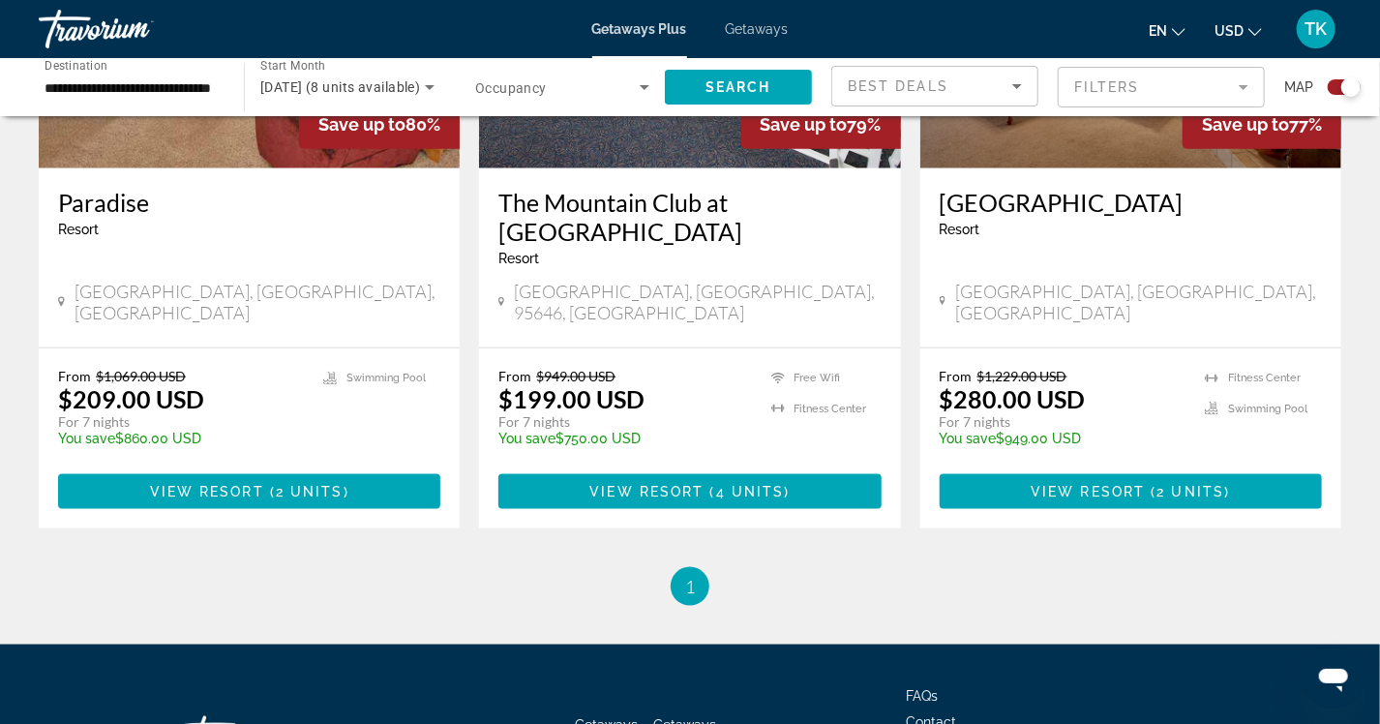
scroll to position [1032, 0]
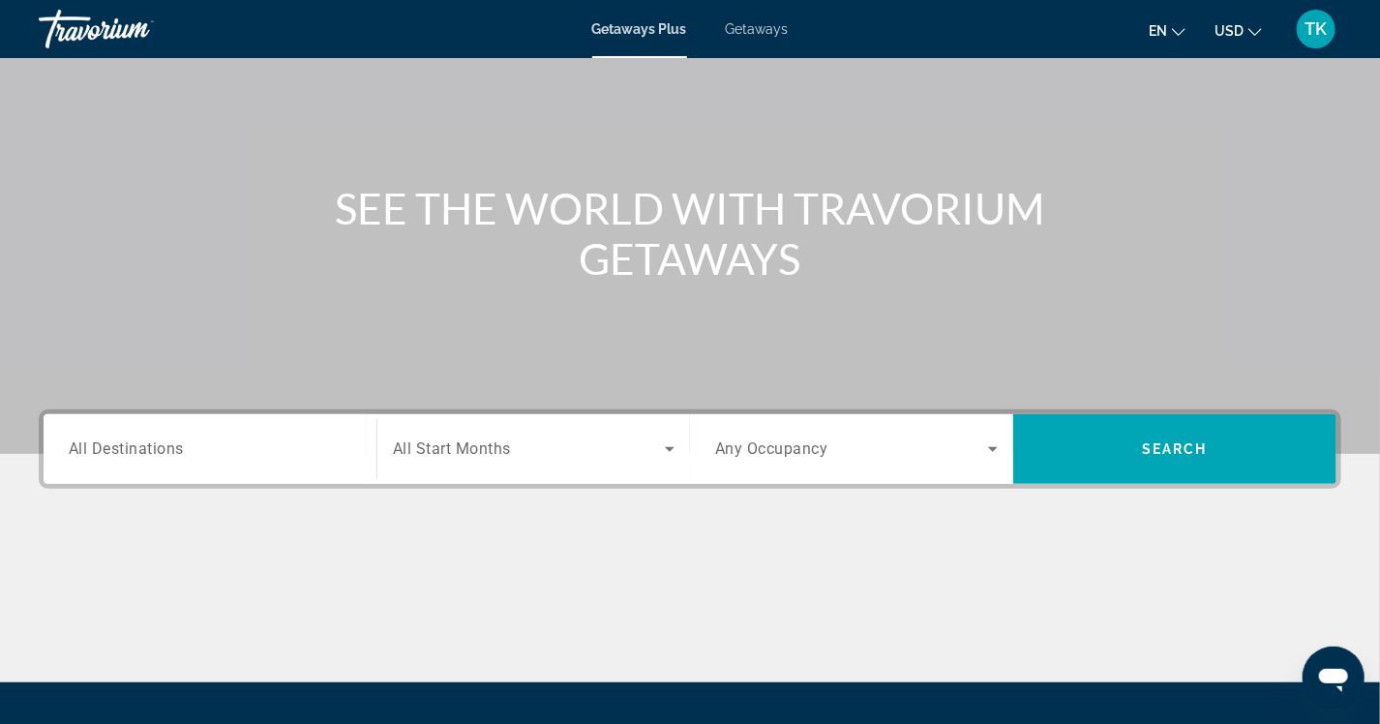
scroll to position [321, 0]
